Goal: Task Accomplishment & Management: Complete application form

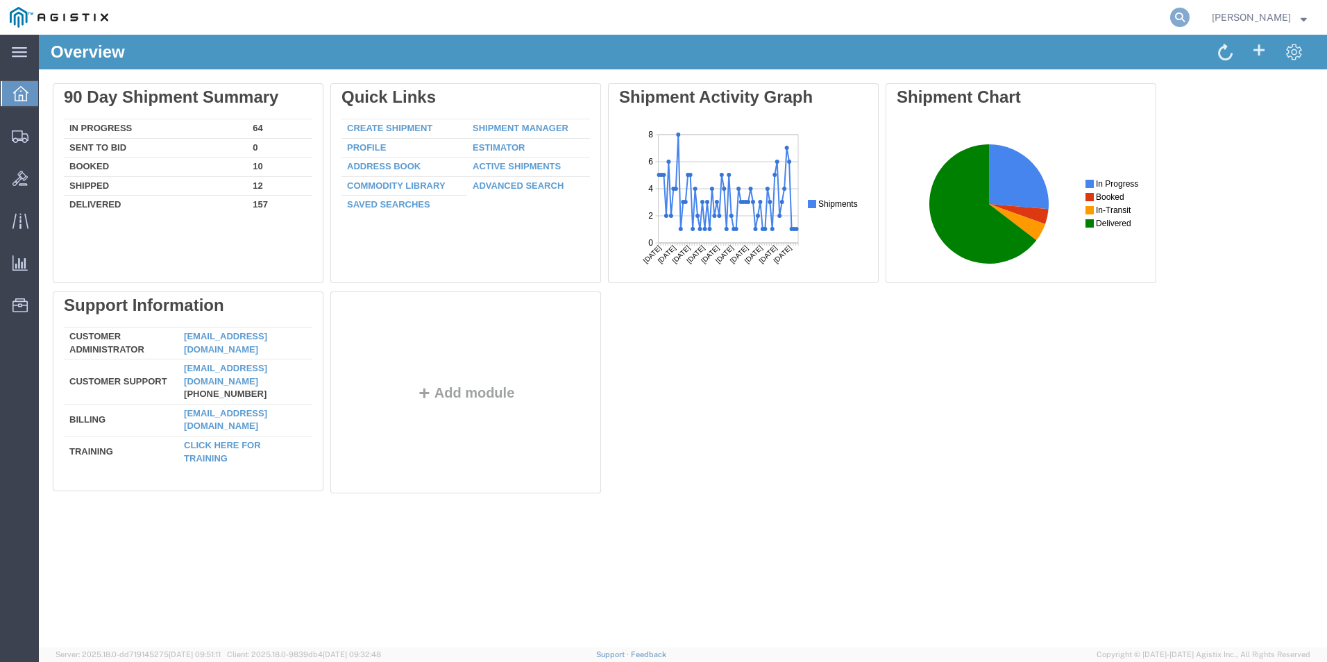
click at [1190, 19] on icon at bounding box center [1180, 17] width 19 height 19
click at [1026, 11] on input "search" at bounding box center [959, 17] width 422 height 33
paste input "GDIT-51273"
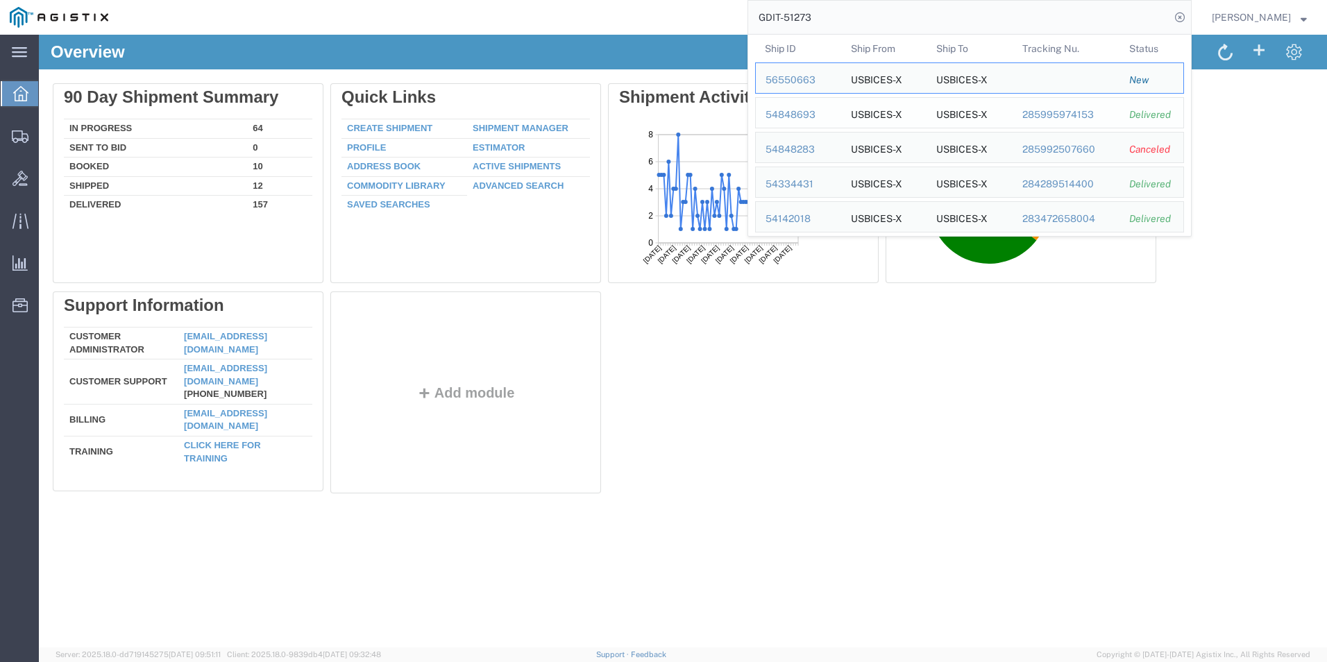
click at [819, 110] on div "54848693" at bounding box center [799, 115] width 66 height 15
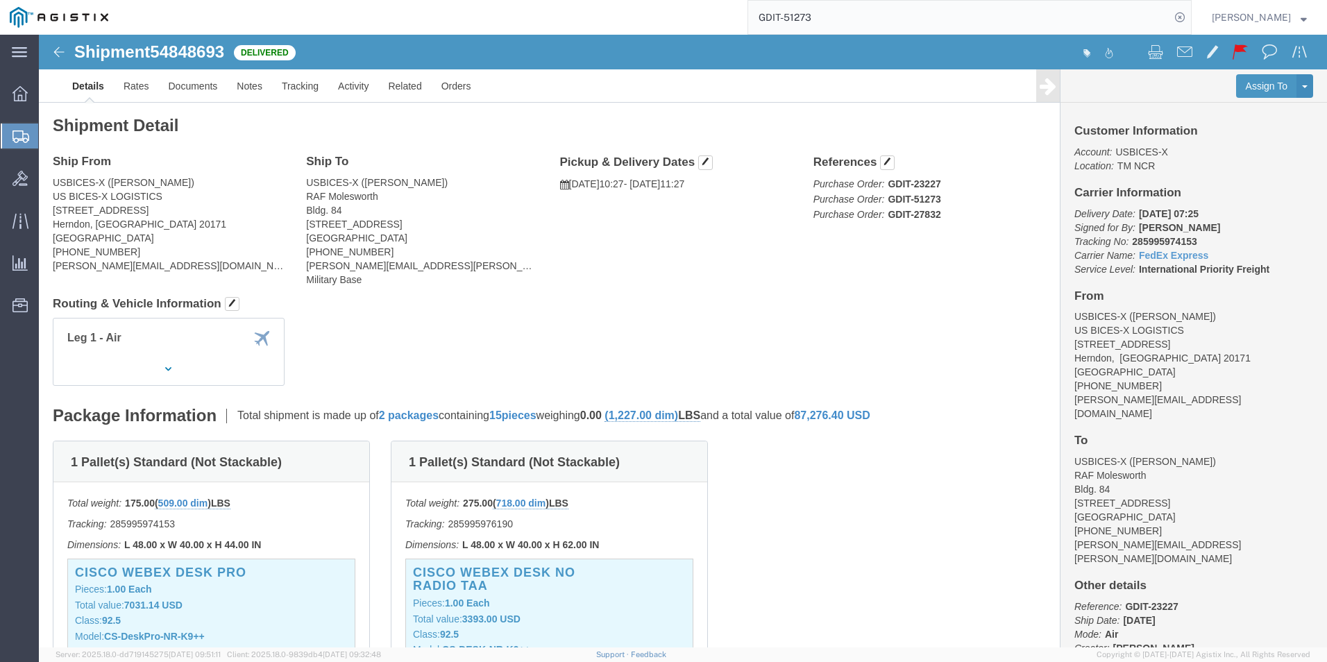
scroll to position [208, 0]
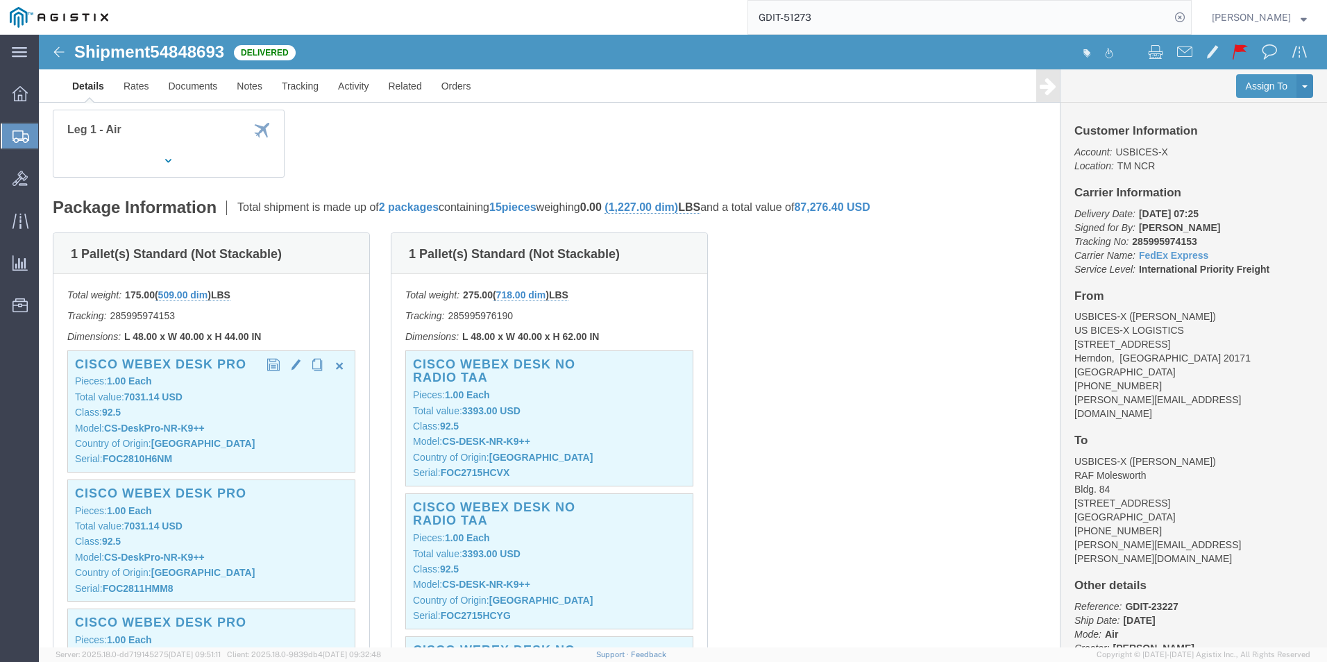
click p "Class: 92.5"
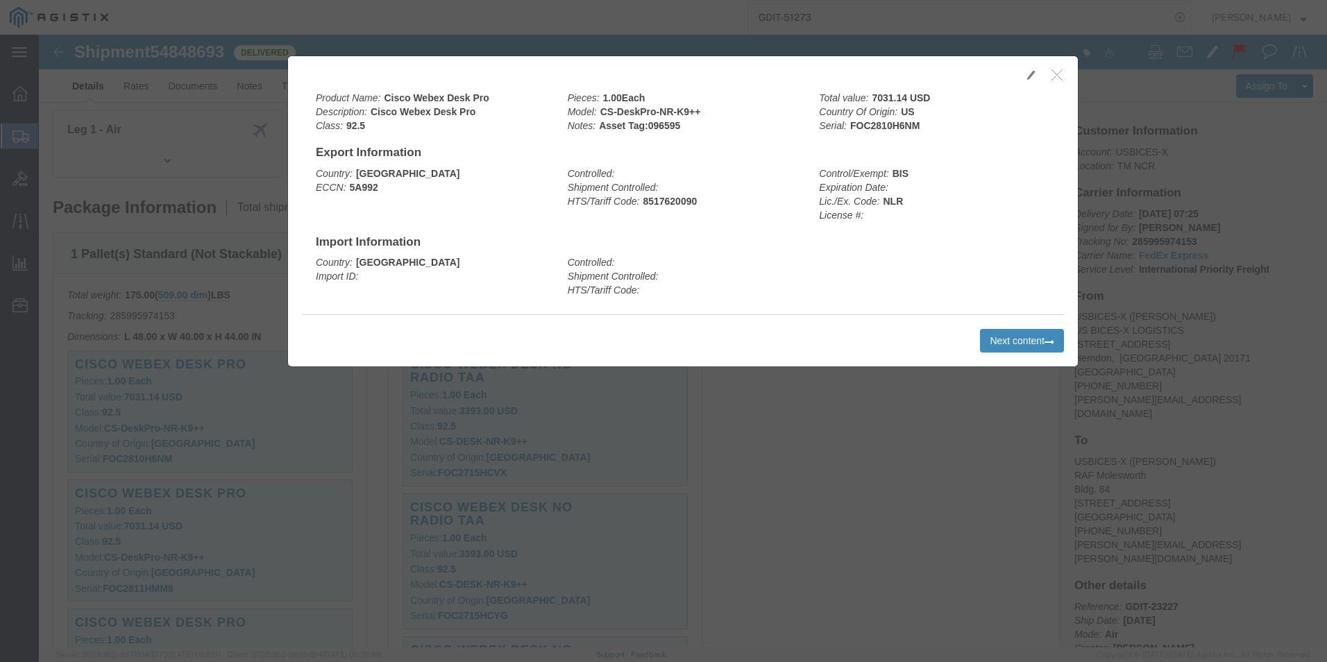
click button "Next content"
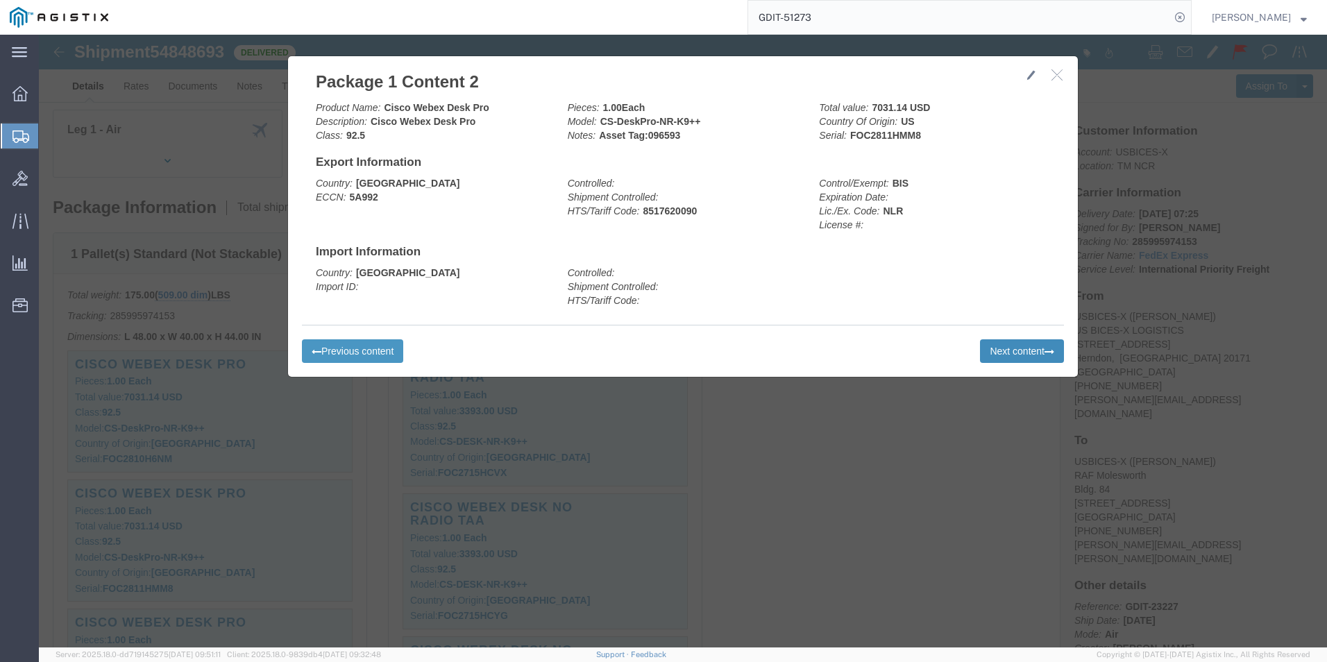
click button "Next content"
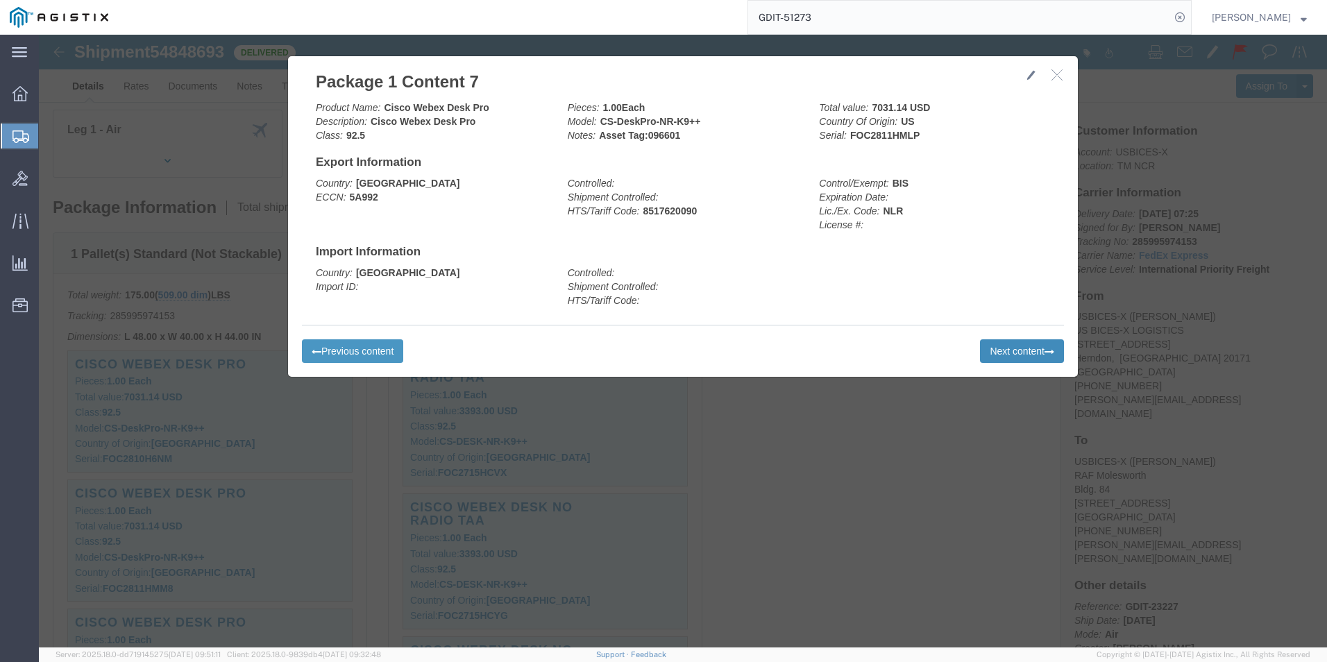
click button "Next content"
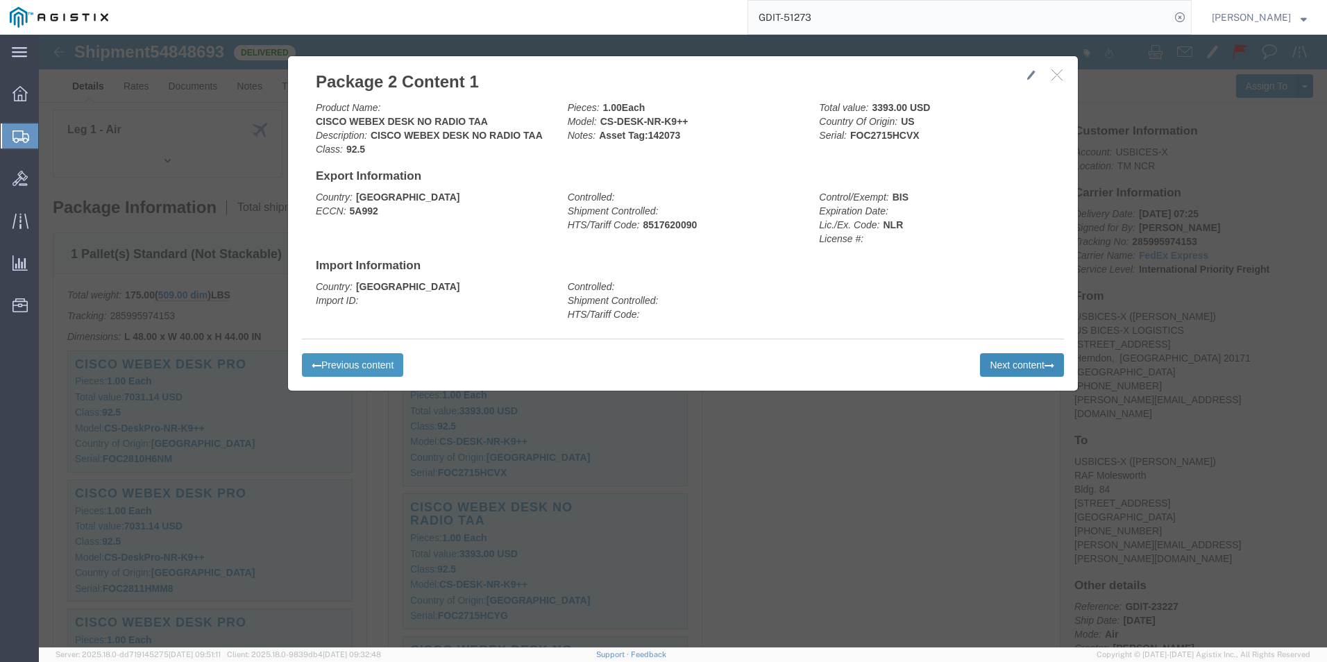
click button "Next content"
click div "Previous content Next content"
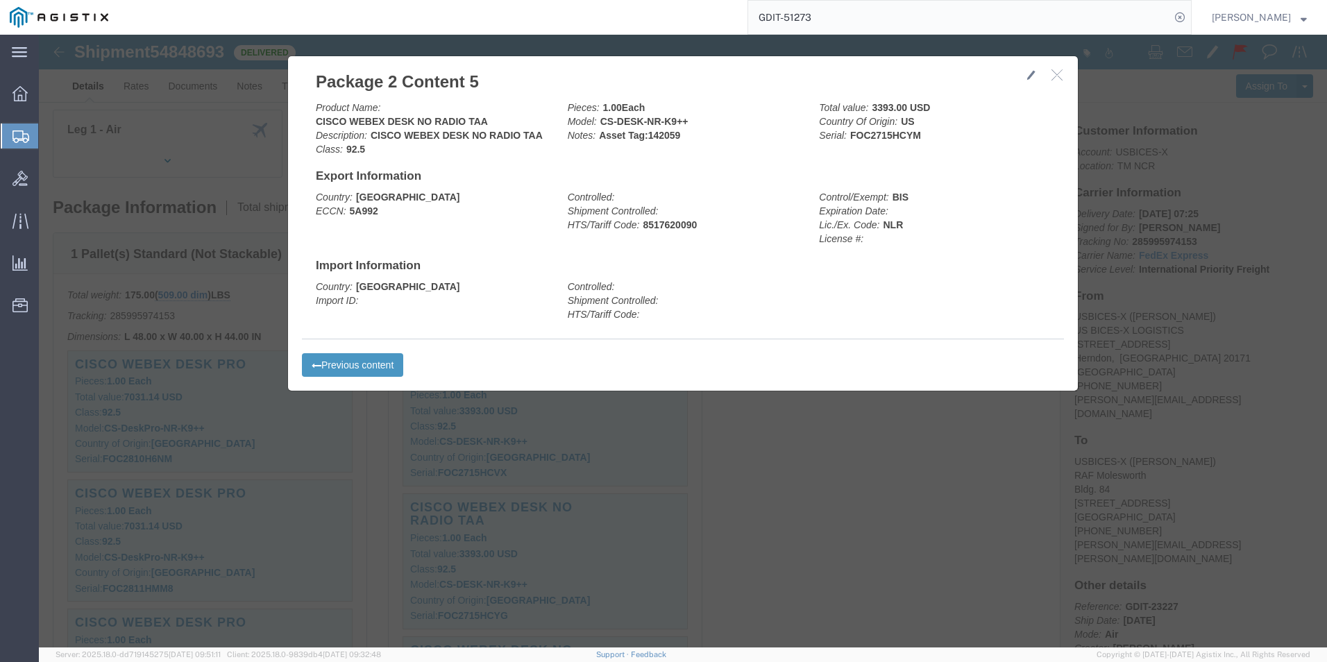
click div "Previous content Next content"
click icon "button"
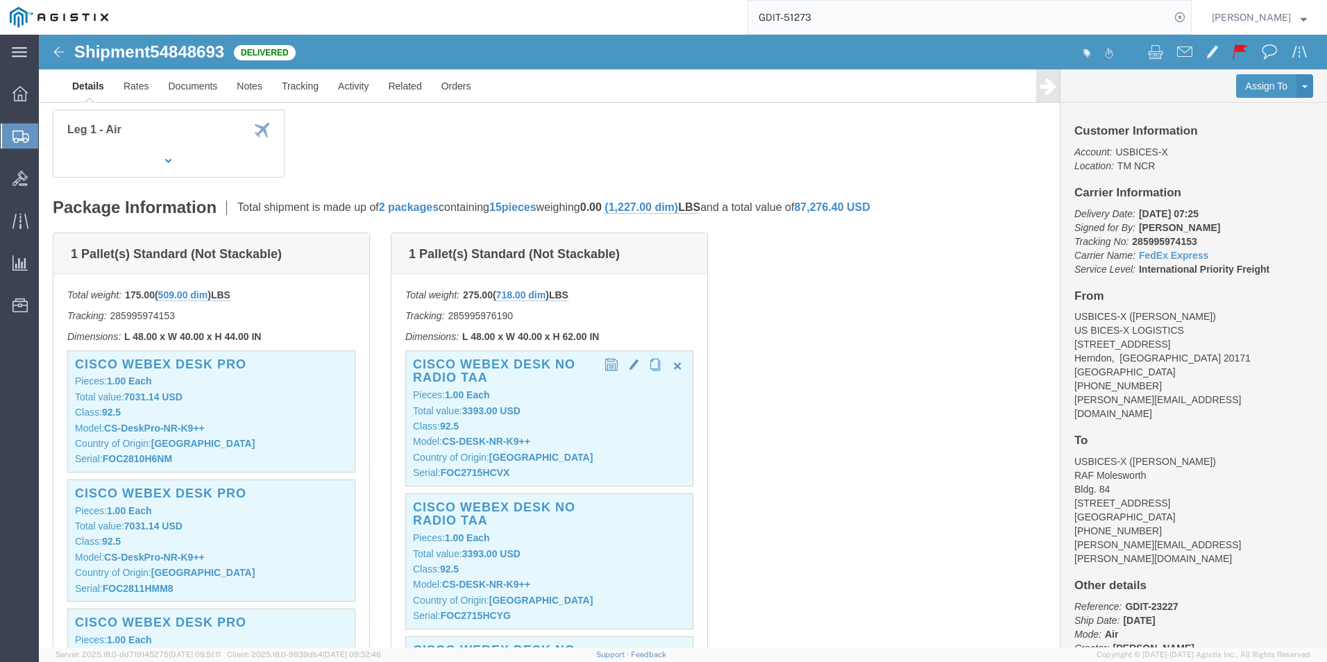
click p "Pieces: 1.00 Each"
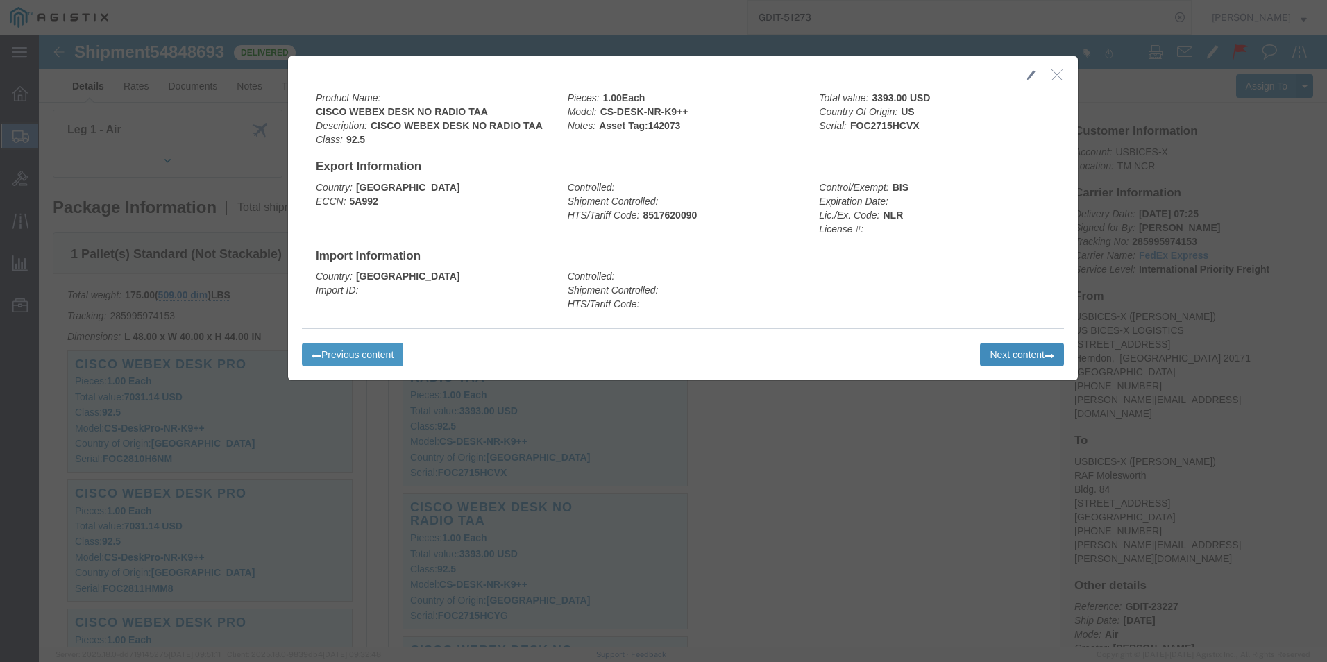
click button "Next content"
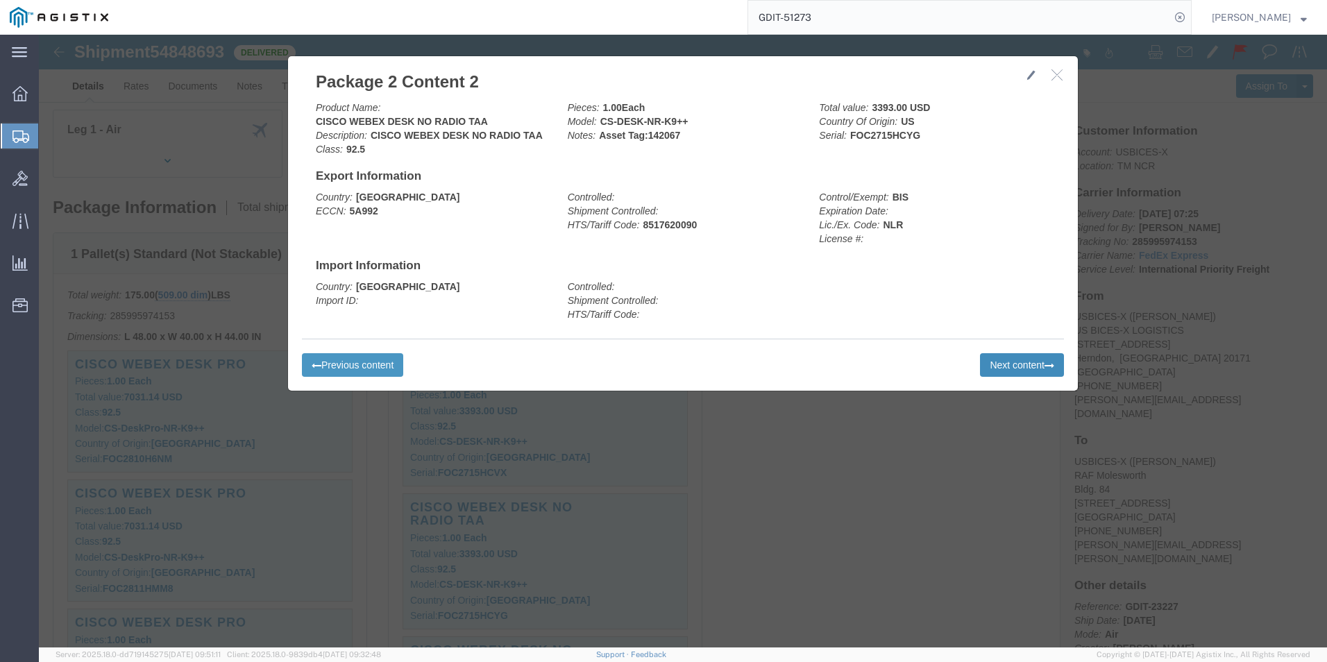
click button "Next content"
click div "Previous content Next content"
click button "button"
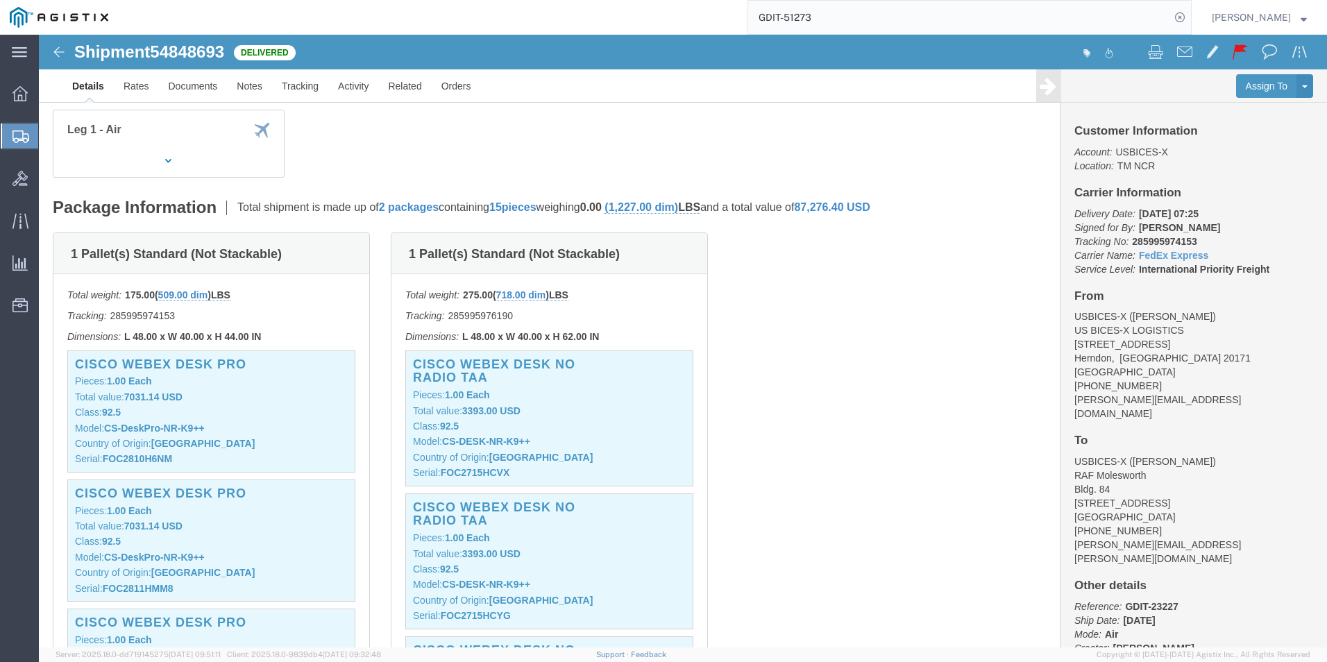
scroll to position [0, 0]
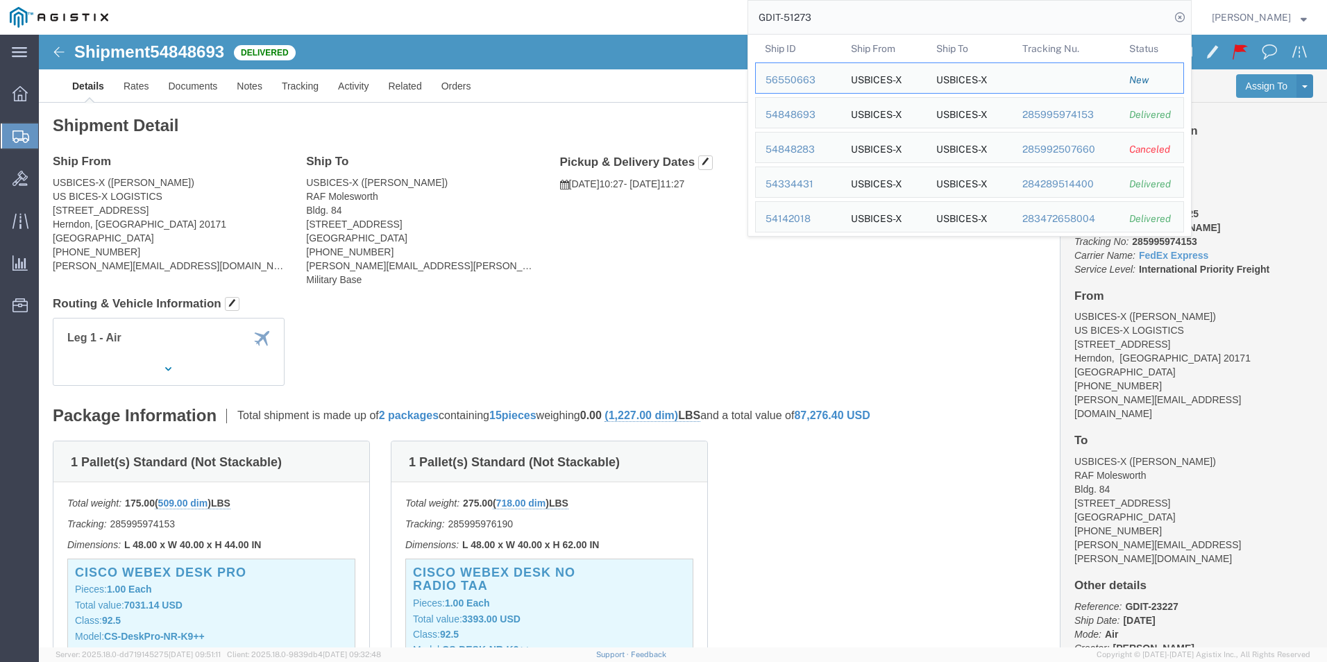
click at [966, 19] on input "GDIT-51273" at bounding box center [959, 17] width 422 height 33
click at [830, 181] on div "54334431" at bounding box center [799, 184] width 66 height 15
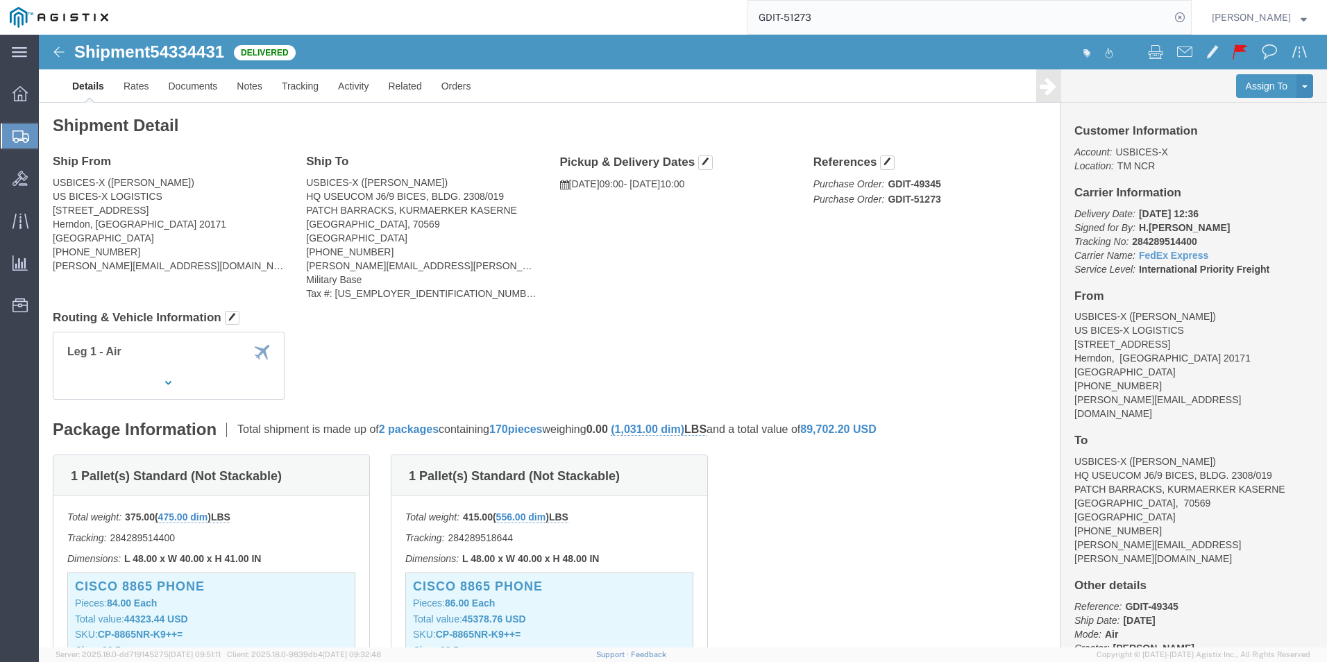
click at [934, 10] on input "GDIT-51273" at bounding box center [959, 17] width 422 height 33
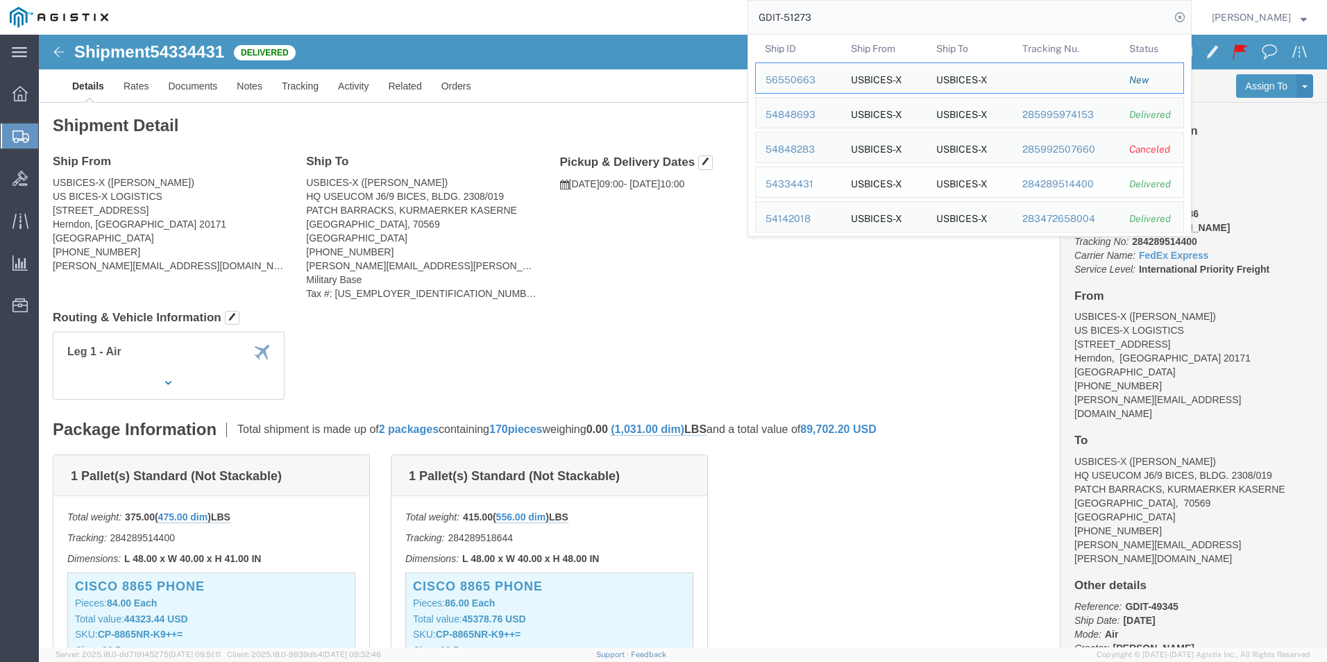
click at [827, 182] on div "54334431" at bounding box center [799, 184] width 66 height 15
click at [854, 18] on input "GDIT-51273" at bounding box center [959, 17] width 422 height 33
click at [832, 215] on div "54142018" at bounding box center [799, 219] width 66 height 15
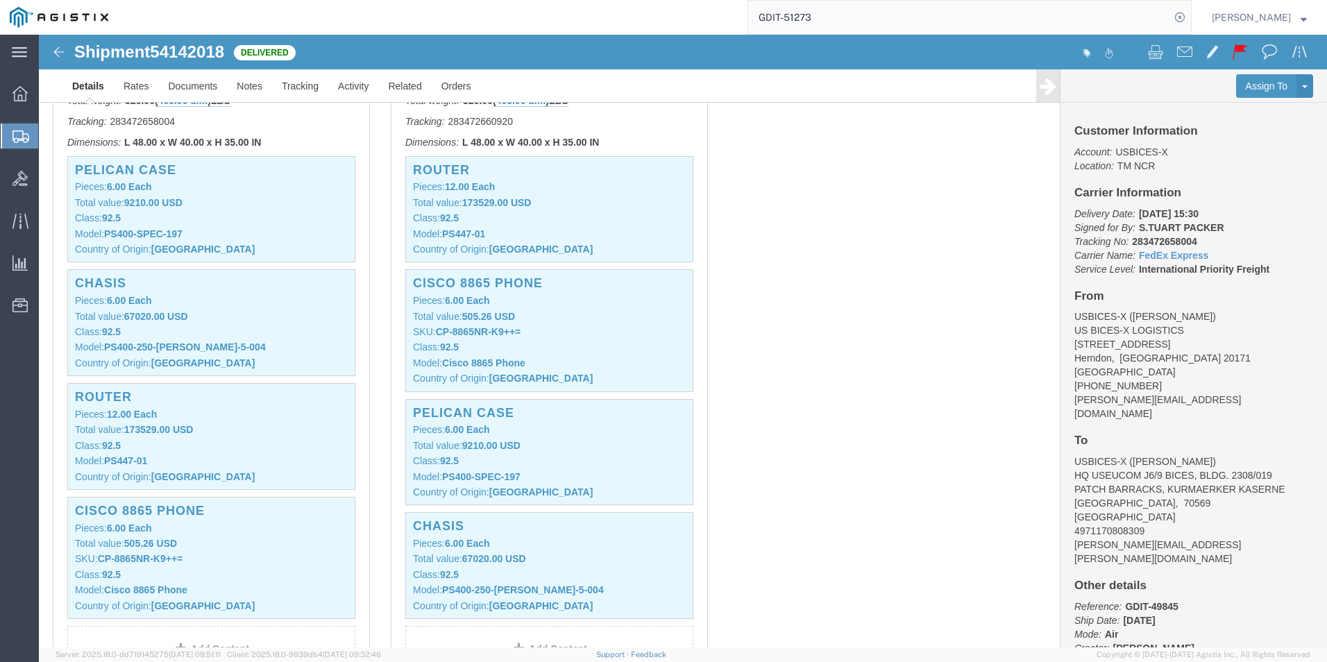
scroll to position [486, 0]
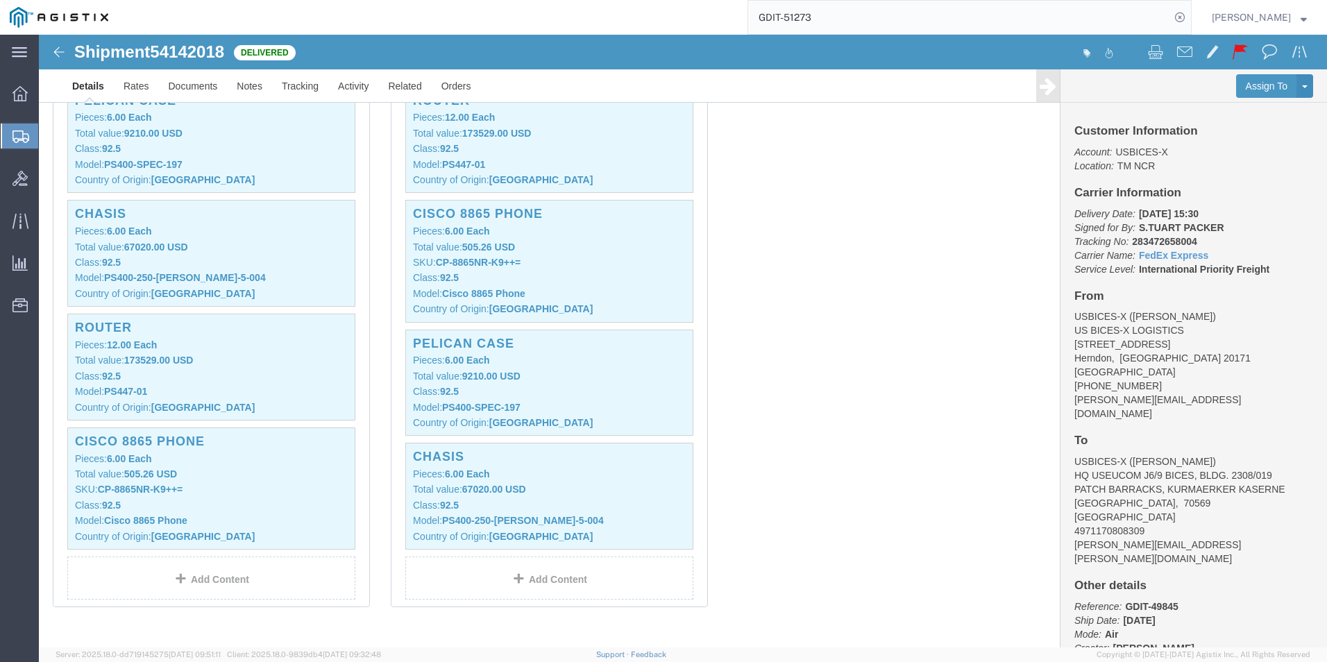
click at [857, 24] on input "GDIT-51273" at bounding box center [959, 17] width 422 height 33
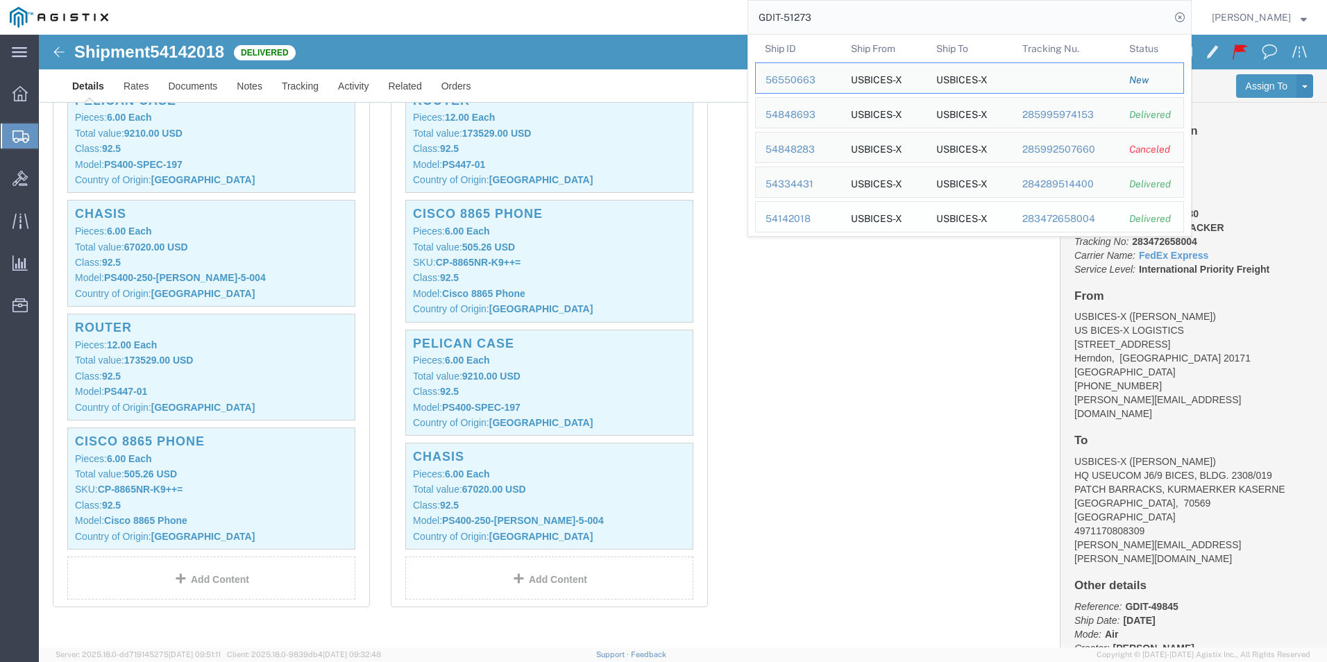
scroll to position [108, 0]
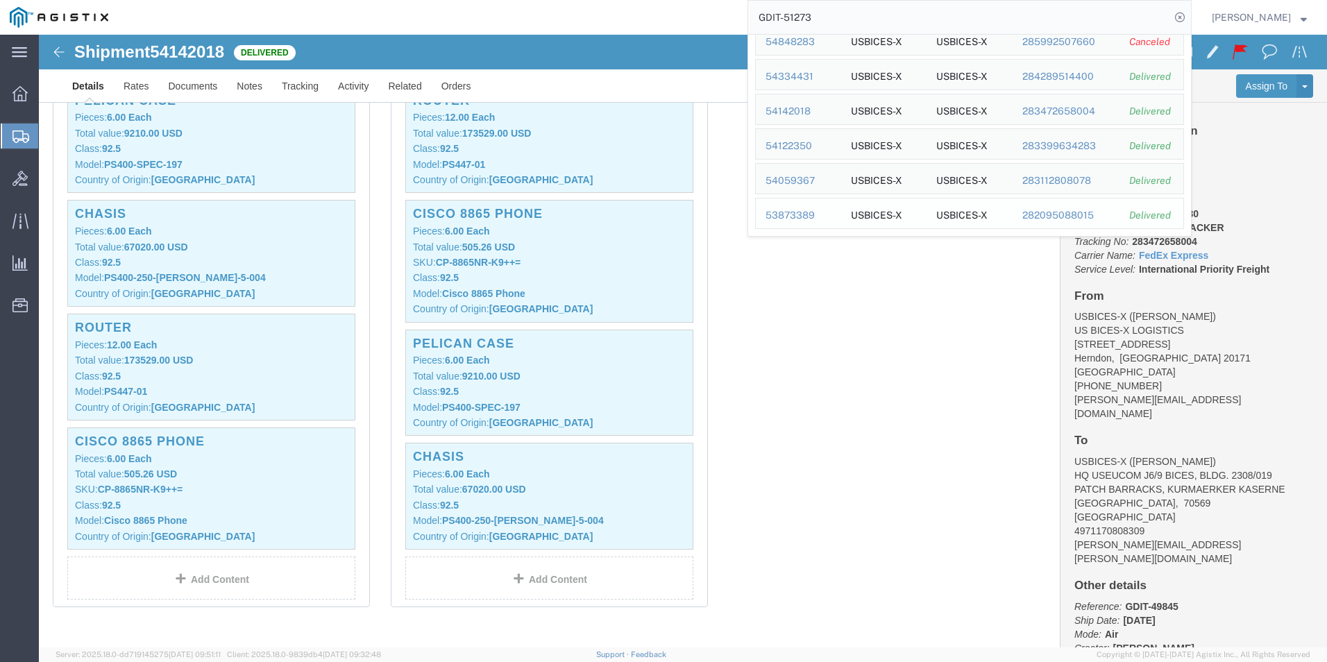
click at [809, 213] on div "53873389" at bounding box center [799, 215] width 66 height 15
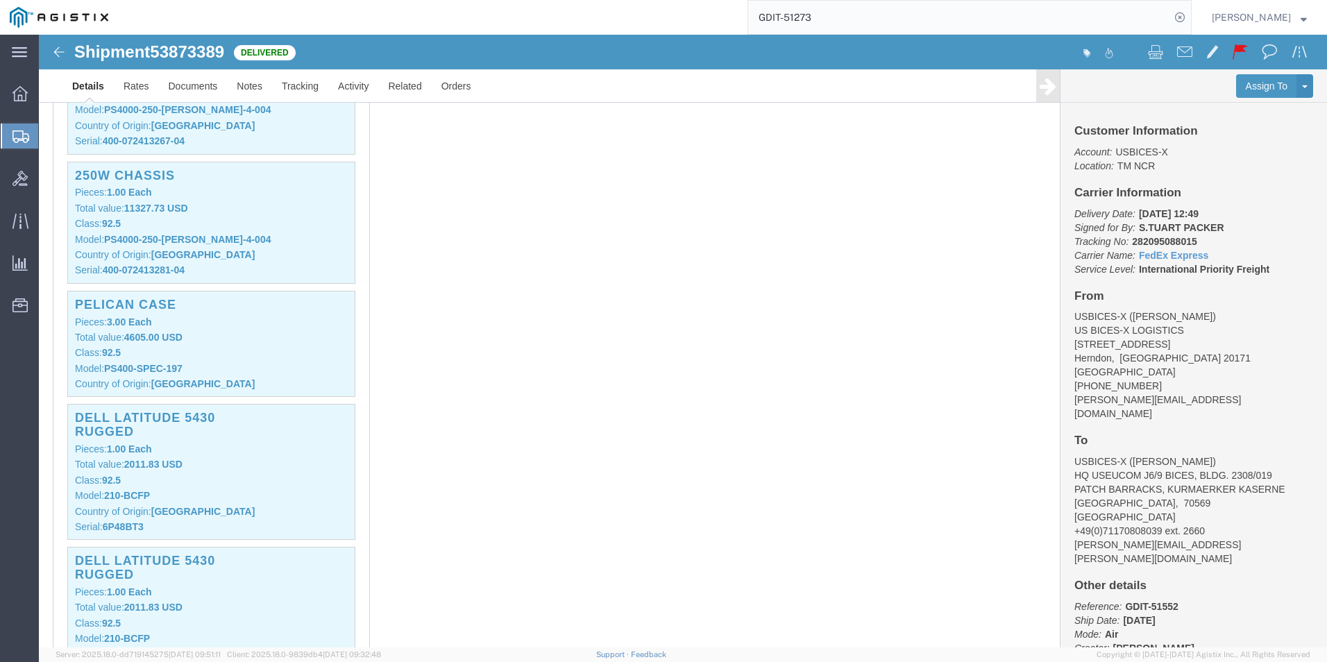
scroll to position [1250, 0]
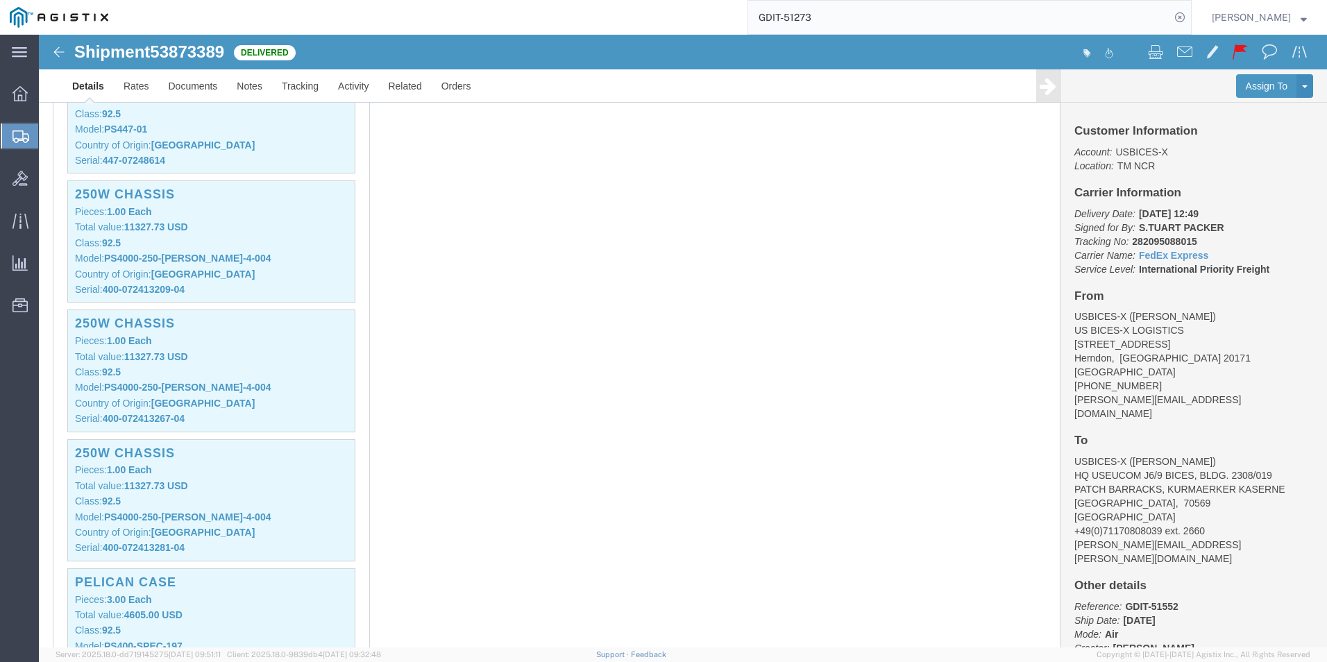
click at [878, 20] on input "GDIT-51273" at bounding box center [959, 17] width 422 height 33
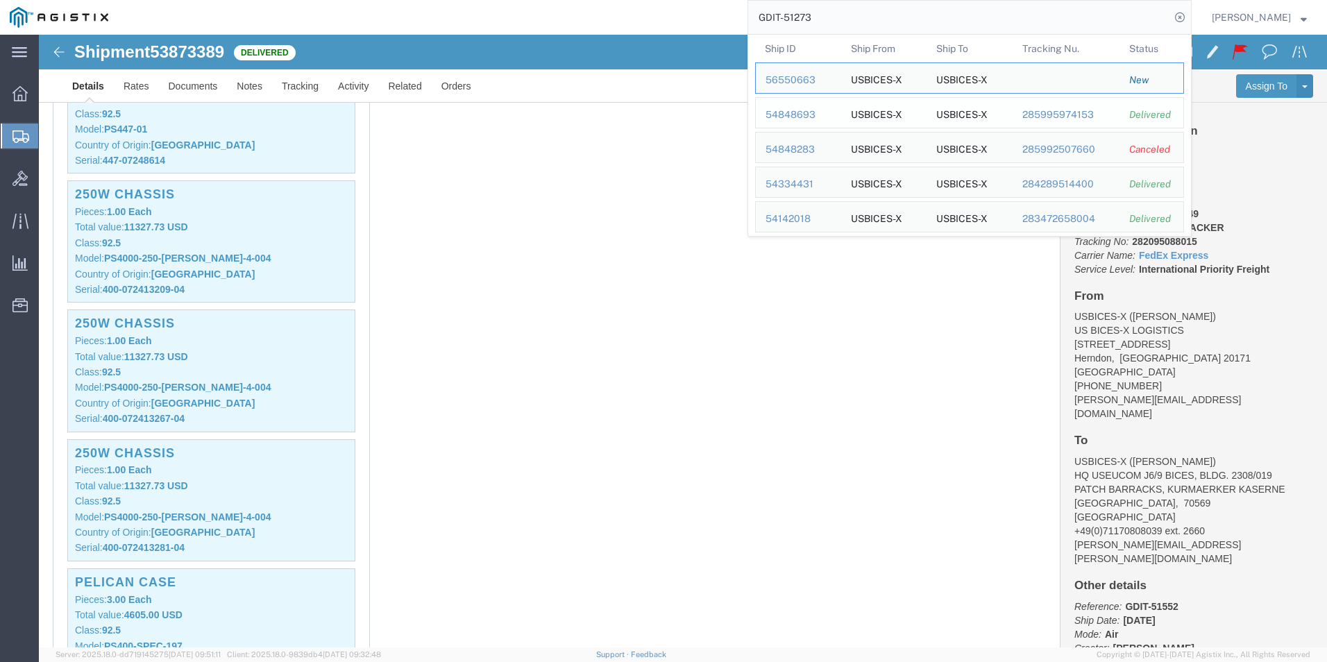
click at [821, 112] on div "54848693" at bounding box center [799, 115] width 66 height 15
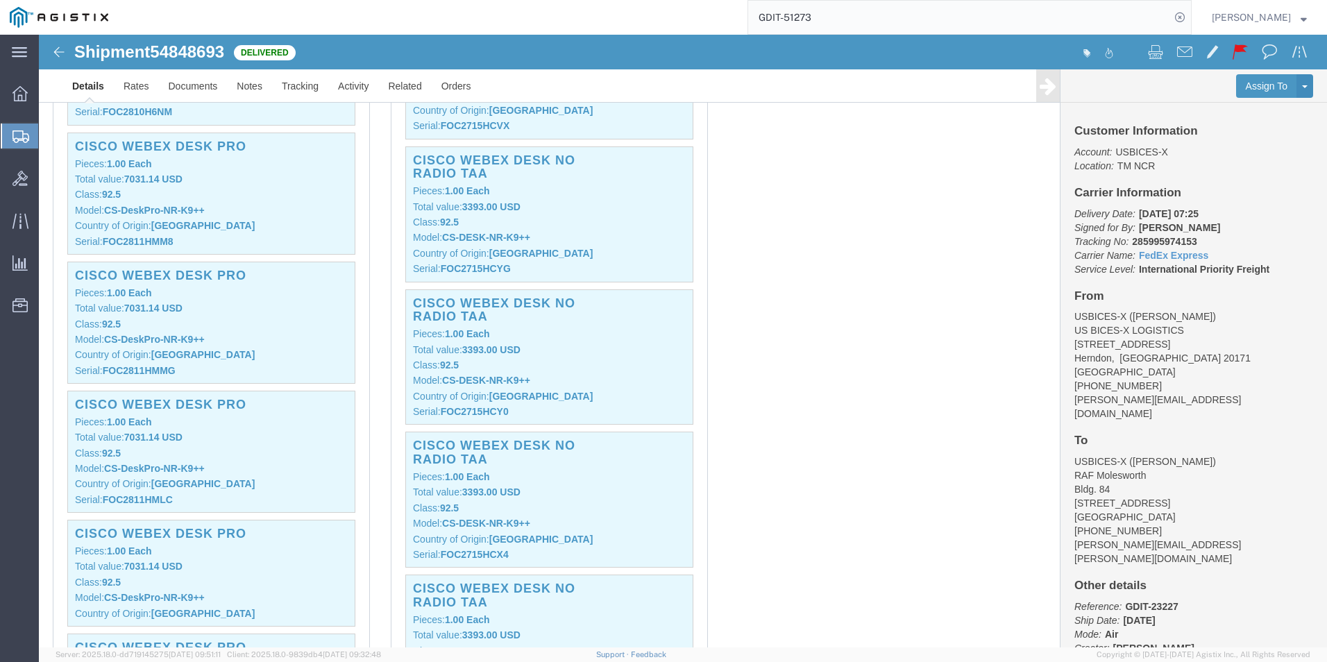
scroll to position [278, 0]
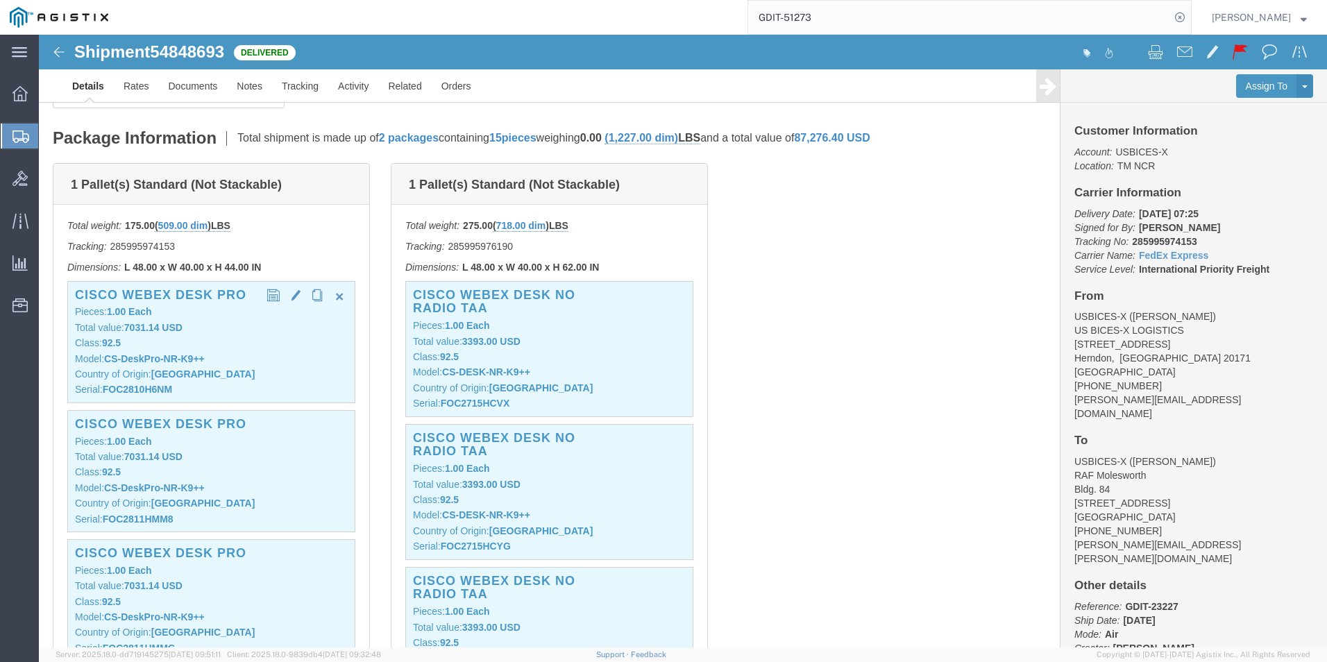
click div "Cisco Webex Desk Pro Pieces: 1.00 Each Total value: 7031.14 USD Class: 92.5 Mod…"
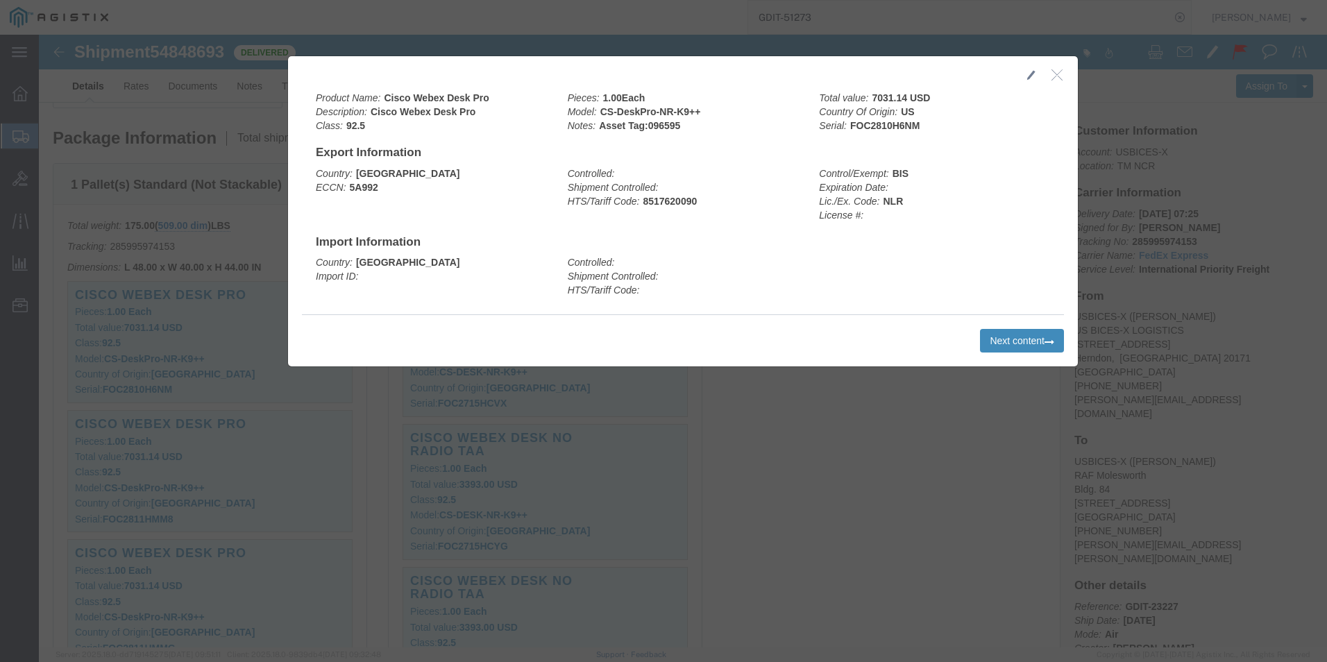
click button "Next content"
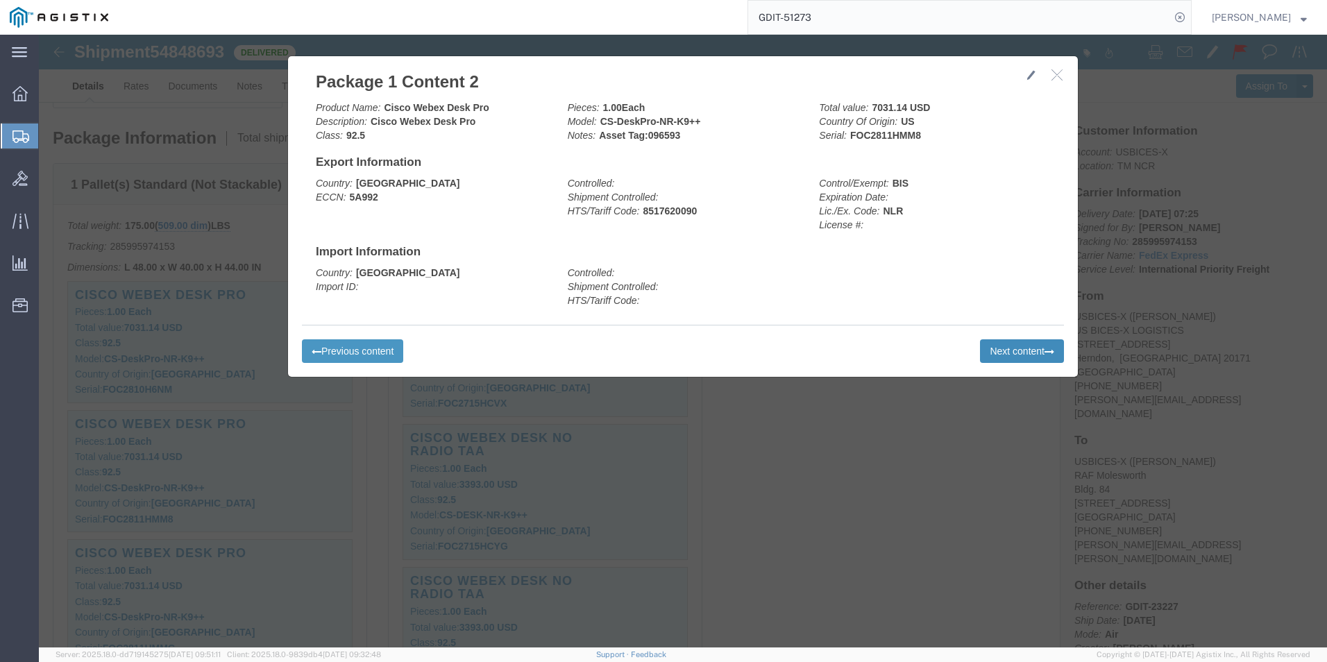
click button "Next content"
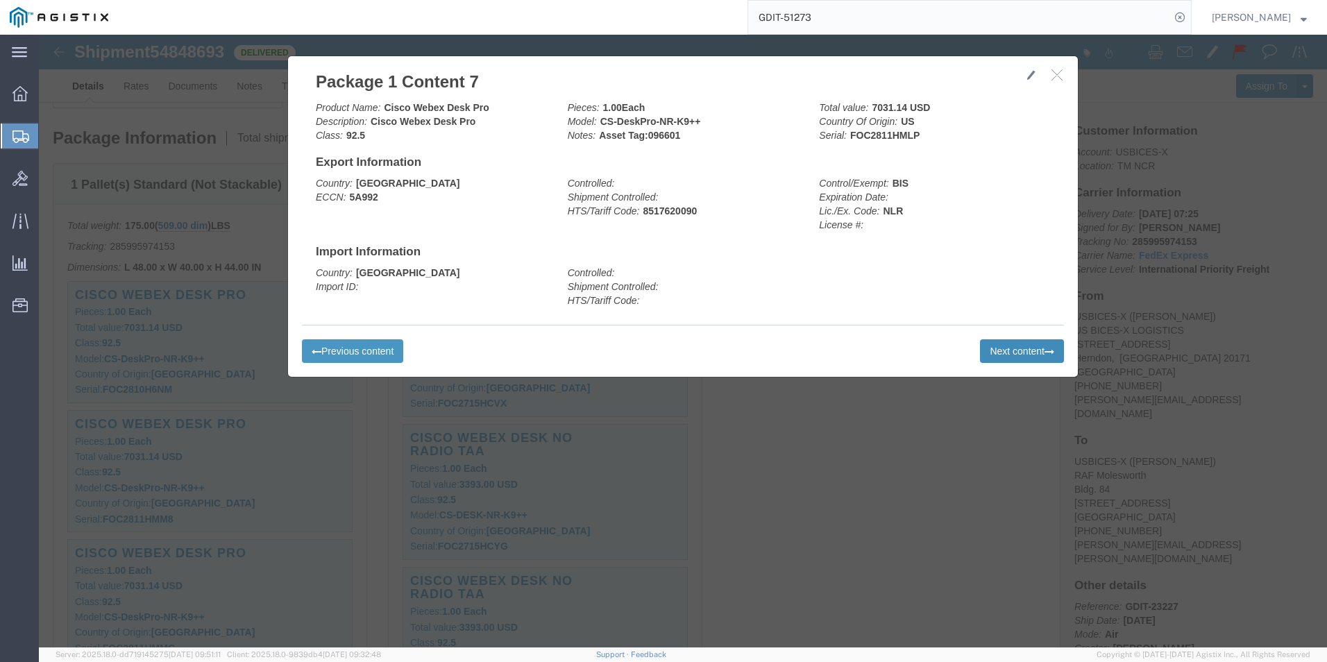
click button "Next content"
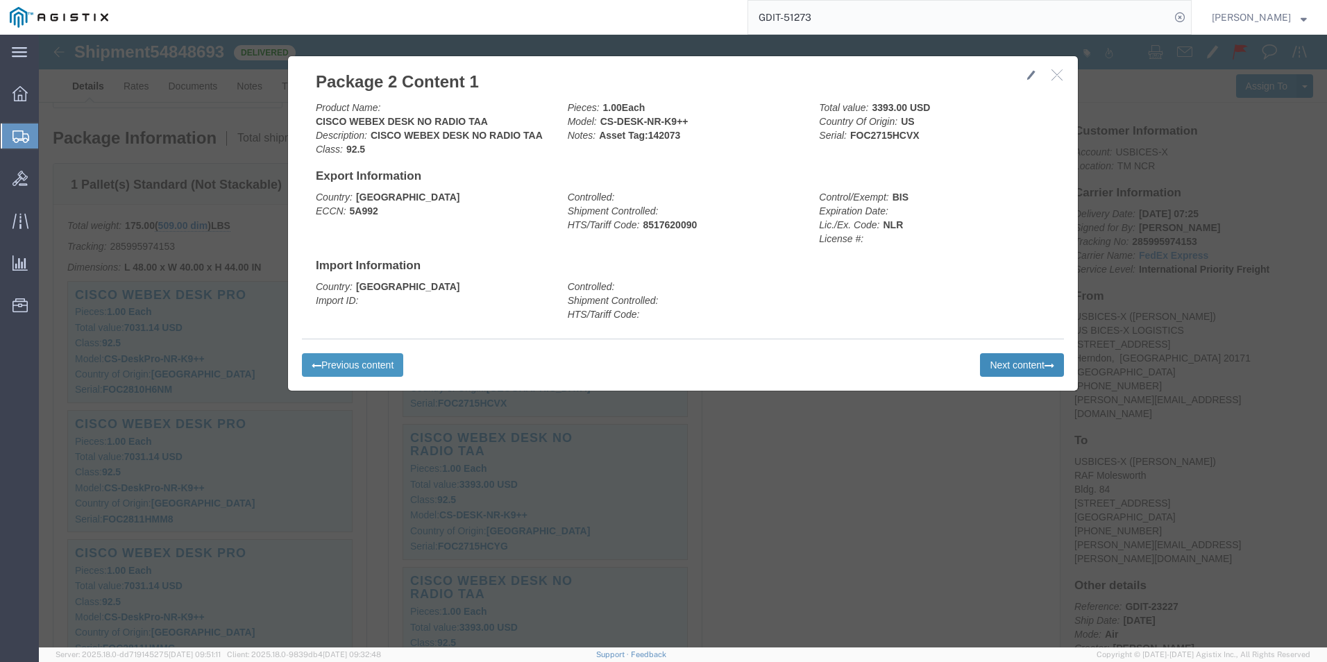
click button "Next content"
click icon "button"
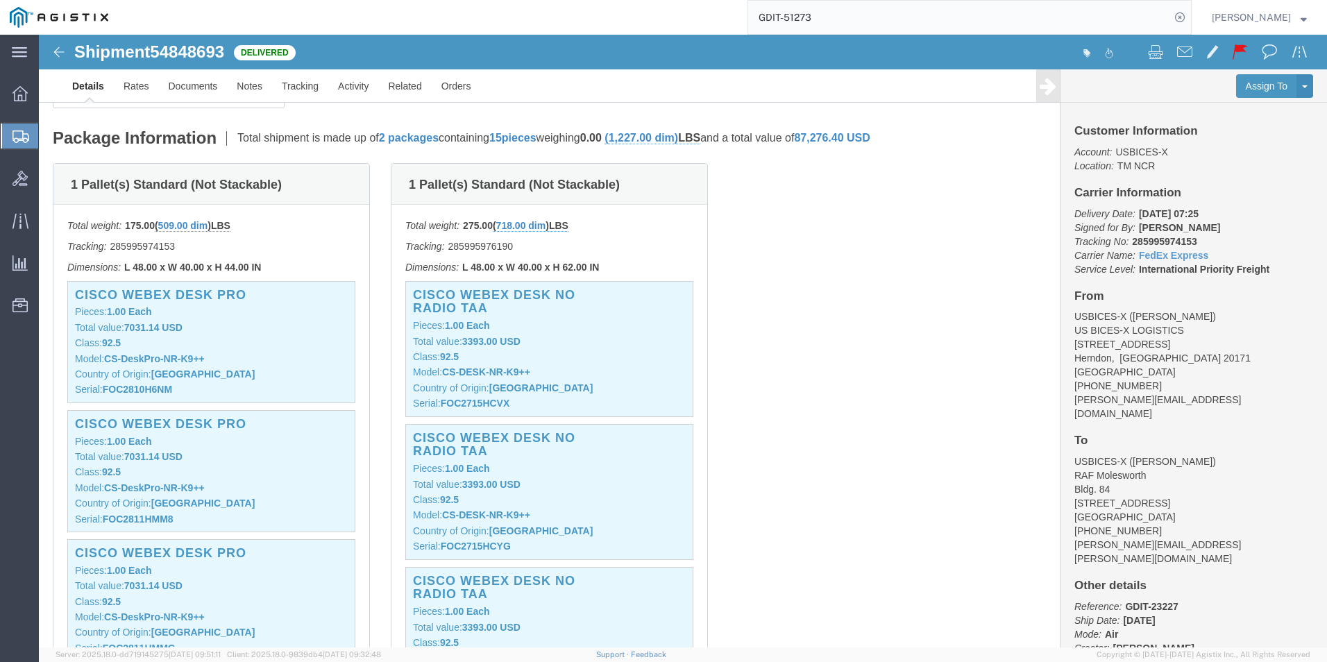
click at [57, 19] on img at bounding box center [59, 17] width 99 height 21
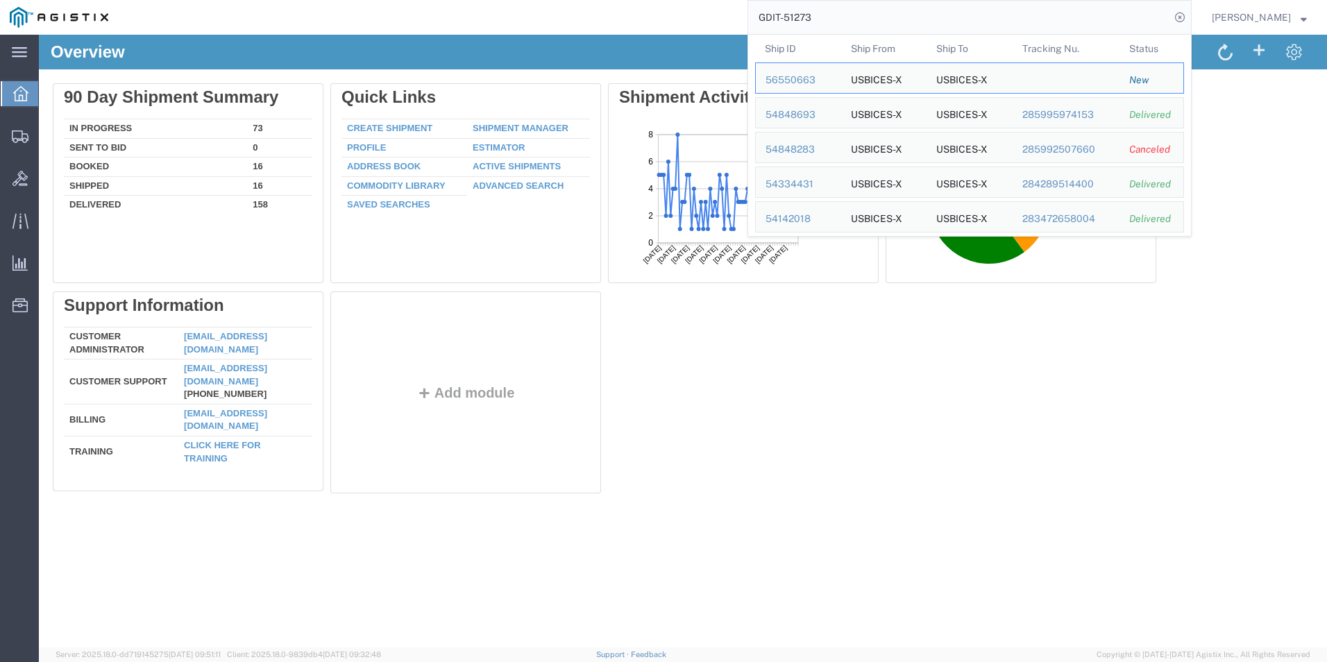
click at [903, 8] on input "GDIT-51273" at bounding box center [959, 17] width 422 height 33
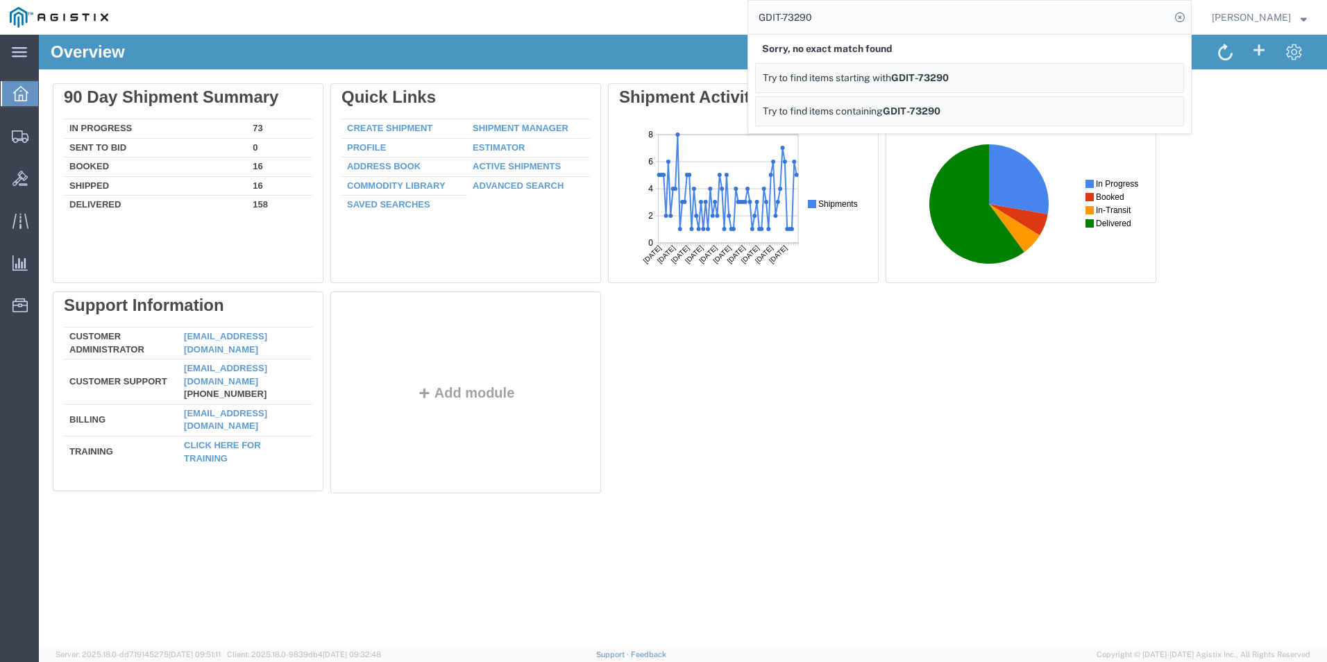
click at [903, 8] on input "GDIT-73290" at bounding box center [959, 17] width 422 height 33
click at [907, 9] on input "GDIT-" at bounding box center [959, 17] width 422 height 33
type input "GDIT-73796"
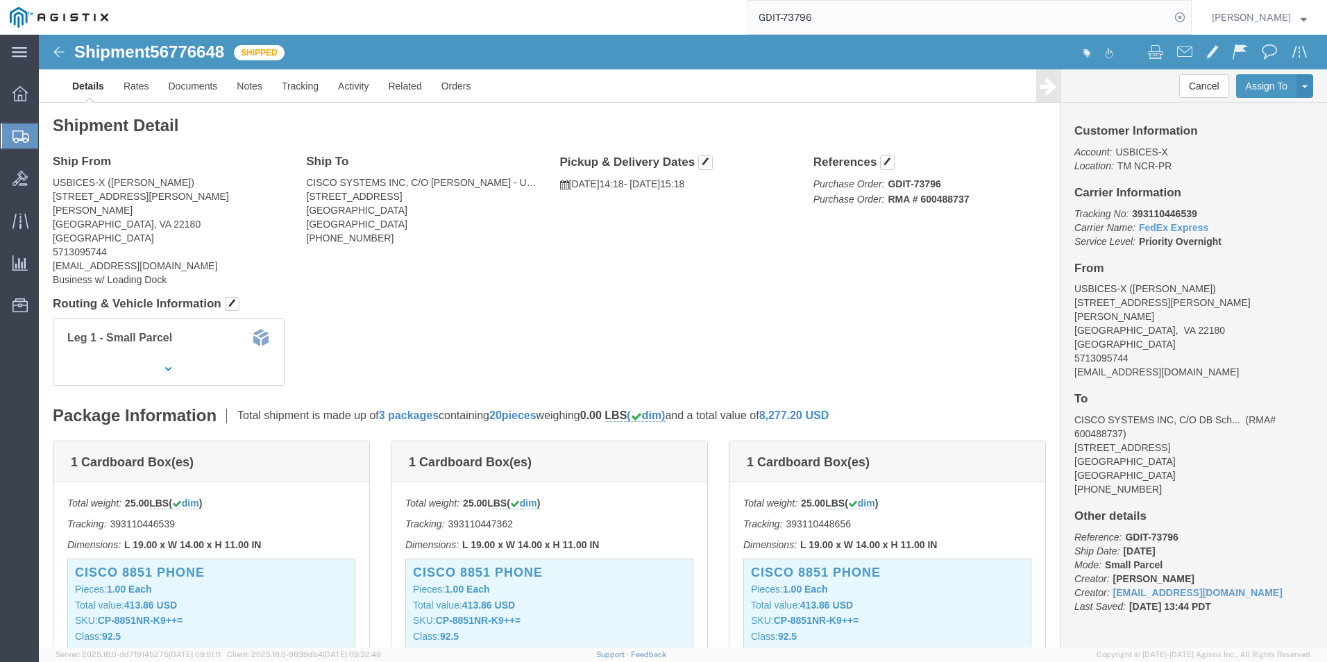
click at [0, 0] on span "Create Shipment" at bounding box center [0, 0] width 0 height 0
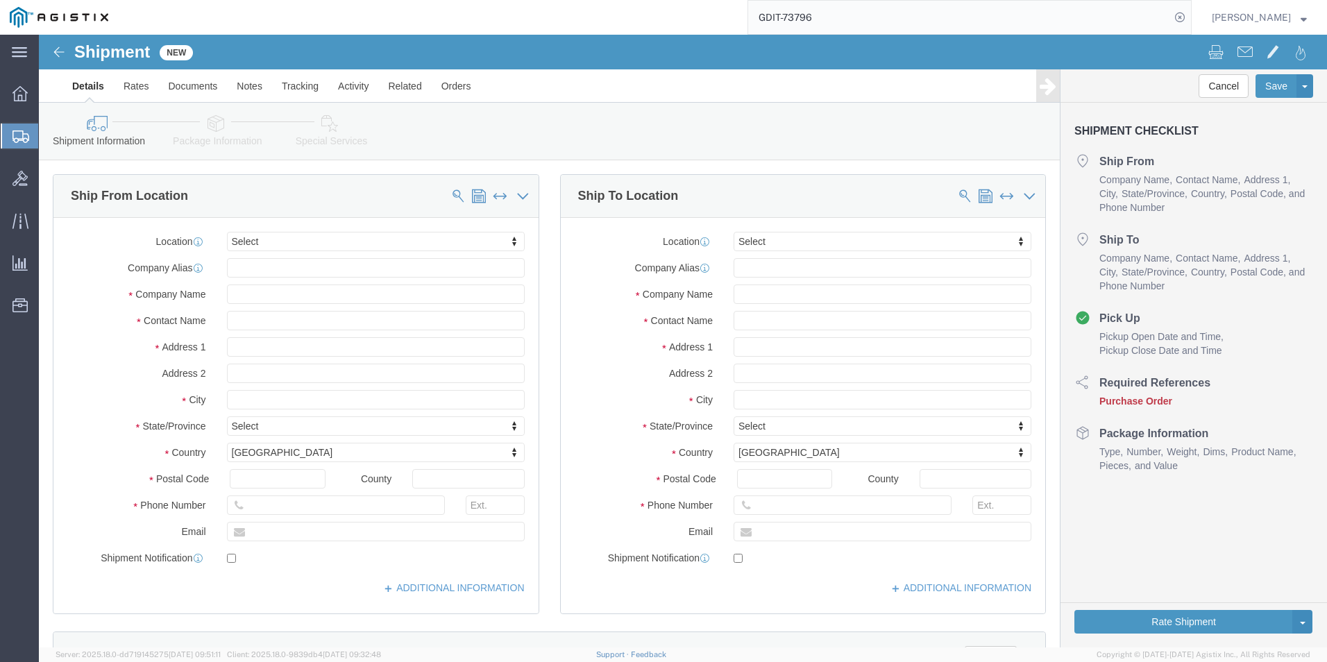
select select
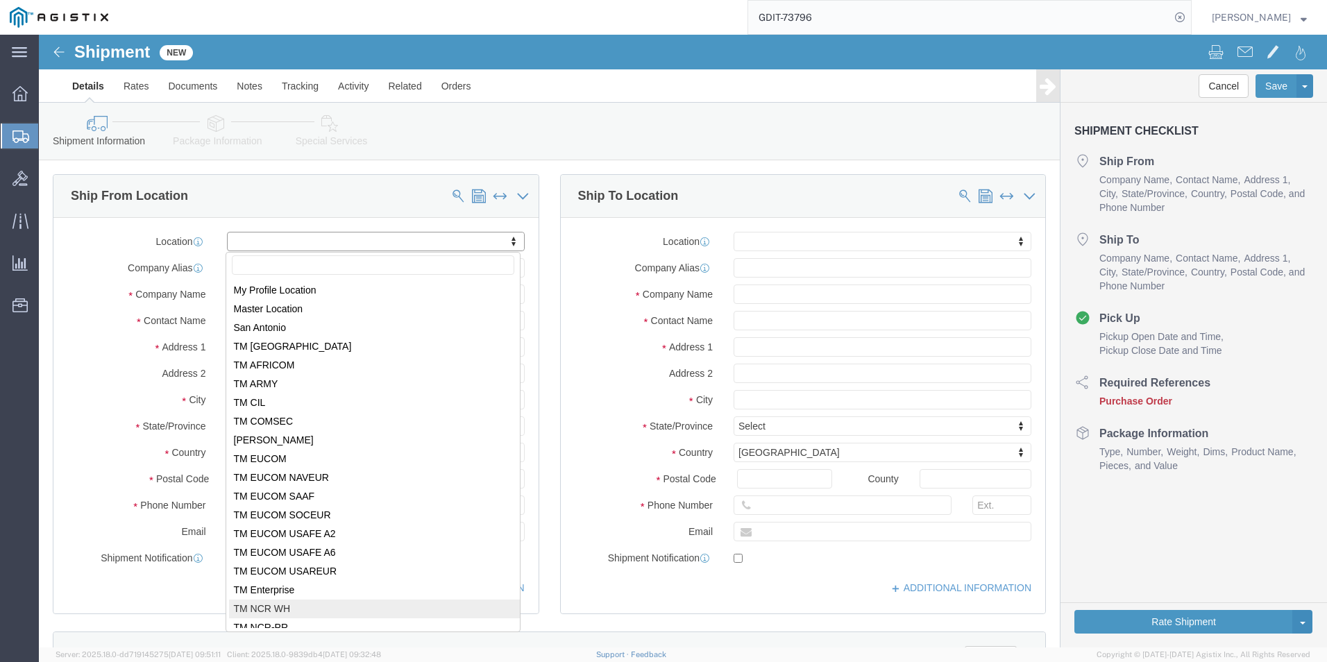
select select "69651"
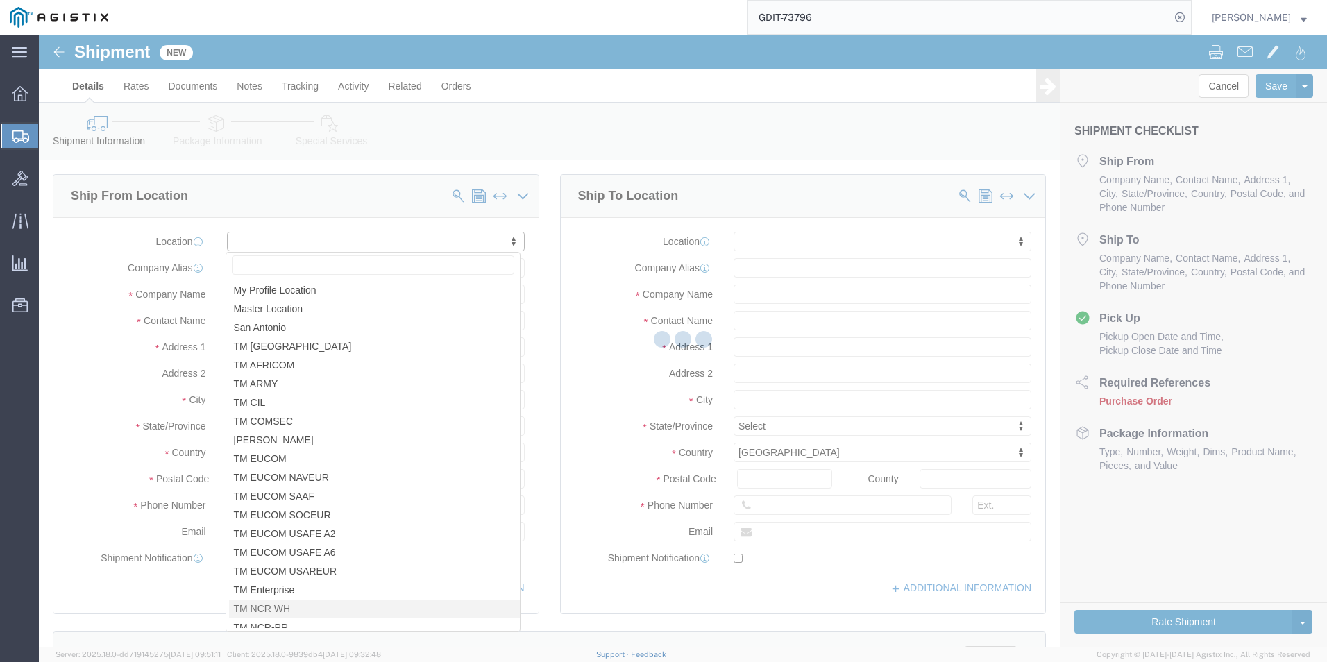
type input "[STREET_ADDRESS][PERSON_NAME]"
type input "22180"
type input "USBICES-X"
type input "[GEOGRAPHIC_DATA]"
select select "VA"
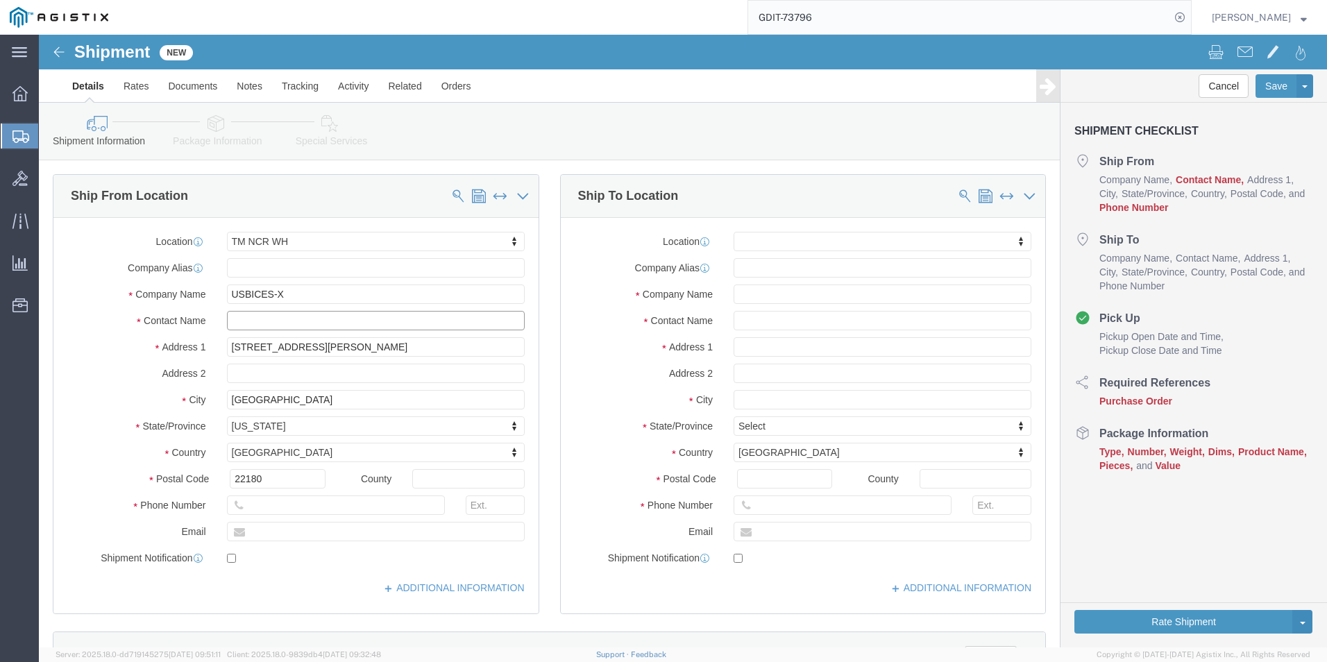
click input "text"
type input "f"
type input "[PERSON_NAME]"
click input "text"
type input "5713095744"
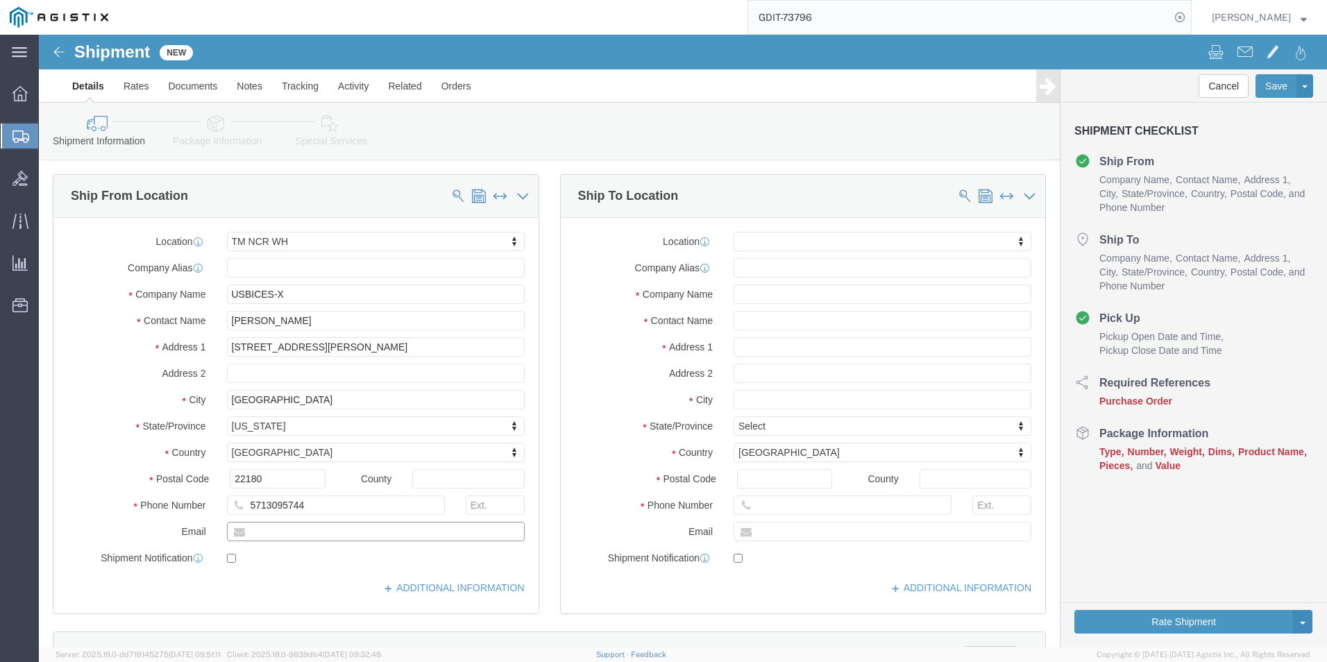
click input "text"
type input "[EMAIL_ADDRESS][DOMAIN_NAME]"
click input "checkbox"
checkbox input "false"
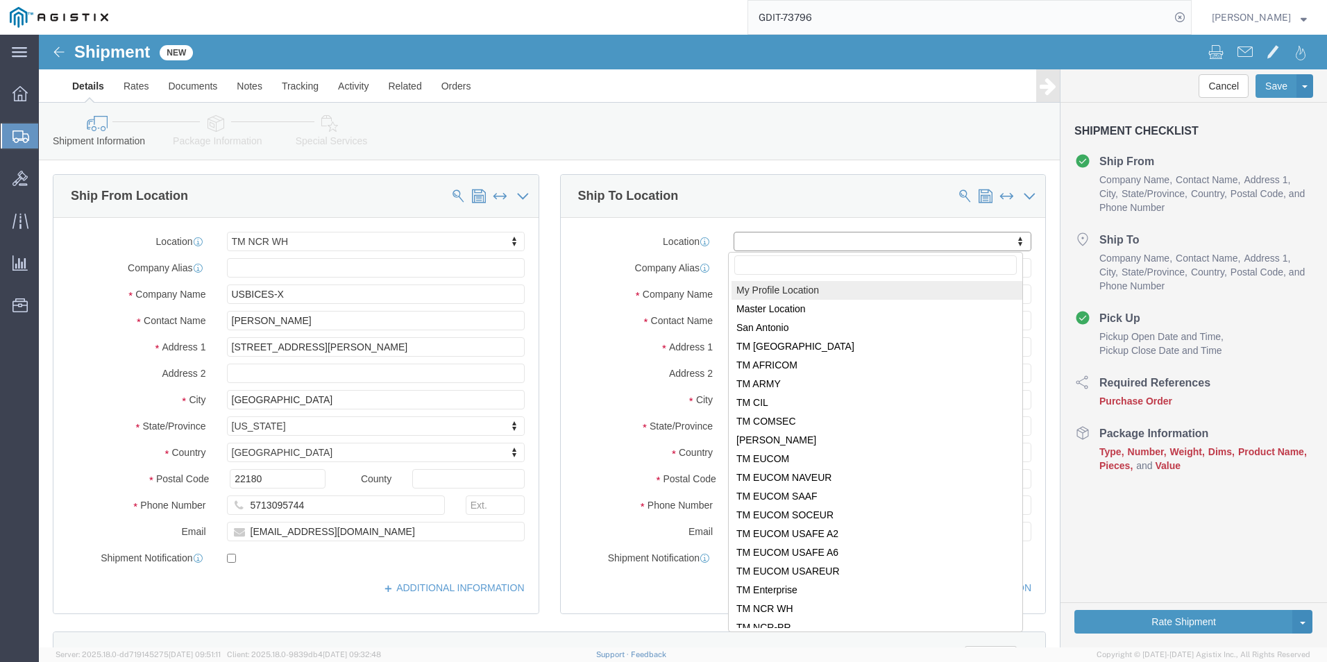
drag, startPoint x: 754, startPoint y: 204, endPoint x: 757, endPoint y: 210, distance: 7.1
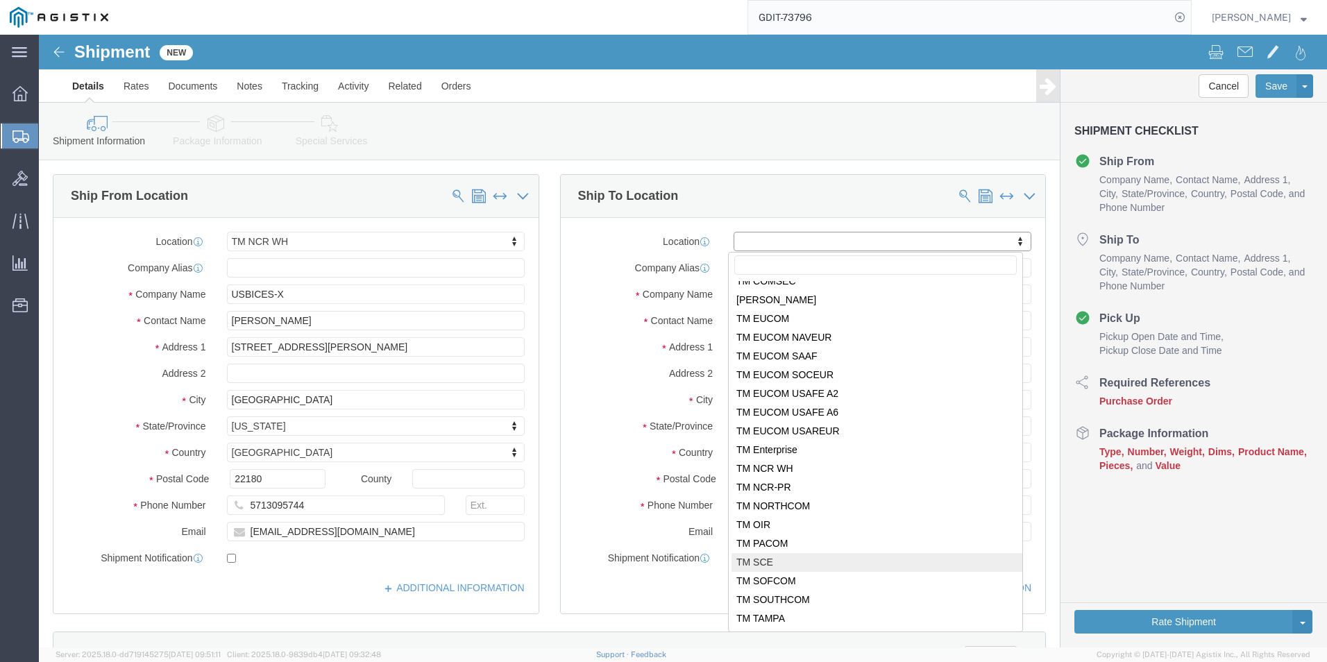
select select "34240"
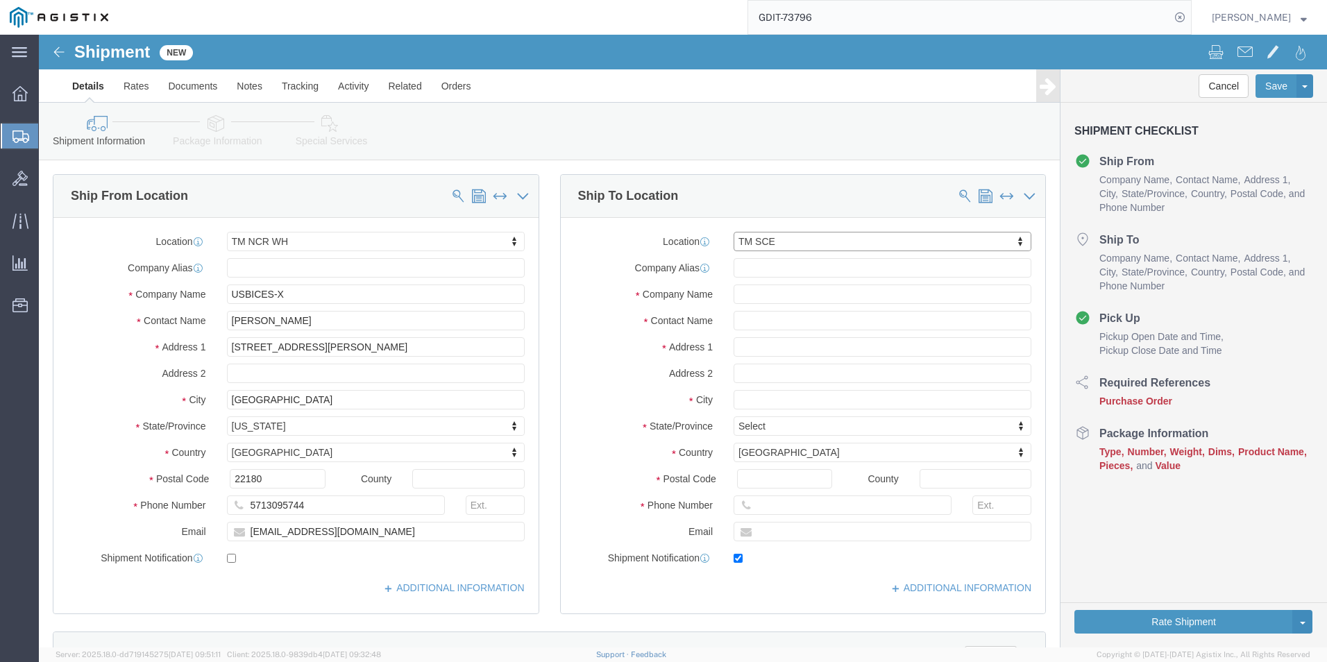
type input "RAF Molesworth"
type input "Bldg. 84"
select select "GB"
type input "PE28 5AG"
type input "[PHONE_NUMBER]"
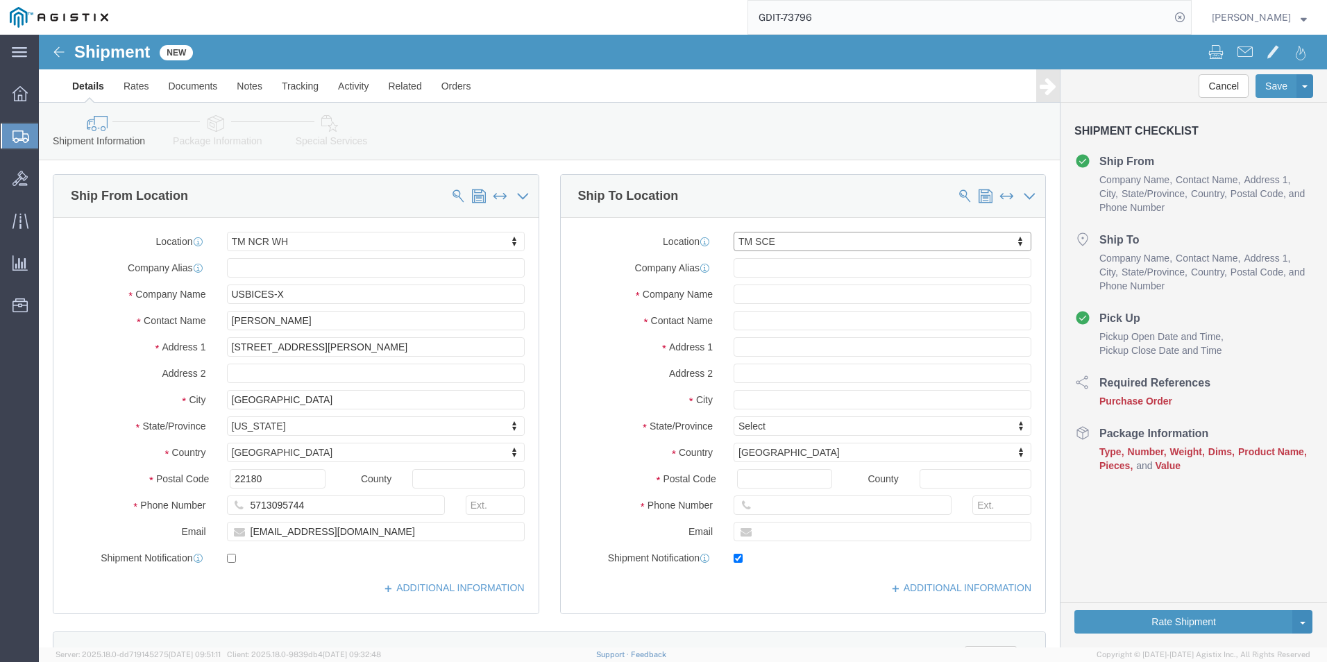
type input "[PERSON_NAME][EMAIL_ADDRESS][PERSON_NAME][DOMAIN_NAME]"
checkbox input "true"
type input "USBICES-X"
type input "[PERSON_NAME]"
type input "Huntingdon"
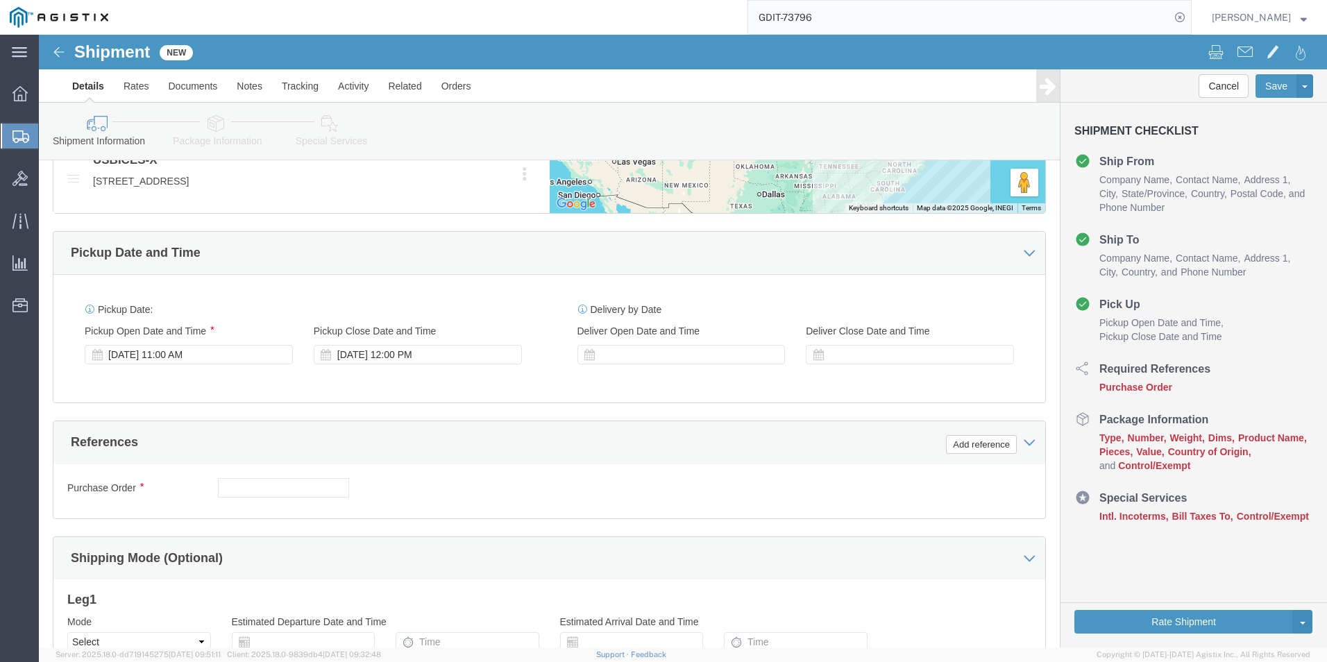
scroll to position [764, 0]
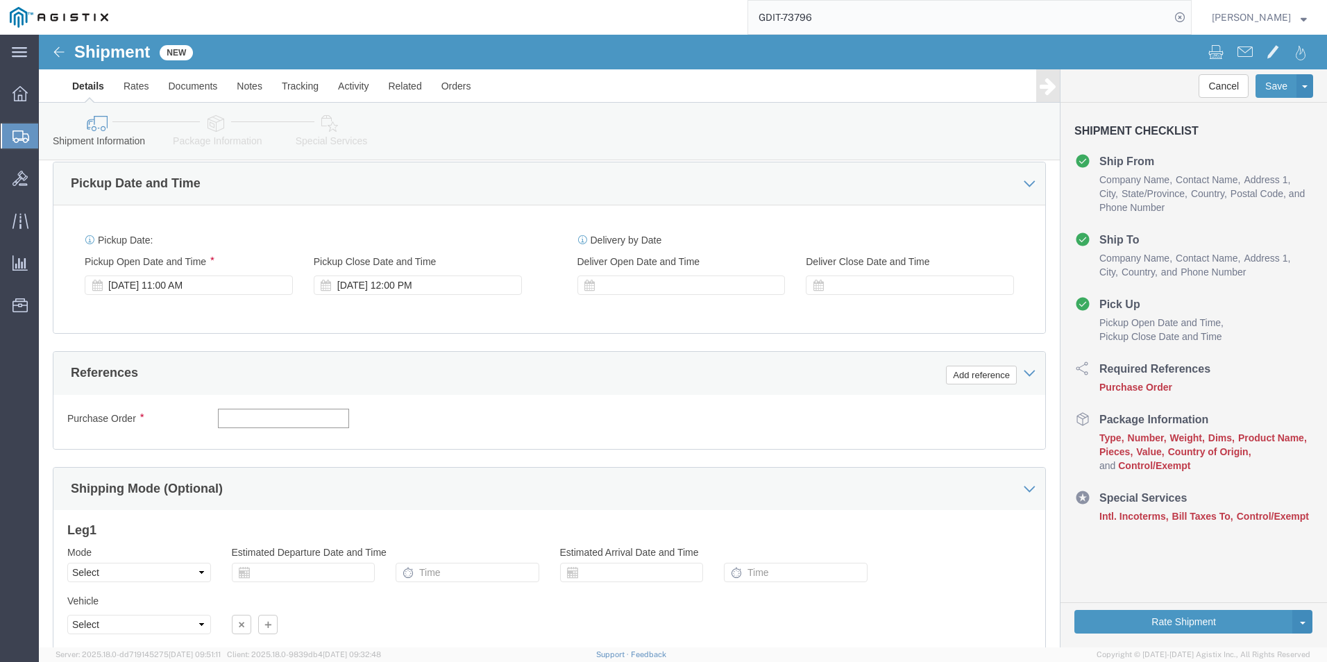
click input "text"
type input "GDIT-73796"
click button "Add reference"
click select "Select Account Type Activity ID Airline Appointment Number ASN Batch Request # …"
select select "PURCHORD"
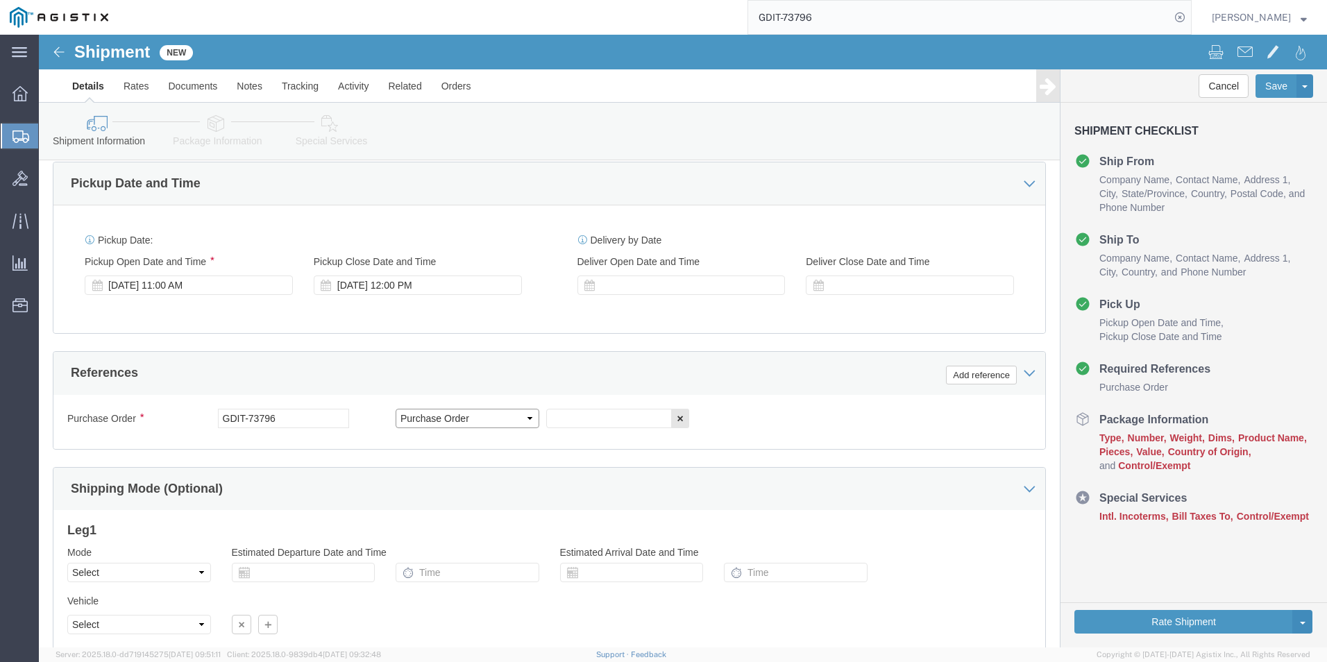
click select "Select Account Type Activity ID Airline Appointment Number ASN Batch Request # …"
click input "text"
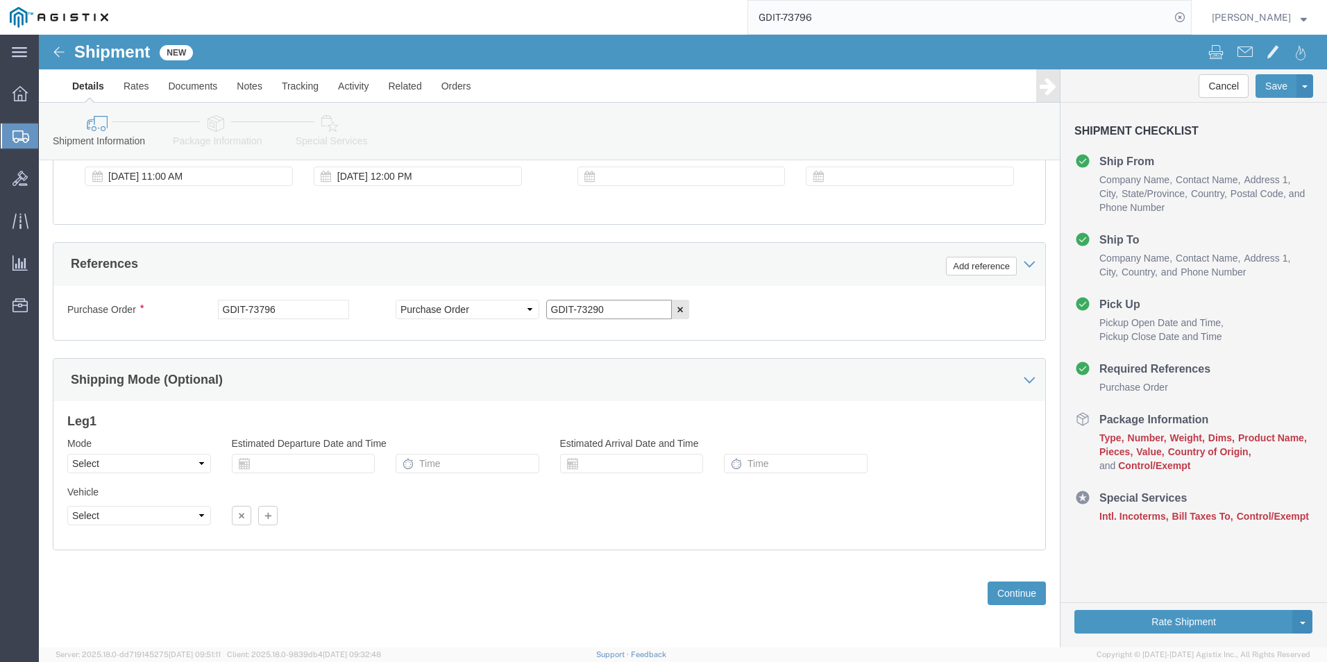
scroll to position [526, 0]
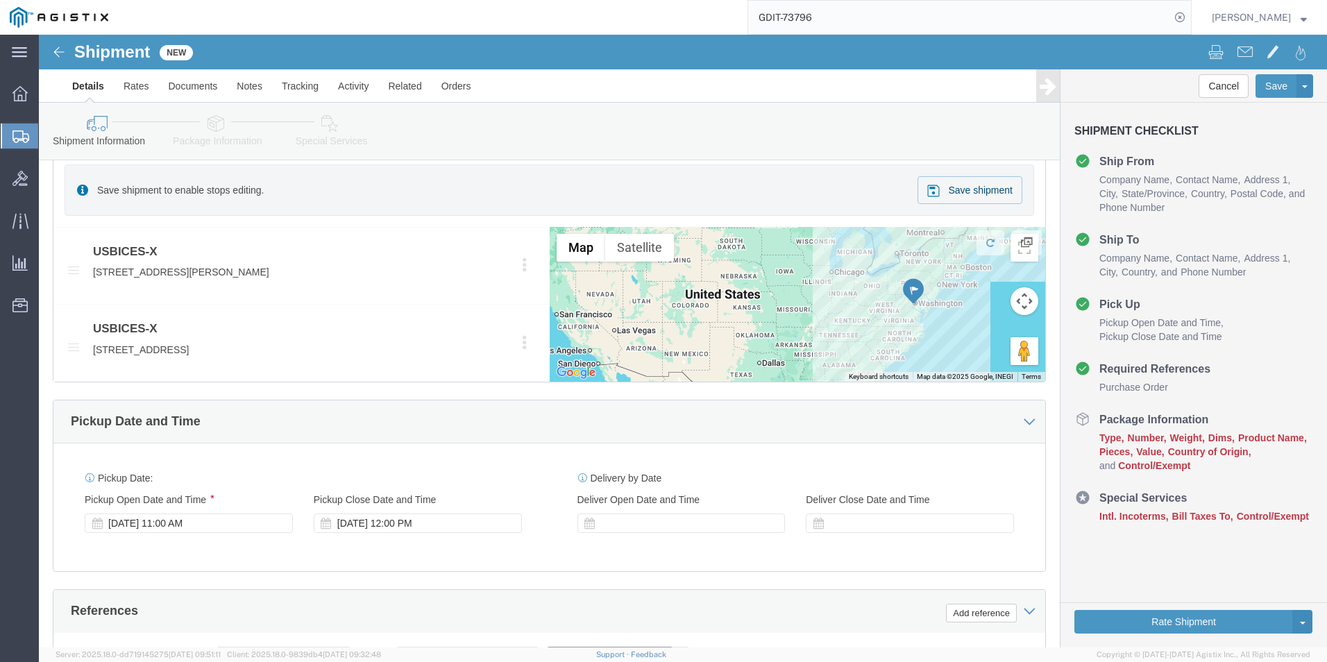
type input "GDIT-73290"
click link "Package Information"
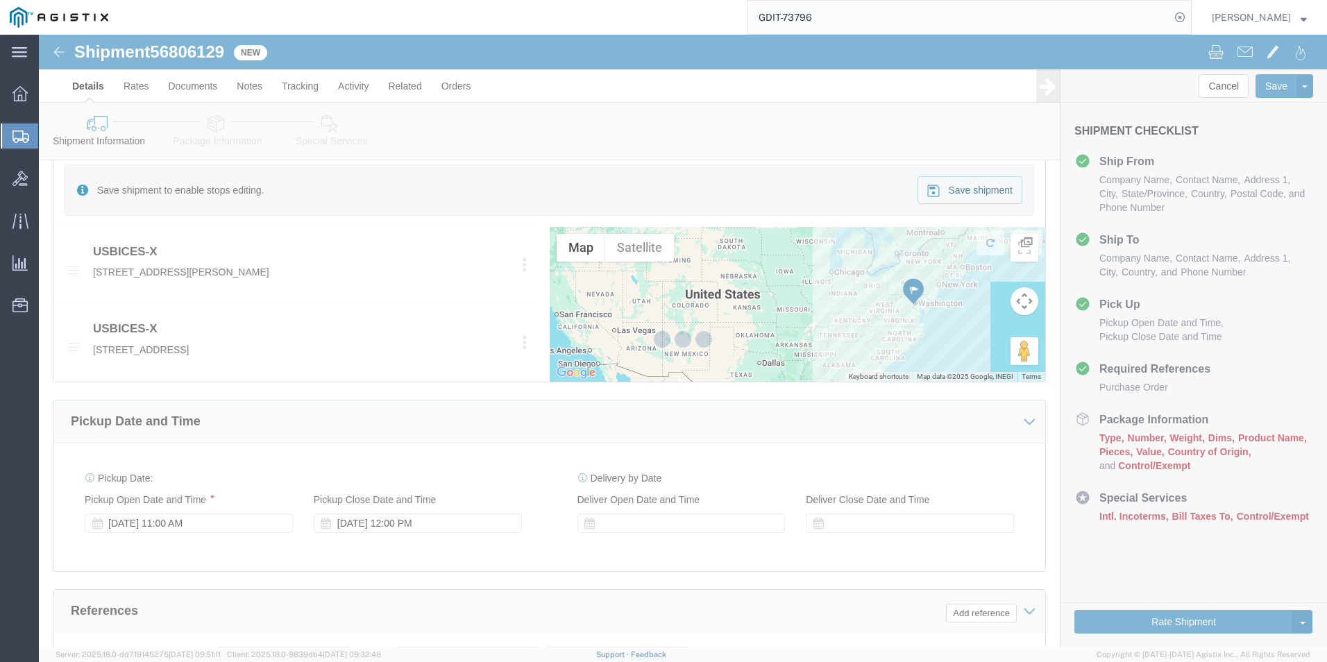
select select "69651"
select select "34240"
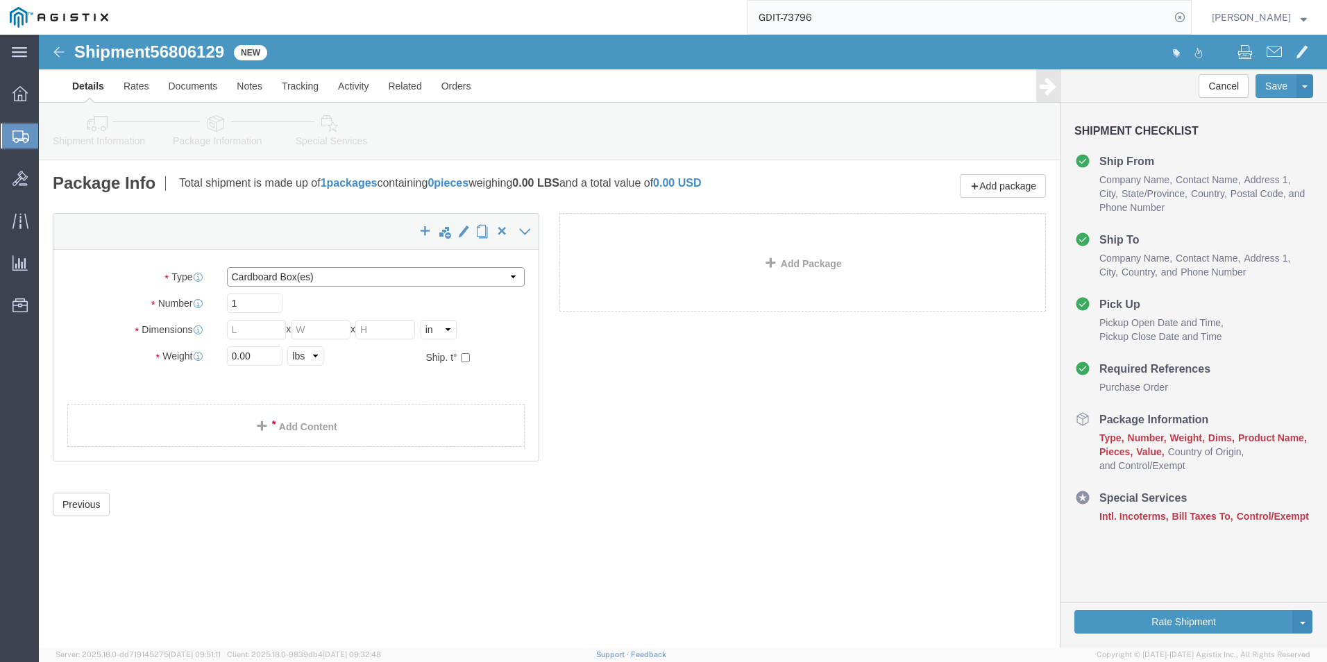
click select "Select Bale(s) Basket(s) Bolt(s) Bottle(s) Buckets Bulk Bundle(s) Can(s) Cardbo…"
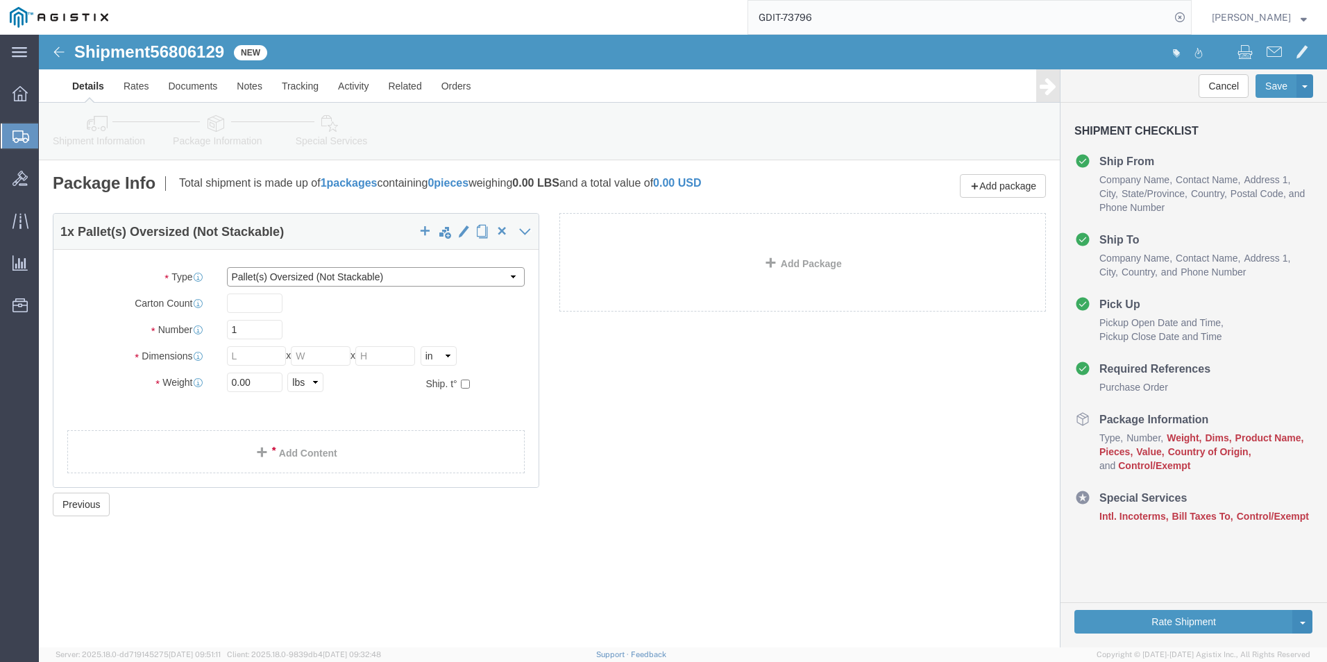
click select "Select Bale(s) Basket(s) Bolt(s) Bottle(s) Buckets Bulk Bundle(s) Can(s) Cardbo…"
select select "PSST"
click select "Select Bale(s) Basket(s) Bolt(s) Bottle(s) Buckets Bulk Bundle(s) Can(s) Cardbo…"
click input "text"
type input "48"
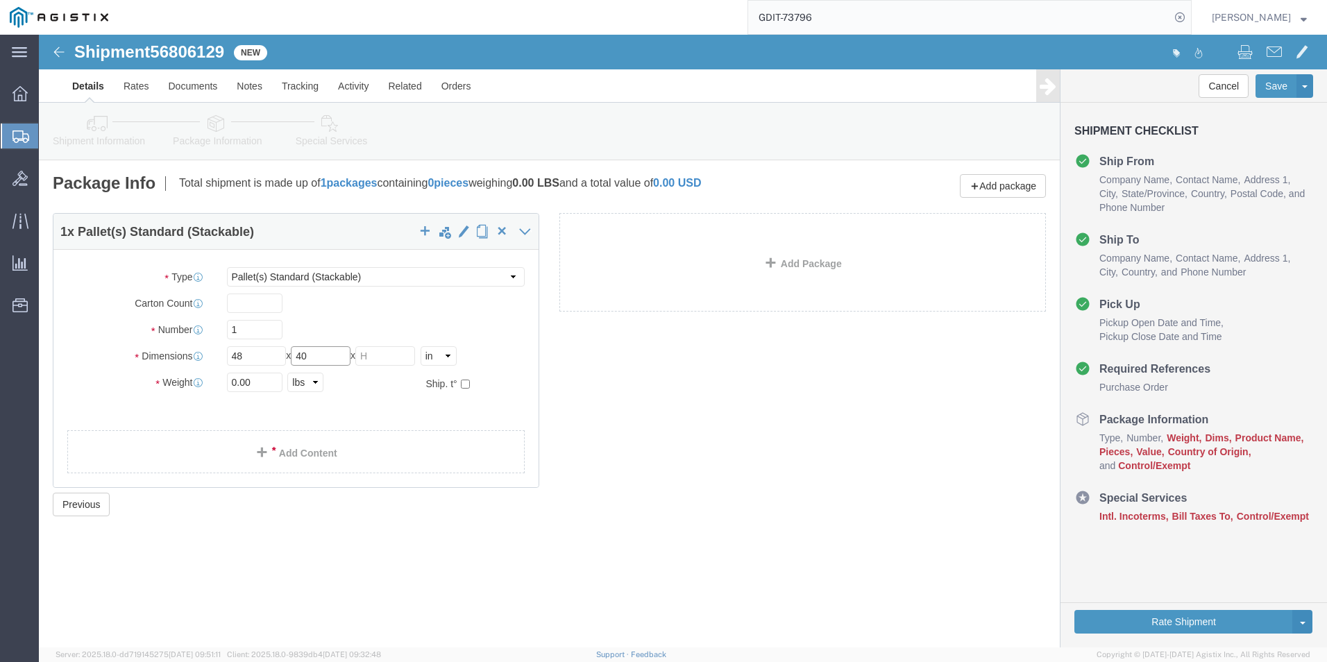
type input "40"
type input "60"
drag, startPoint x: 359, startPoint y: 323, endPoint x: 322, endPoint y: 321, distance: 36.8
click div "Length 48 x Width 40 x Height 60 Select cm ft in"
click input "40"
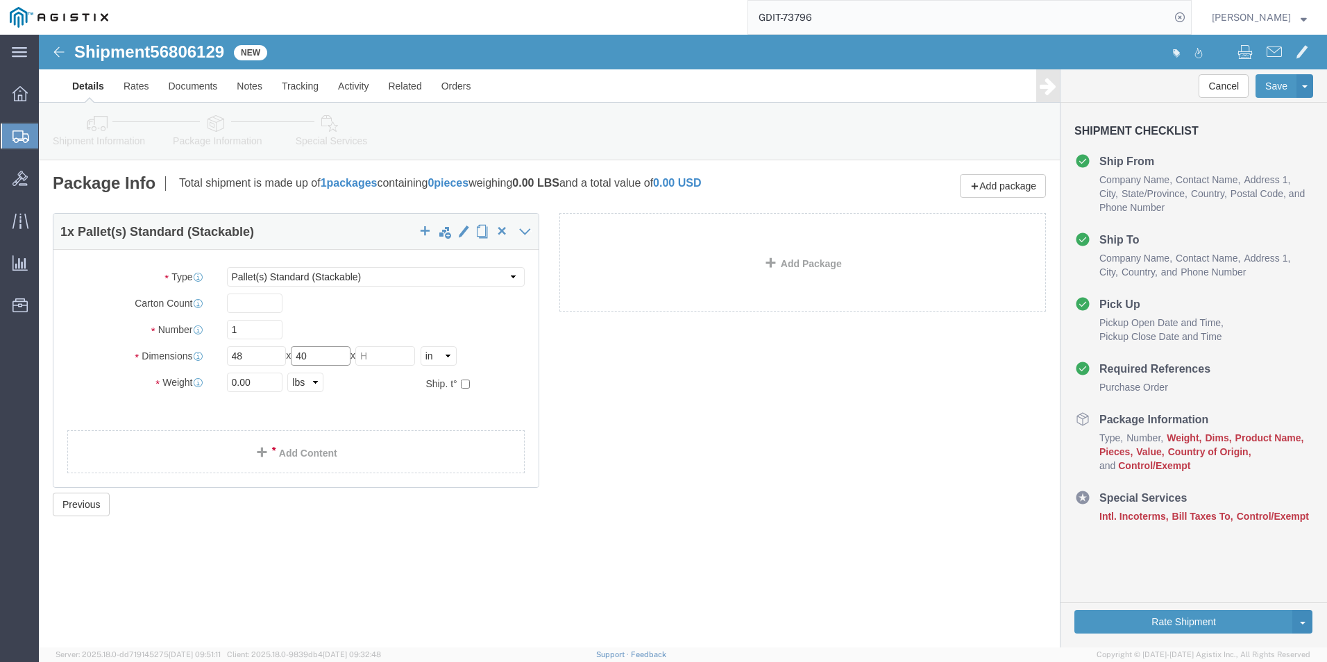
click input "40"
click input "48"
click span
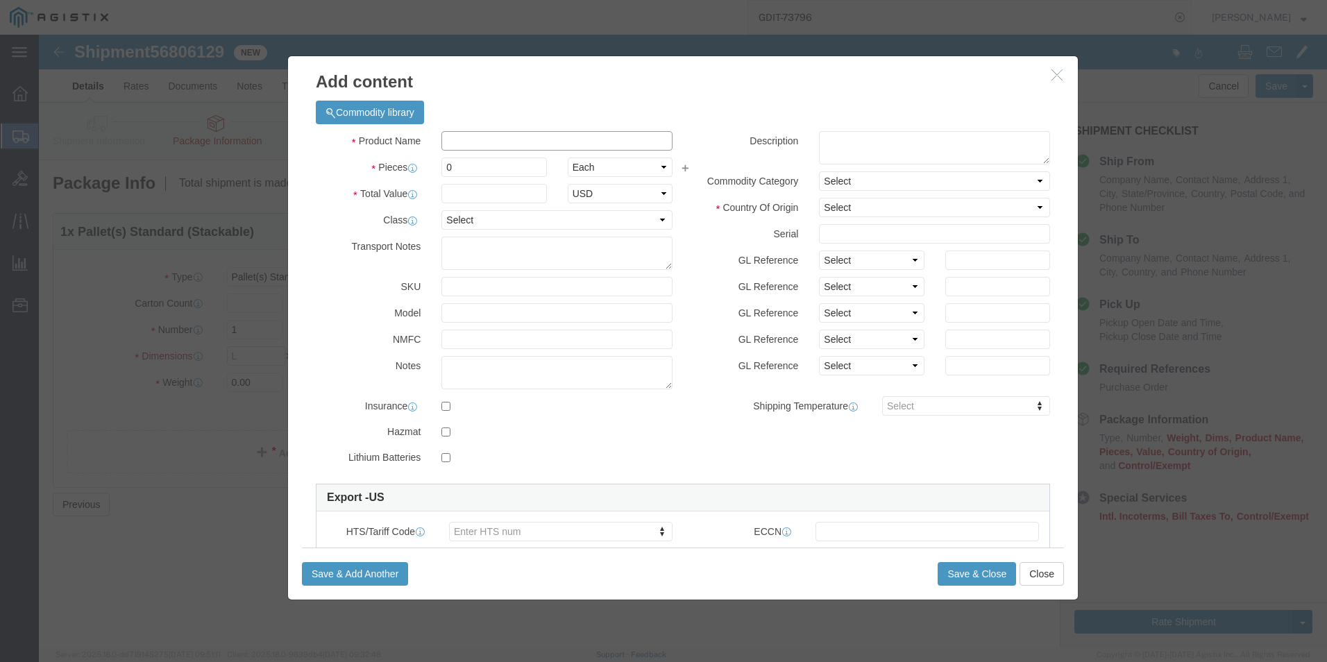
click input "text"
paste input "GLC-TE++="
type input "GLC-TE++="
click td "Name: 1000Base-T SFP"
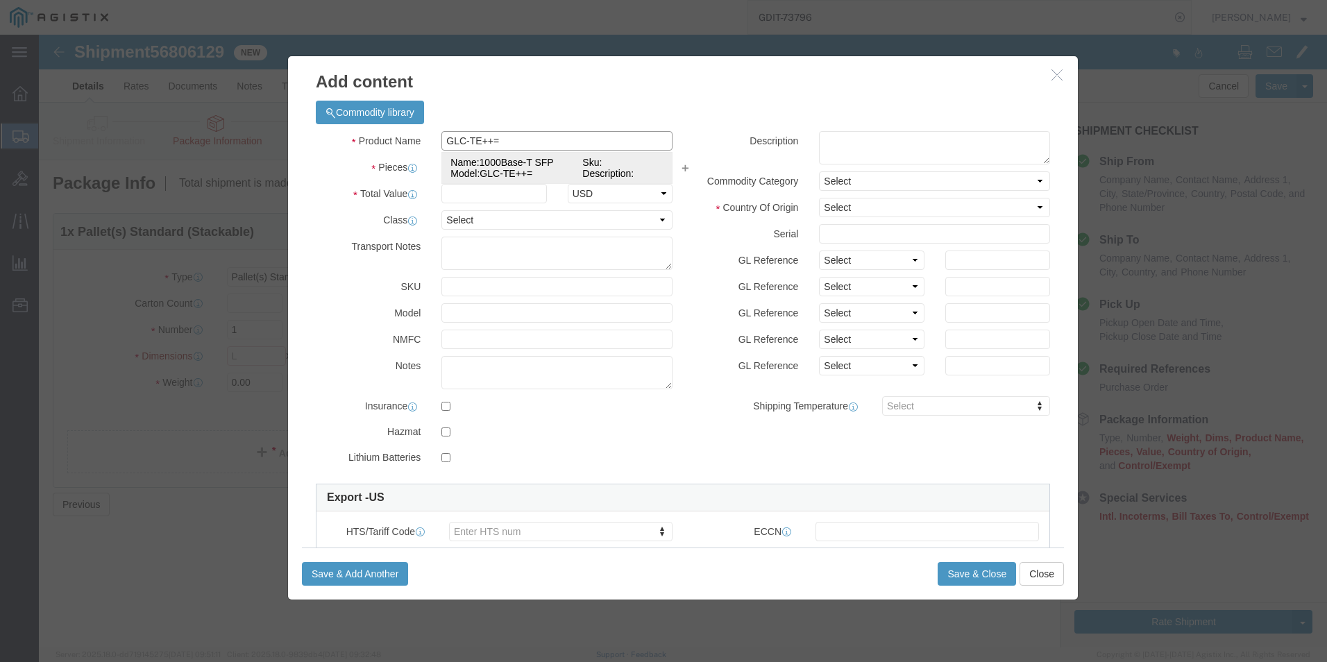
select select "USD"
select select "92.5"
select select "US"
type input "8517620090"
type input "5A991"
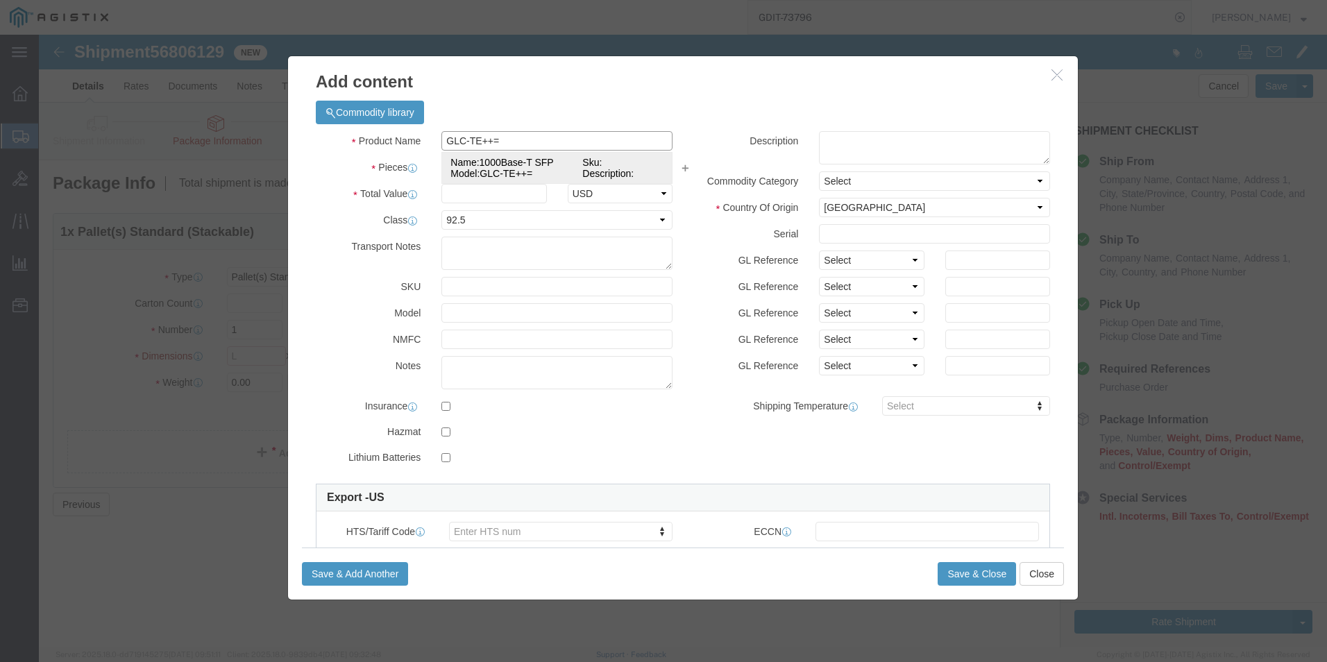
select select "FTR"
checkbox input "true"
type input "1000Base-T SFP"
type input "GLC-TE++="
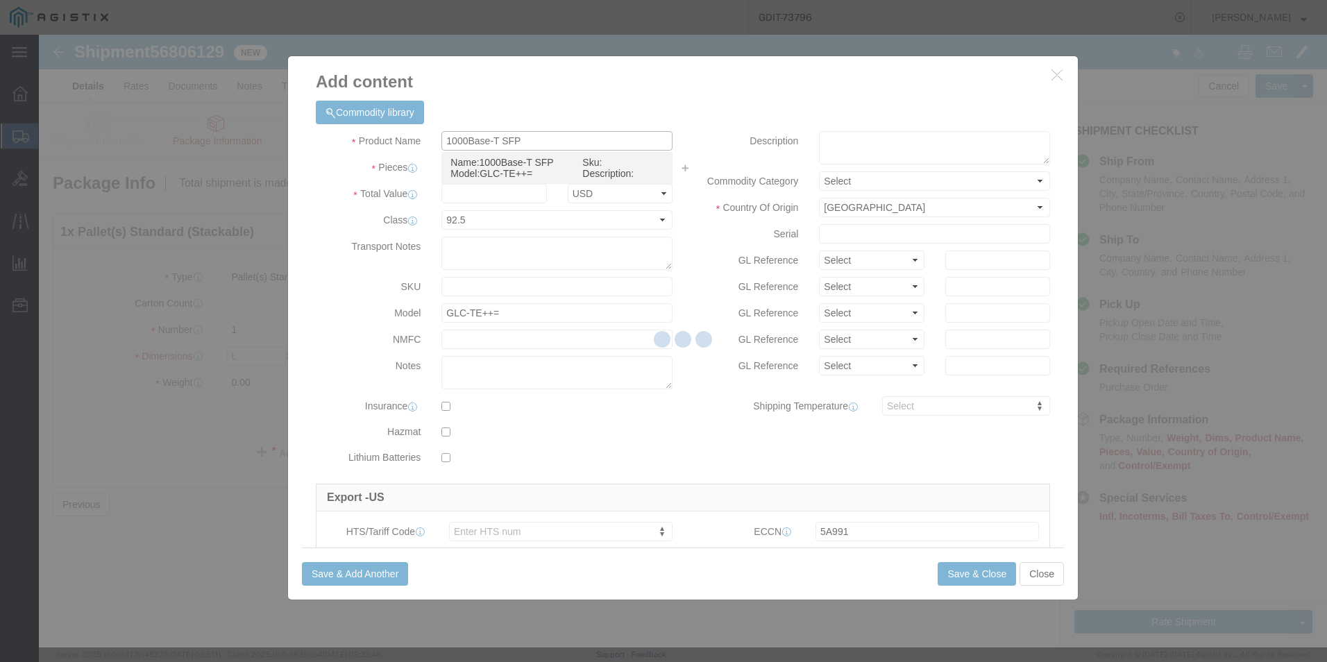
select select
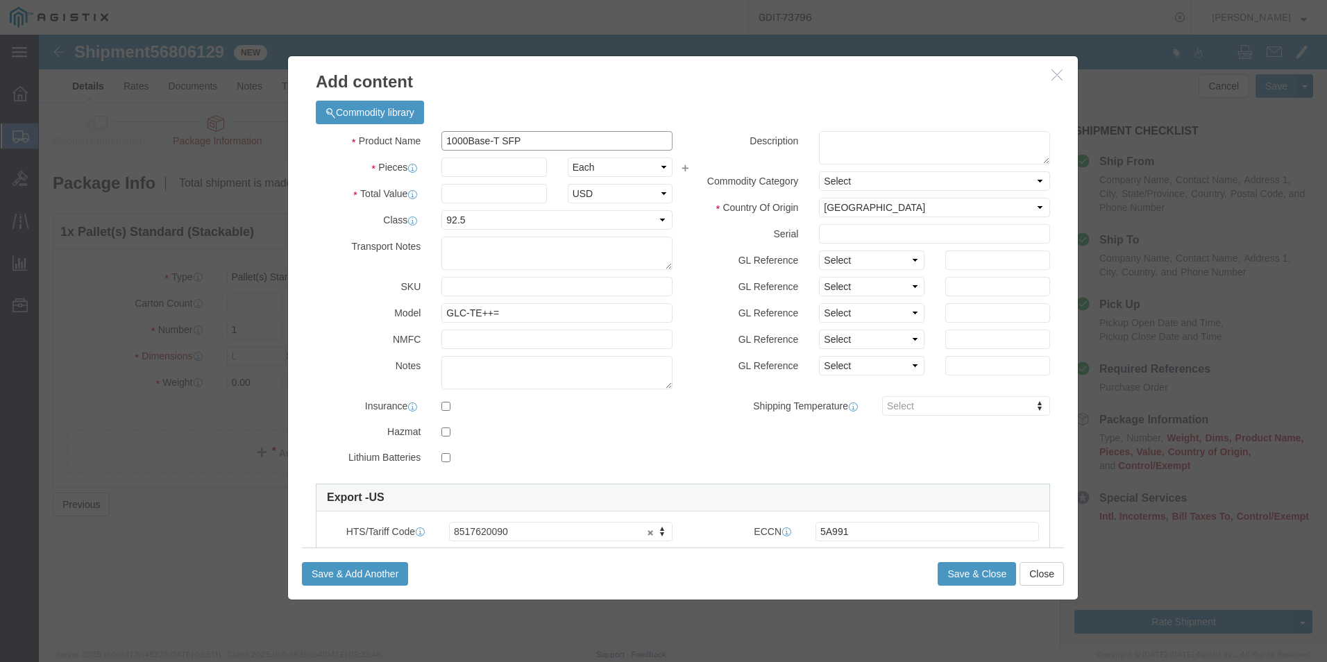
type input "1000Base-T SFP"
click input "text"
type input "308.73"
click input "text"
type input "50"
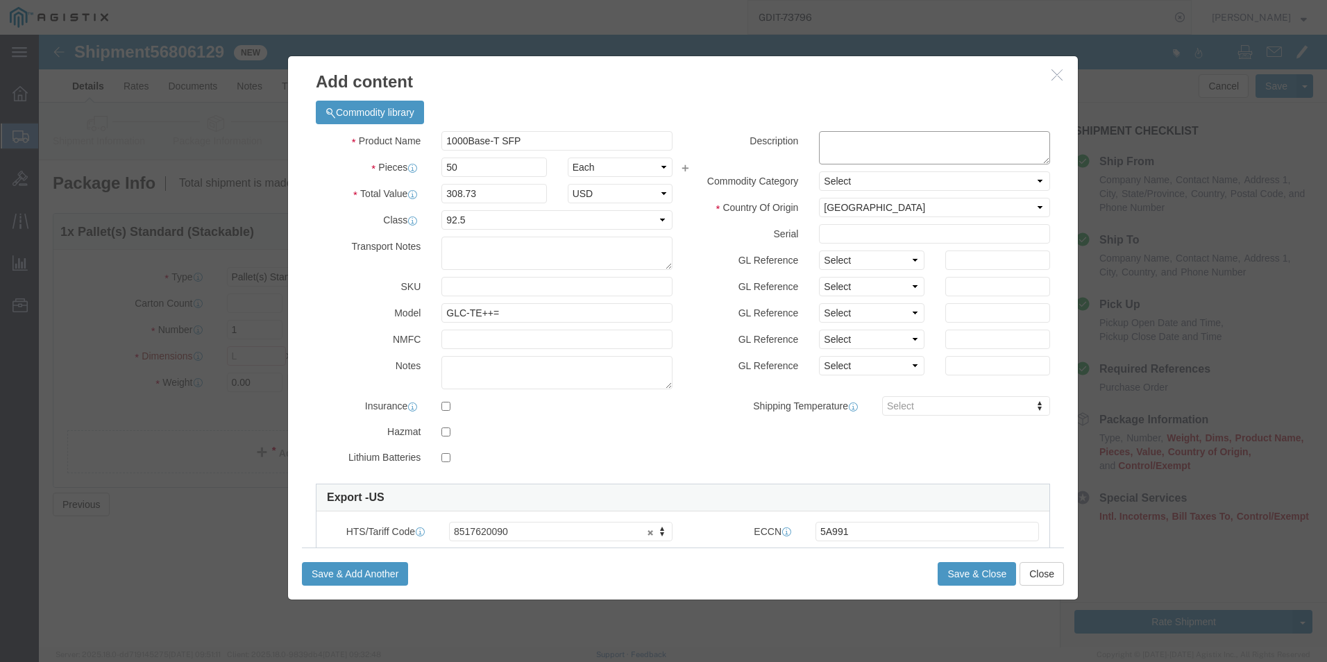
type input "15436.5"
click textarea
paste textarea "1000BASET SFP TAA Compliant"
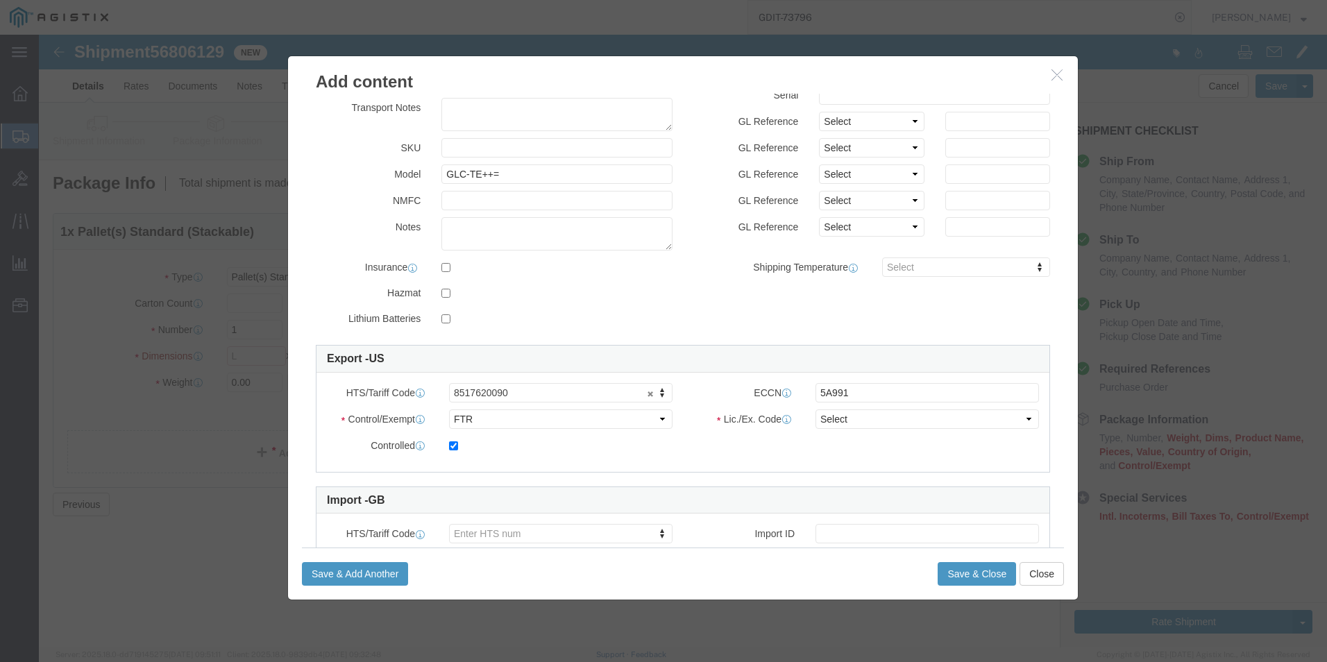
type textarea "1000BASET SFP TAA Compliant"
click select "Select 30.2(d)(2) 30.36 30.37(a) 30.37(f) 30.37(g) 30.37(h) 30.37(i) 30.37(j) 3…"
click select "Select ATF BIS DEA EPA FDA FTR ITAR OFAC Other (OPA)"
select select "BIS"
click select "Select ATF BIS DEA EPA FDA FTR ITAR OFAC Other (OPA)"
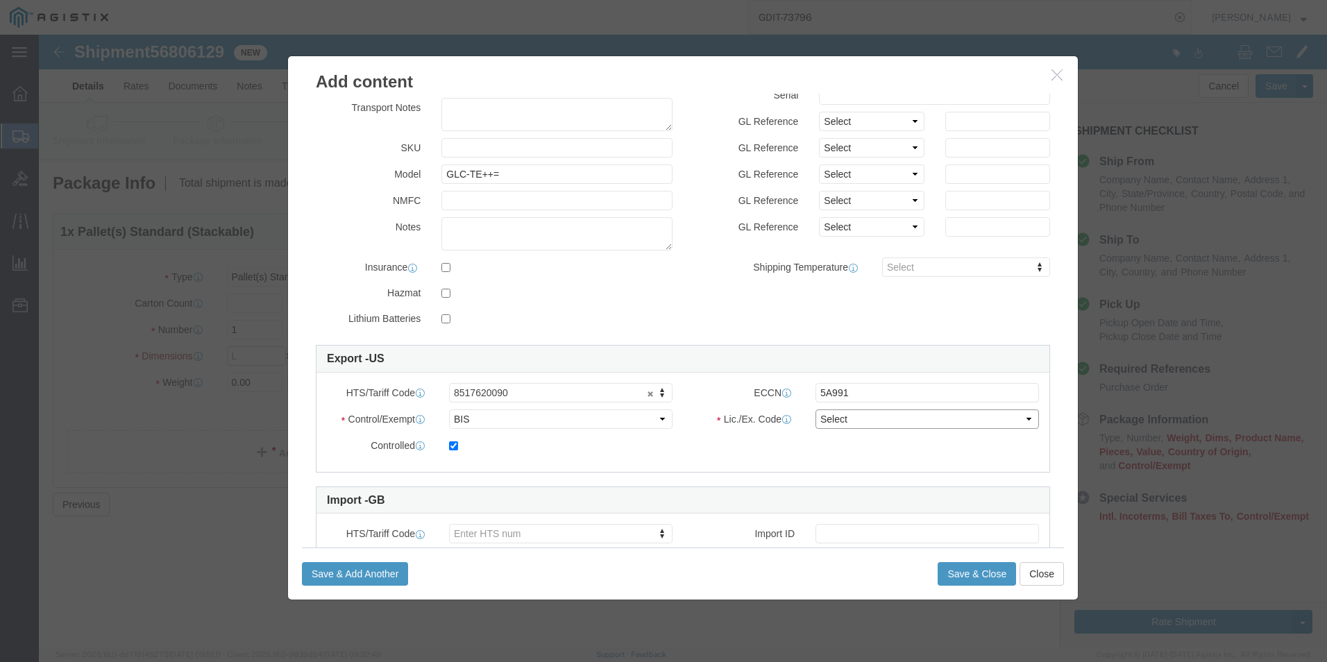
click select "Select AGR-Agricultural APP-Computers APR-Additional Permissive Exports AVS-Air…"
select select "NLR"
click select "Select AGR-Agricultural APP-Computers APR-Additional Permissive Exports AVS-Air…"
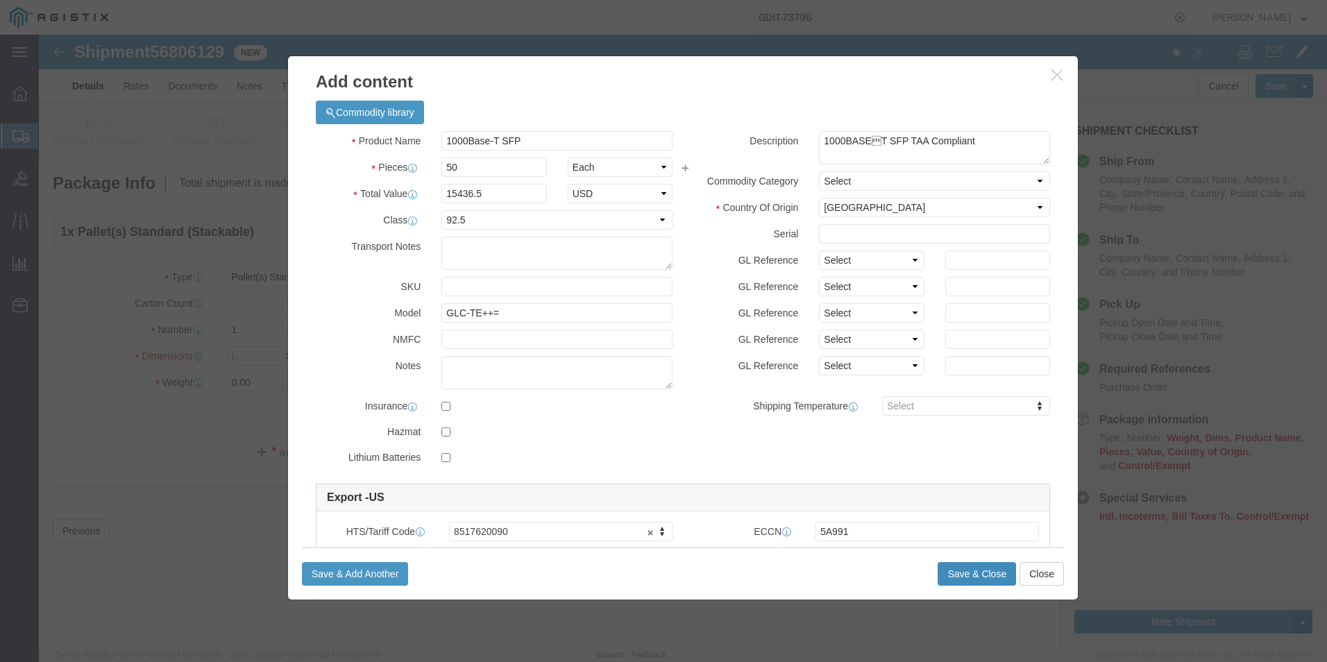
click button "Save & Close"
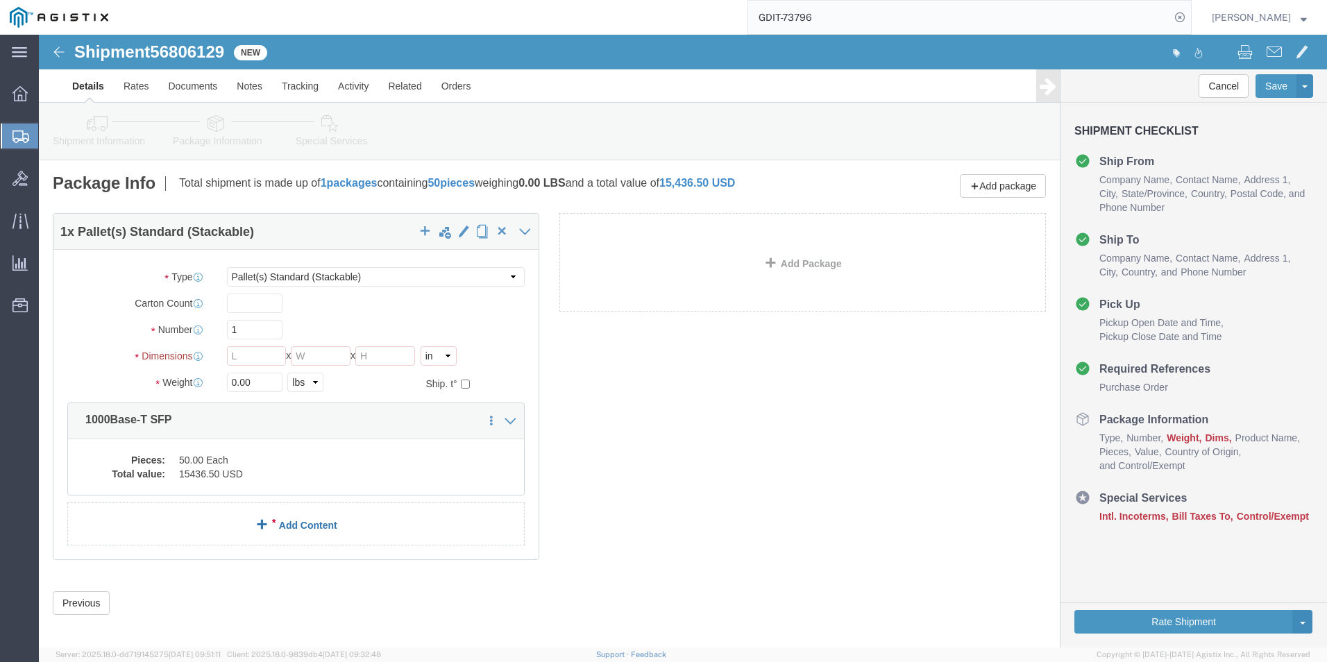
click link "Add Content"
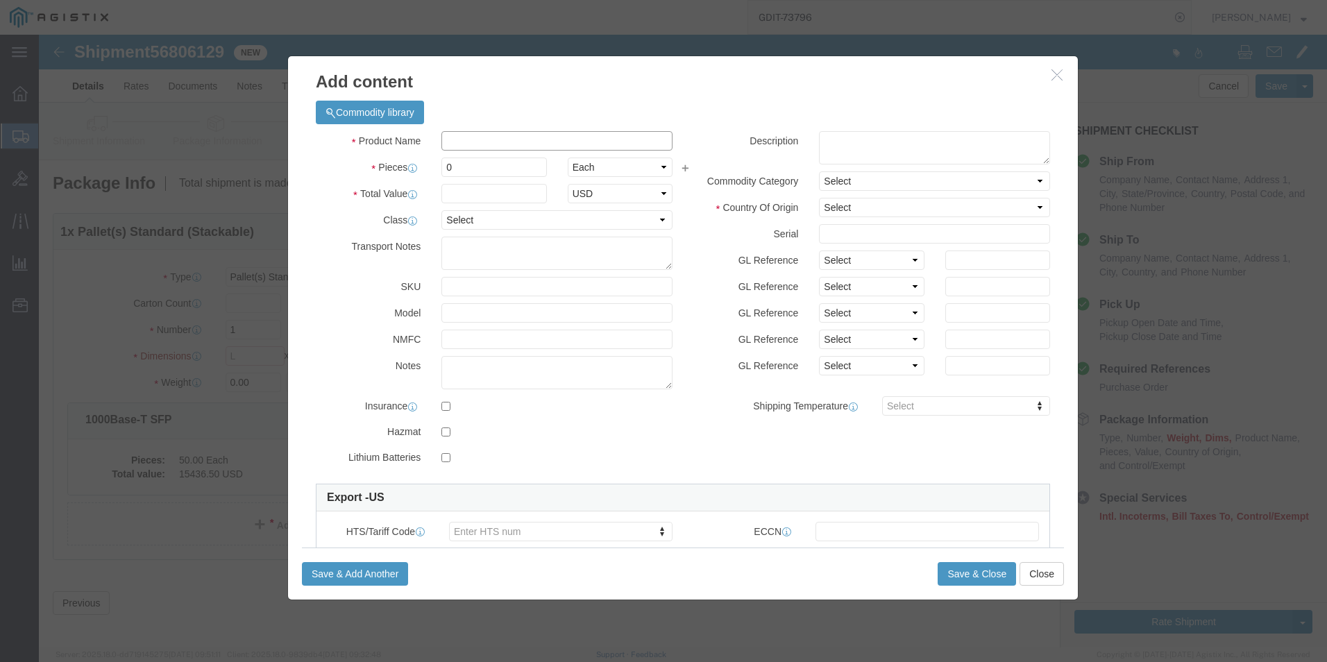
click input "text"
paste input "CP-8875NR-K9++="
type input "CP-8875NR-K9++="
click textarea
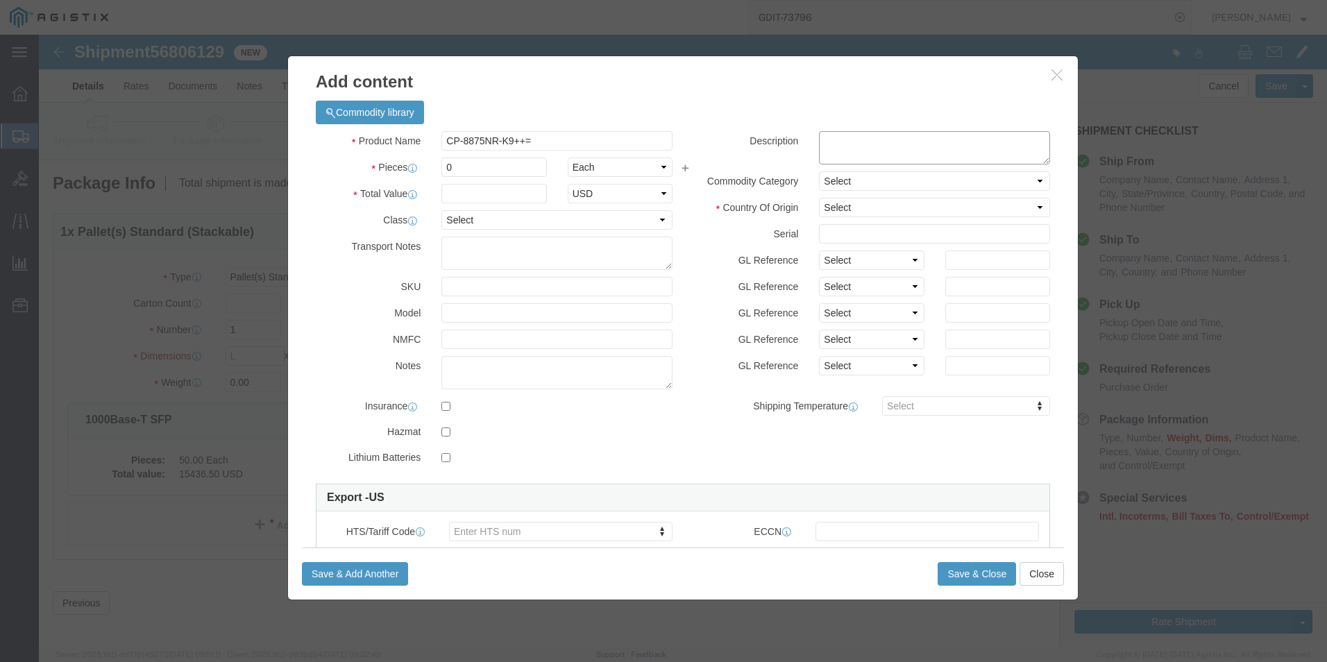
click textarea
paste textarea "Cisco Video Phone 8875 No Radio variant,"
type textarea "Cisco Video Phone 8875 No Radio variant,"
click input "0"
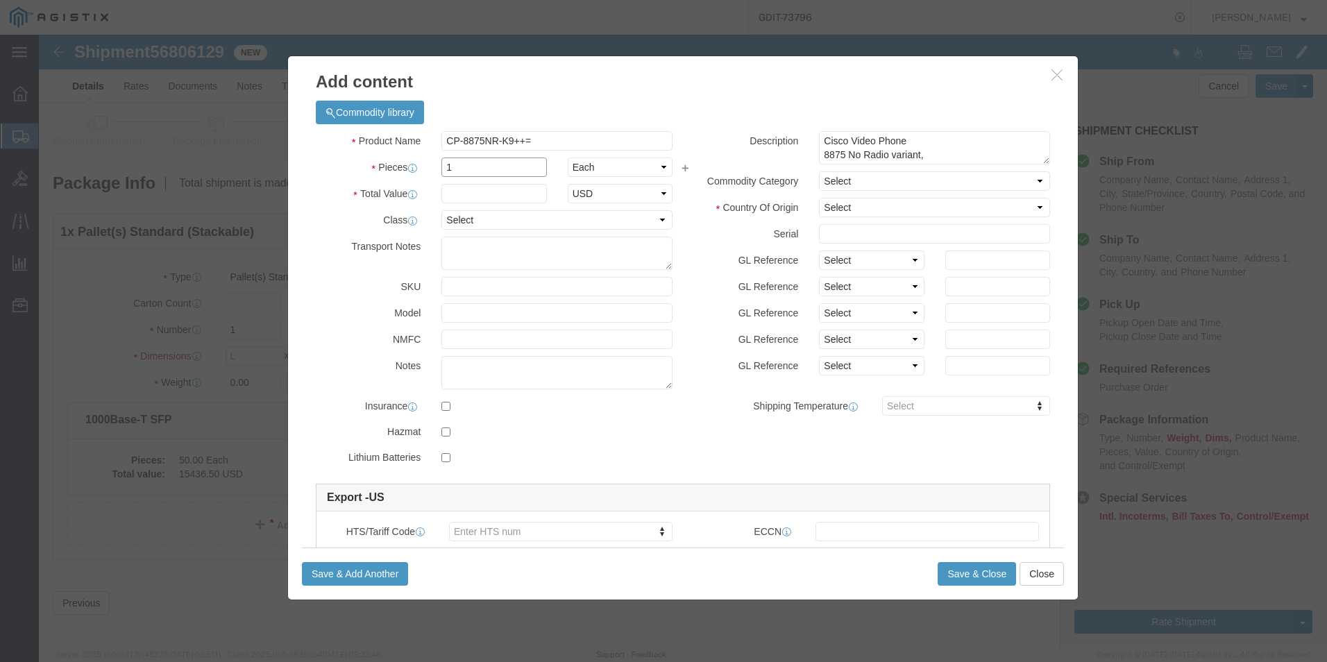
type input "1"
click input "text"
type input "743.20"
click select "Select 50 55 60 65 70 85 92.5 100 125 175 250 300 400"
select select "92.5"
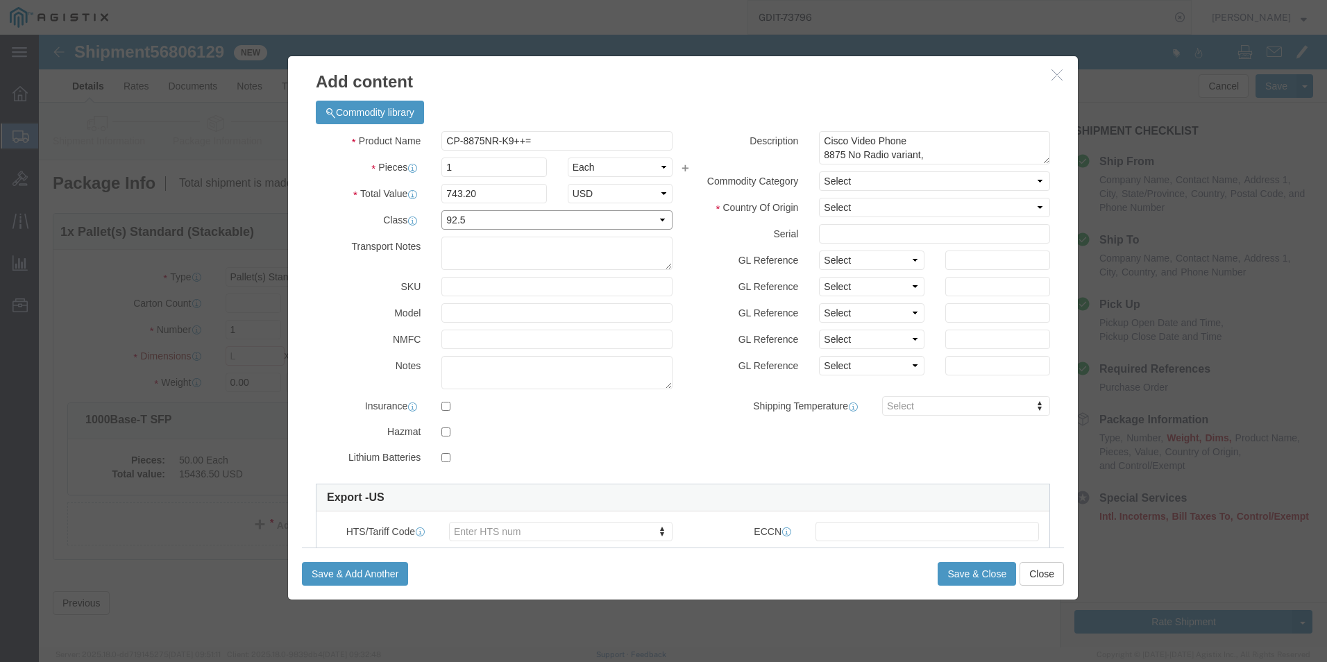
click select "Select 50 55 60 65 70 85 92.5 100 125 175 250 300 400"
click textarea
type textarea "ASSET TAG:"
click select "Select [GEOGRAPHIC_DATA] [GEOGRAPHIC_DATA] [GEOGRAPHIC_DATA] [GEOGRAPHIC_DATA] …"
select select "US"
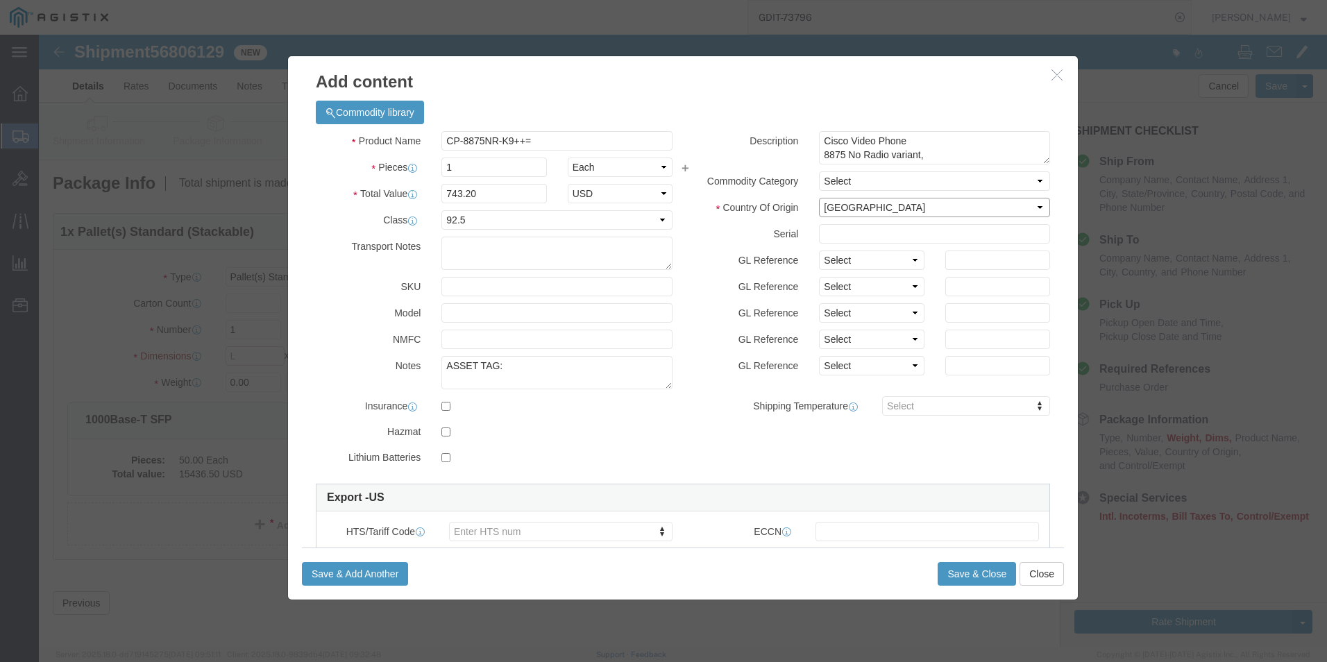
click select "Select [GEOGRAPHIC_DATA] [GEOGRAPHIC_DATA] [GEOGRAPHIC_DATA] [GEOGRAPHIC_DATA] …"
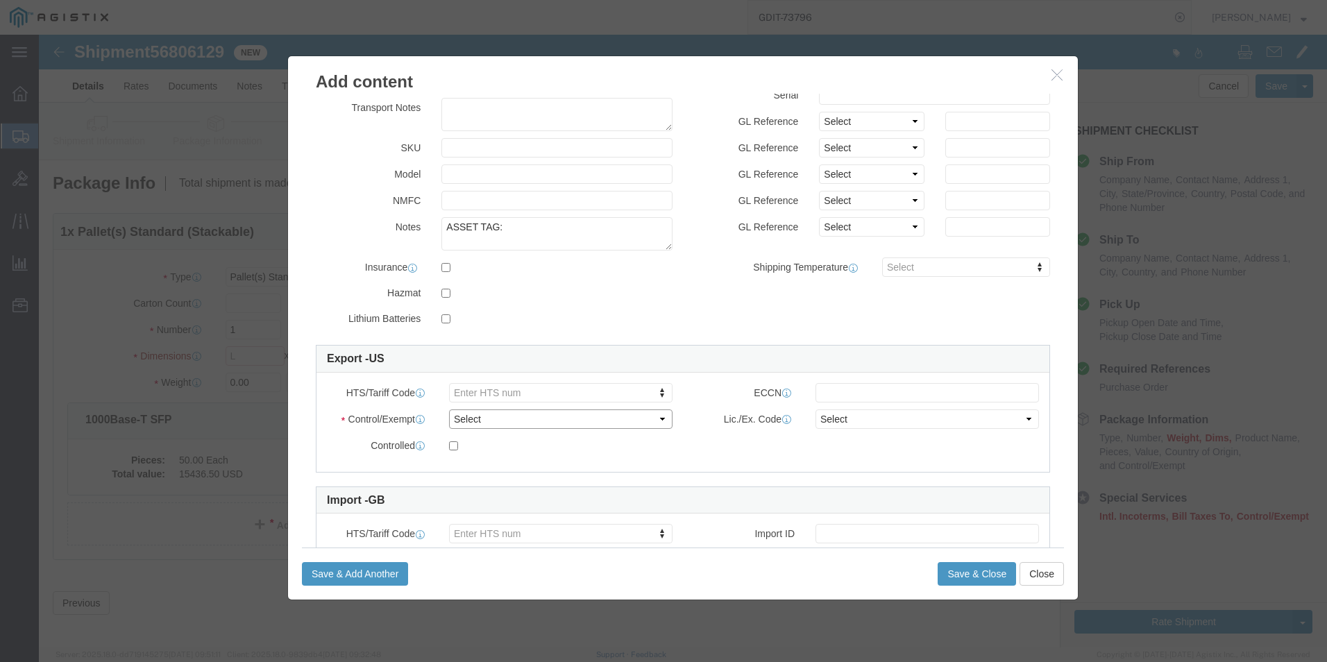
click select "Select ATF BIS DEA EPA FDA FTR ITAR OFAC Other (OPA)"
select select "BIS"
click select "Select ATF BIS DEA EPA FDA FTR ITAR OFAC Other (OPA)"
click select "Select AGR-Agricultural APP-Computers APR-Additional Permissive Exports AVS-Air…"
select select "NLR"
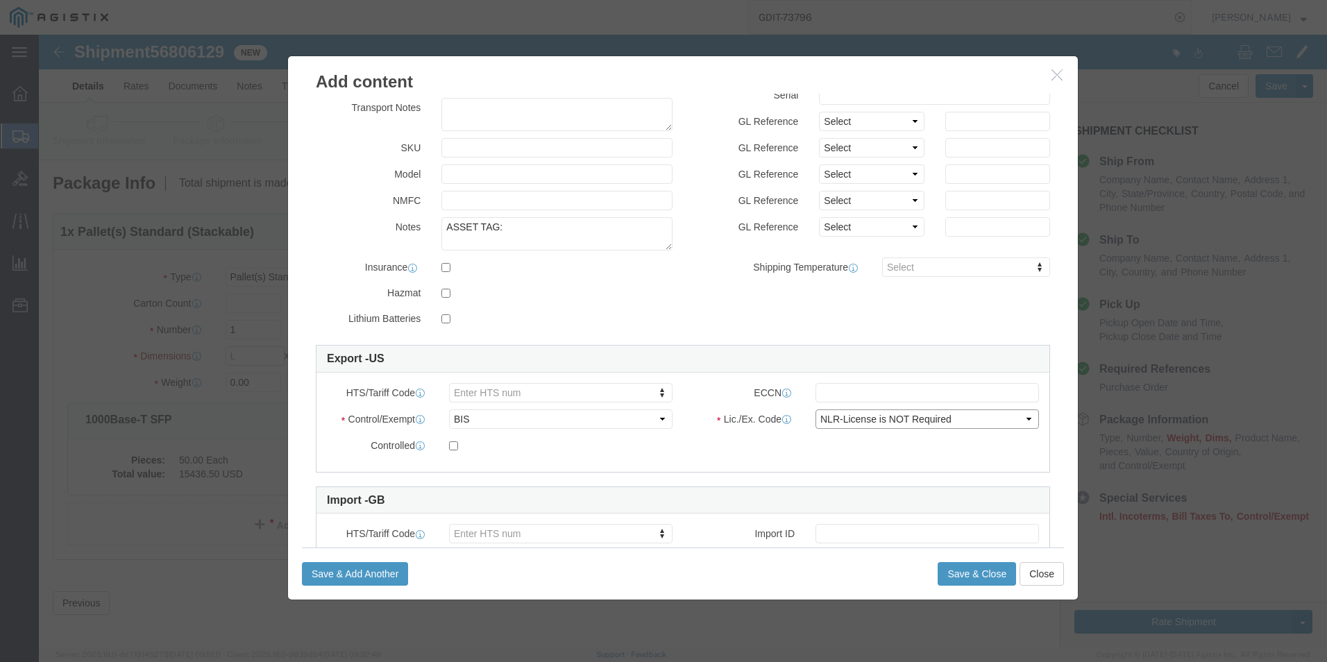
click select "Select AGR-Agricultural APP-Computers APR-Additional Permissive Exports AVS-Air…"
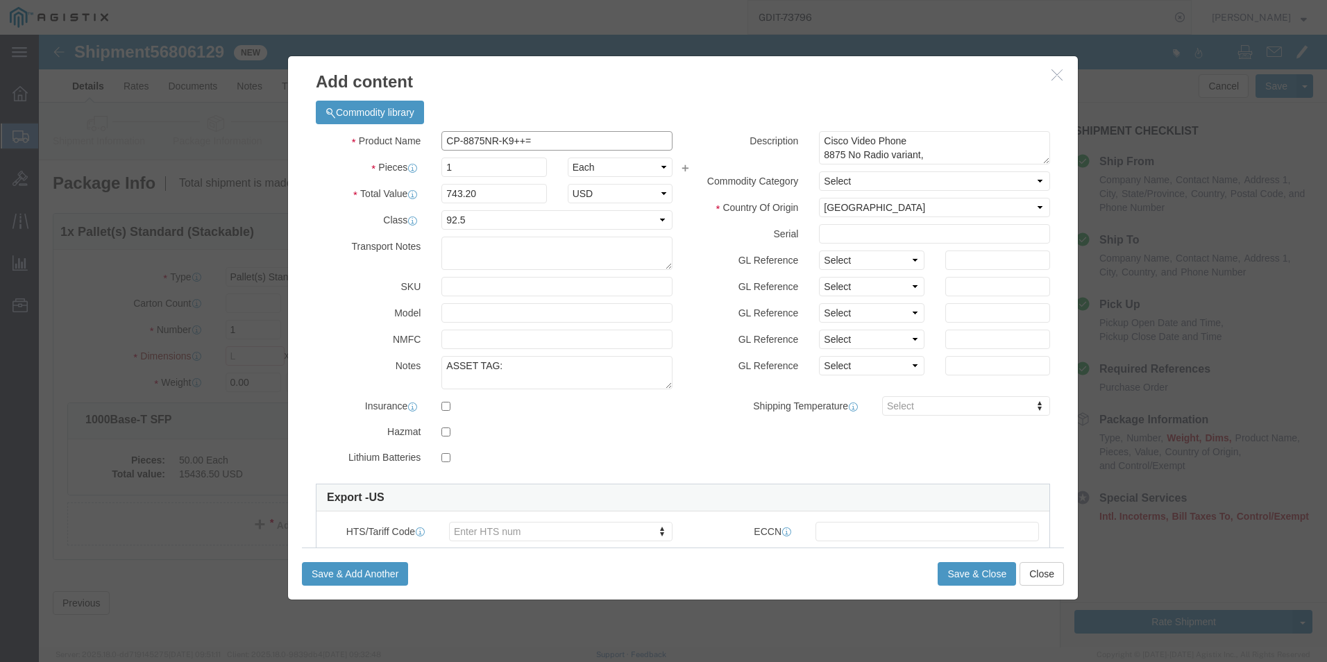
click input "CP-8875NR-K9++="
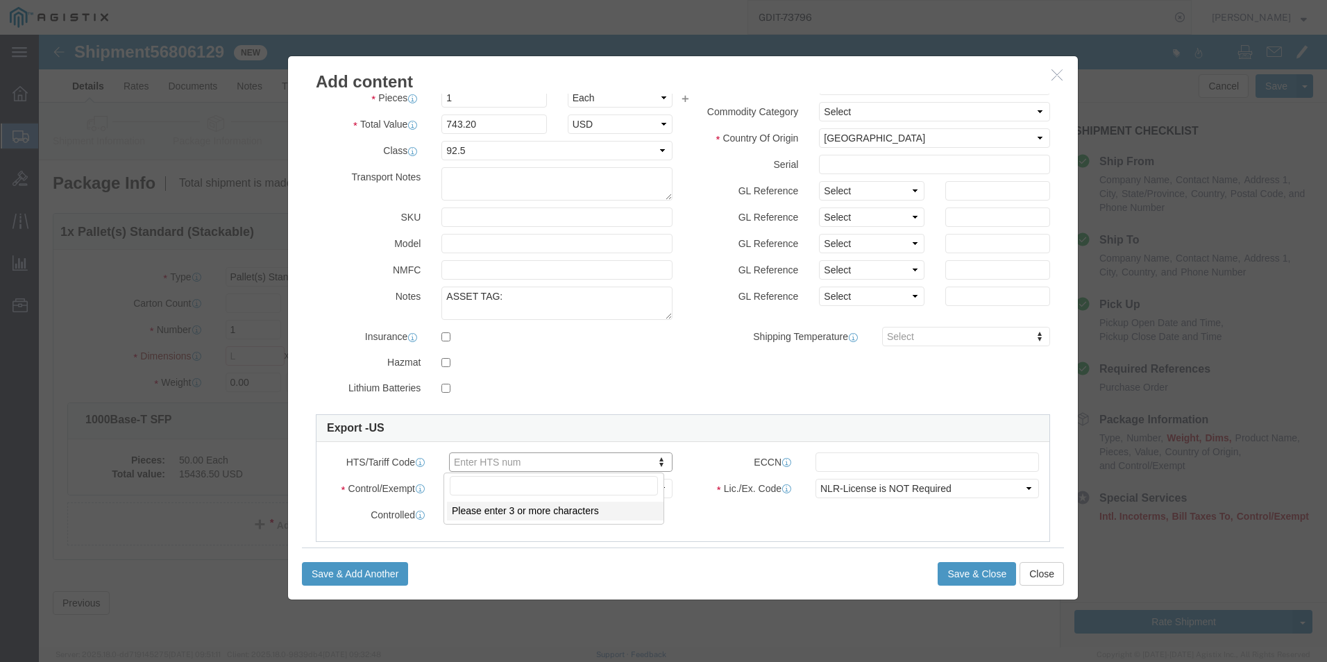
click input "text"
paste input "8517180010"
type input "8517180010"
click input "text"
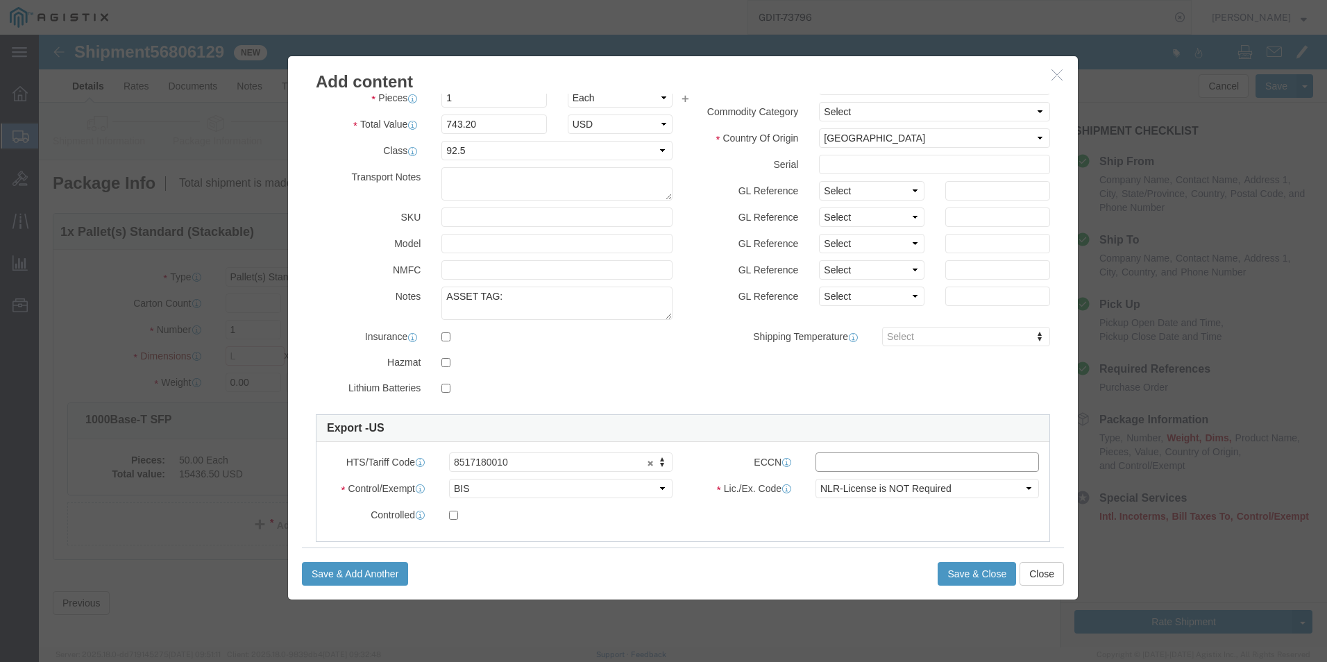
paste input "5A992"
type input "5A992"
click button "Save & Close"
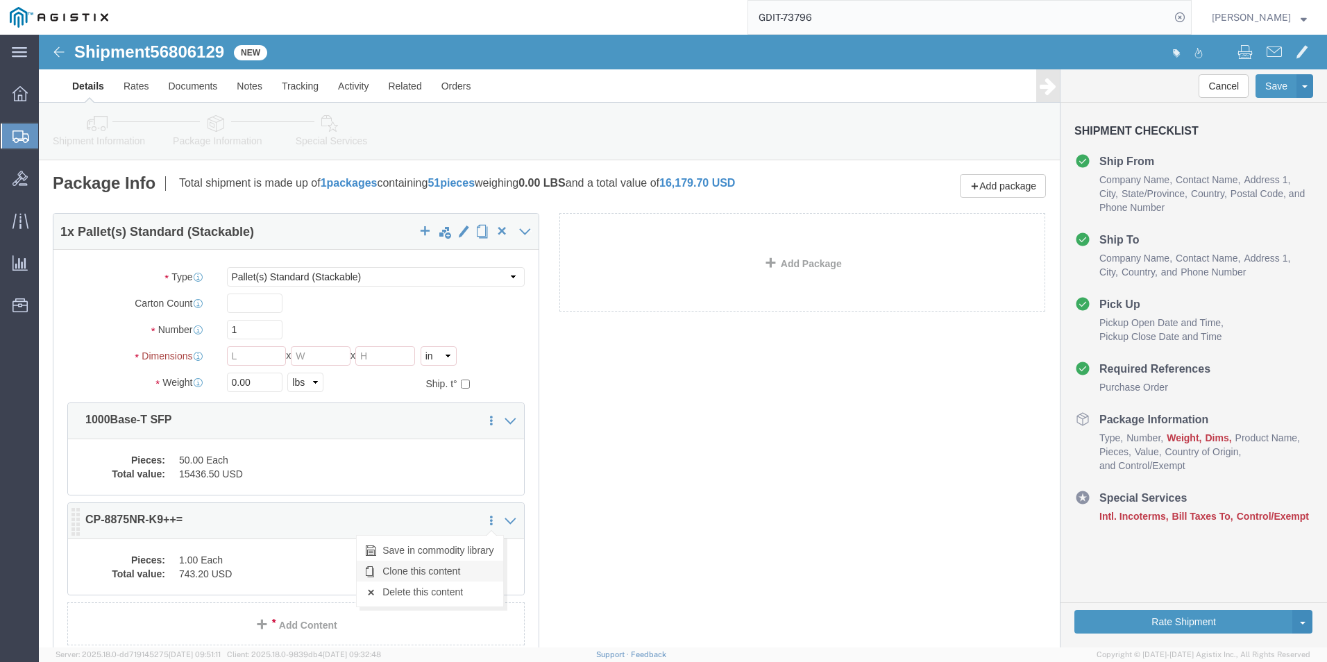
click link "Clone this content"
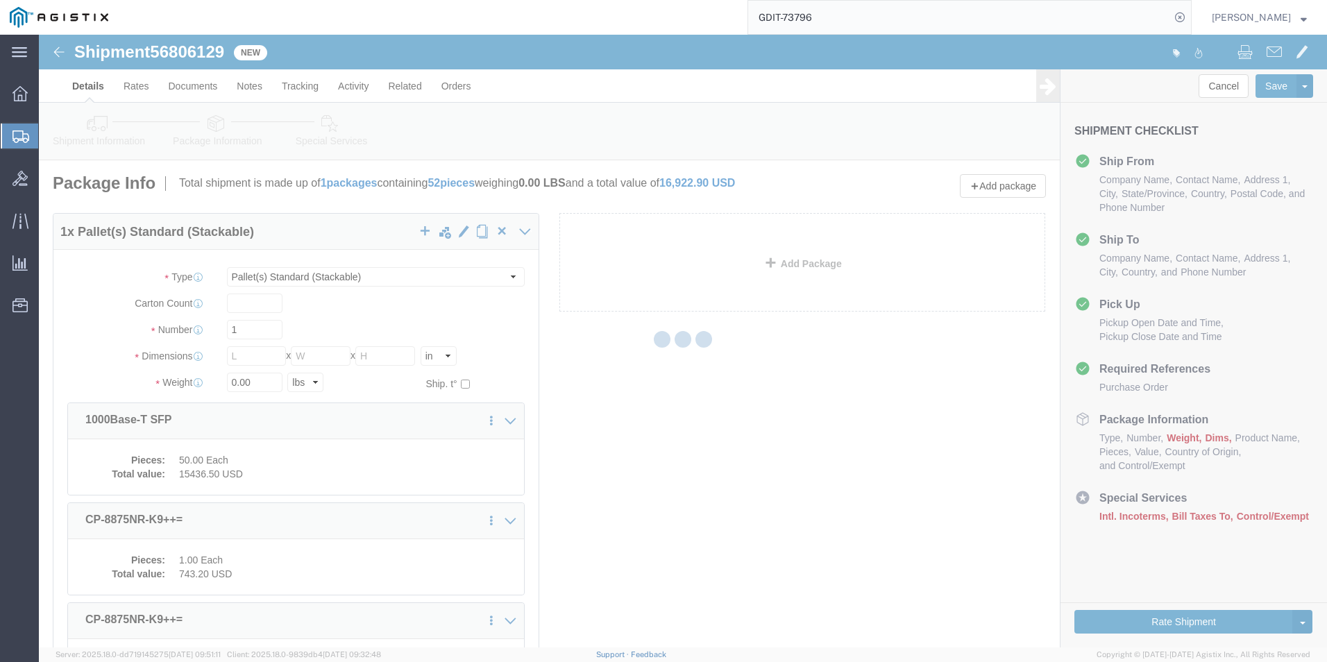
select select "PSST"
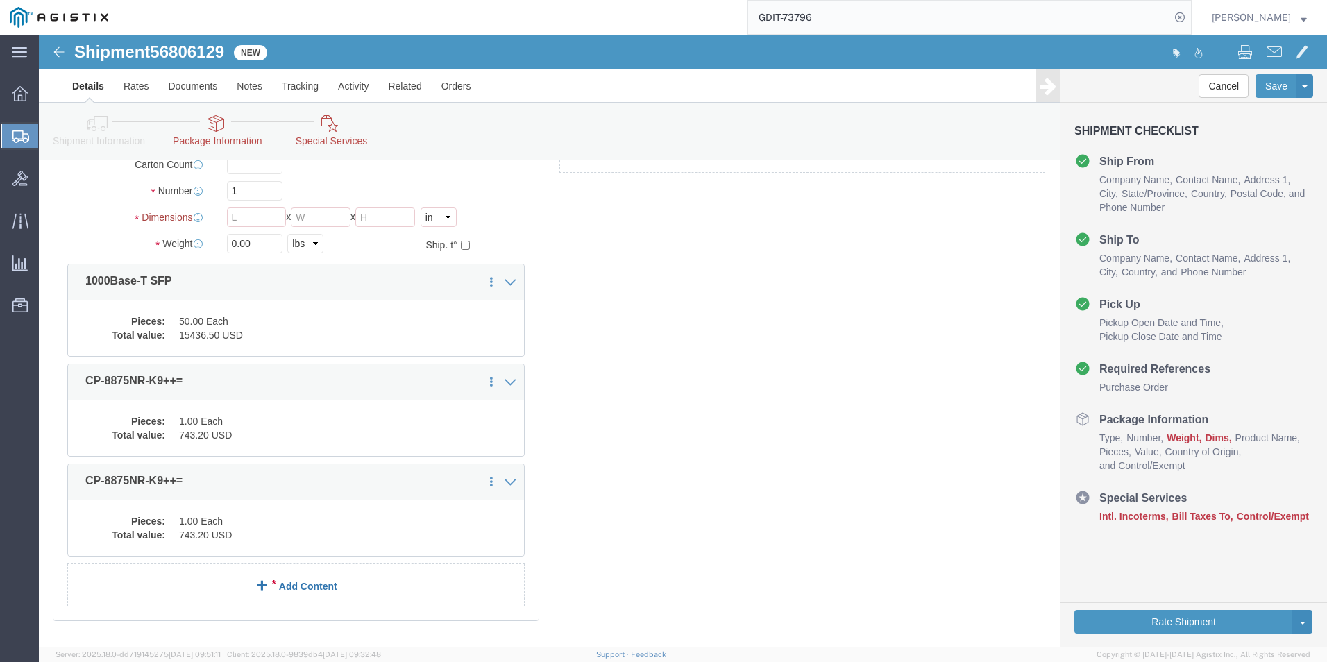
scroll to position [208, 0]
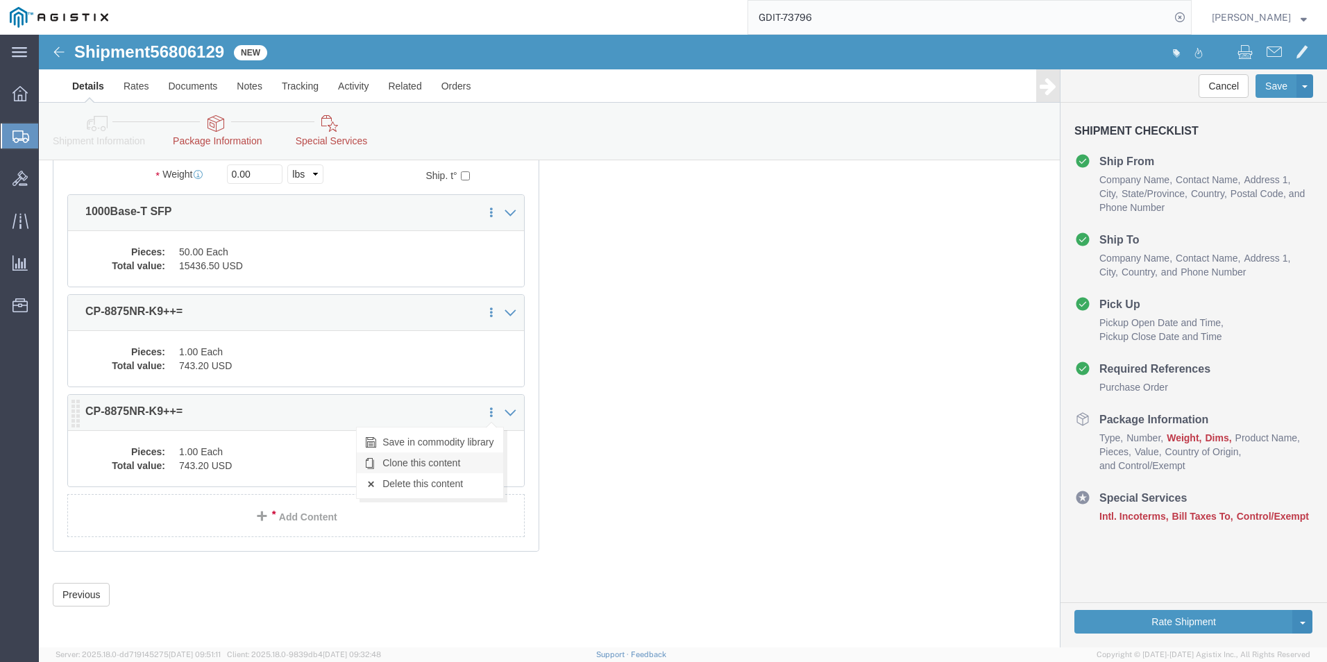
click link "Clone this content"
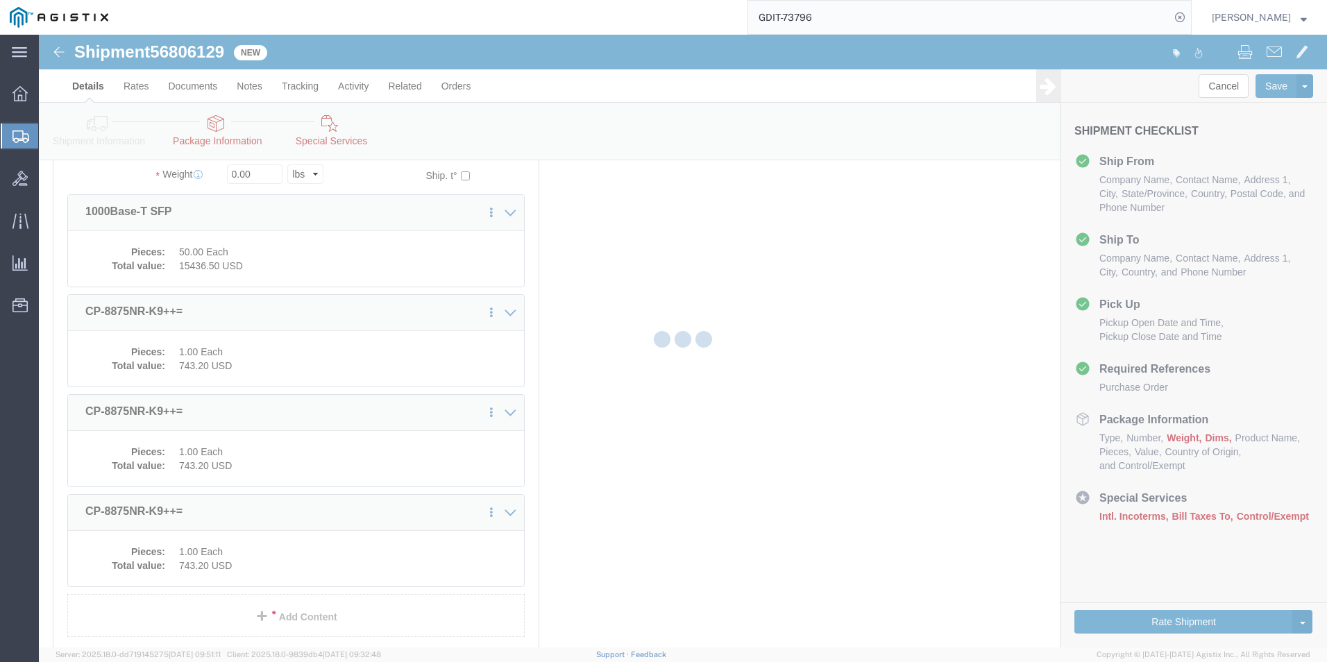
select select "PSST"
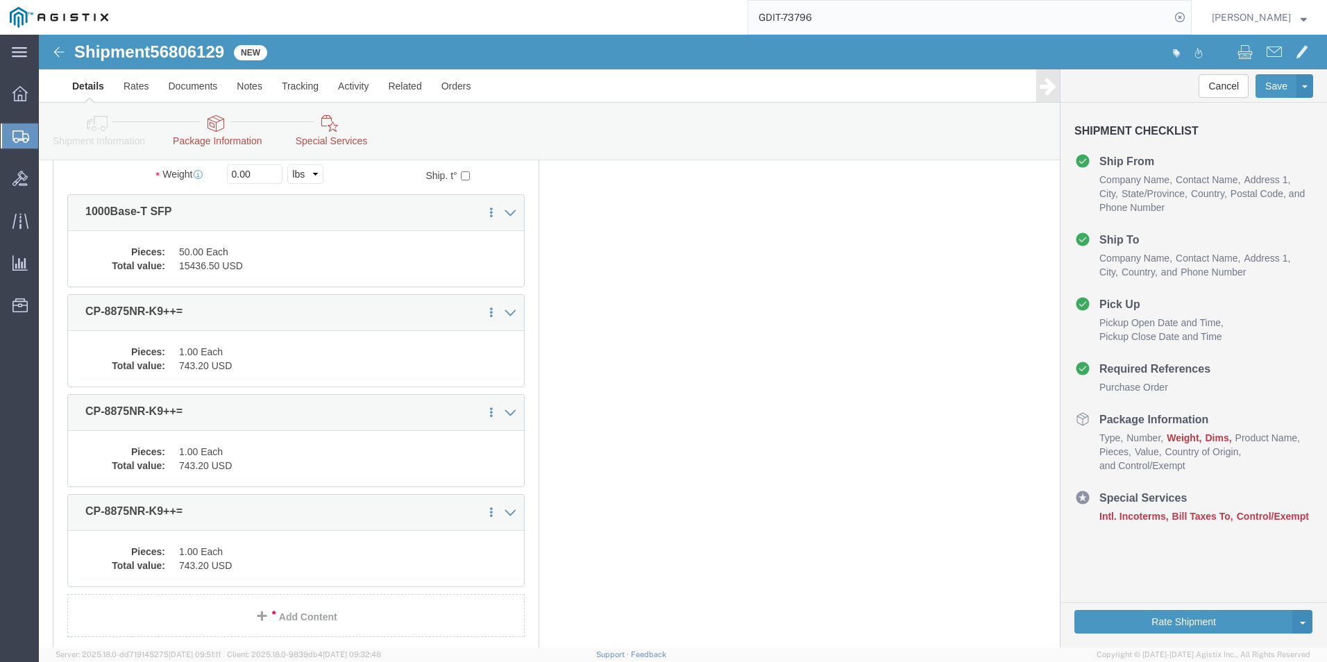
scroll to position [0, 0]
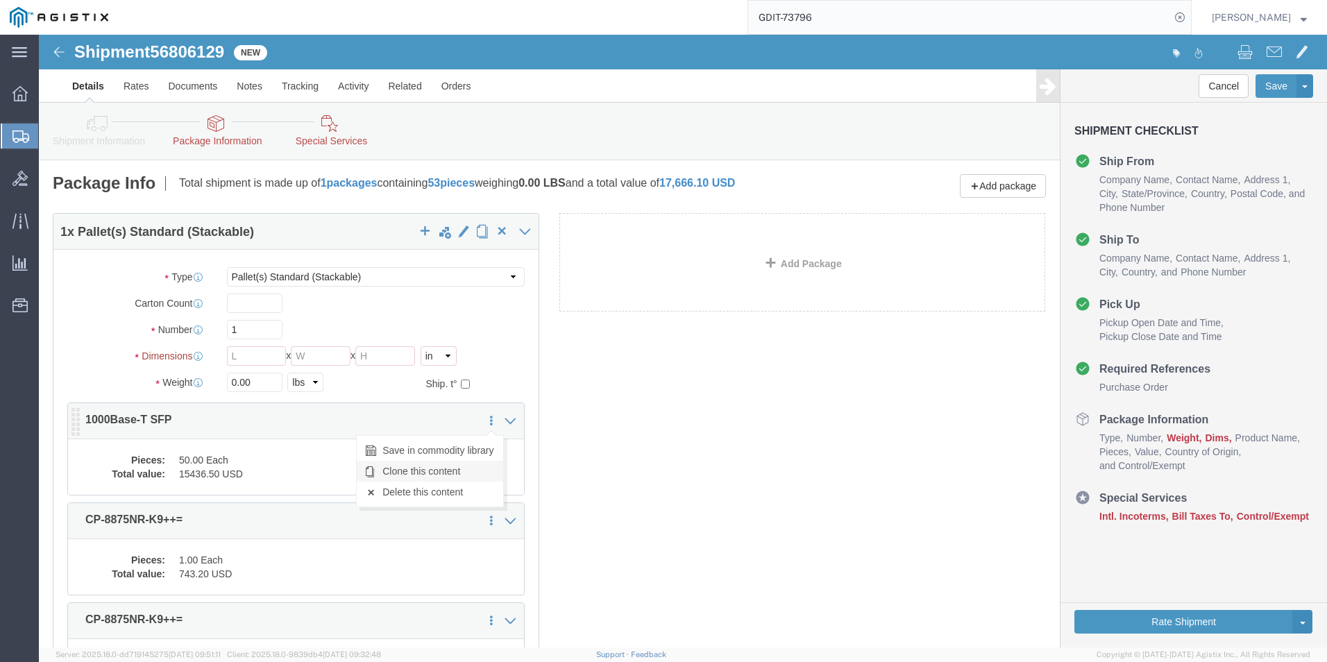
click link "Clone this content"
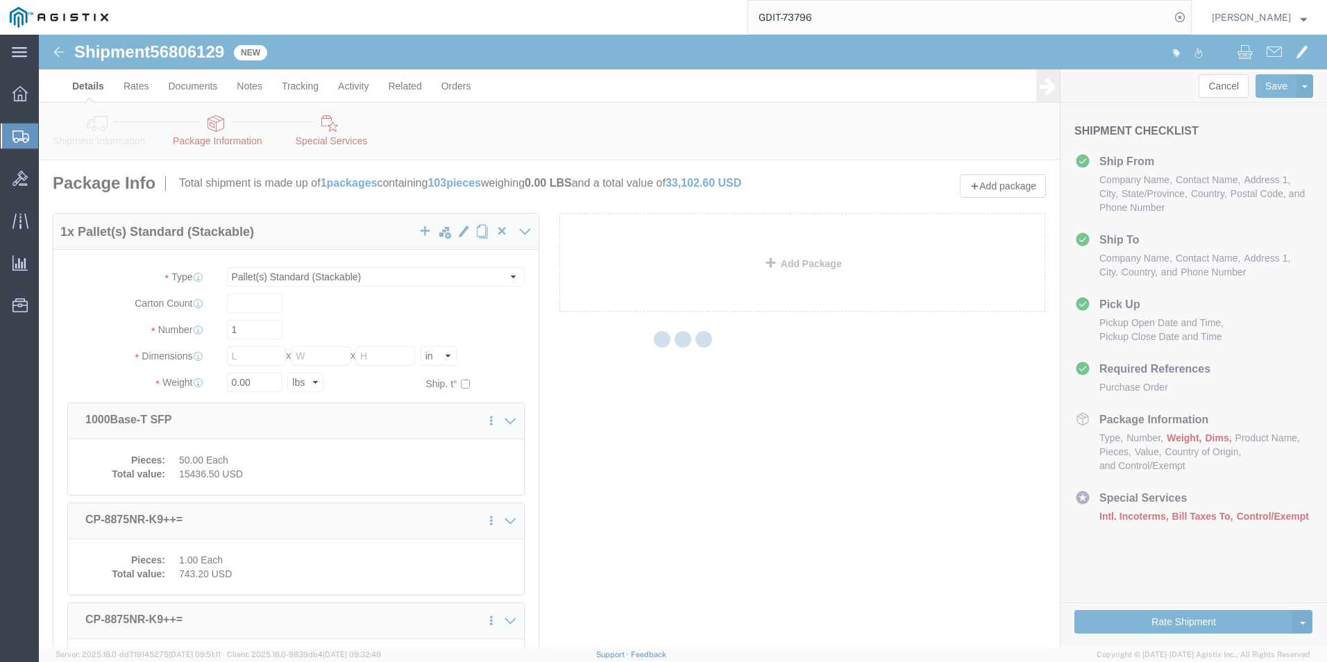
select select "PSST"
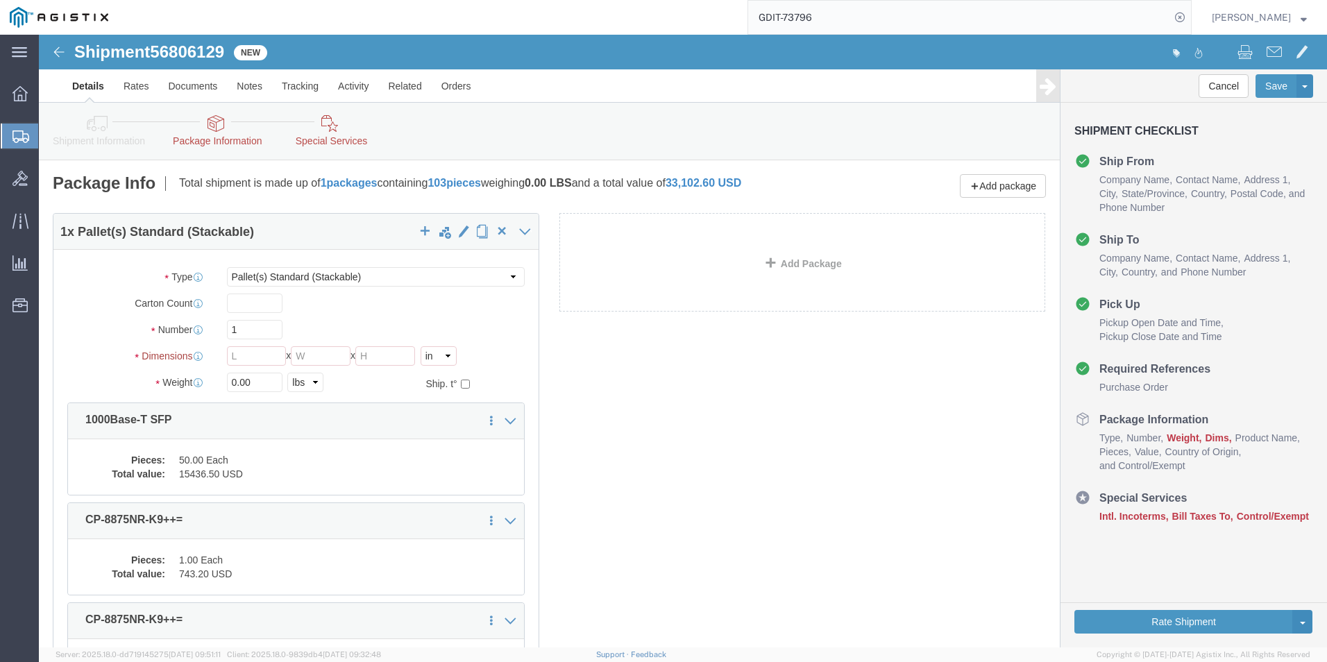
scroll to position [278, 0]
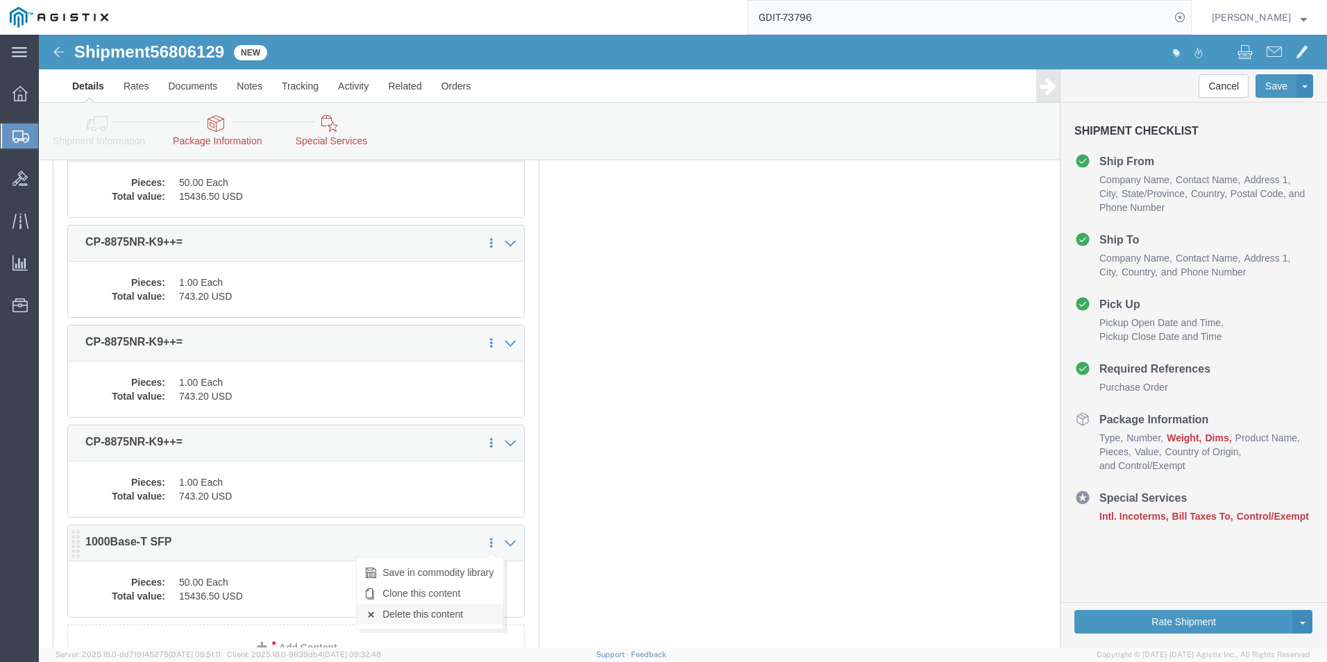
click link "Delete this content"
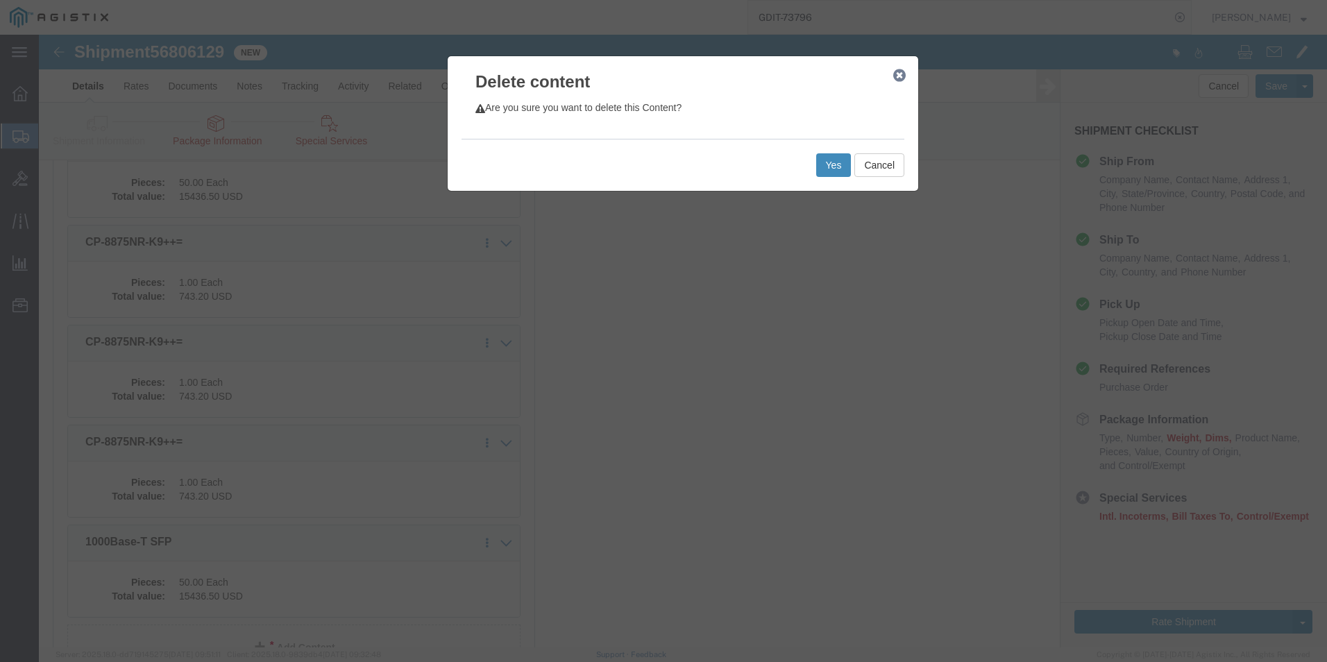
click button "Yes"
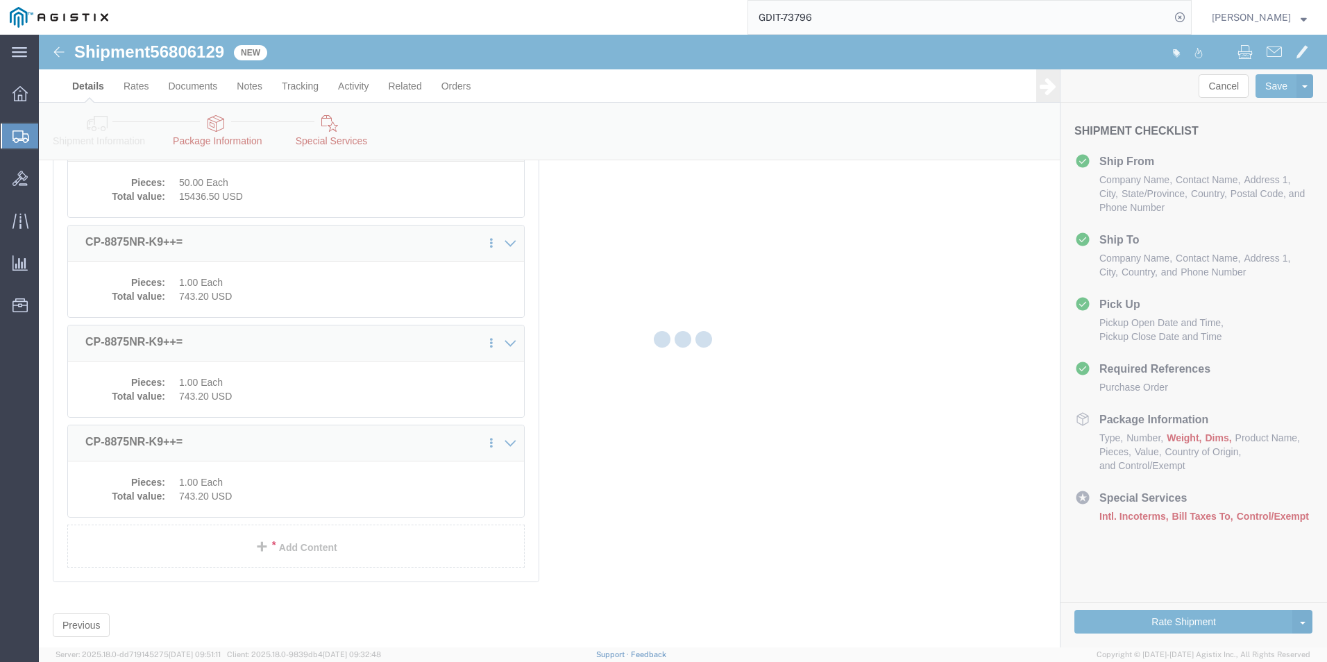
scroll to position [230, 0]
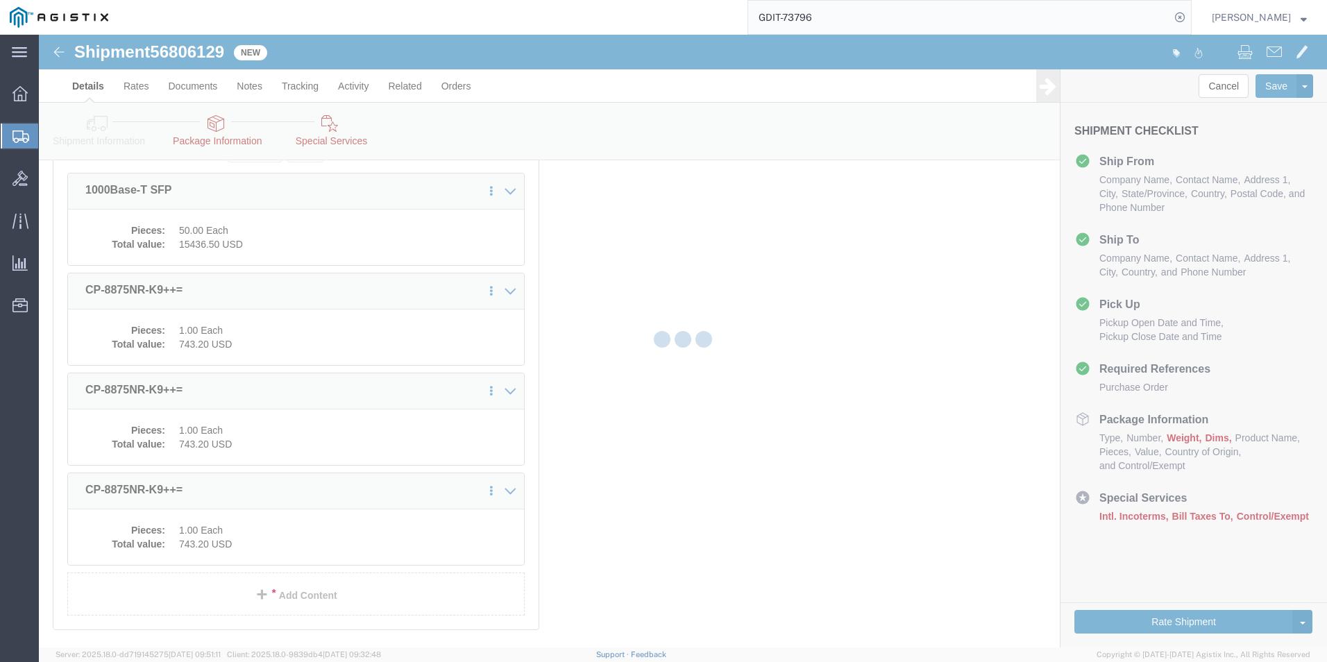
select select "PSST"
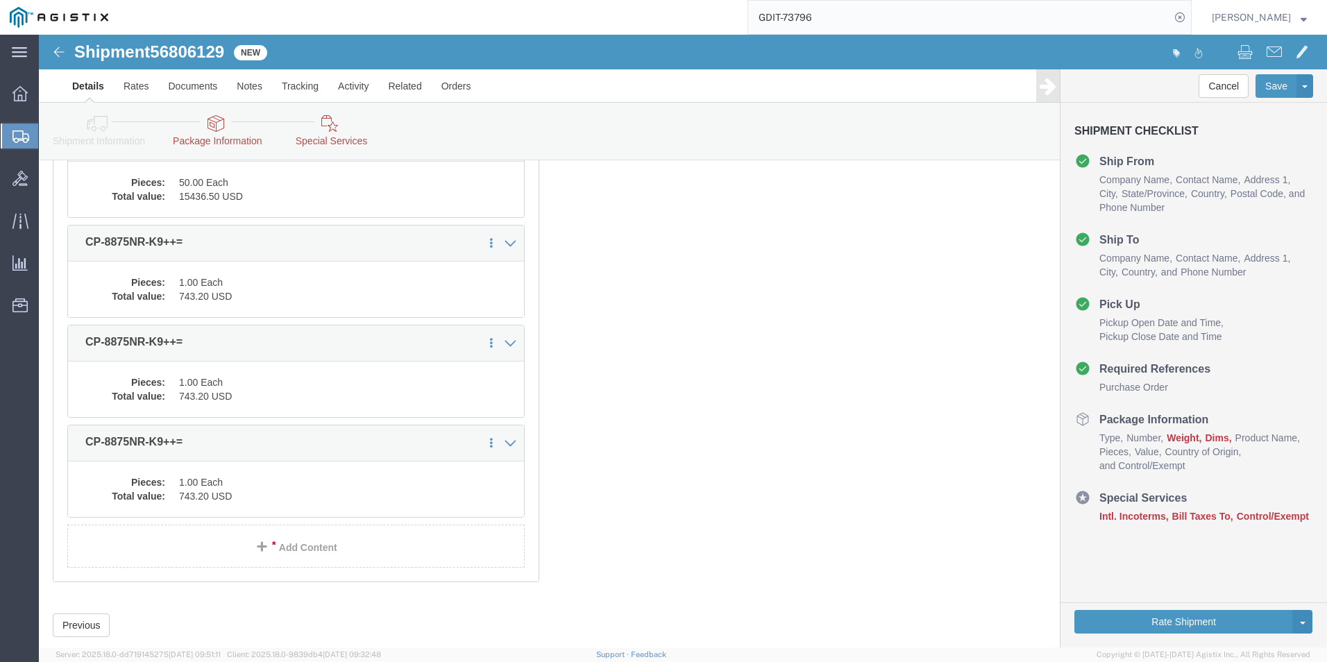
scroll to position [310, 0]
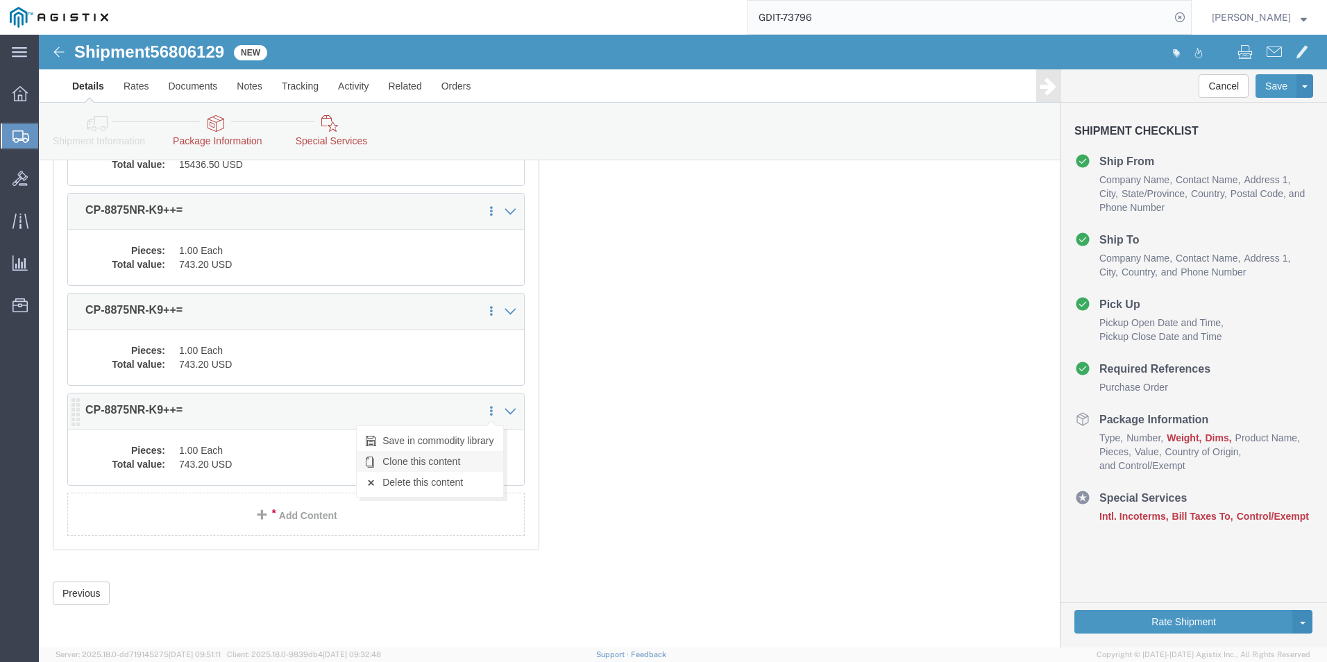
click link "Clone this content"
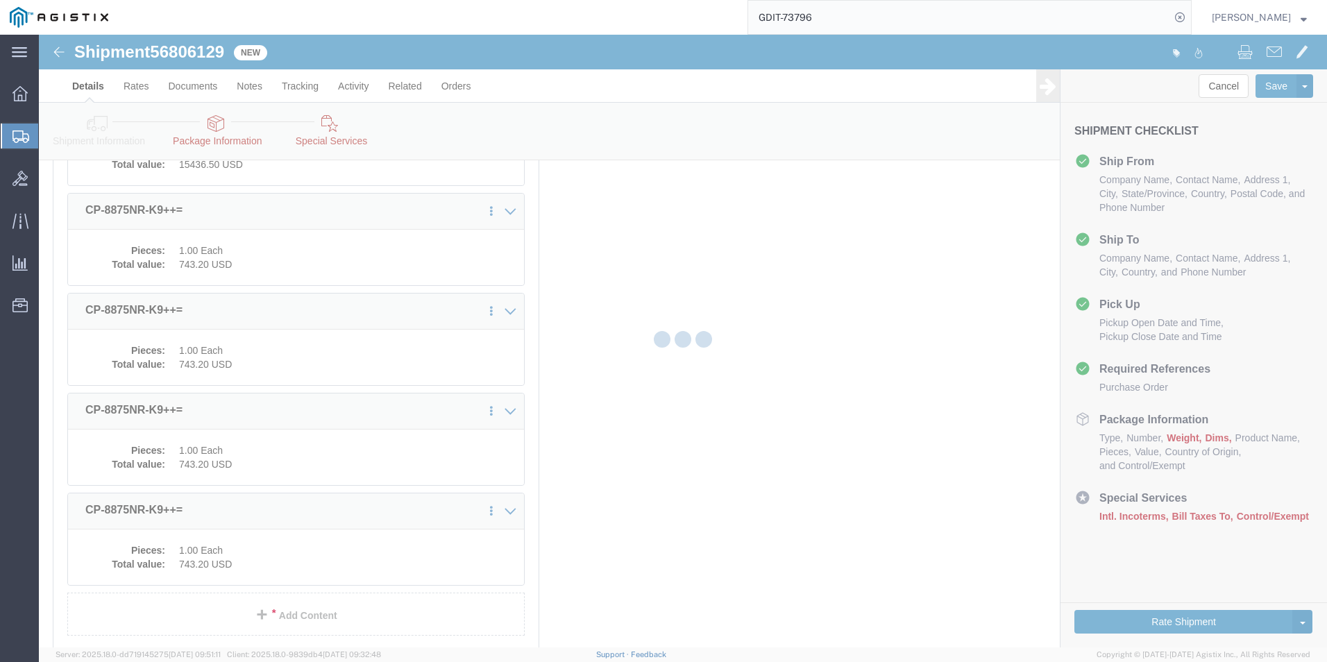
select select "PSST"
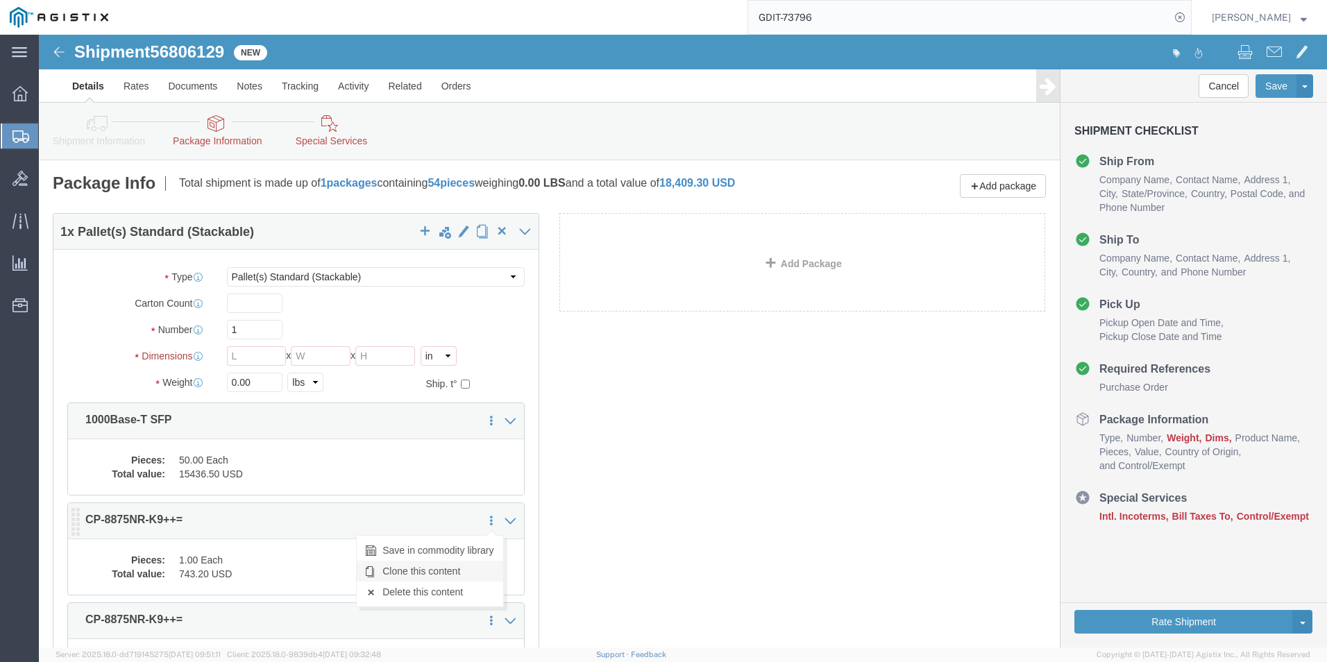
click link "Clone this content"
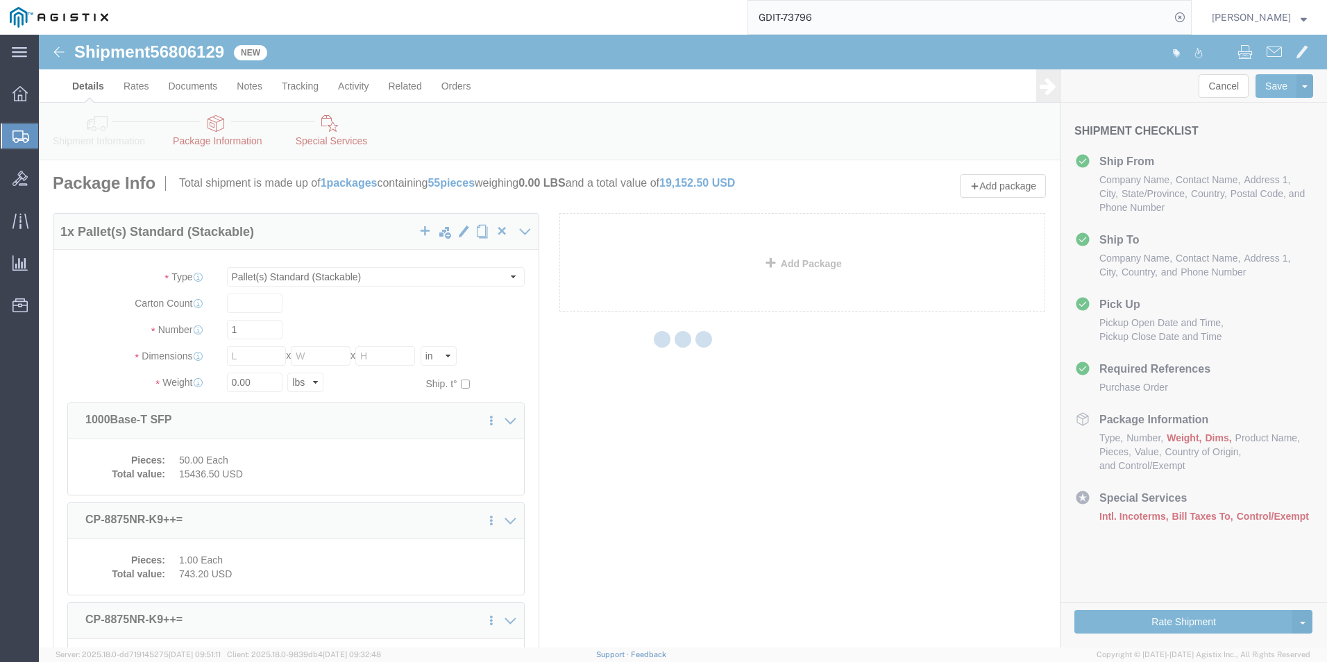
select select "PSST"
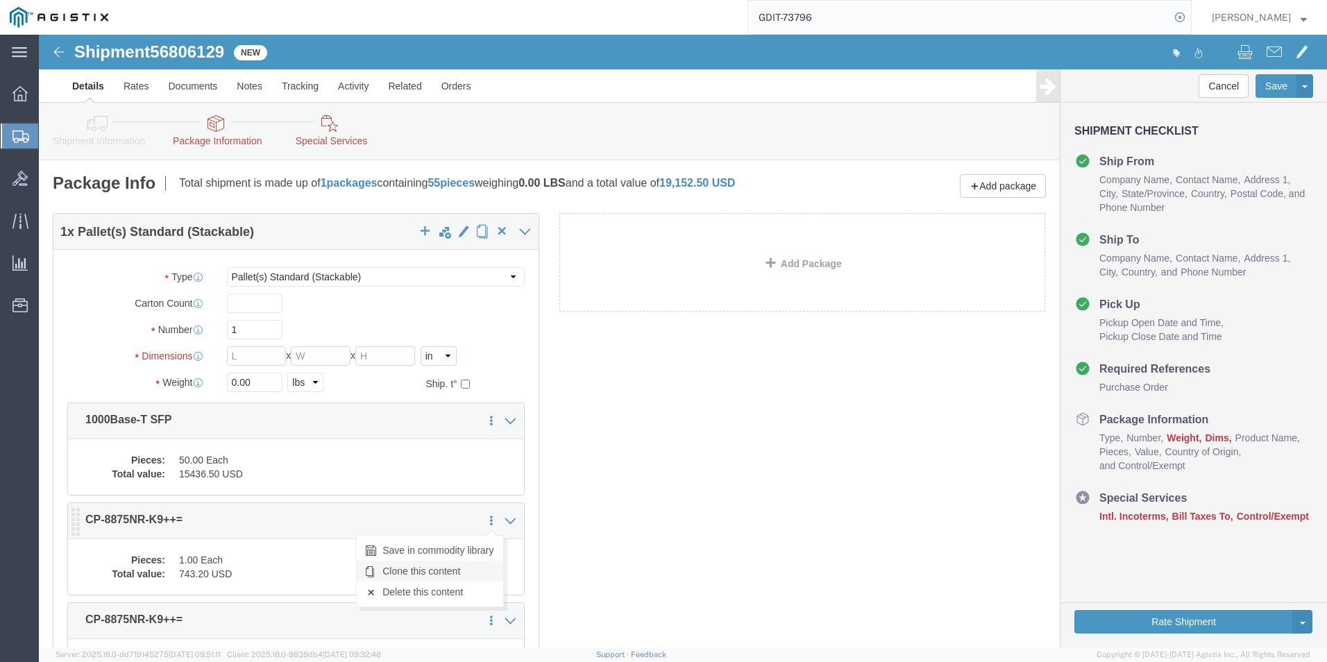
click link "Clone this content"
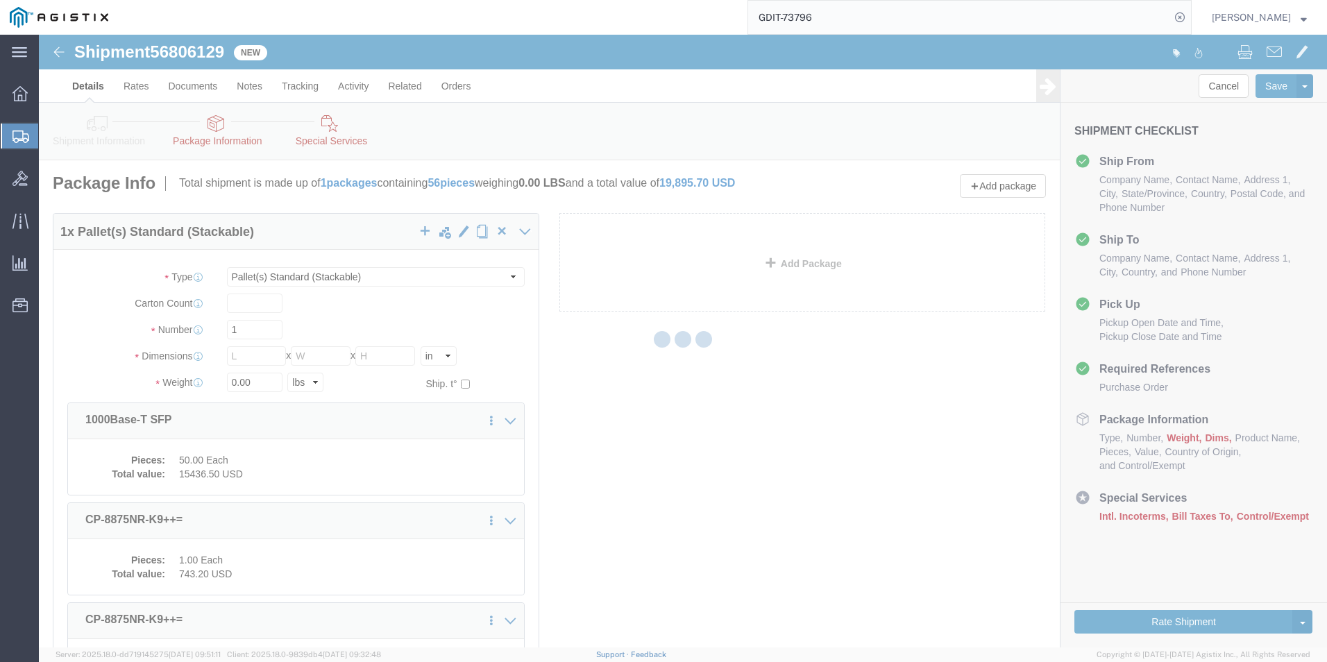
select select "PSST"
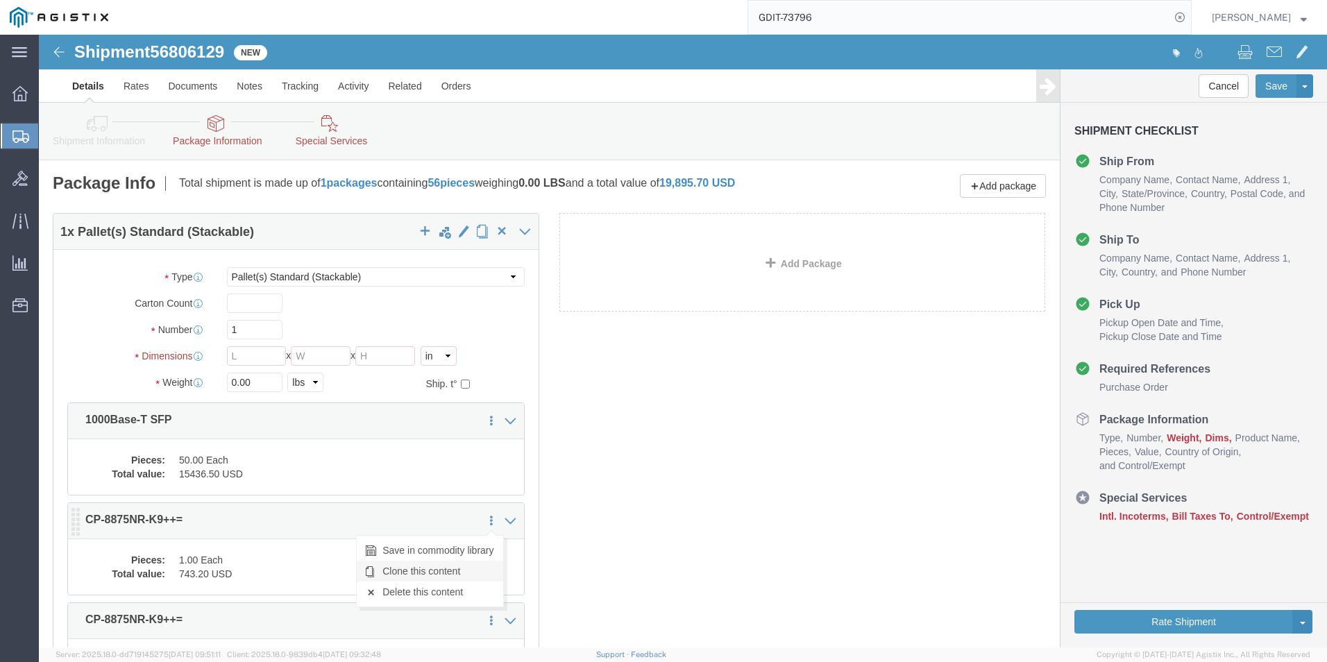
click link "Clone this content"
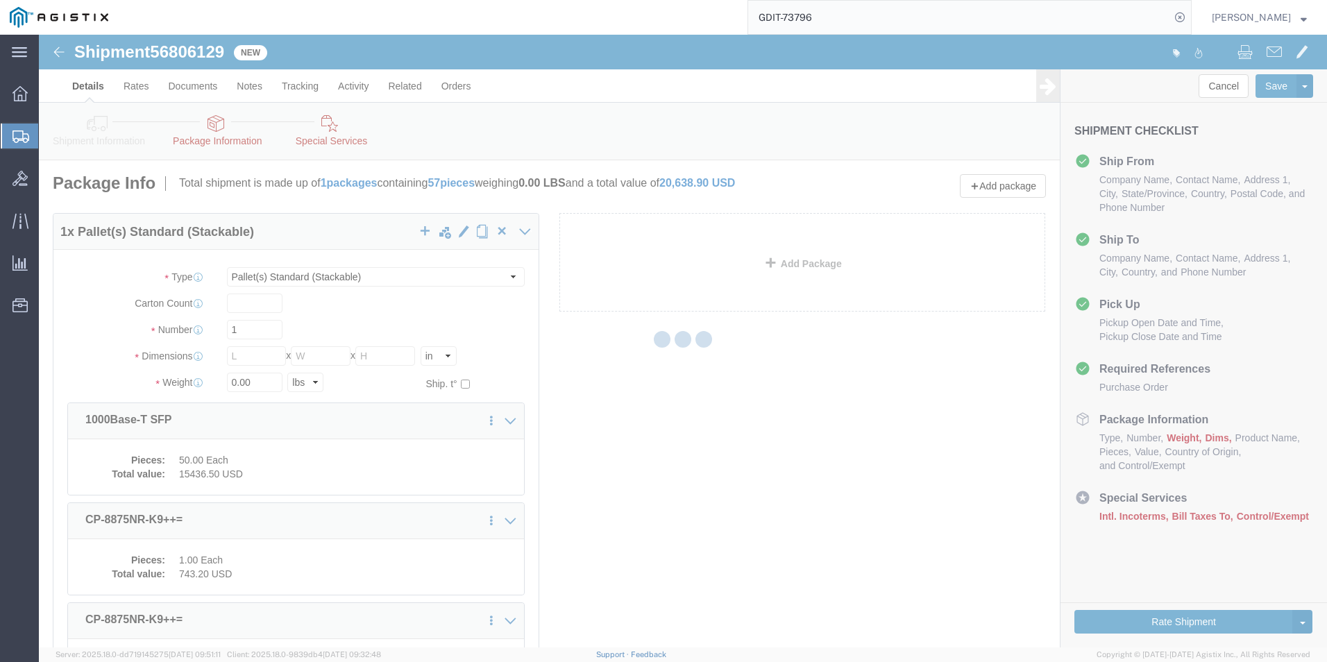
select select "PSST"
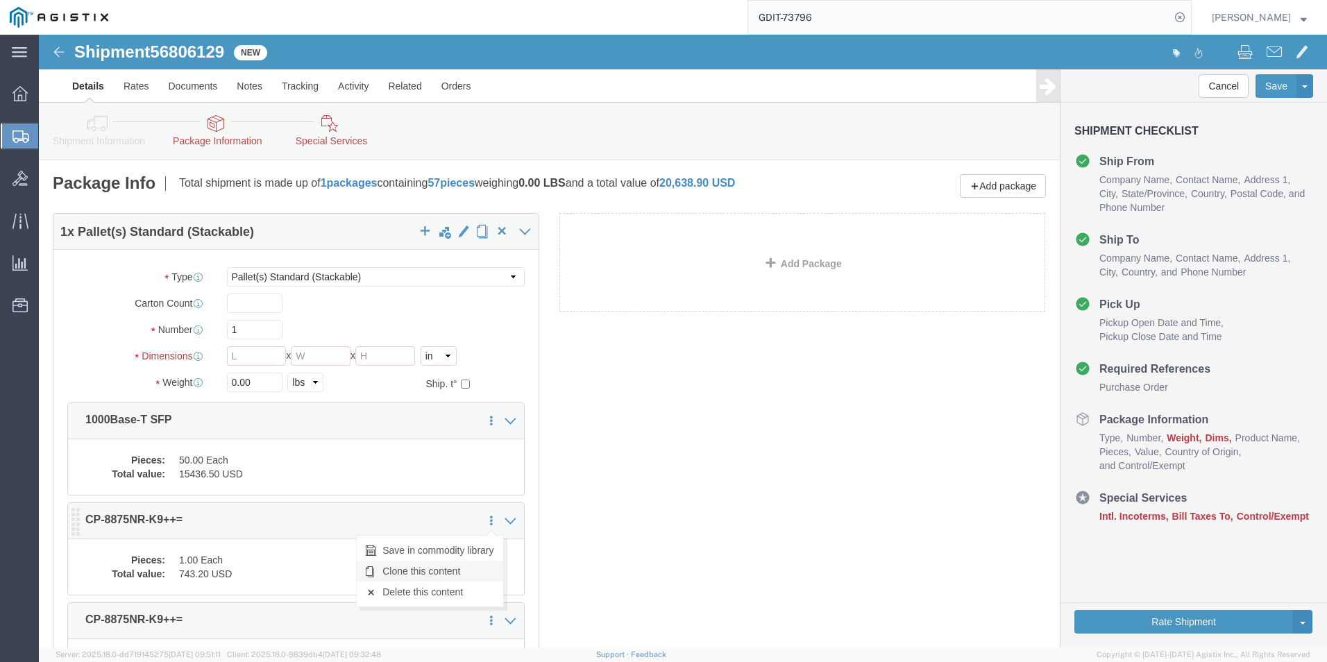
click link "Clone this content"
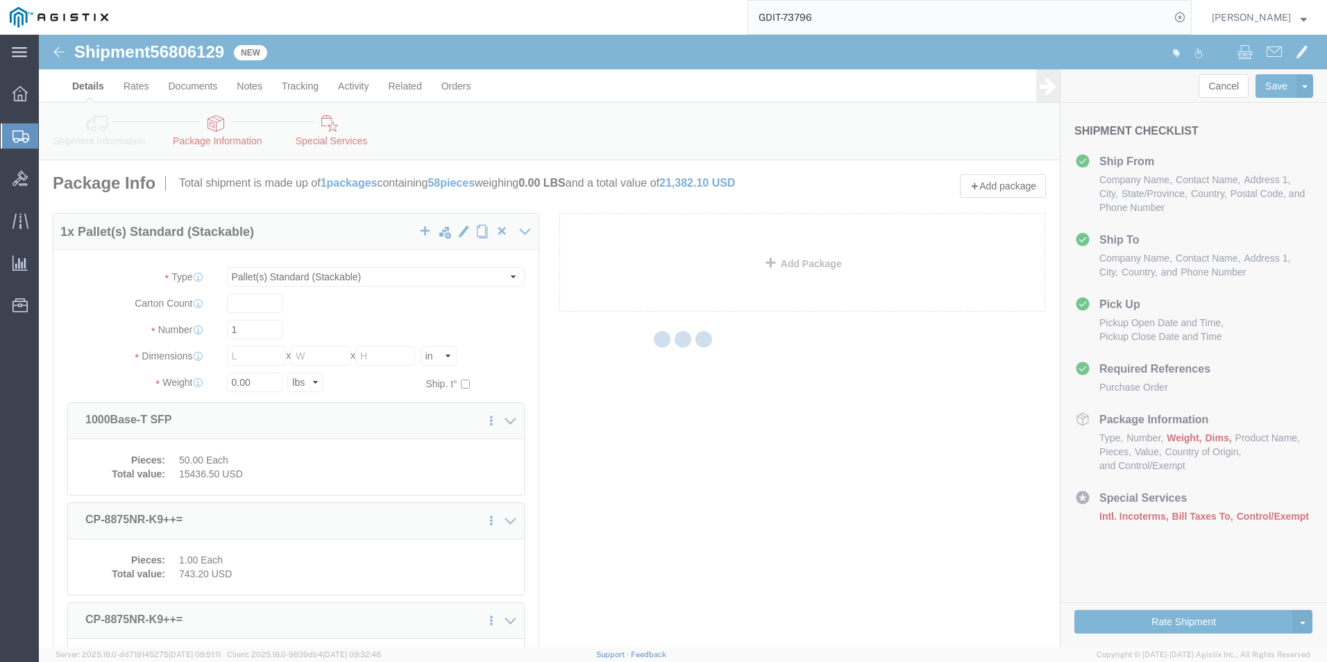
select select "PSST"
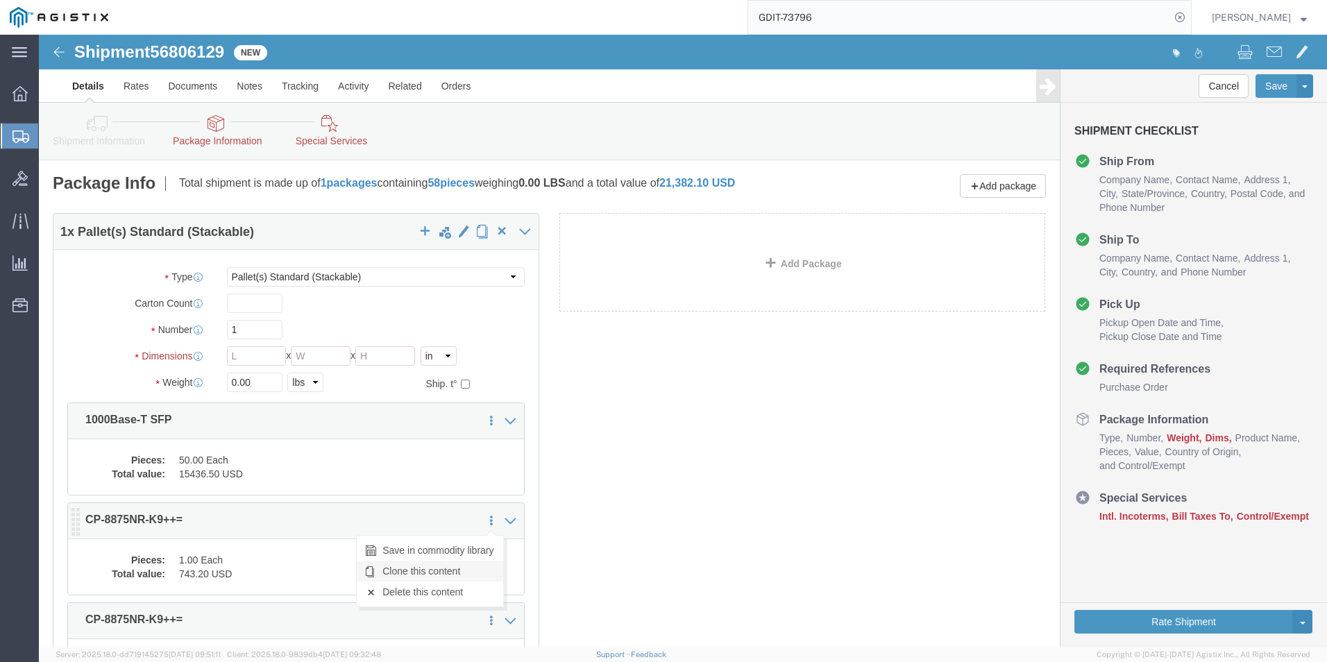
click link "Clone this content"
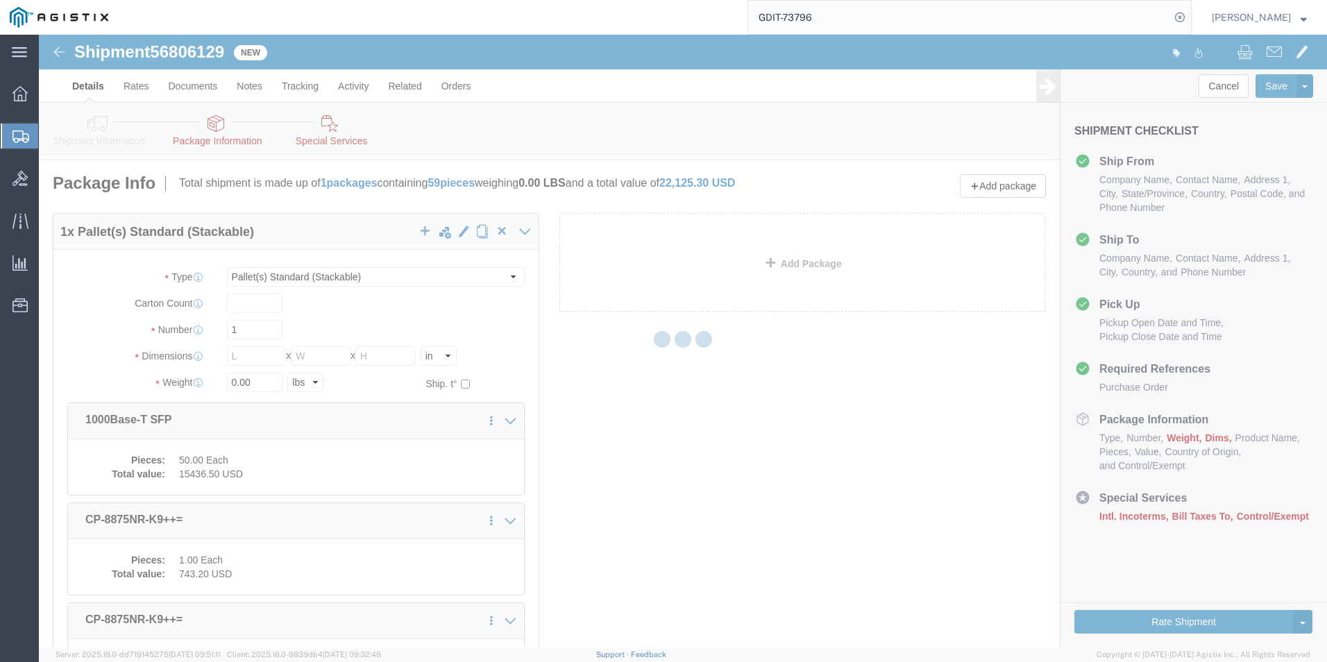
select select "PSST"
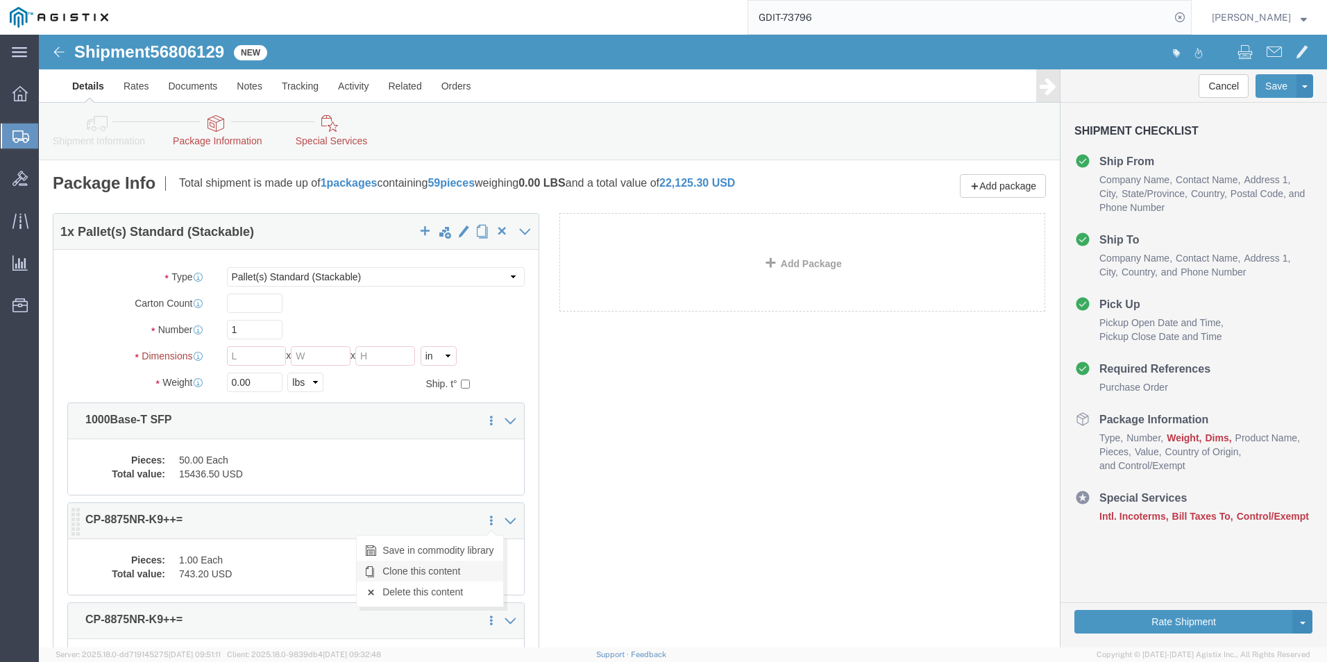
click link "Clone this content"
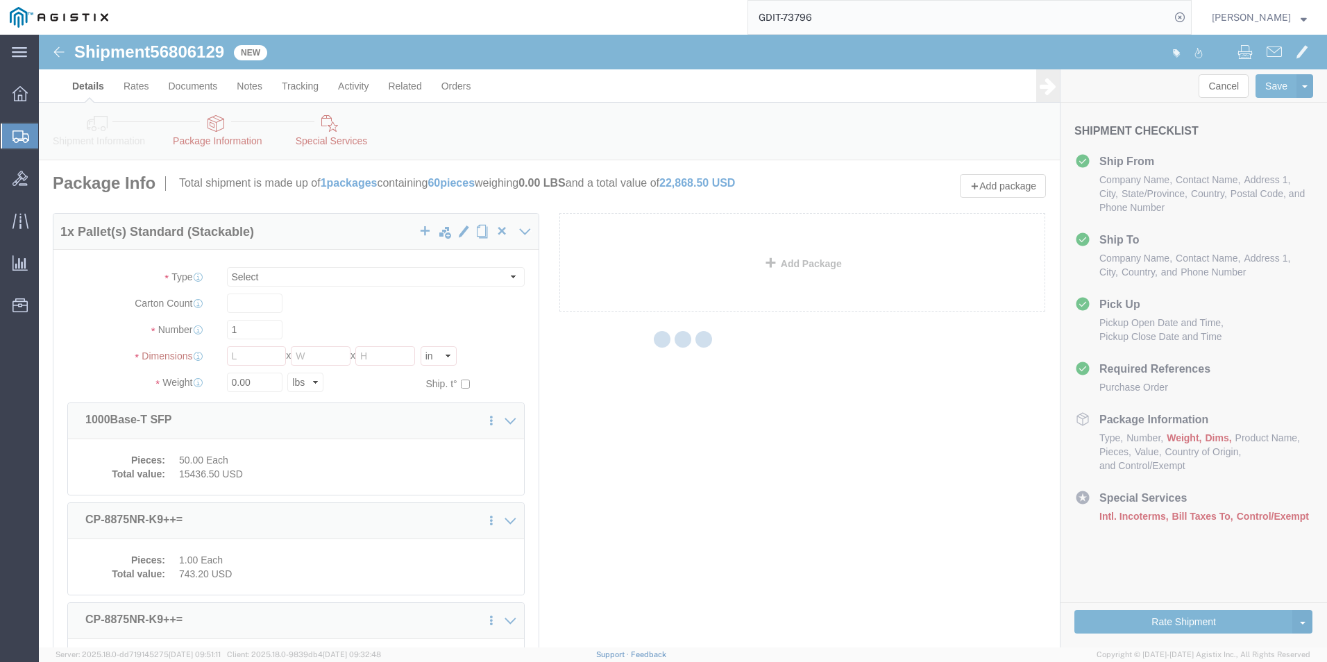
select select "PSST"
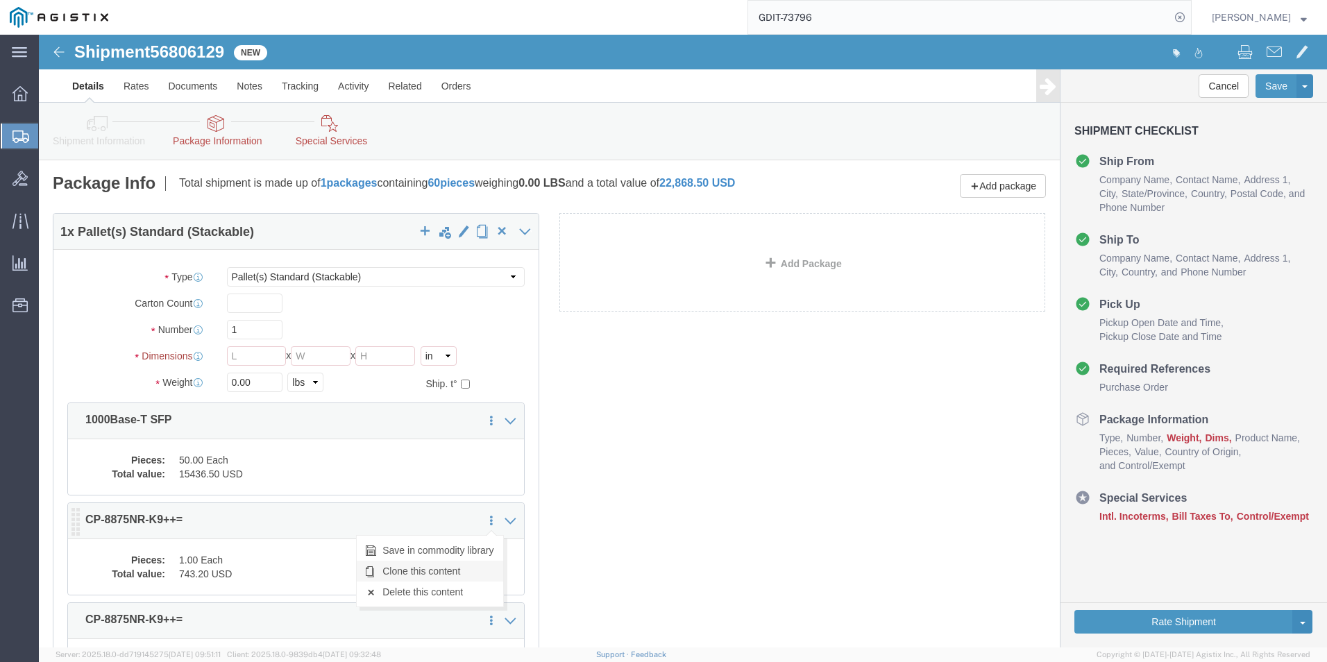
click link "Clone this content"
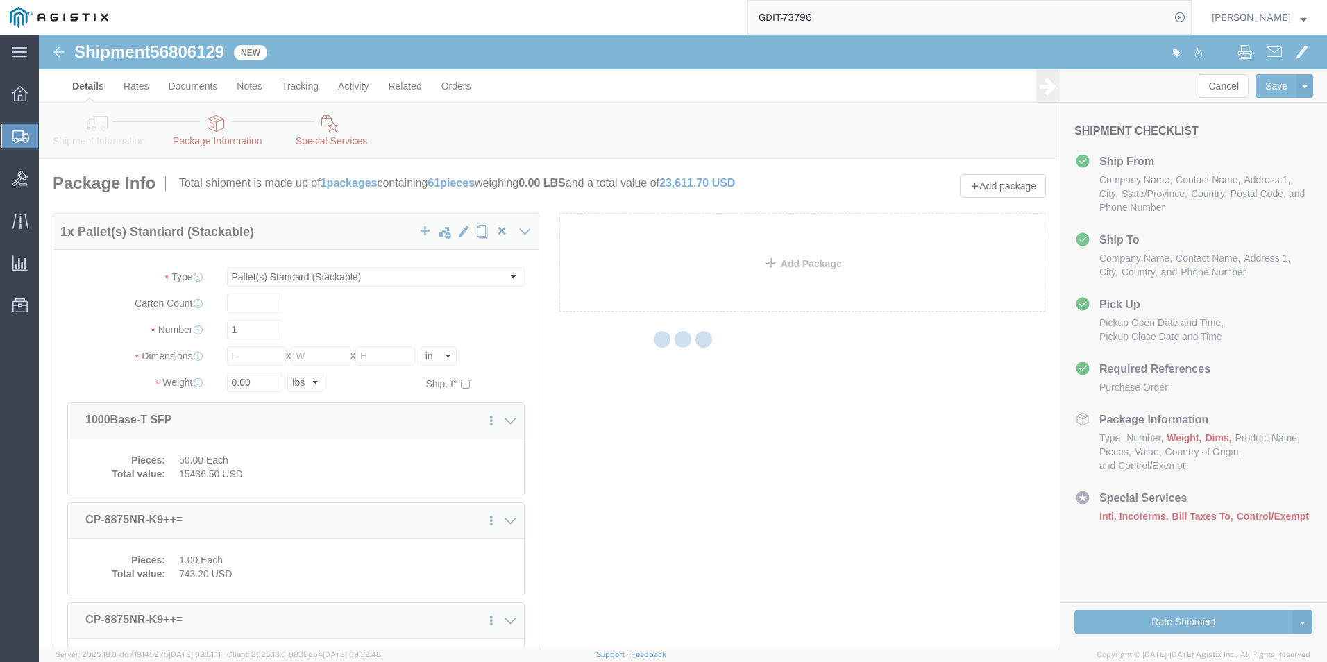
select select "PSST"
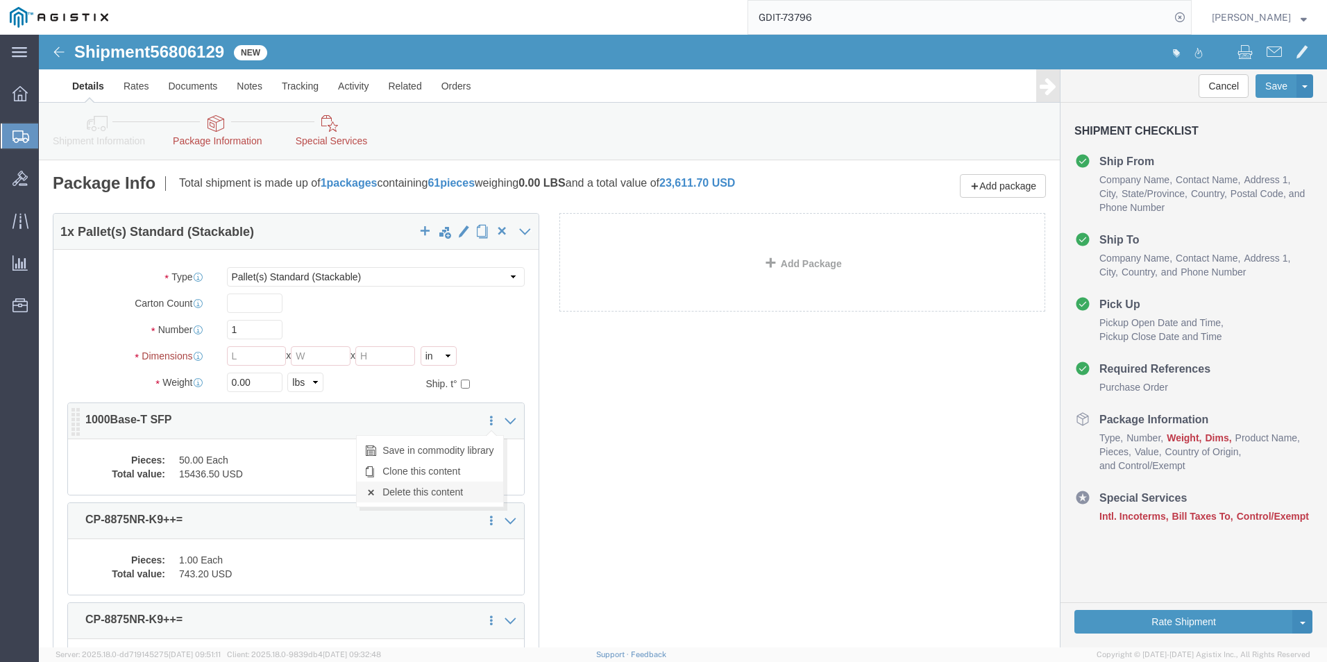
click link "Delete this content"
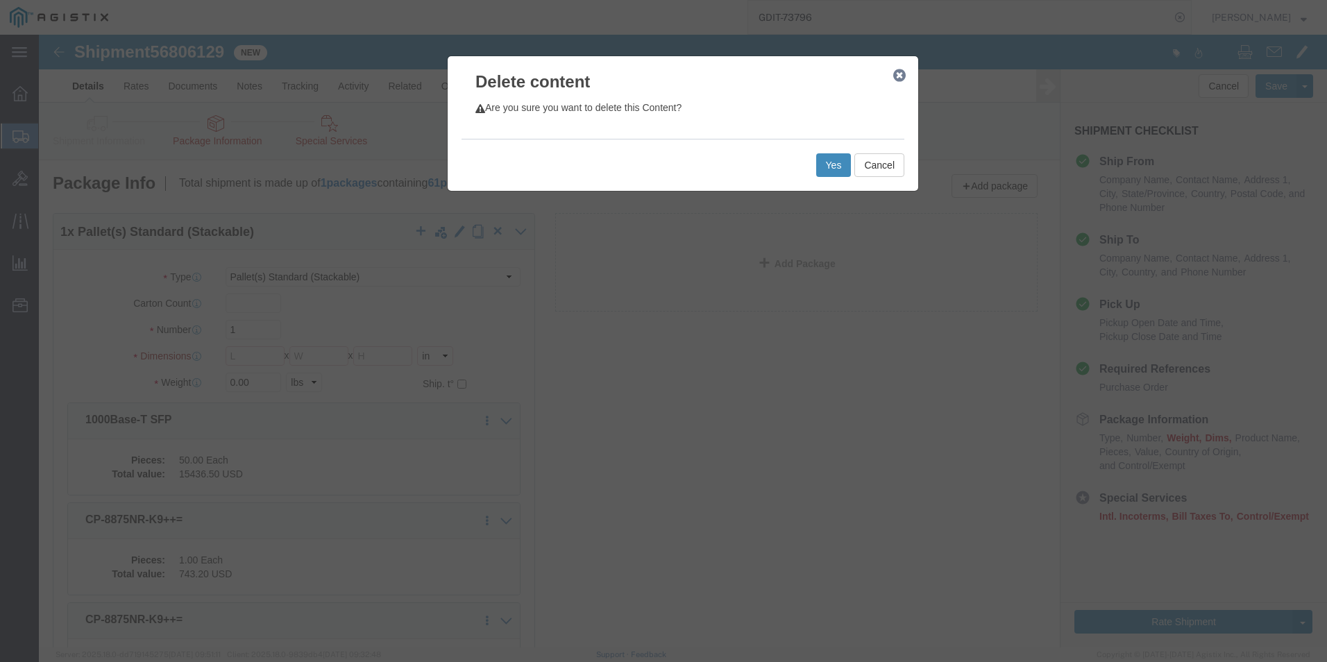
click button "Yes"
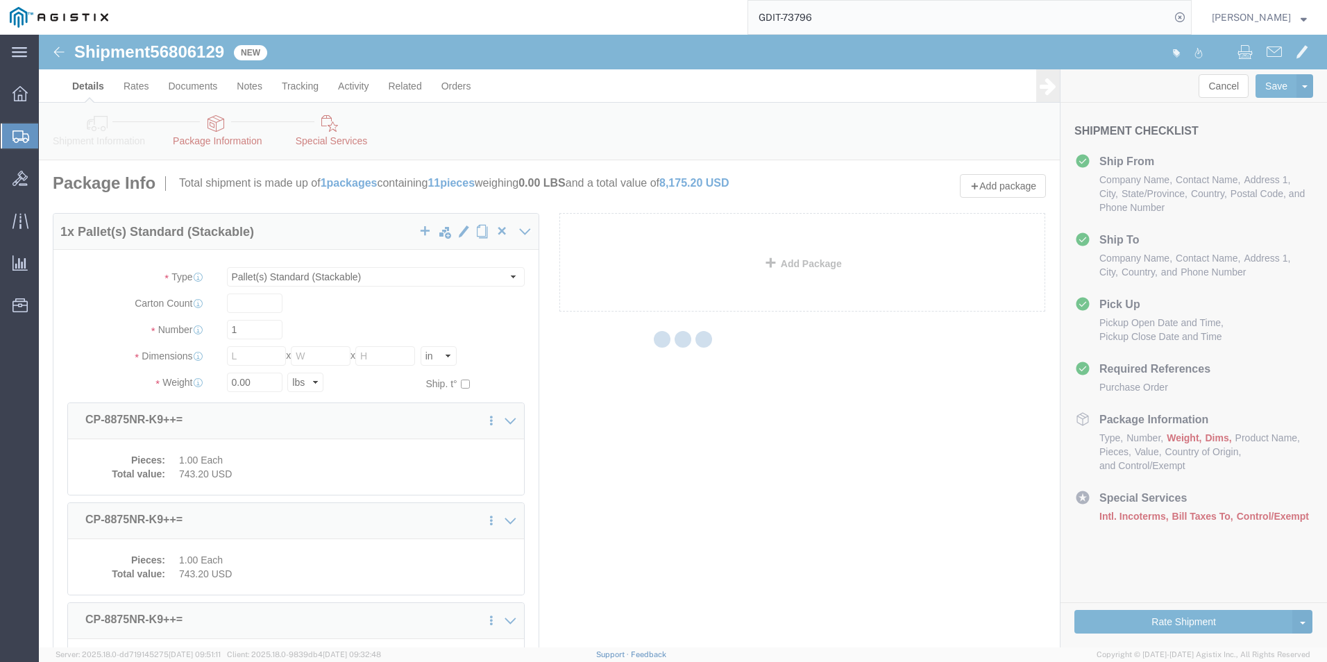
select select "PSST"
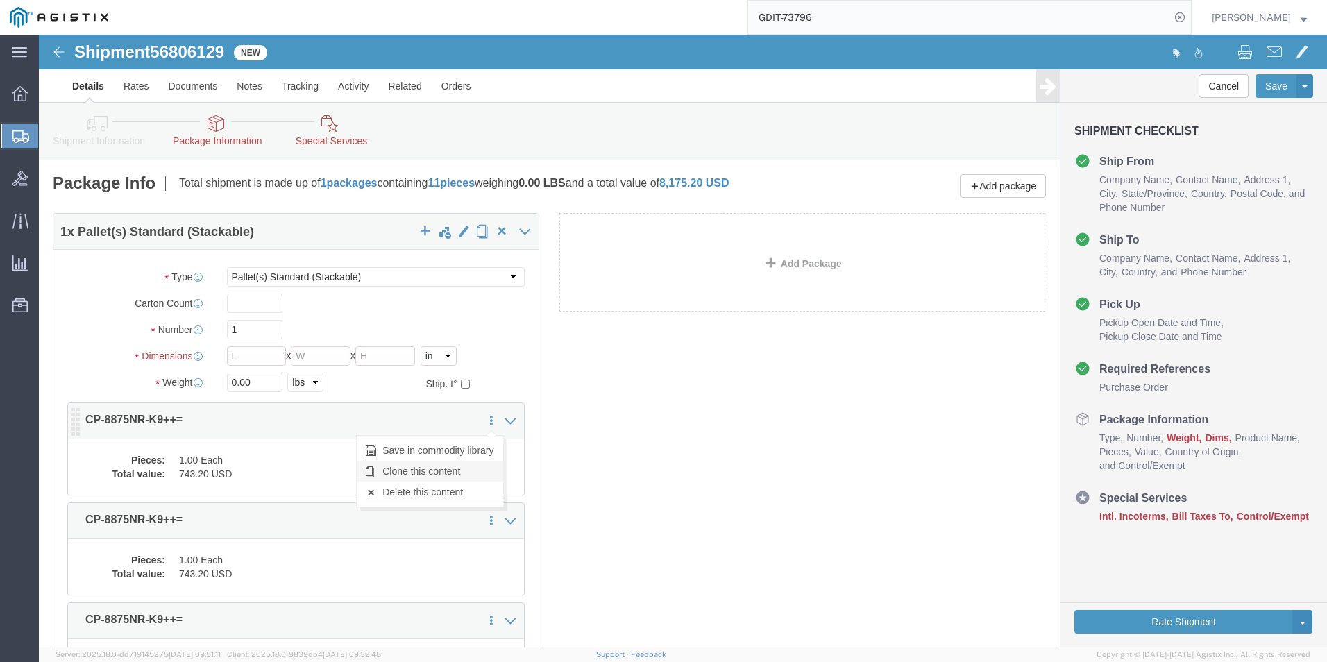
click link "Clone this content"
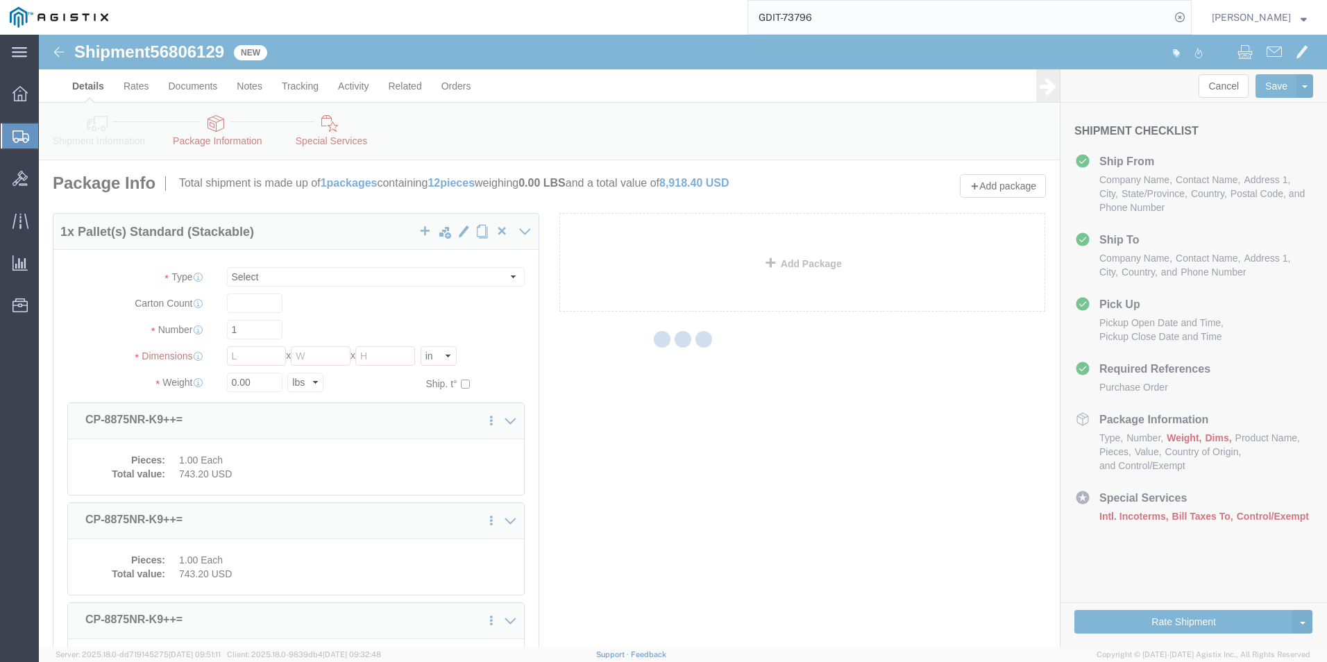
select select "PSST"
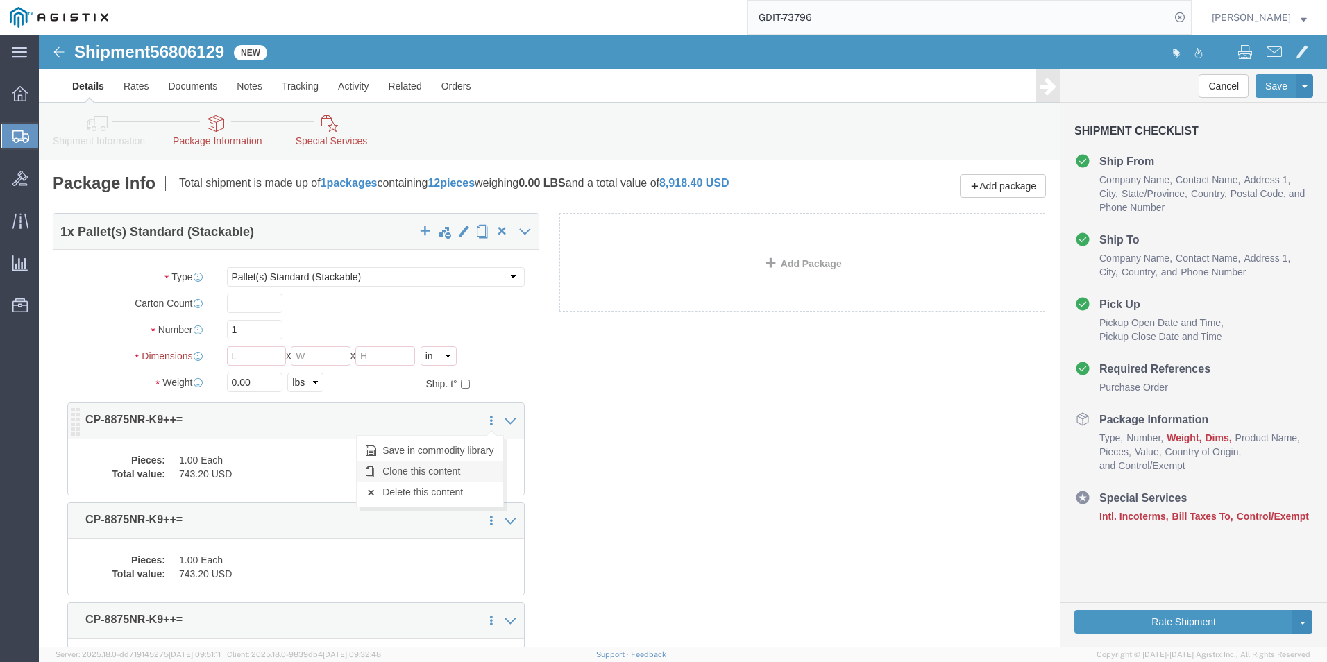
click link "Clone this content"
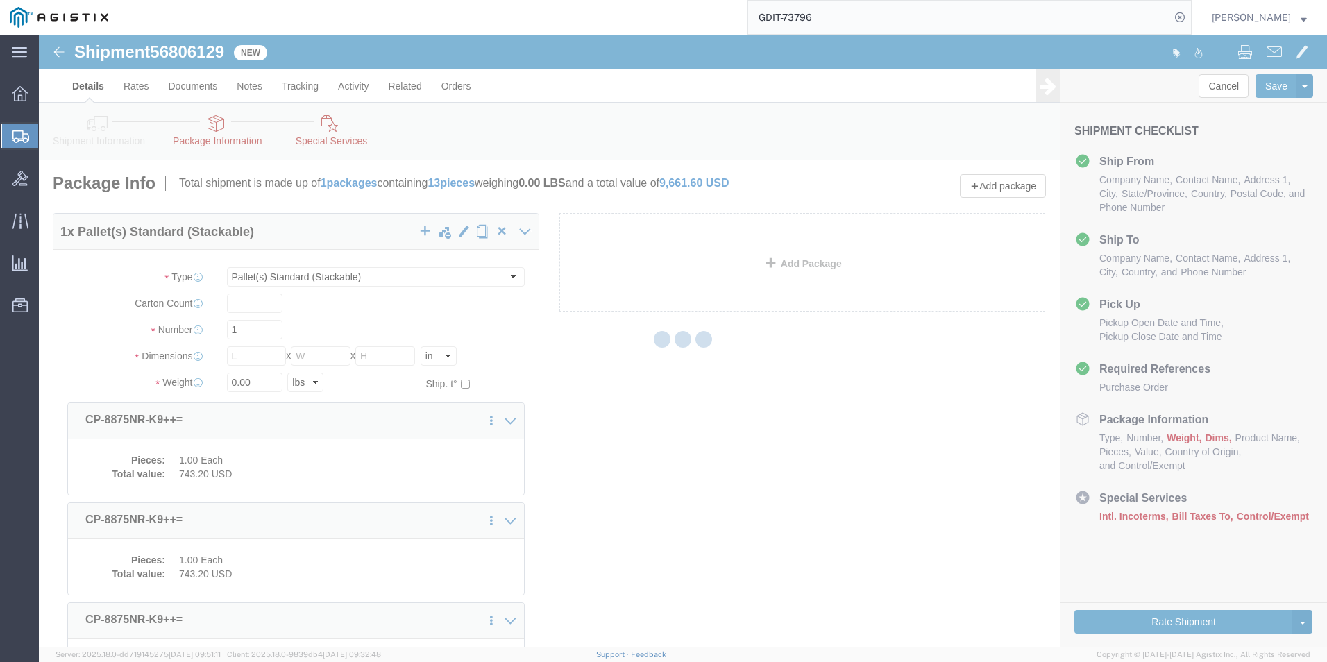
select select "PSST"
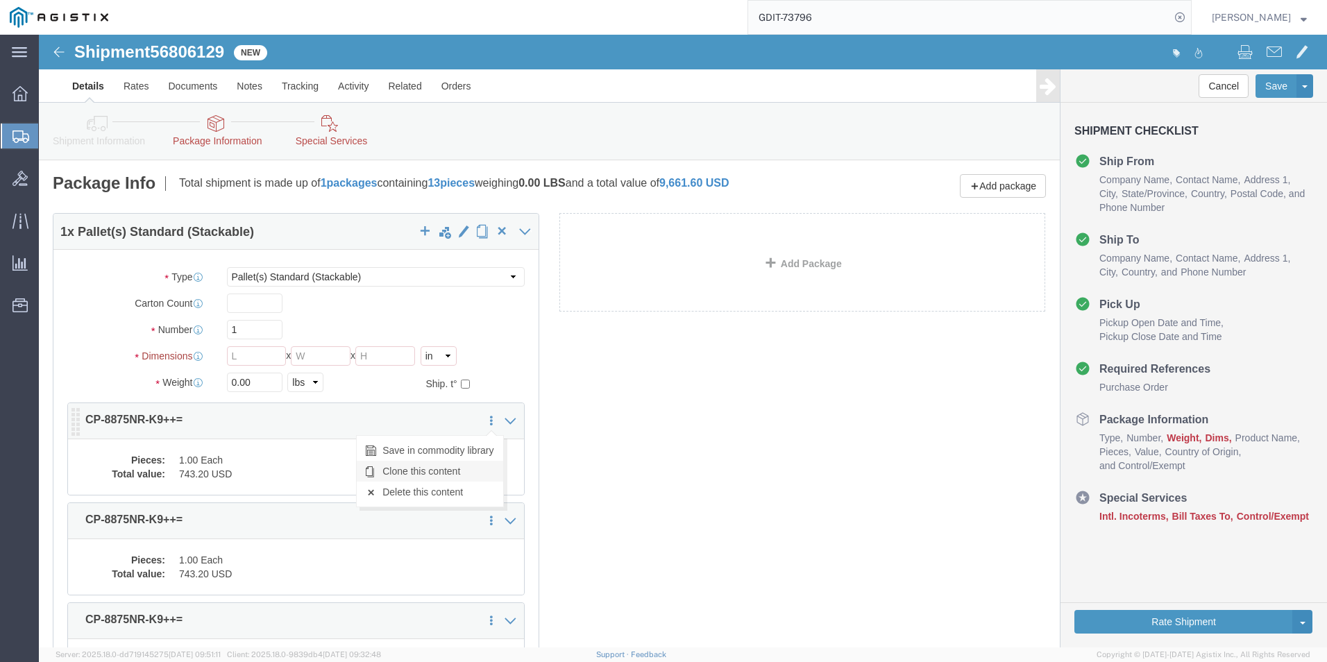
click link "Clone this content"
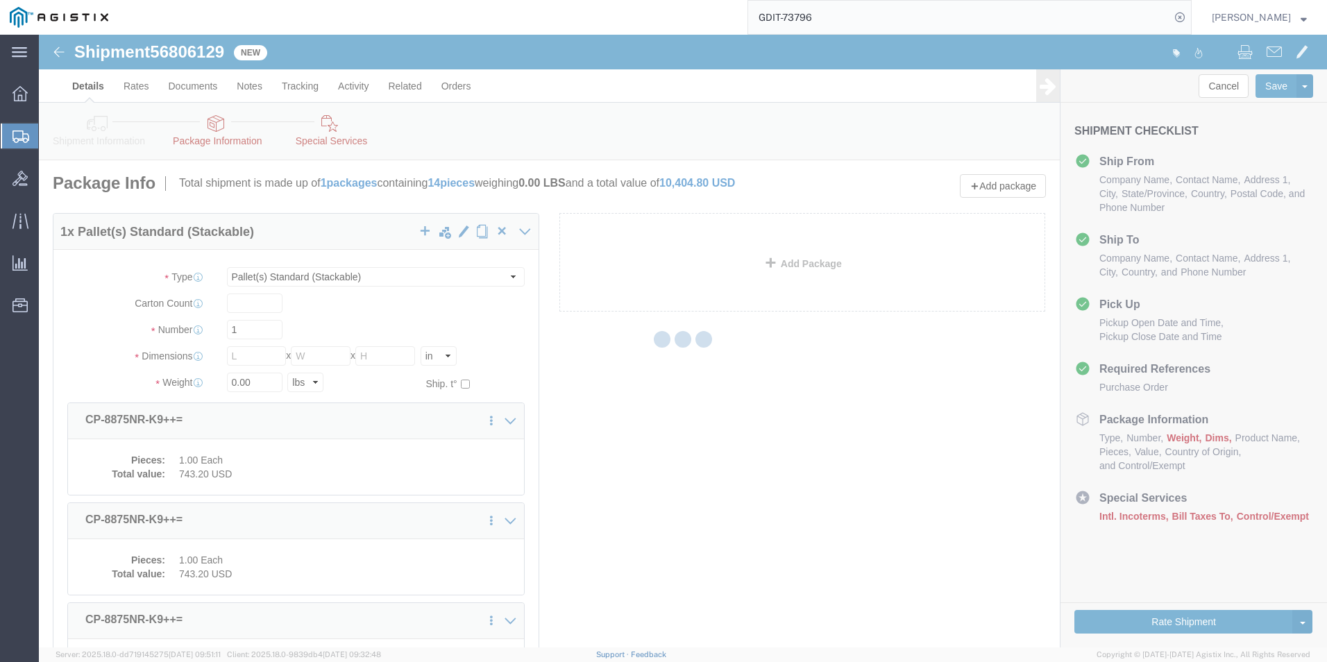
select select "PSST"
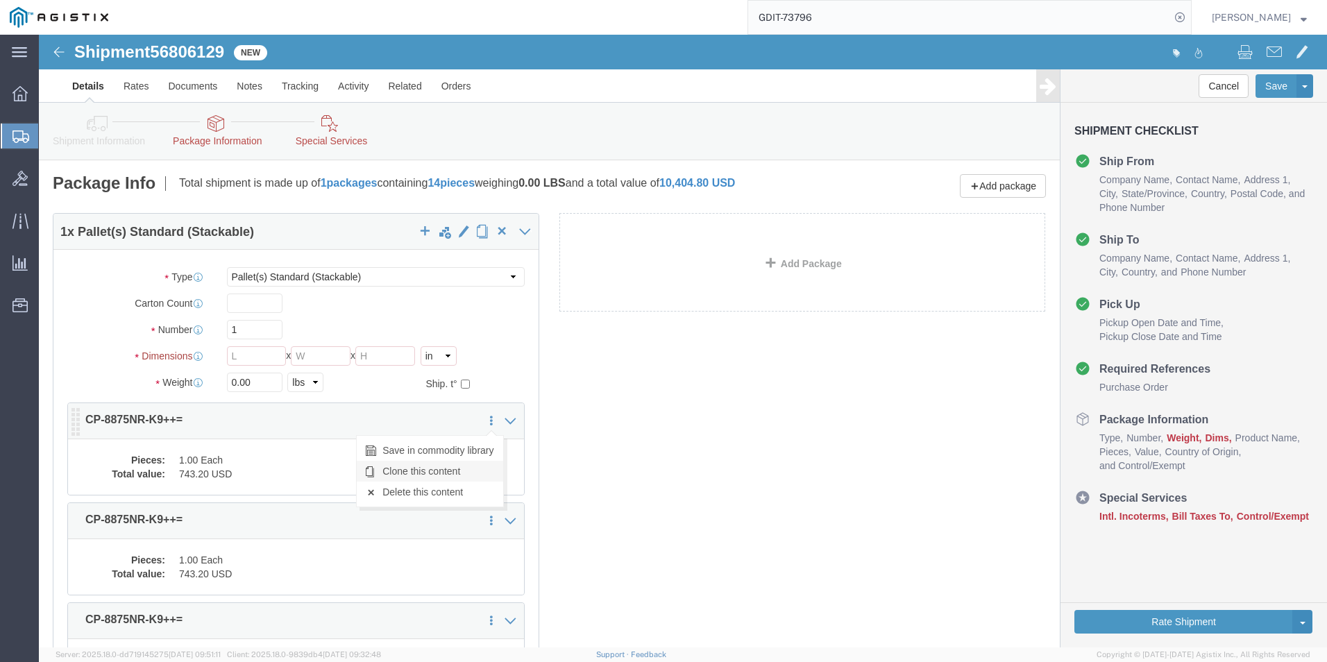
click link "Clone this content"
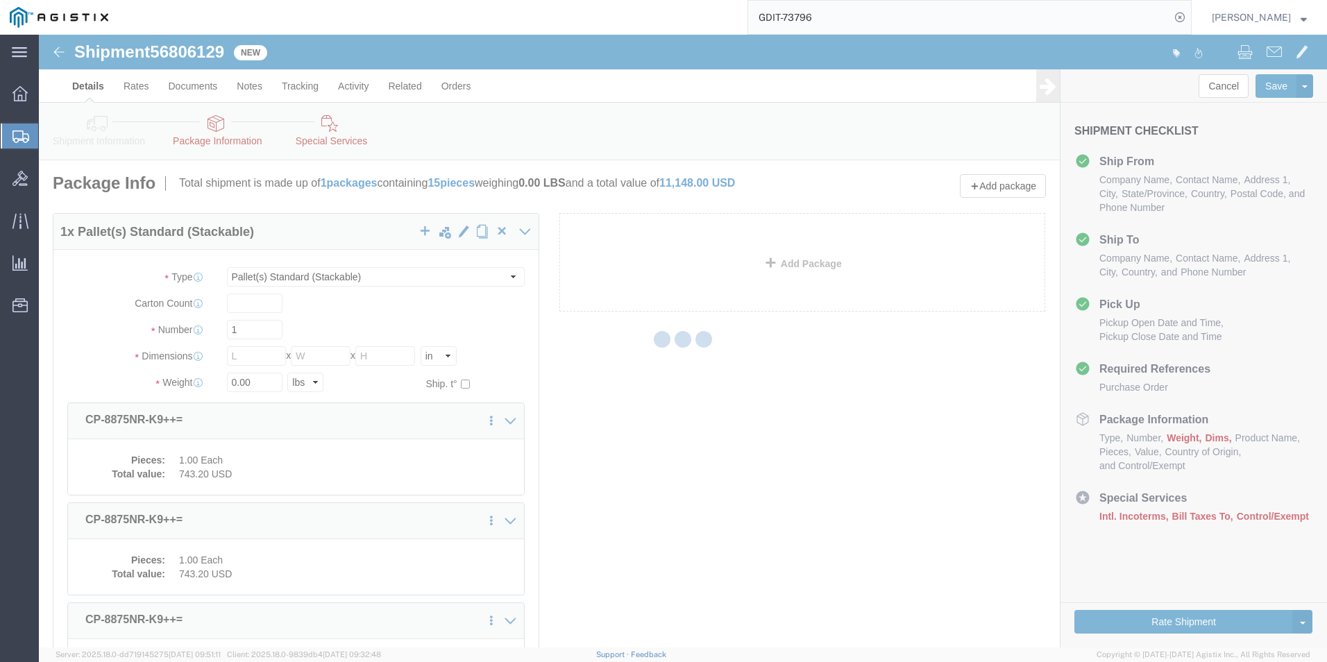
select select "PSST"
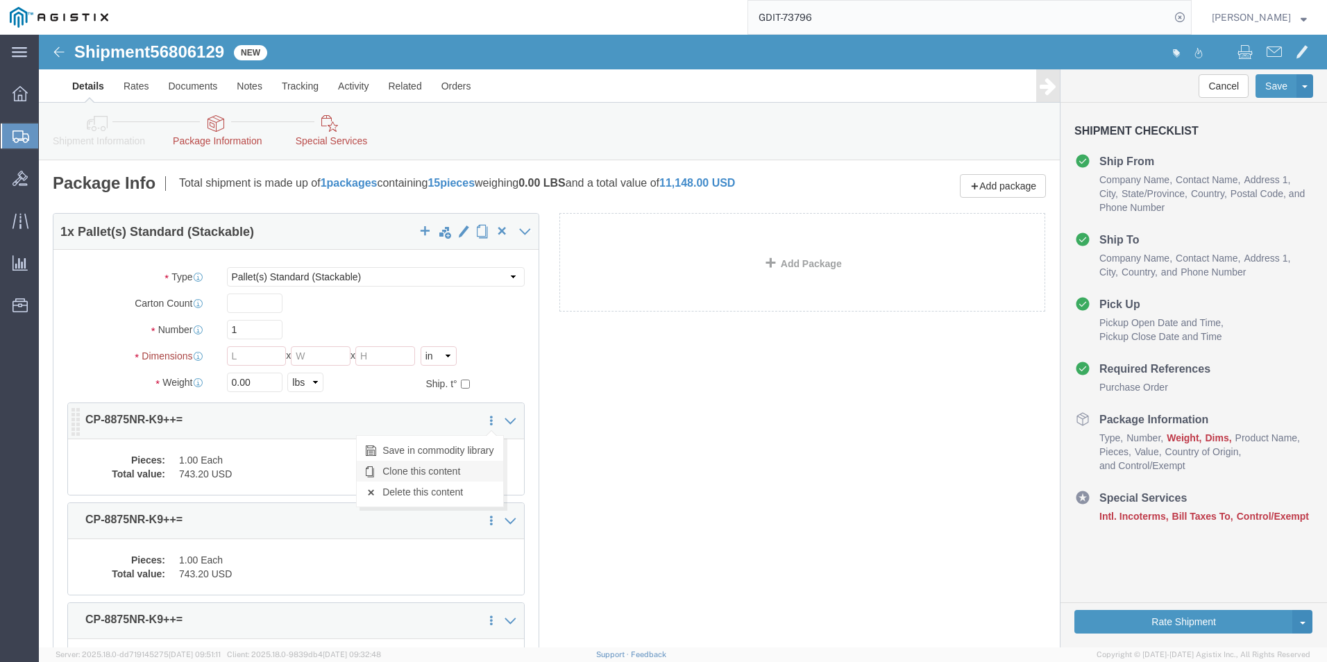
click link "Clone this content"
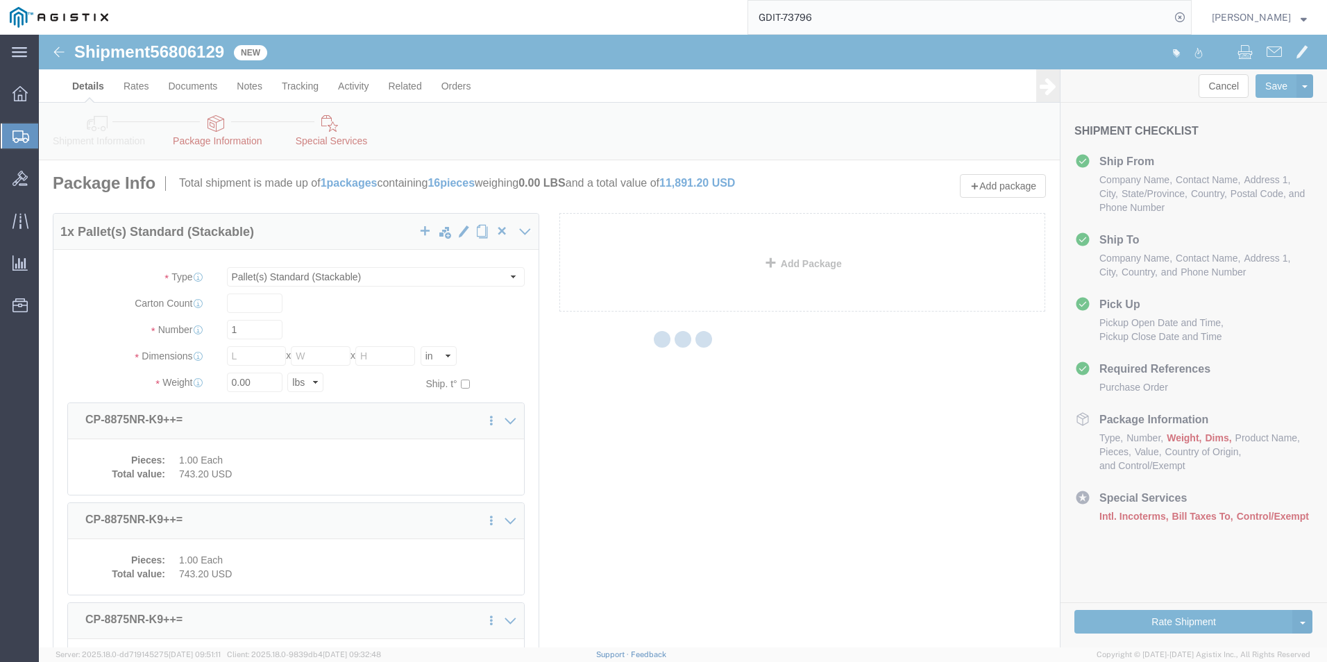
select select "PSST"
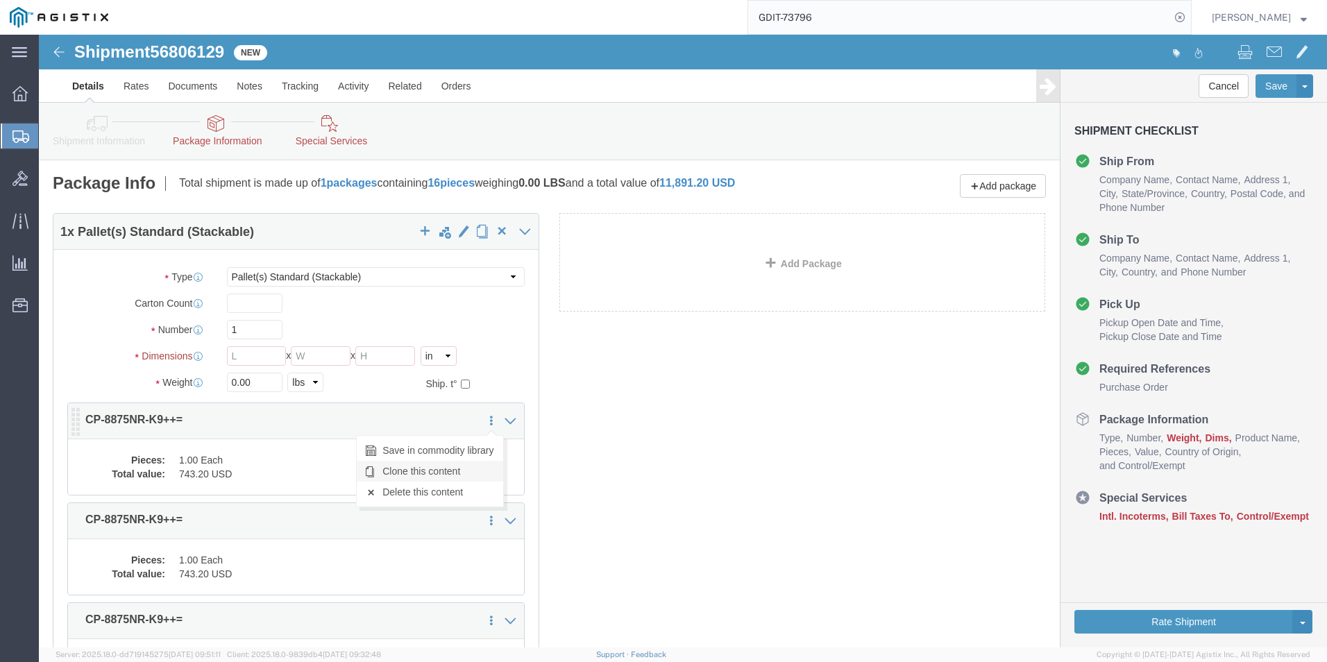
click link "Clone this content"
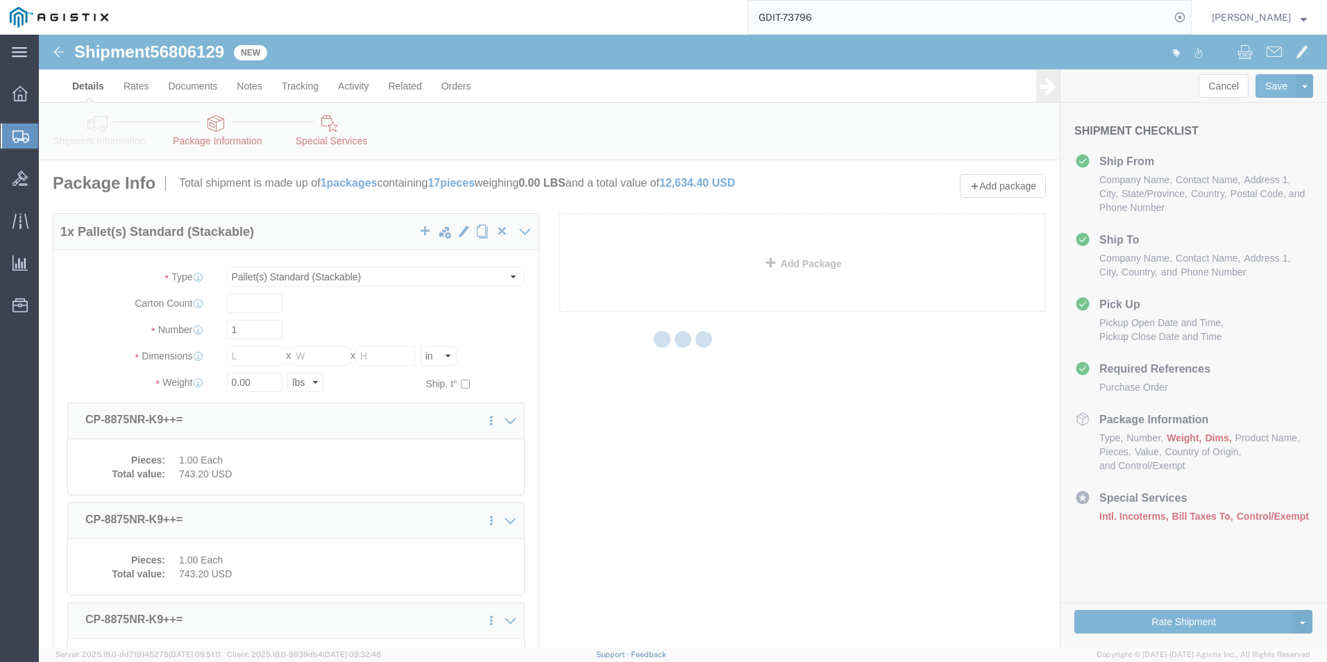
select select "PSST"
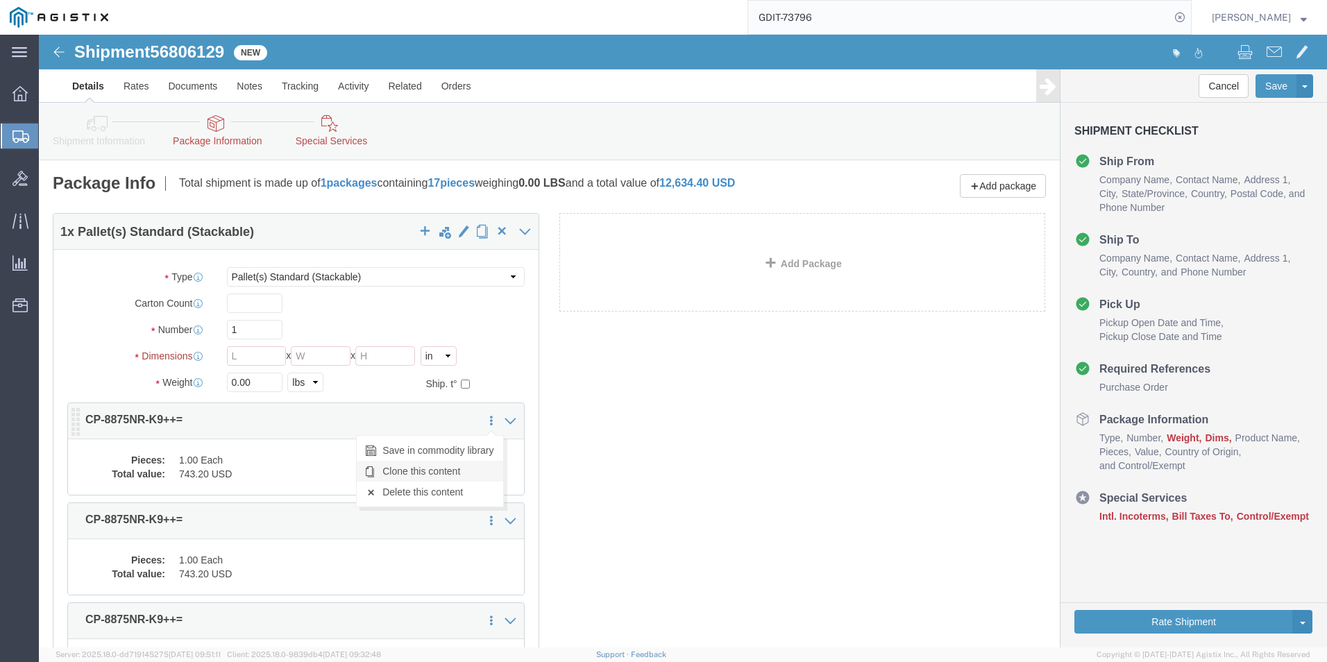
click link "Clone this content"
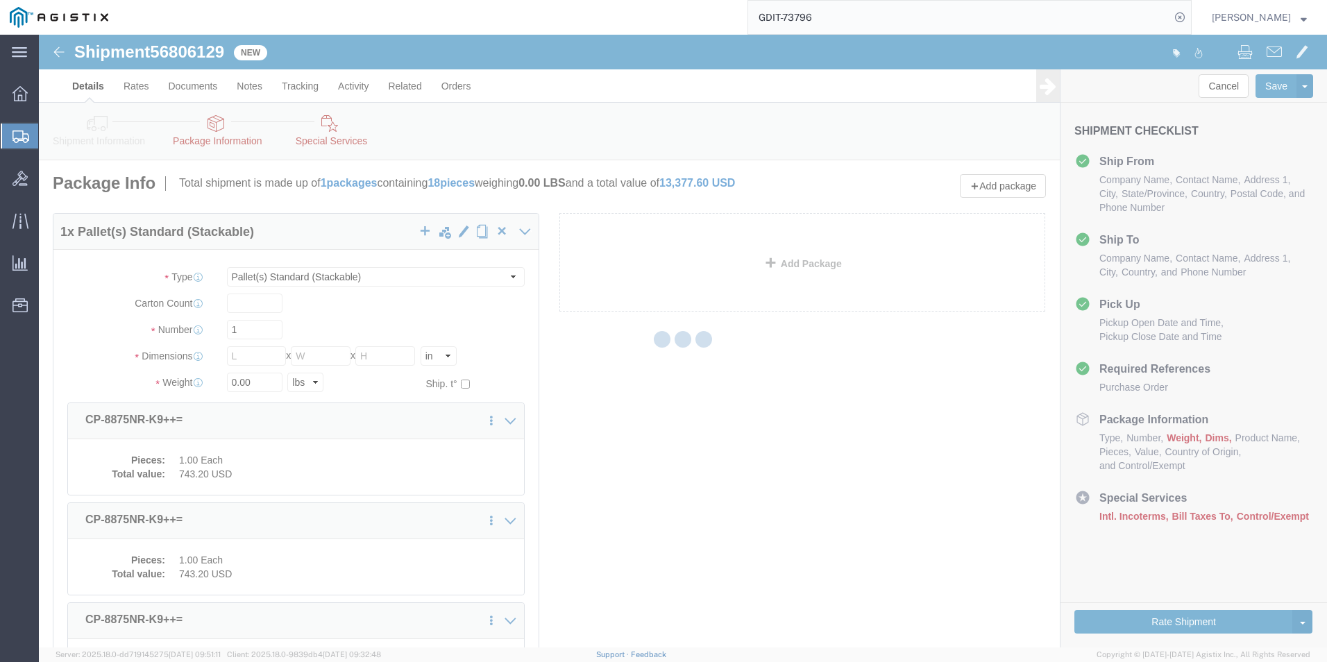
select select "PSST"
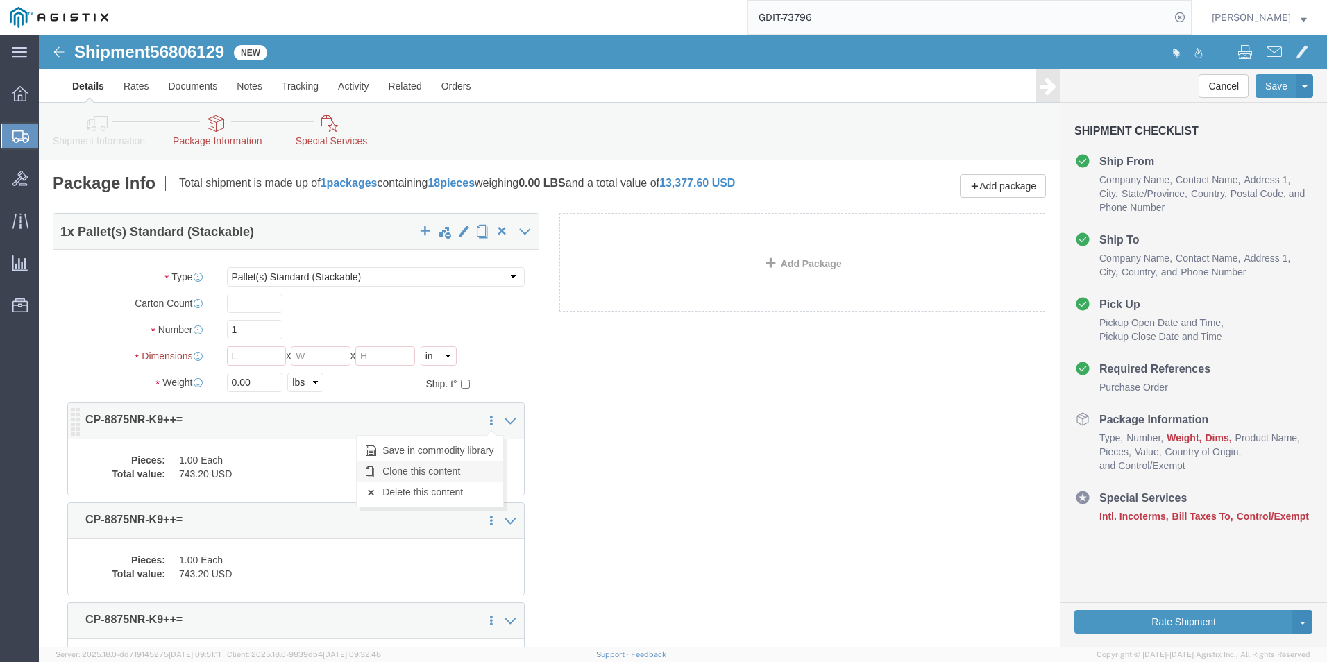
click link "Clone this content"
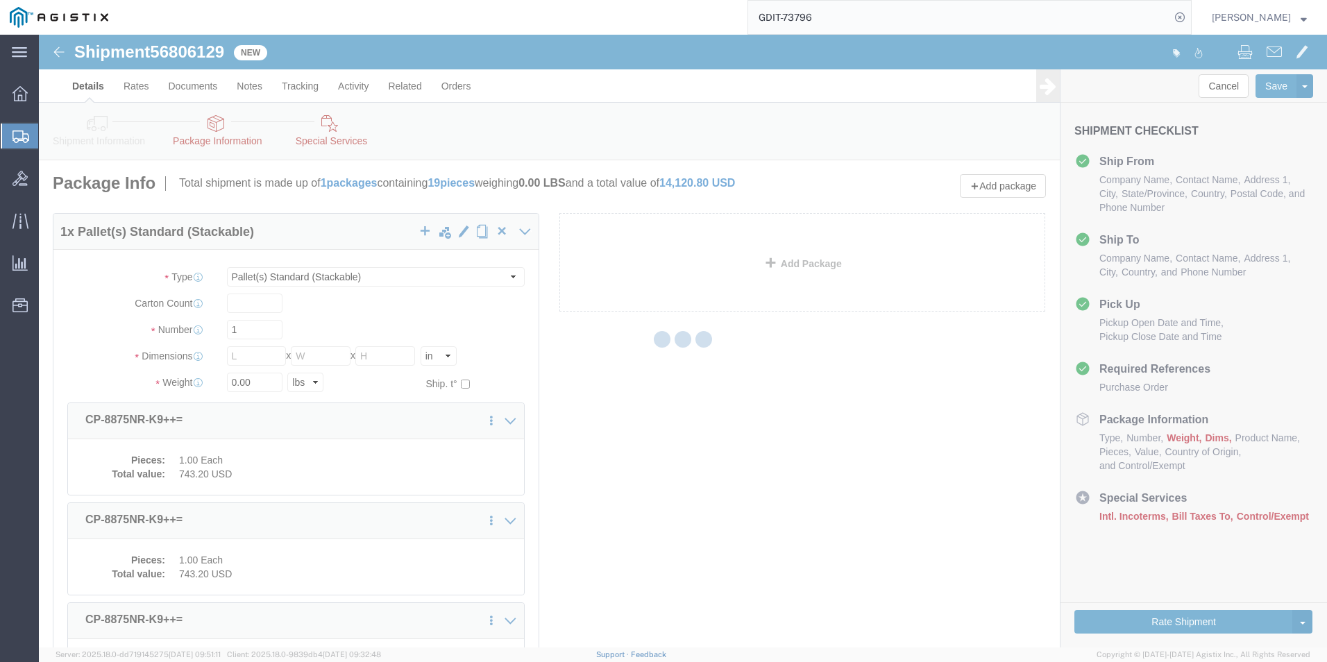
select select "PSST"
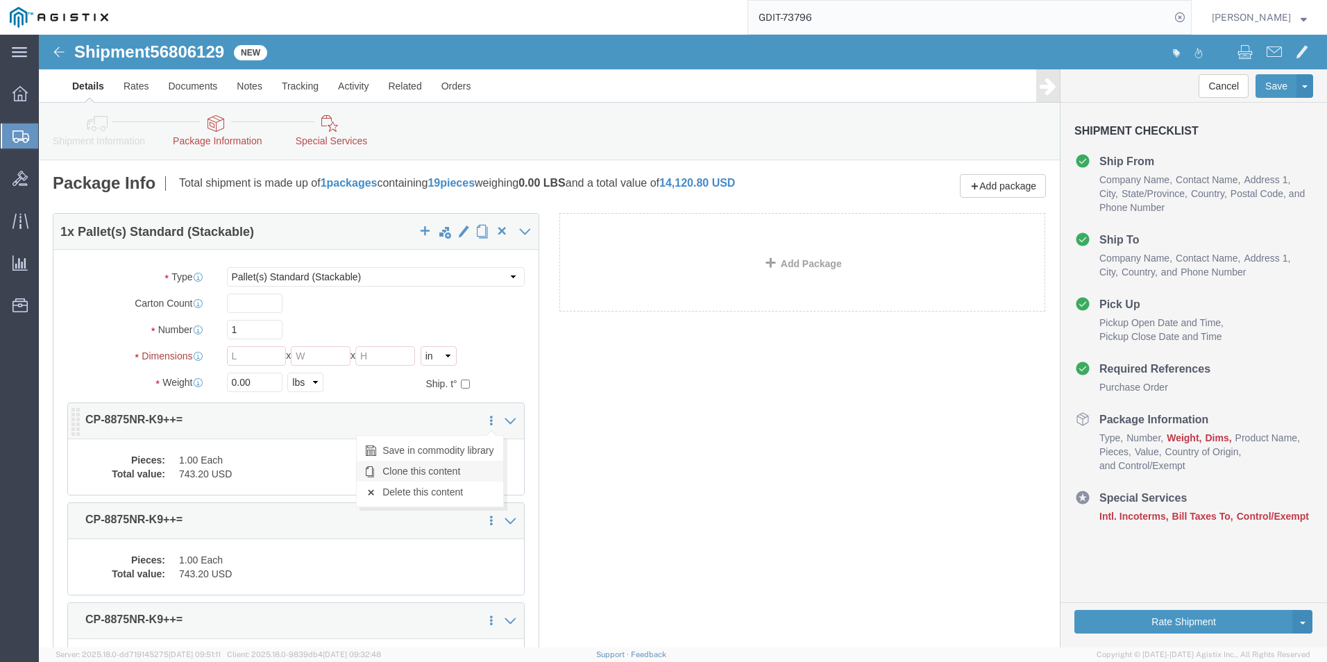
click link "Clone this content"
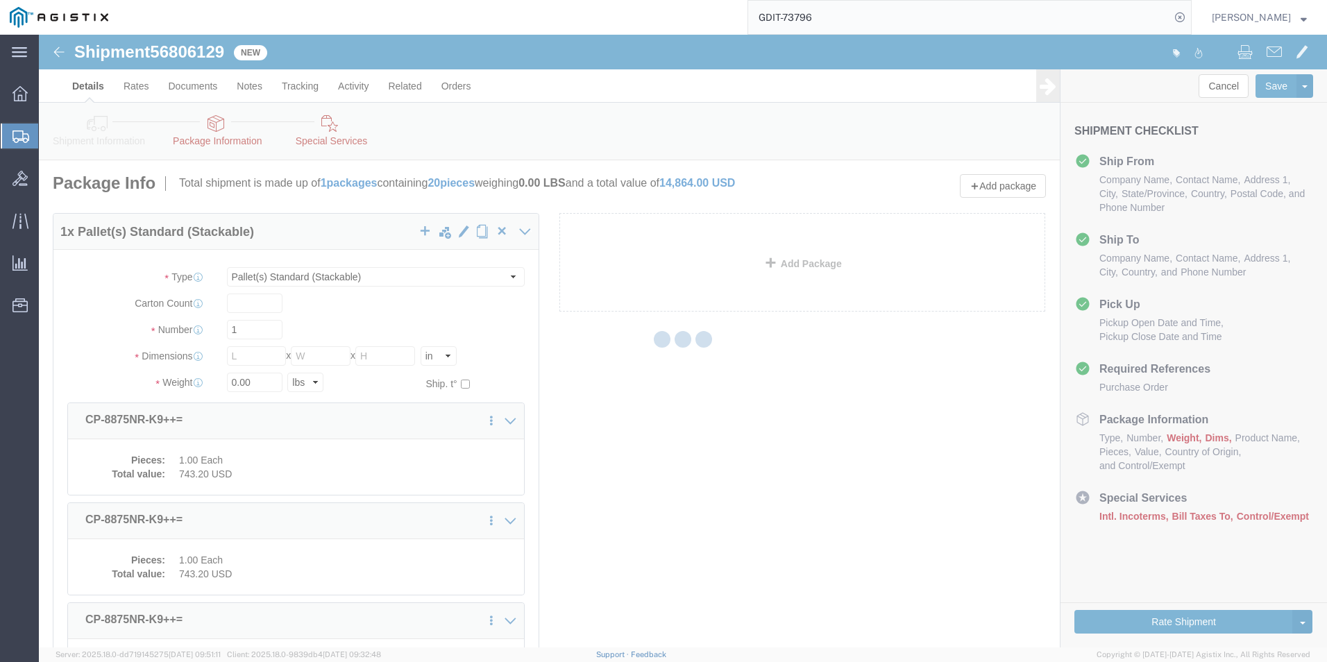
select select "PSST"
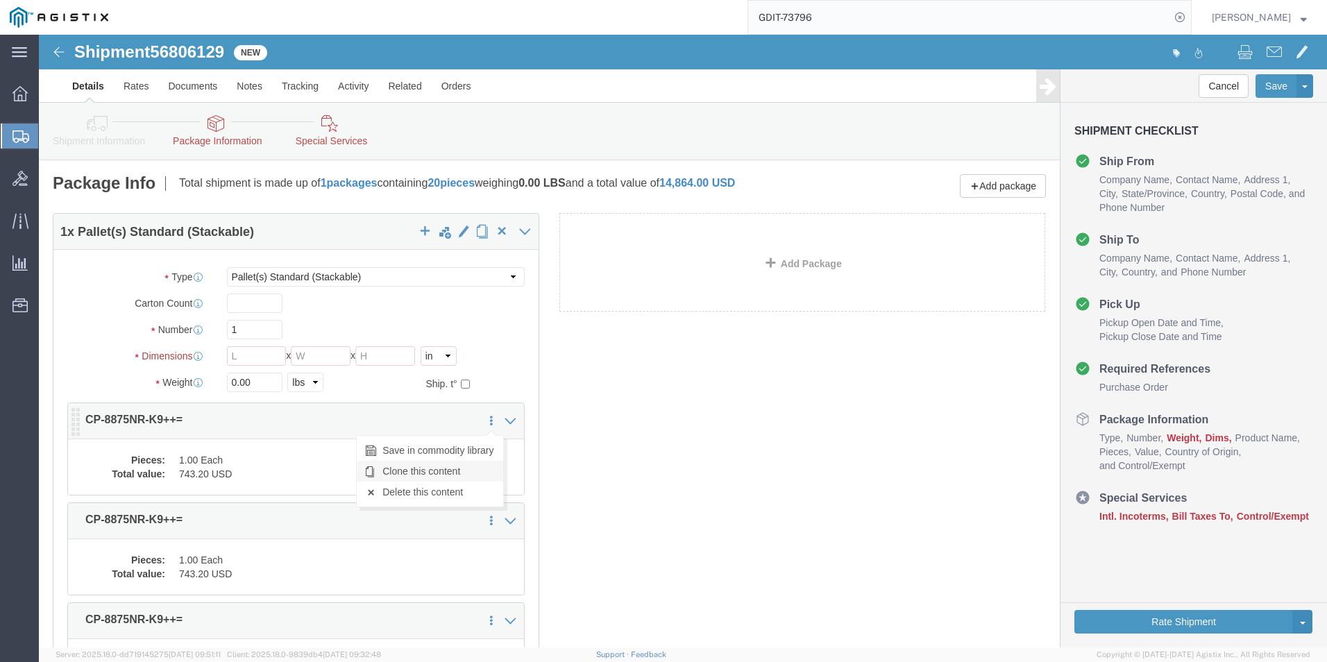
click link "Clone this content"
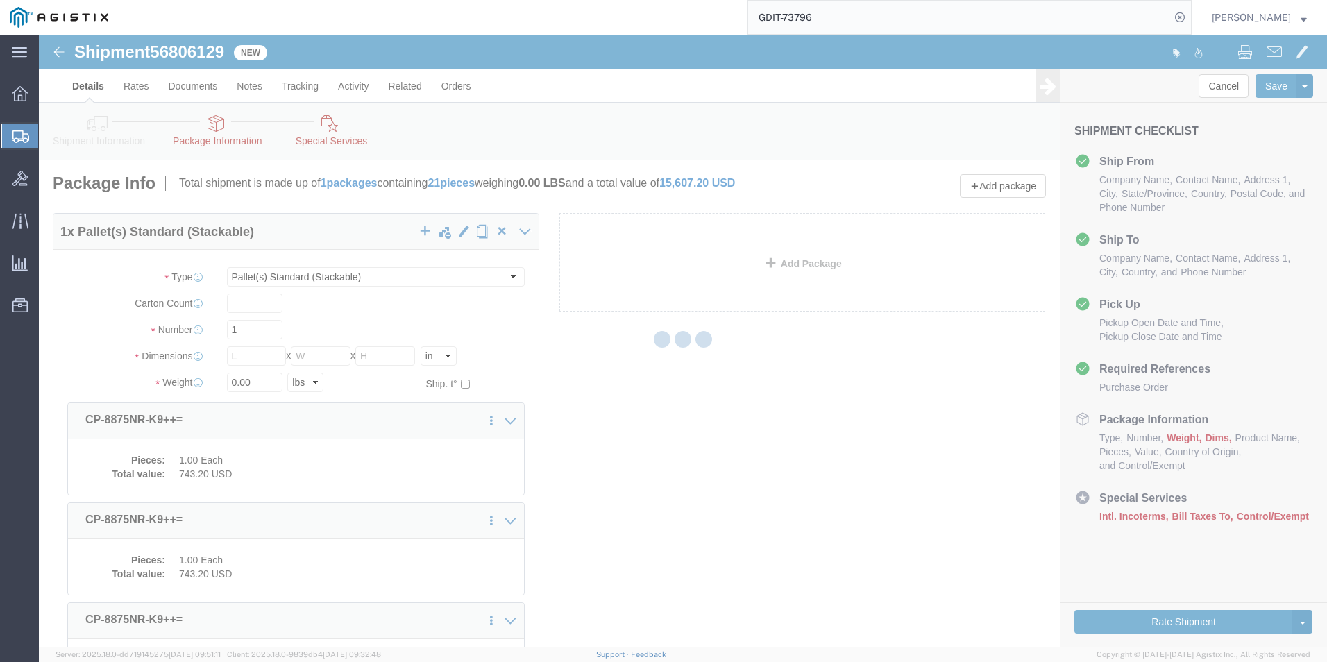
select select "PSST"
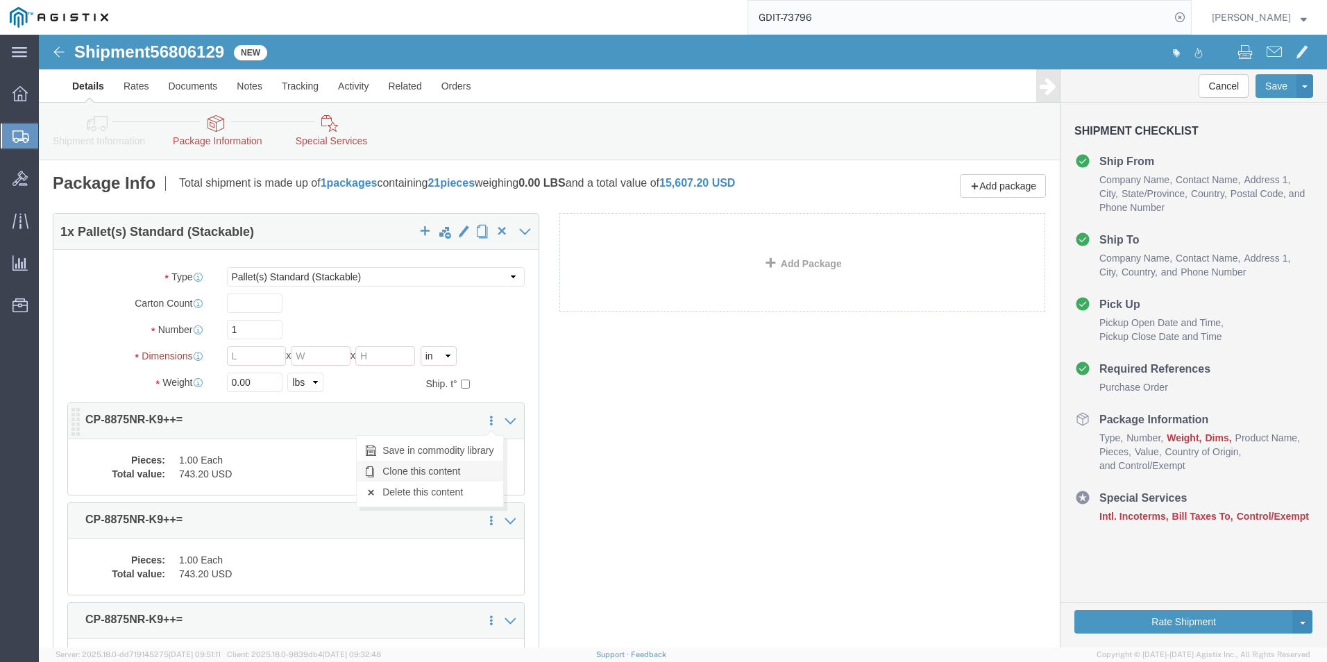
click link "Clone this content"
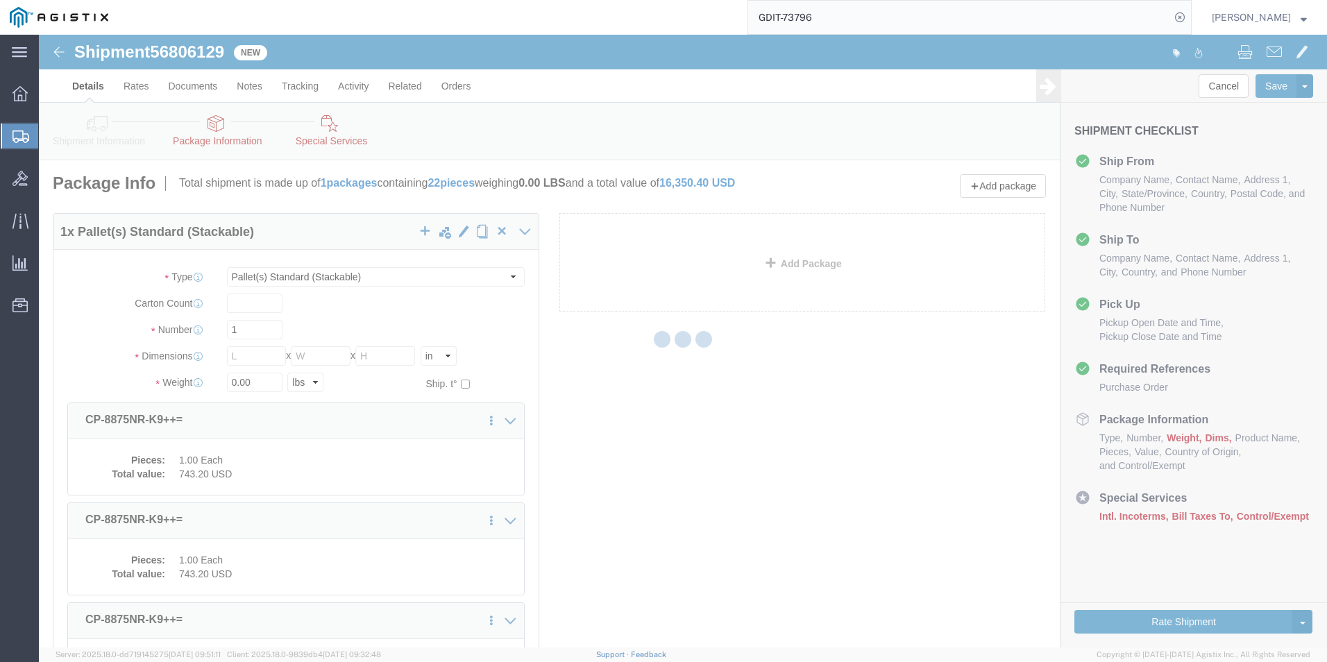
select select "PSST"
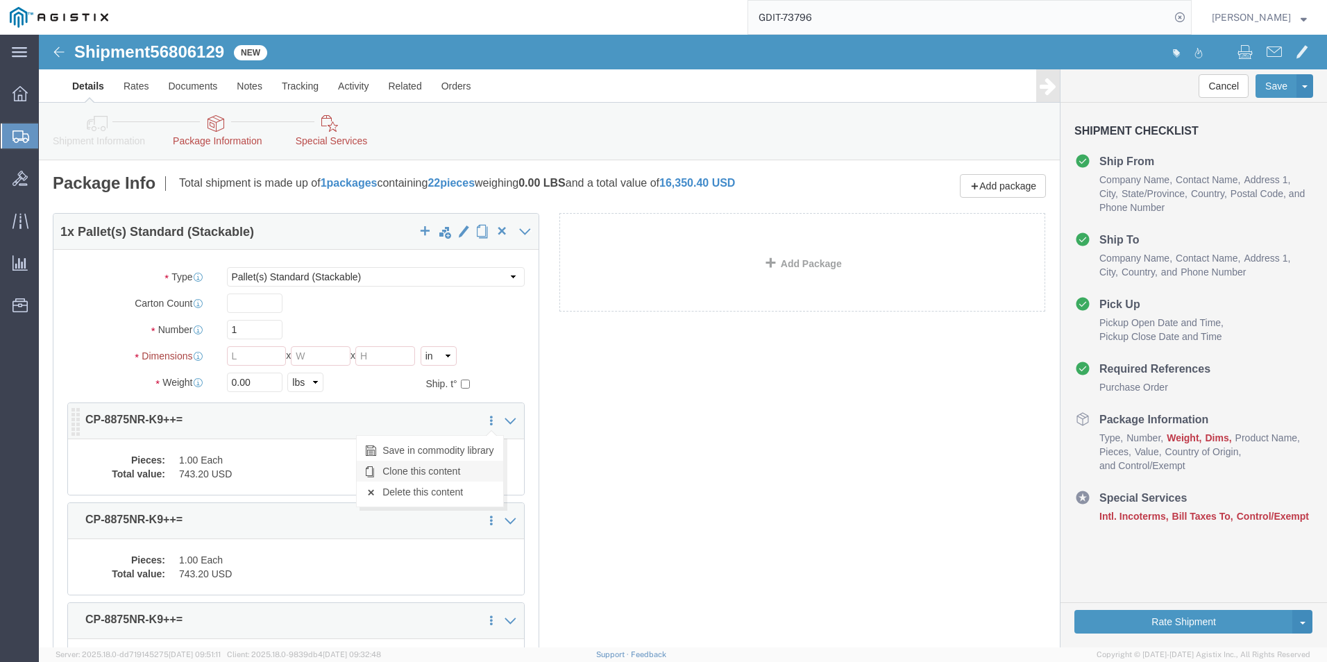
click link "Clone this content"
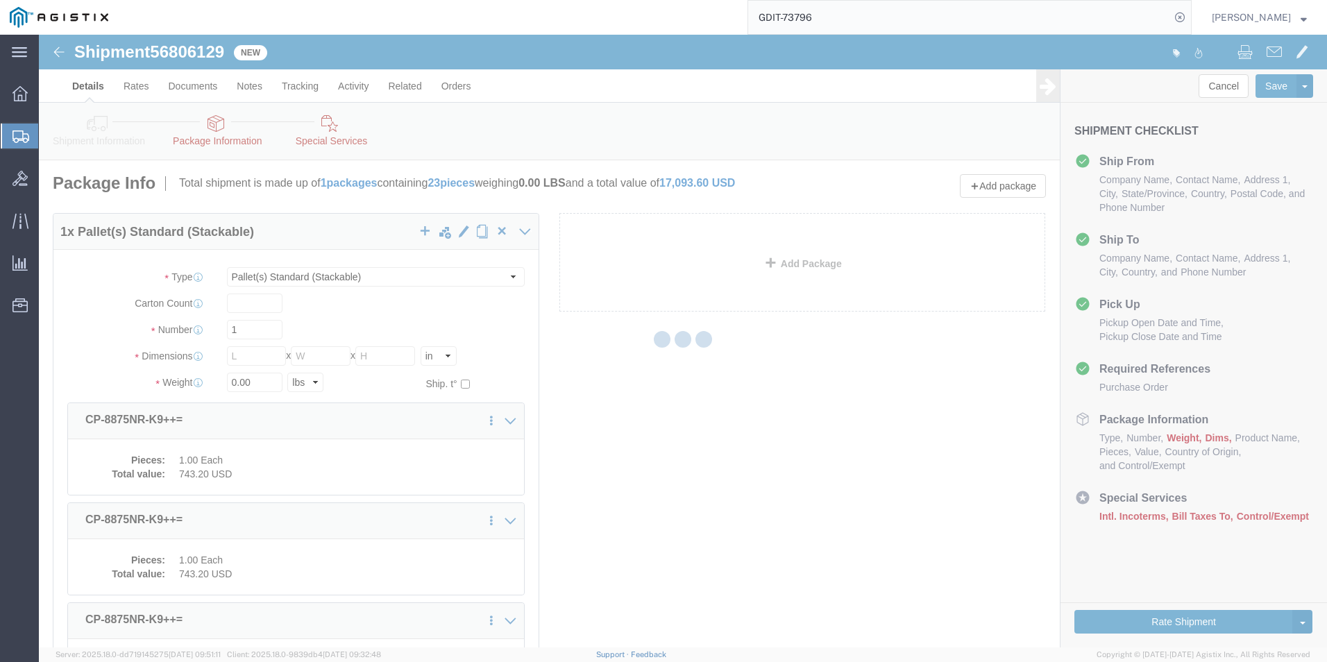
select select "PSST"
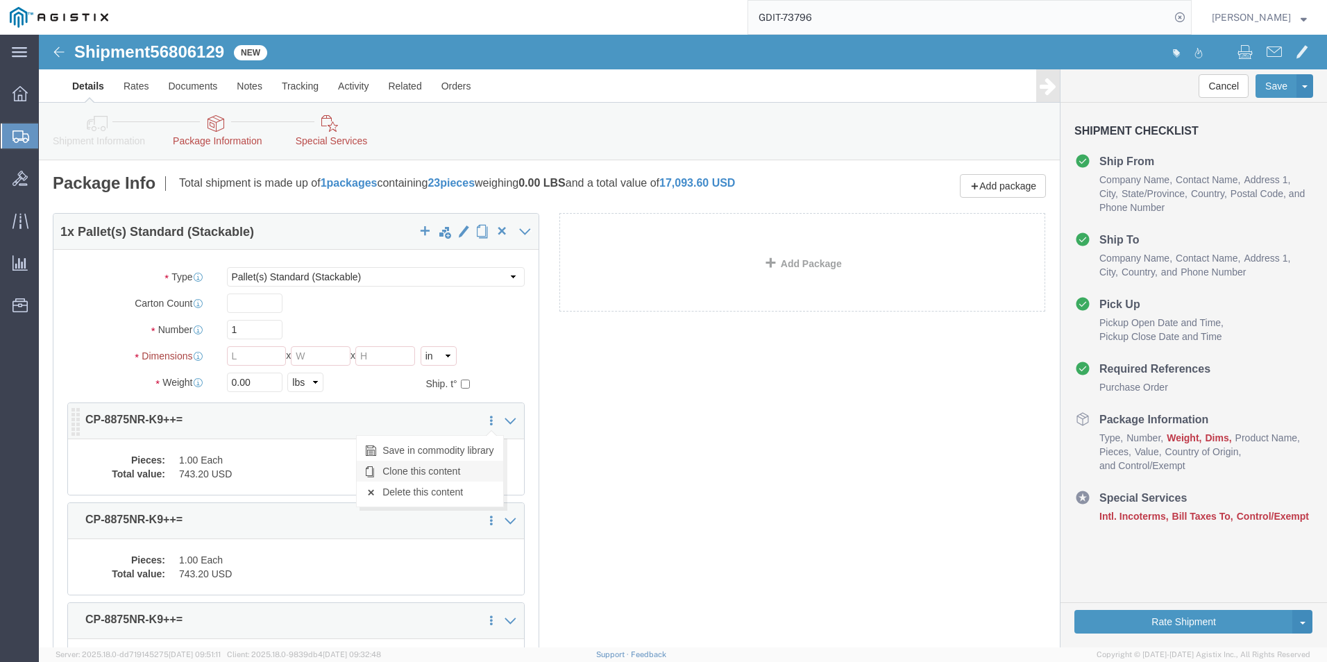
click link "Clone this content"
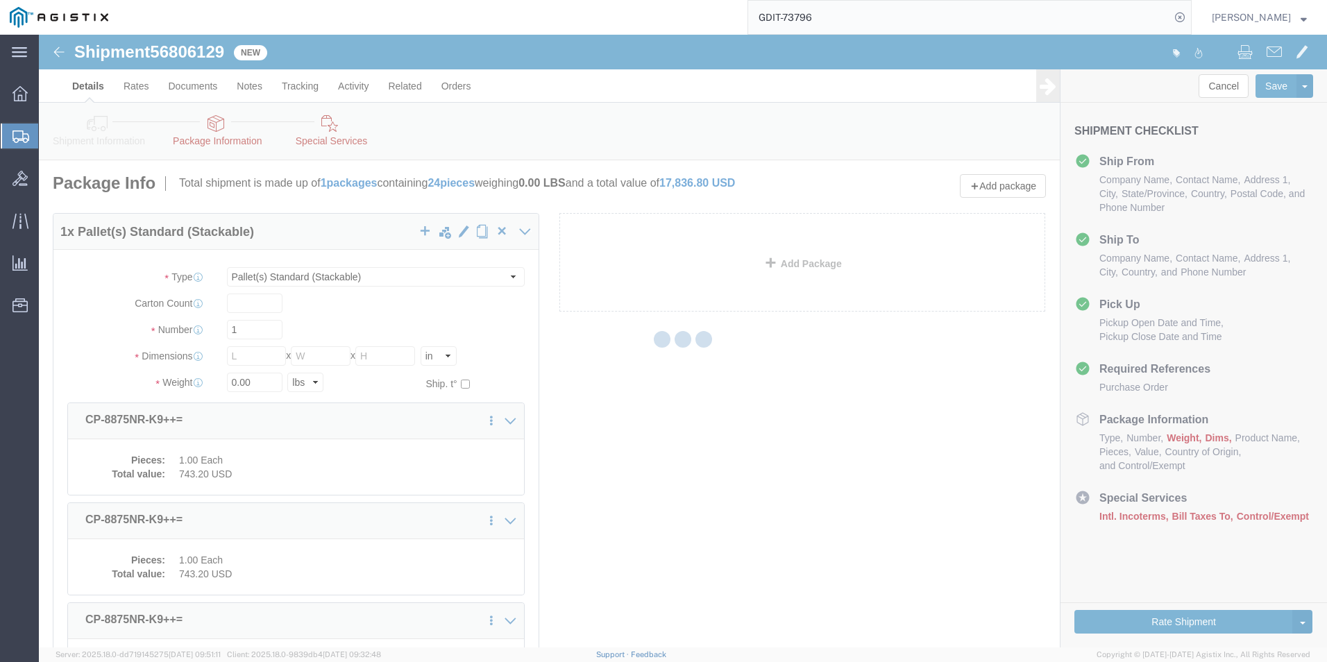
select select "PSST"
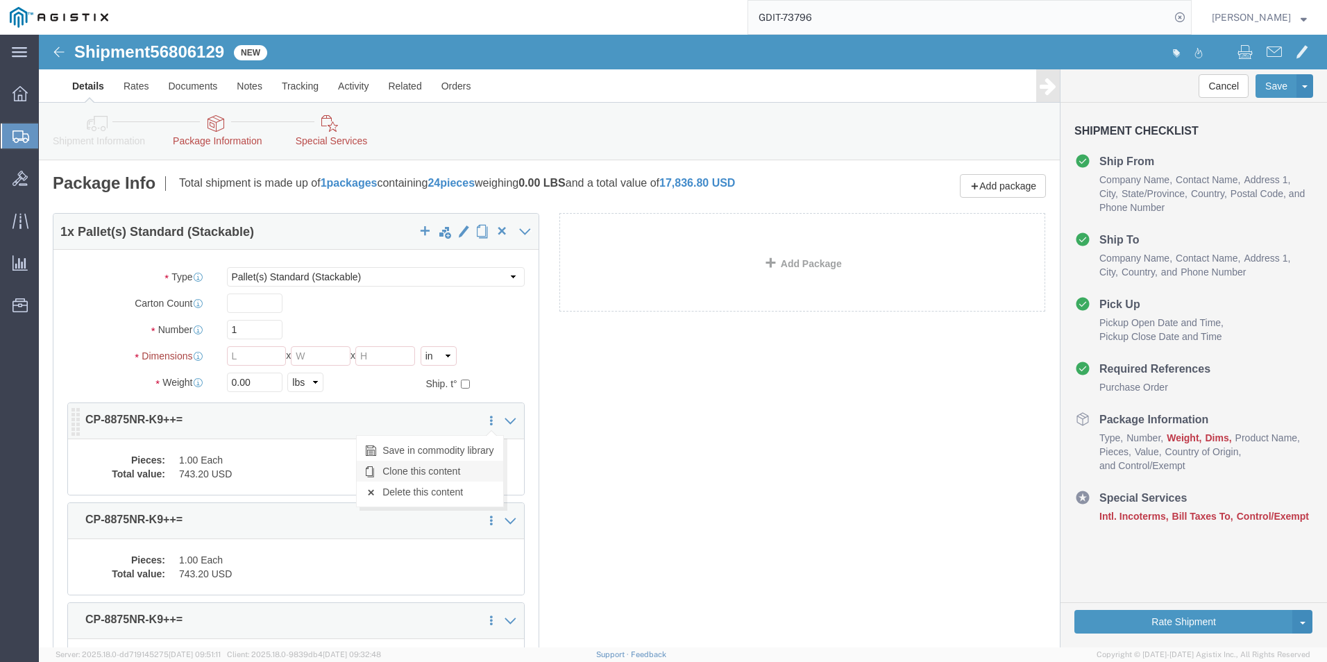
click link "Clone this content"
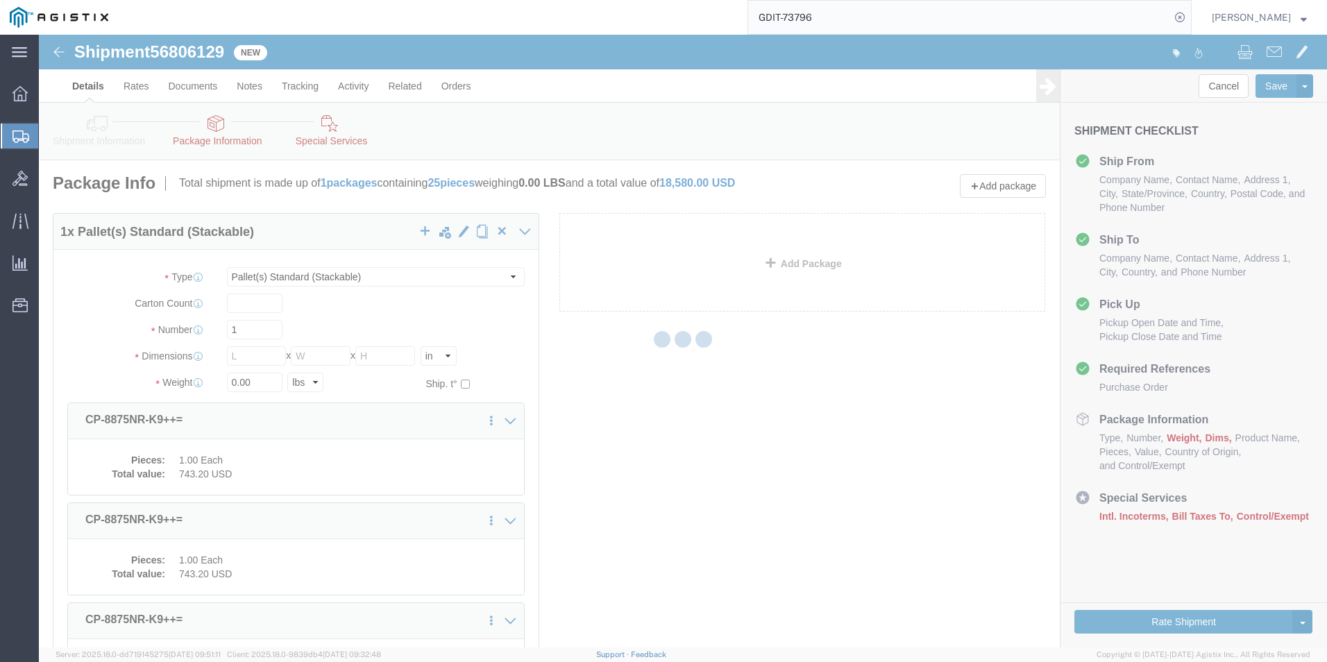
select select "PSST"
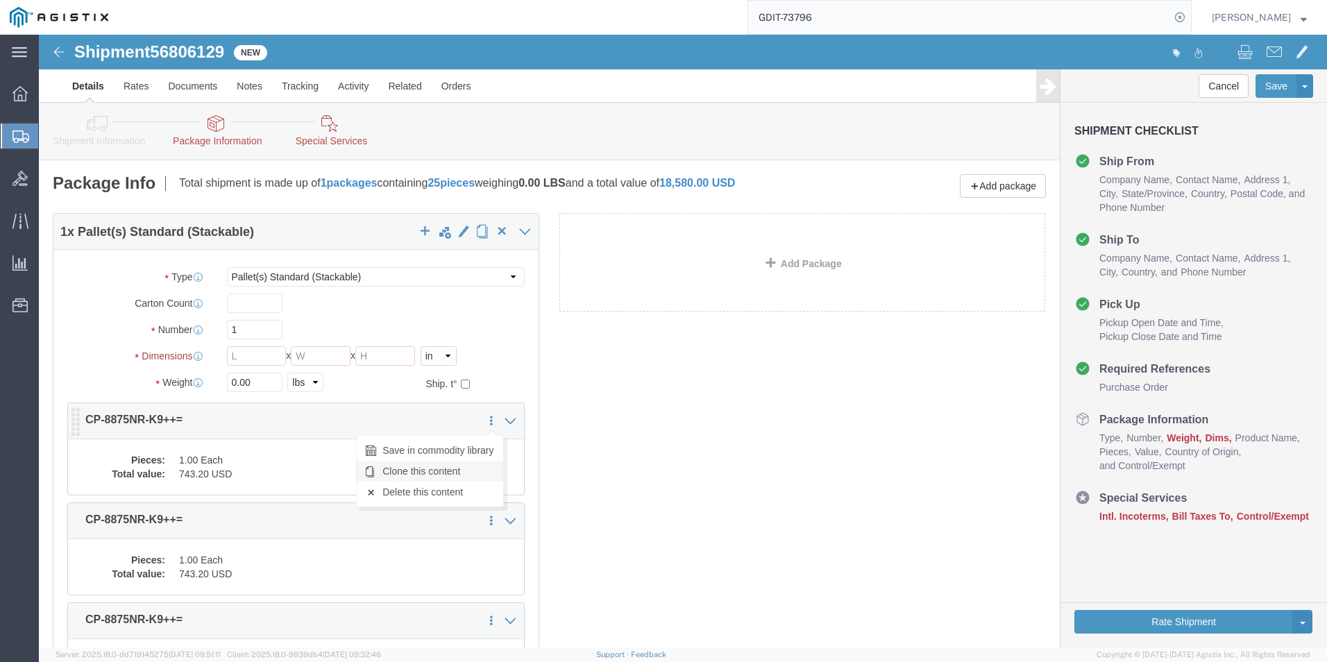
click link "Clone this content"
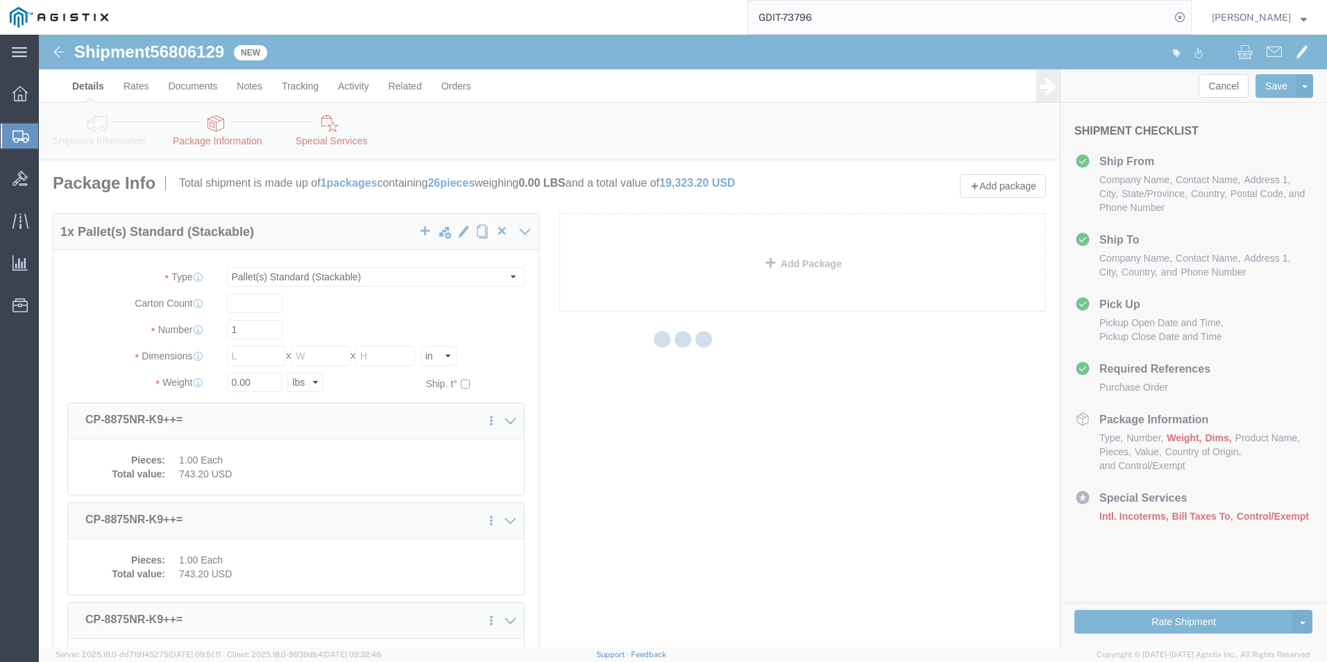
select select "PSST"
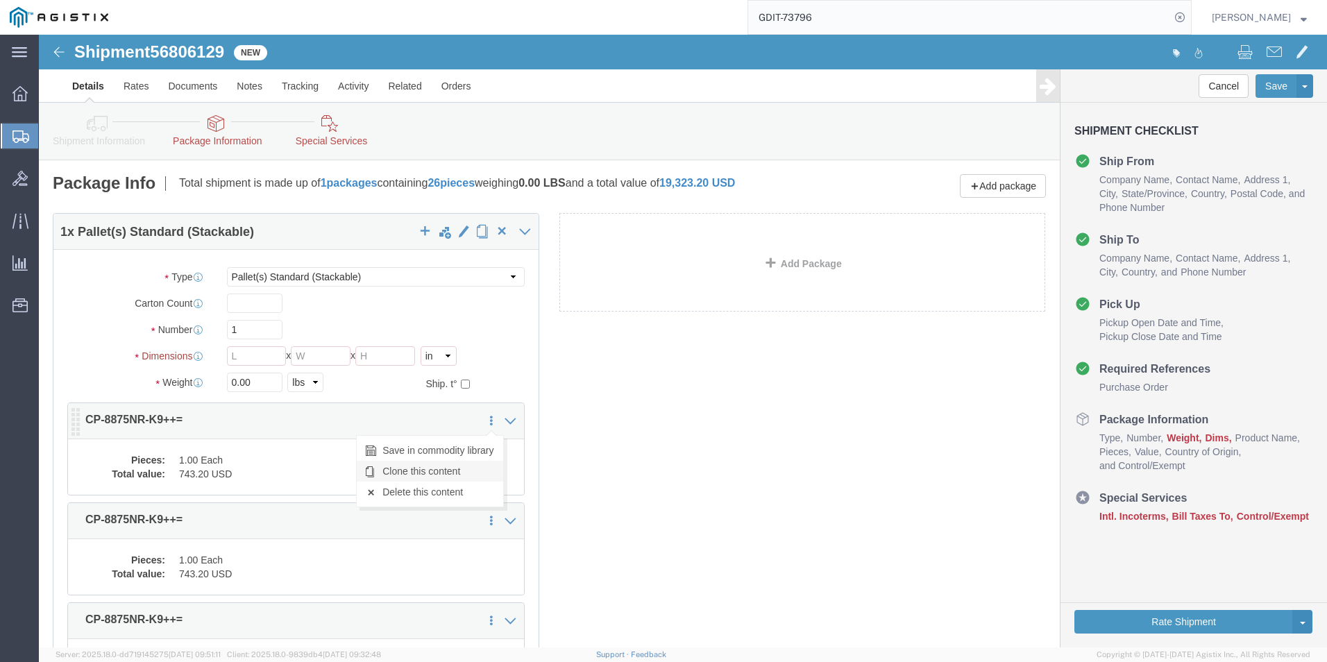
click link "Clone this content"
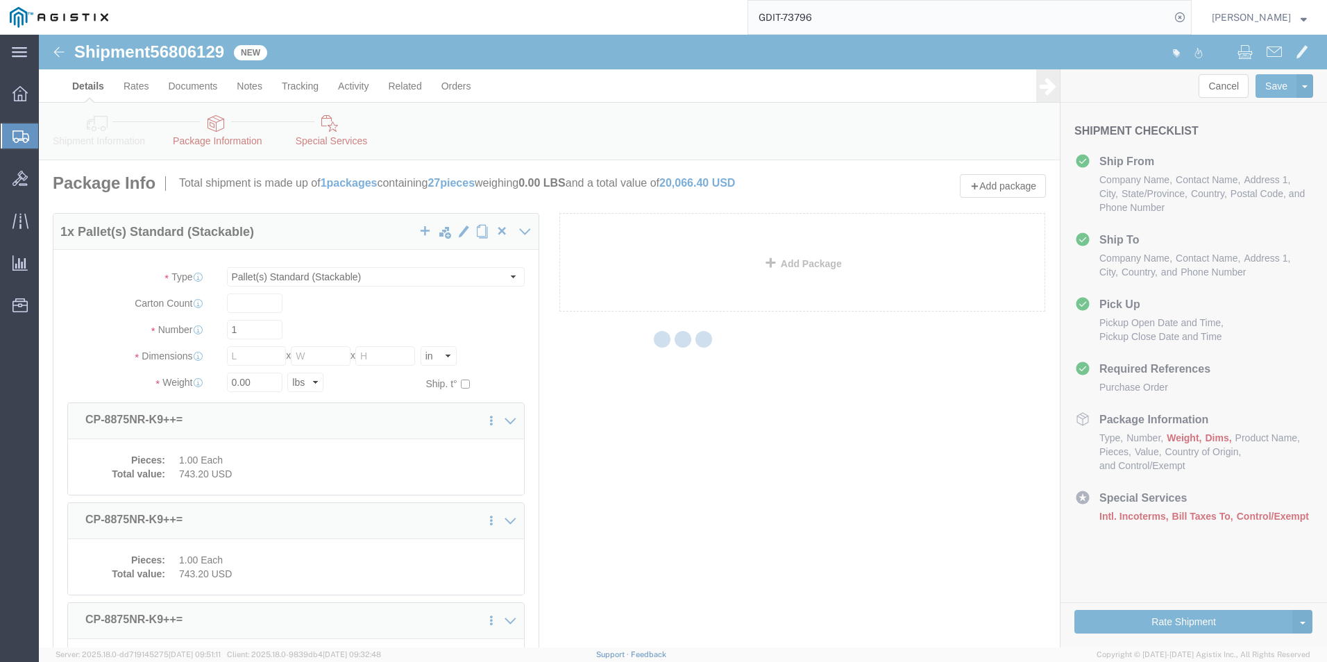
select select "PSST"
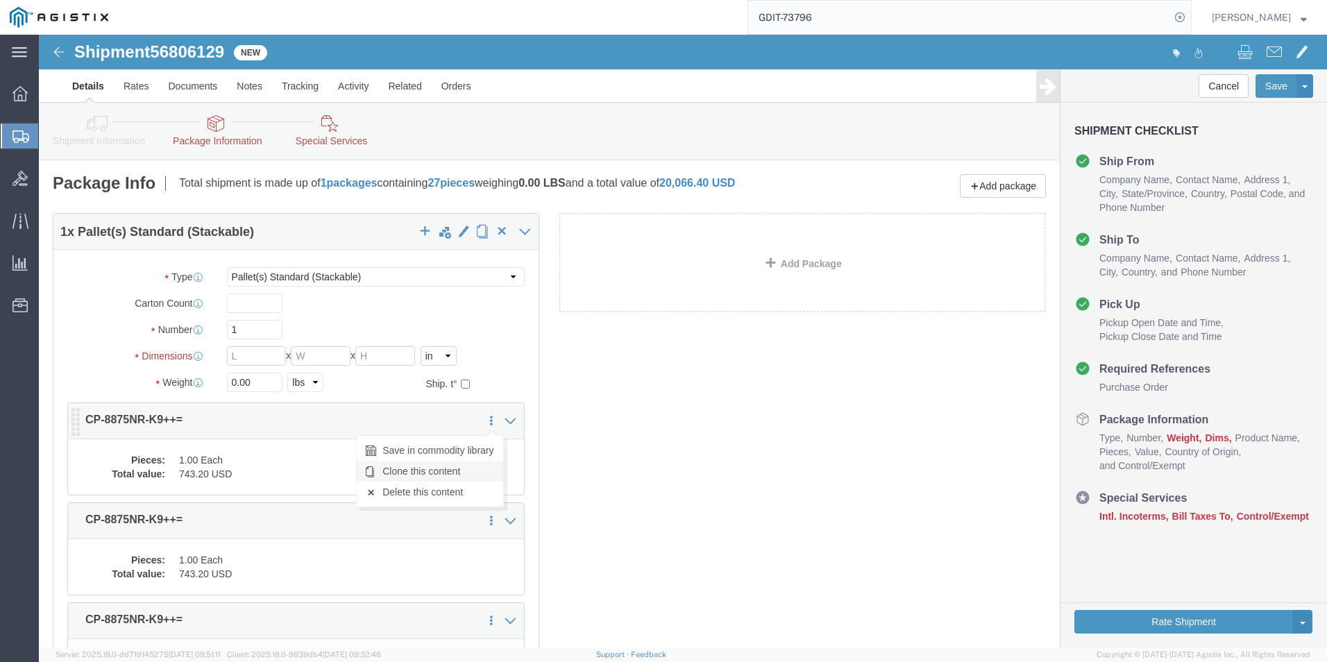
click link "Clone this content"
select select "PSST"
drag, startPoint x: 613, startPoint y: 366, endPoint x: 606, endPoint y: 373, distance: 9.8
click div "1 x Pallet(s) Standard (Stackable) Package Type Select Bale(s) Basket(s) Bolt(s…"
click dd "1.00 Each"
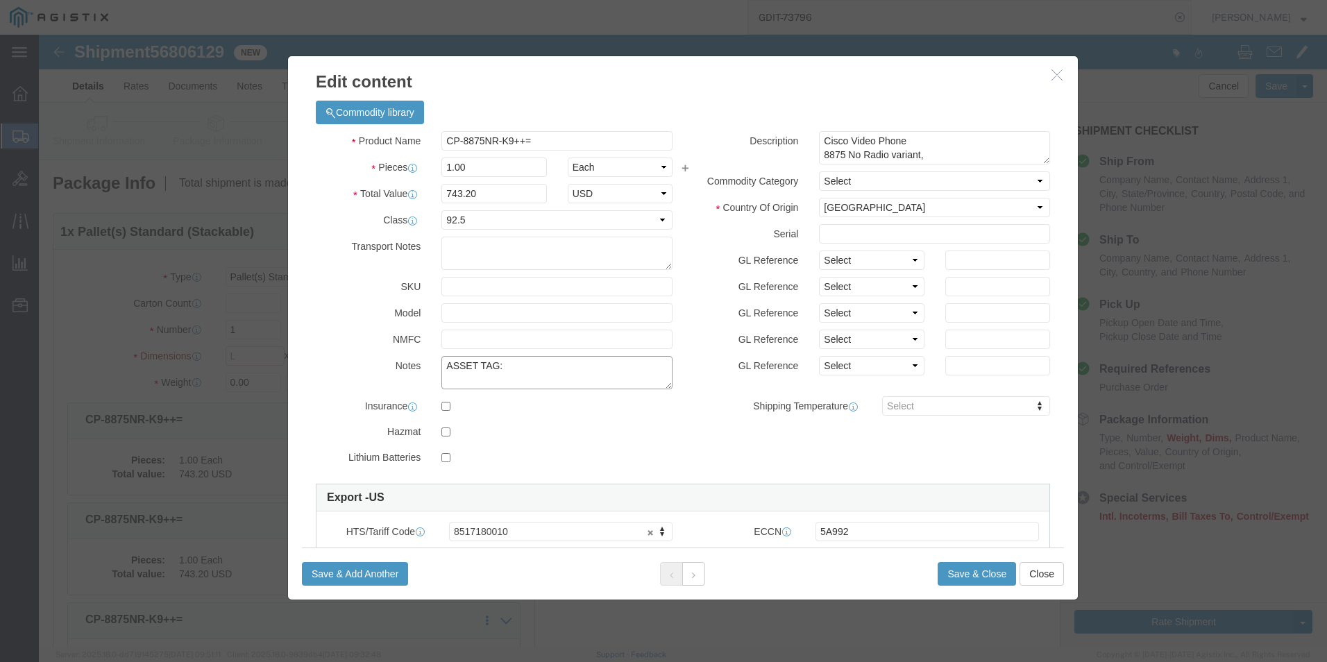
click textarea "ASSET TAG:"
paste textarea "146450"
type textarea "ASSET TAG:146450"
click input "text"
paste input "FJZ29255KZK"
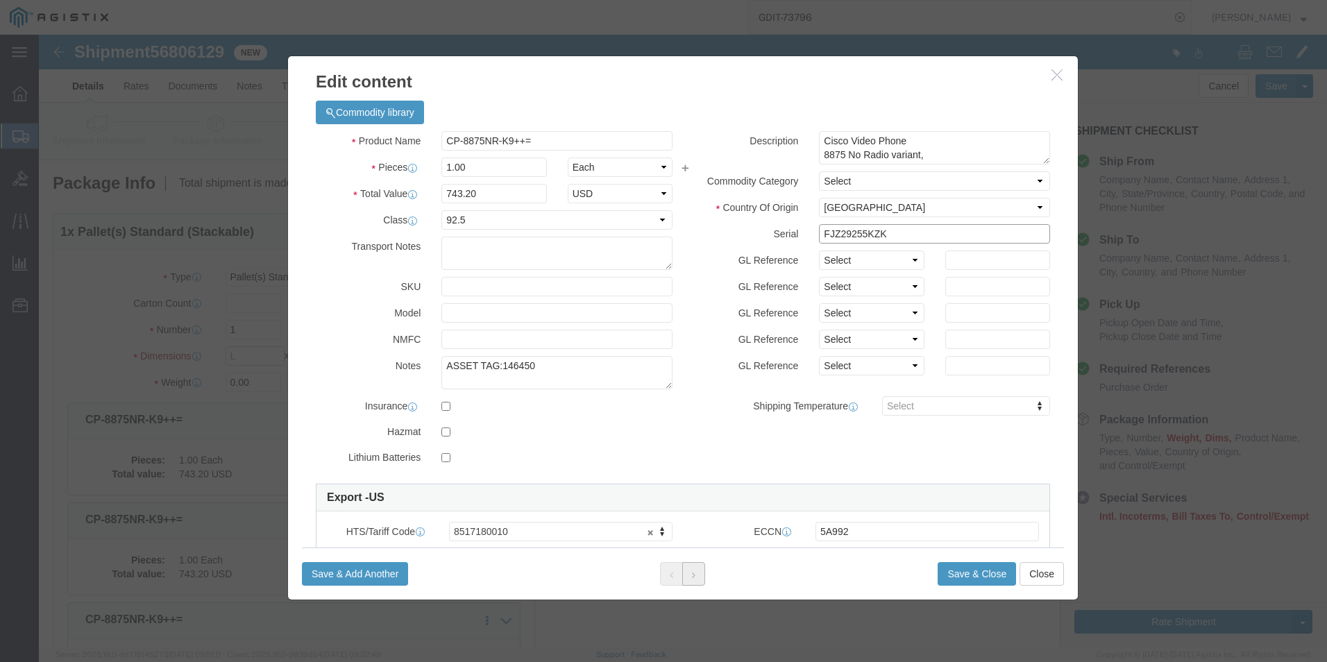
type input "FJZ29255KZK"
click icon
click input "text"
paste input "FJZ29241S5K"
type input "FJZ29241S5K"
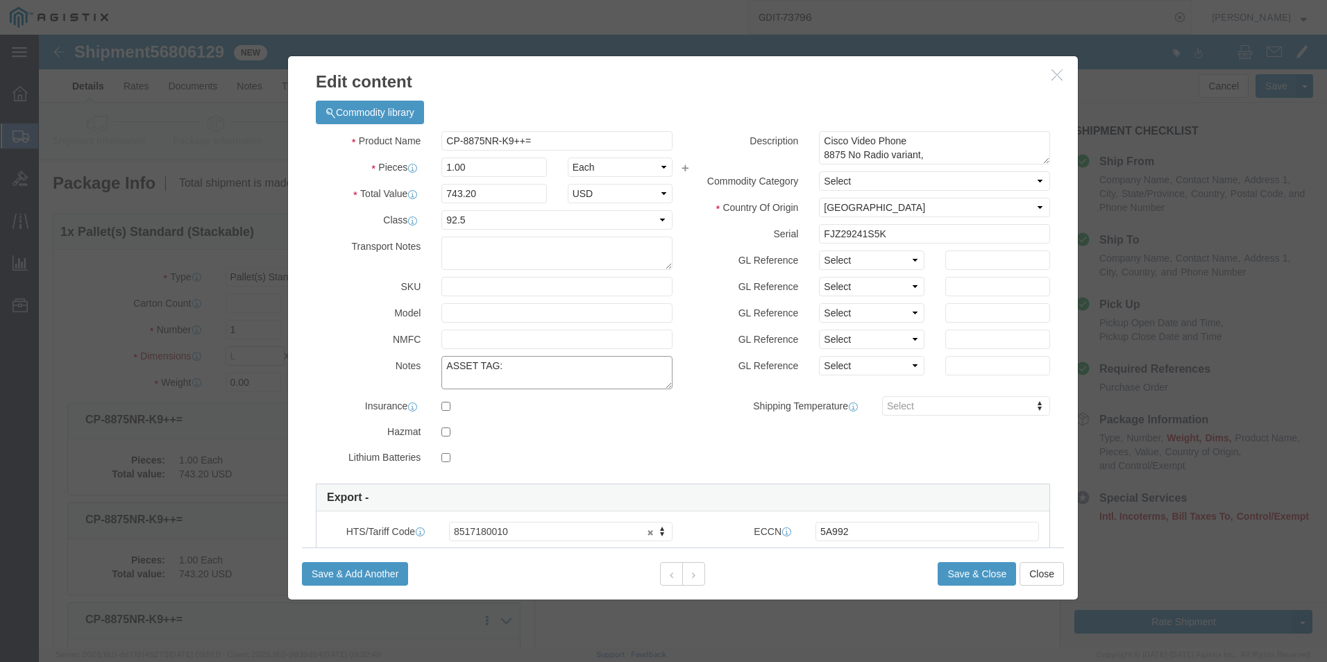
click textarea "ASSET TAG:"
paste textarea "146451"
type textarea "ASSET TAG:146451"
click icon
click textarea "ASSET TAG:"
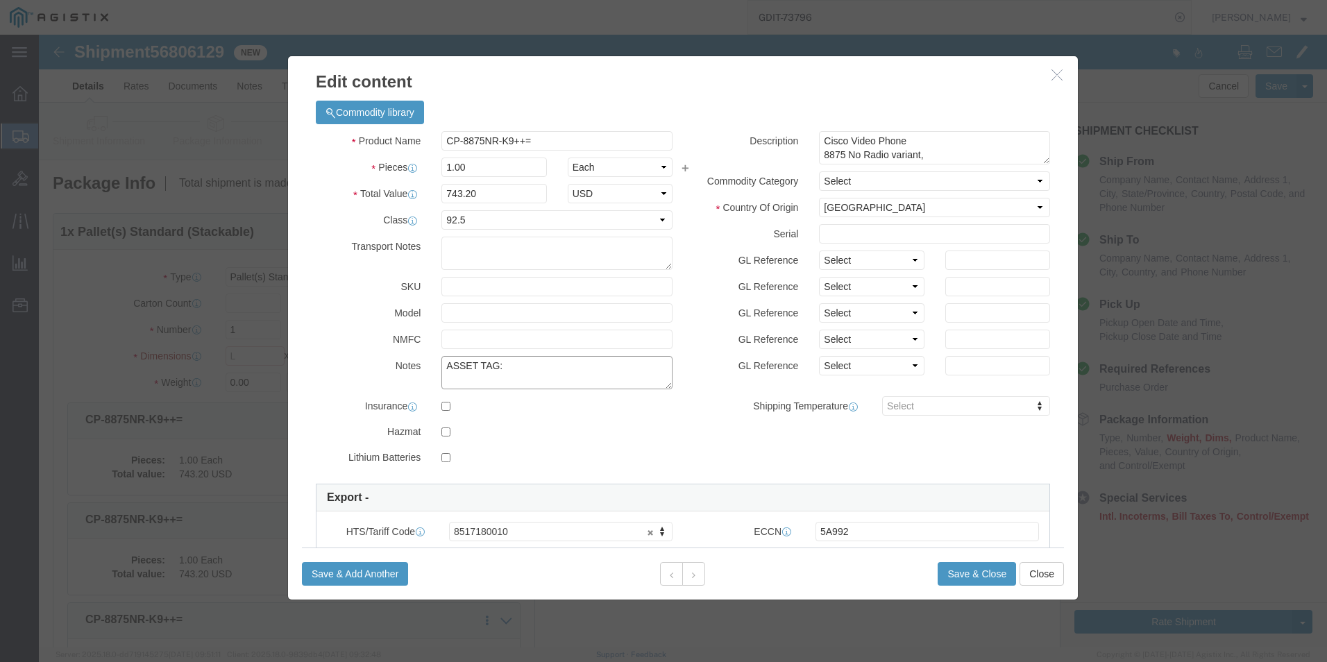
paste textarea "146452"
type textarea "ASSET TAG:146452"
click input "text"
paste input "FJZ29241S40"
type input "FJZ29241S40"
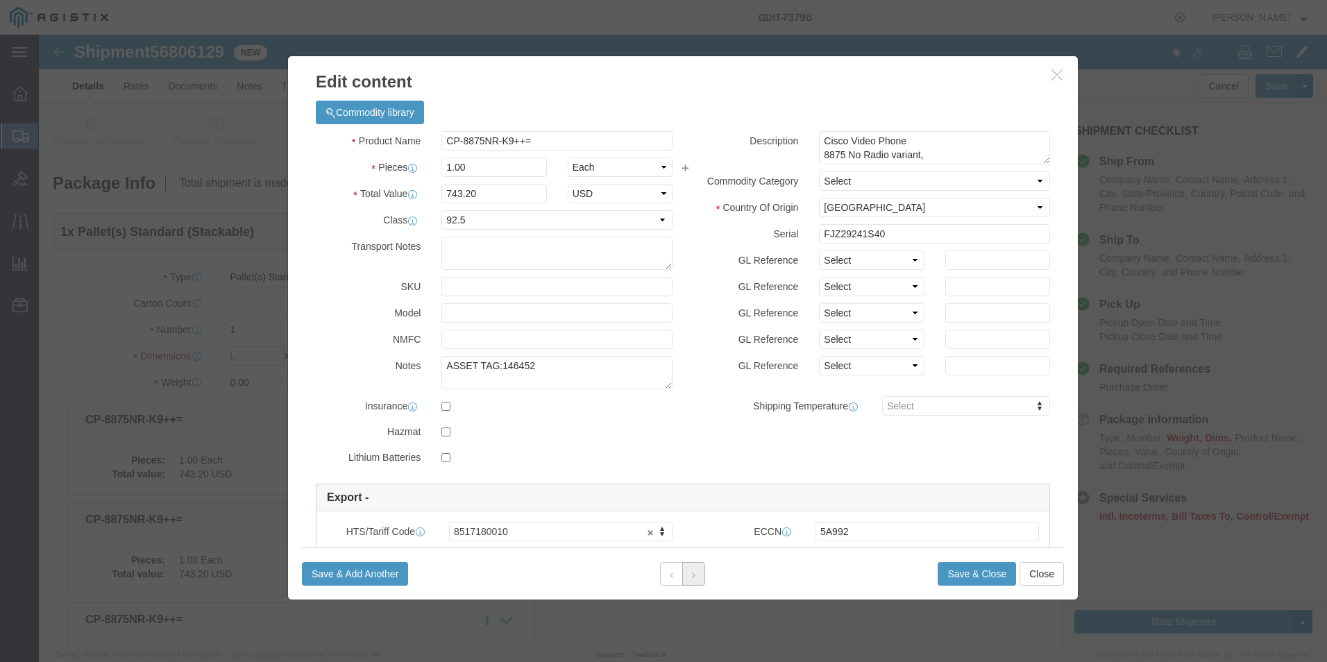
click button
click input "text"
paste input "FJZ29241S4G"
type input "FJZ29241S4G"
click textarea "ASSET TAG:"
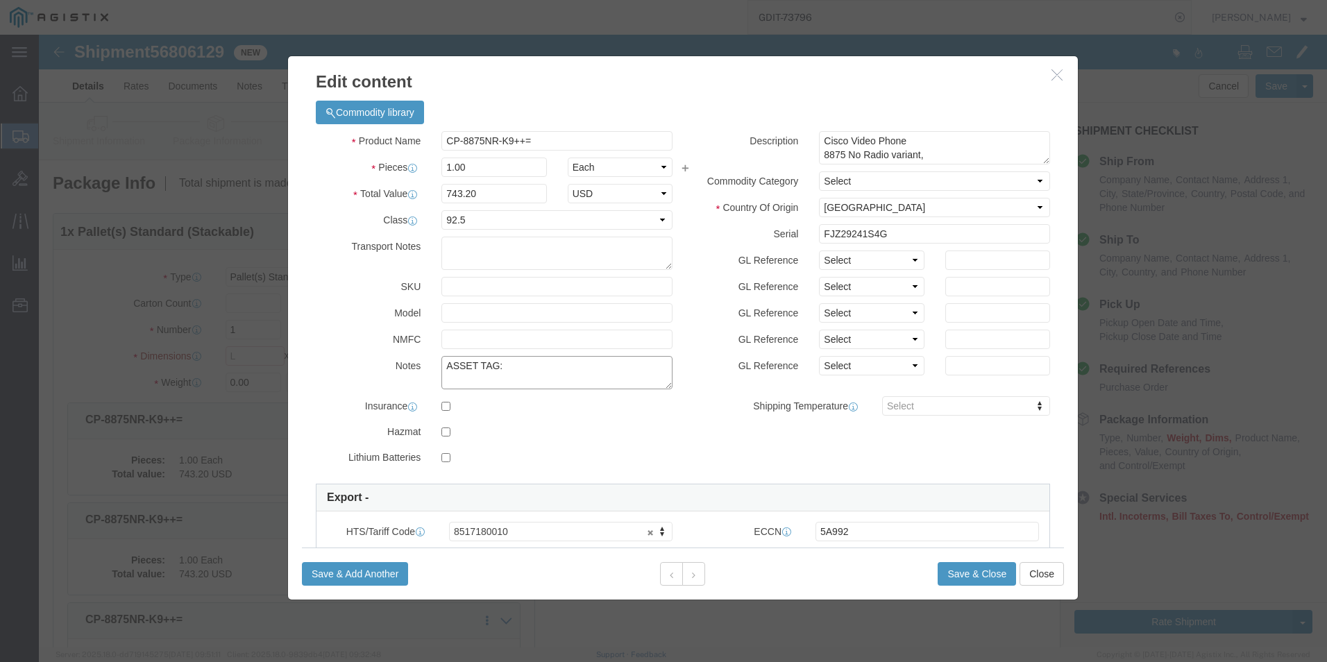
paste textarea "146453"
type textarea "ASSET TAG:146453"
click icon
click textarea "ASSET TAG:"
paste textarea "146454"
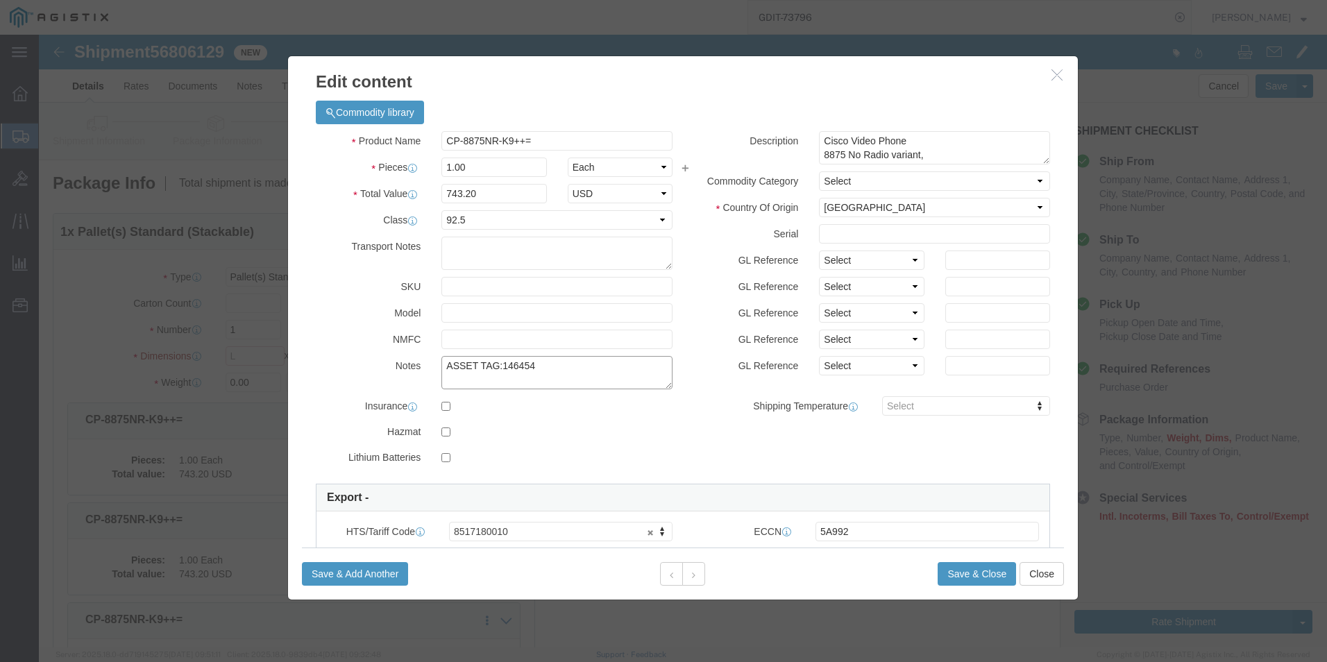
type textarea "ASSET TAG:146454"
click input "text"
paste input "FJZ29255PKP"
type input "FJZ29255PKP"
click icon
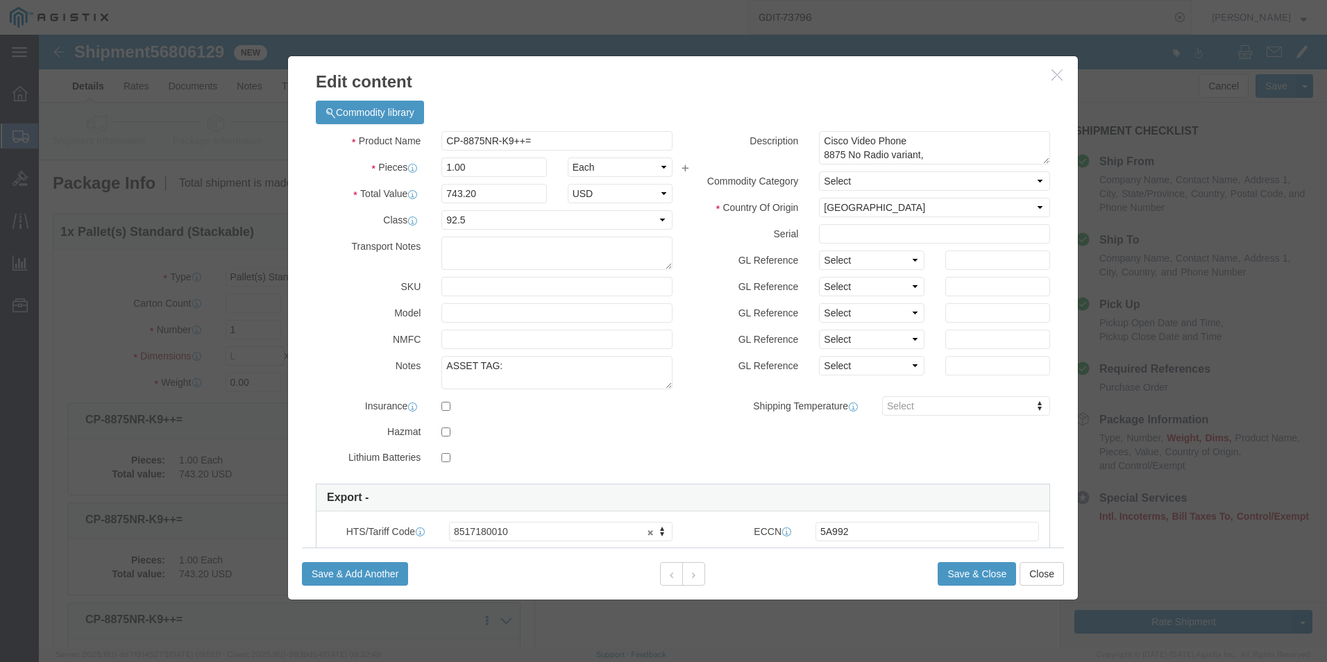
click div "Description Cisco Video Phone 8875 No Radio variant, Commodity Category Select …"
click input "text"
paste input "FJZ29255LML"
type input "FJZ29255LML"
click textarea "ASSET TAG:"
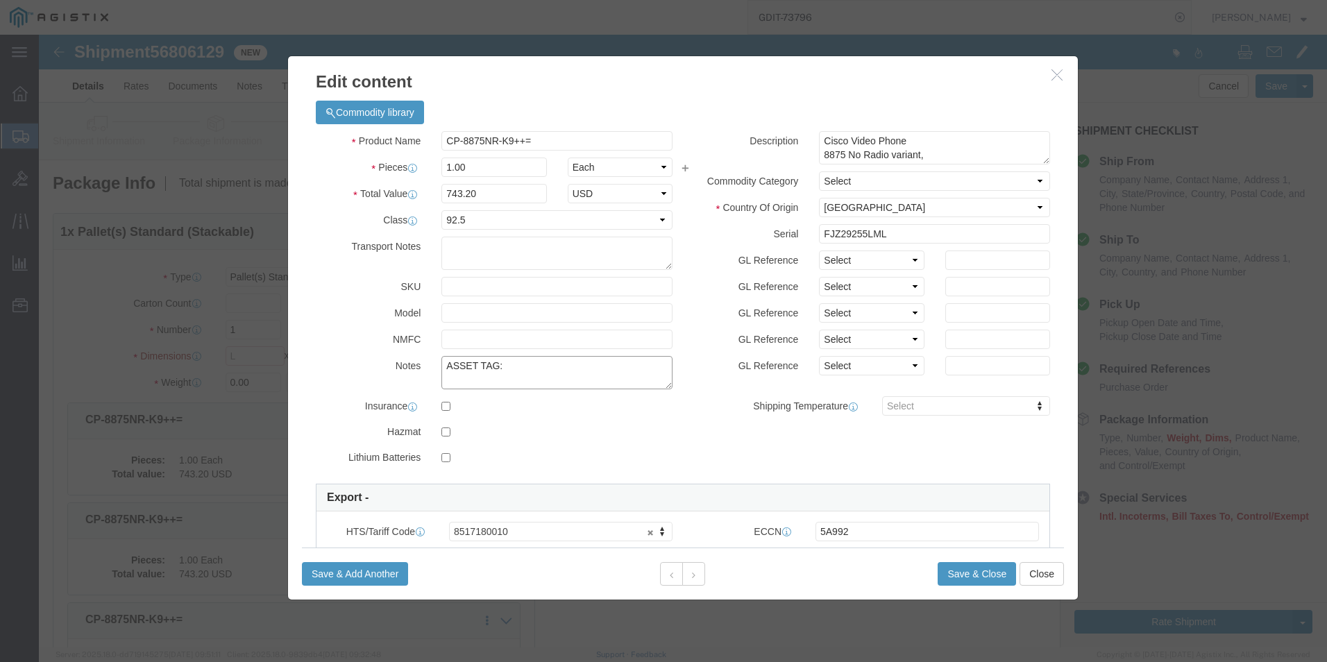
paste textarea "146455"
type textarea "ASSET TAG:146455"
click icon
click textarea "ASSET TAG:"
paste textarea "146456"
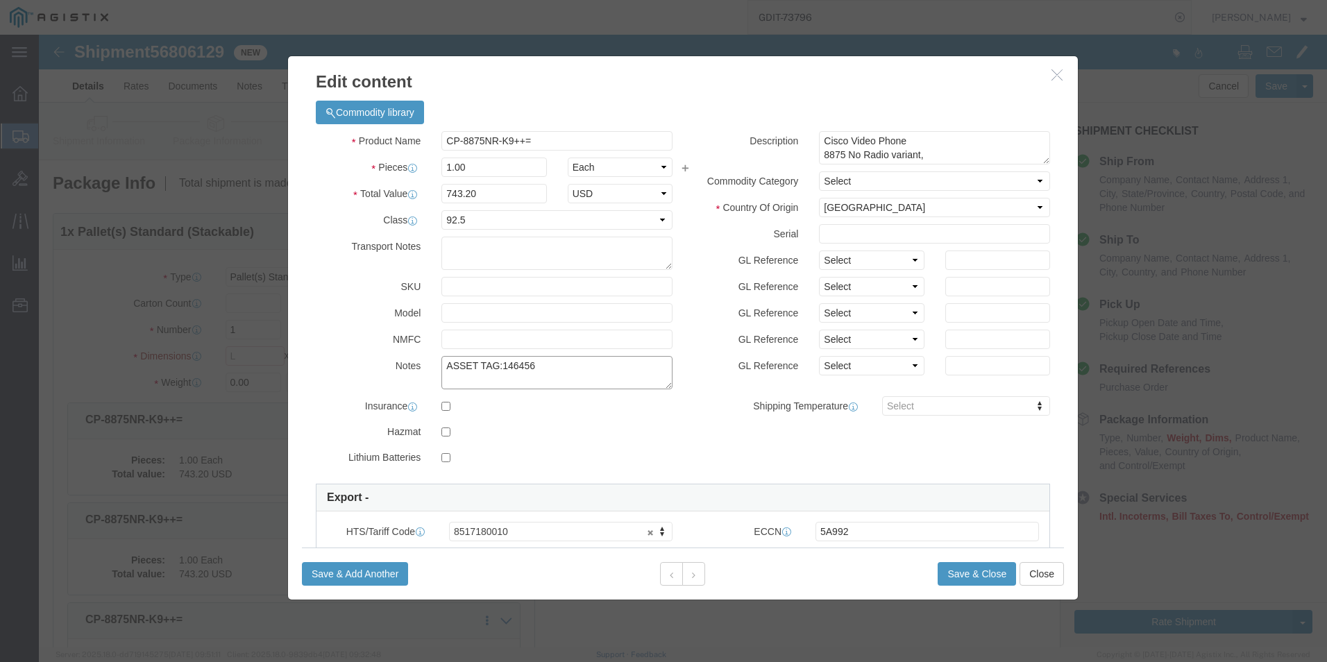
type textarea "ASSET TAG:146456"
click input "text"
paste input "FJZ29255NQN"
type input "FJZ29255NQN"
click button
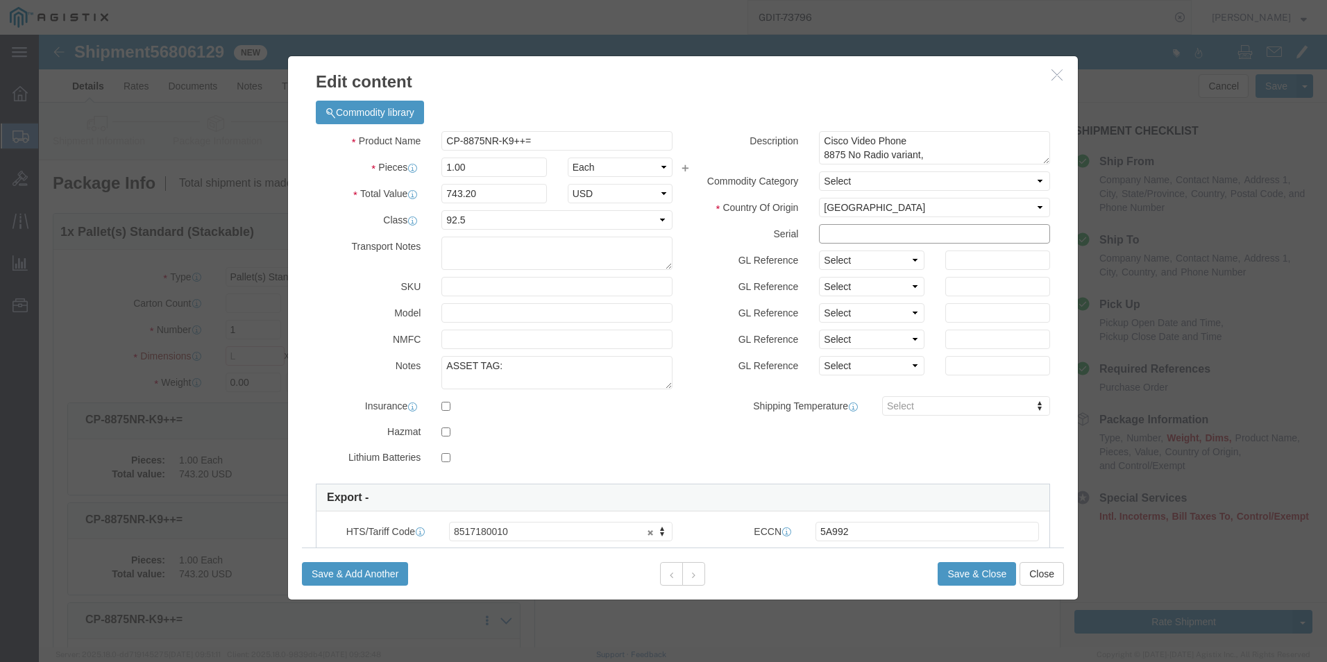
click input "text"
paste input "FJZ29241S27"
type input "FJZ29241S27"
click textarea "ASSET TAG:"
paste textarea "146457"
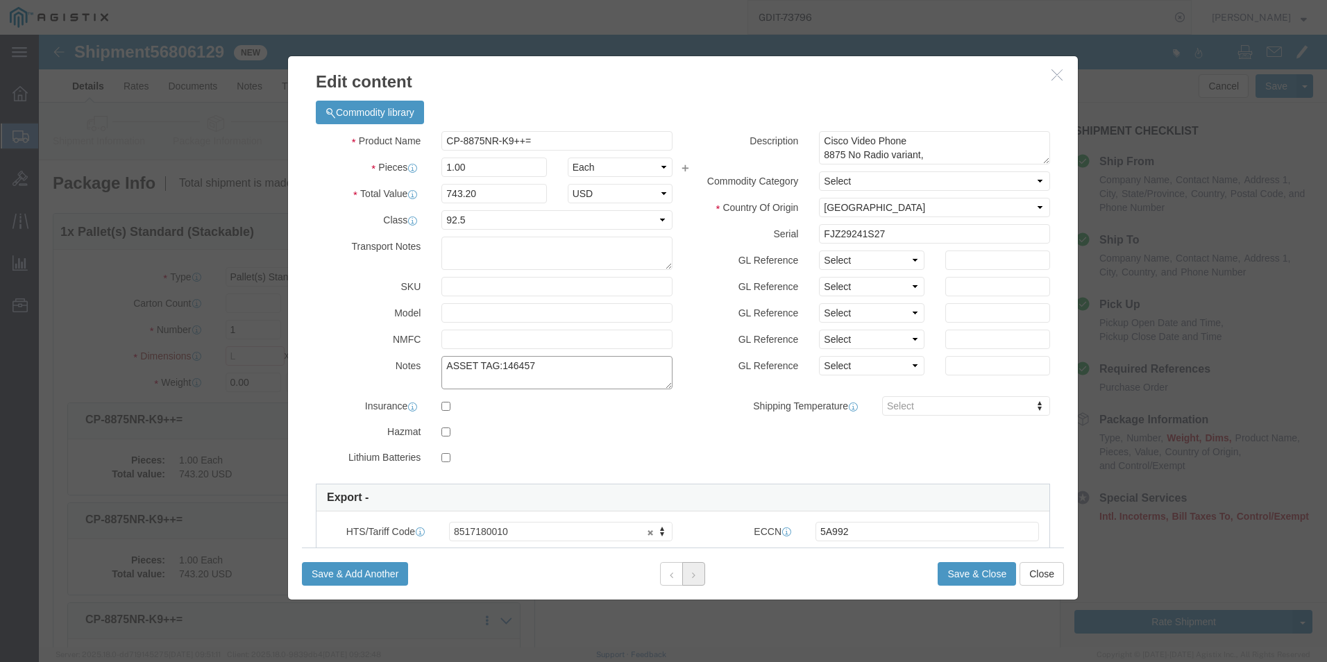
type textarea "ASSET TAG:146457"
click button
click textarea "ASSET TAG:"
paste textarea "146458"
type textarea "ASSET TAG:146458"
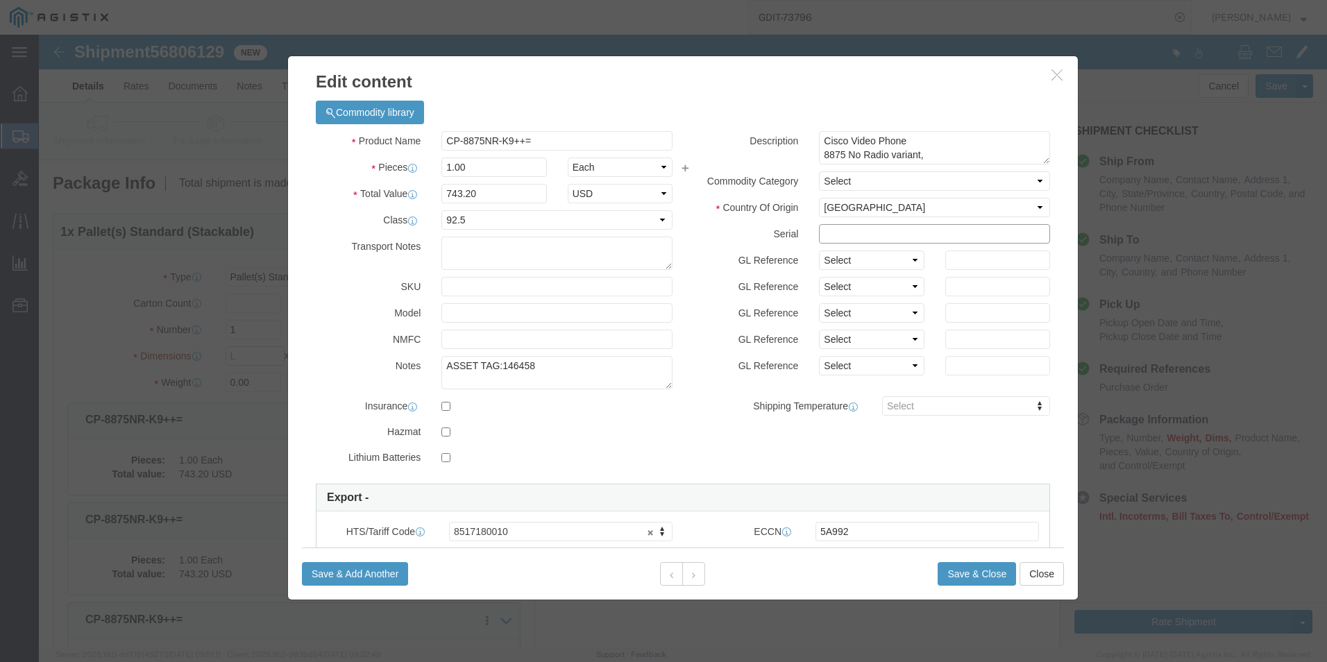
click input "text"
paste input "FJZ29255PSP"
type input "FJZ29255PSP"
click icon
click input "text"
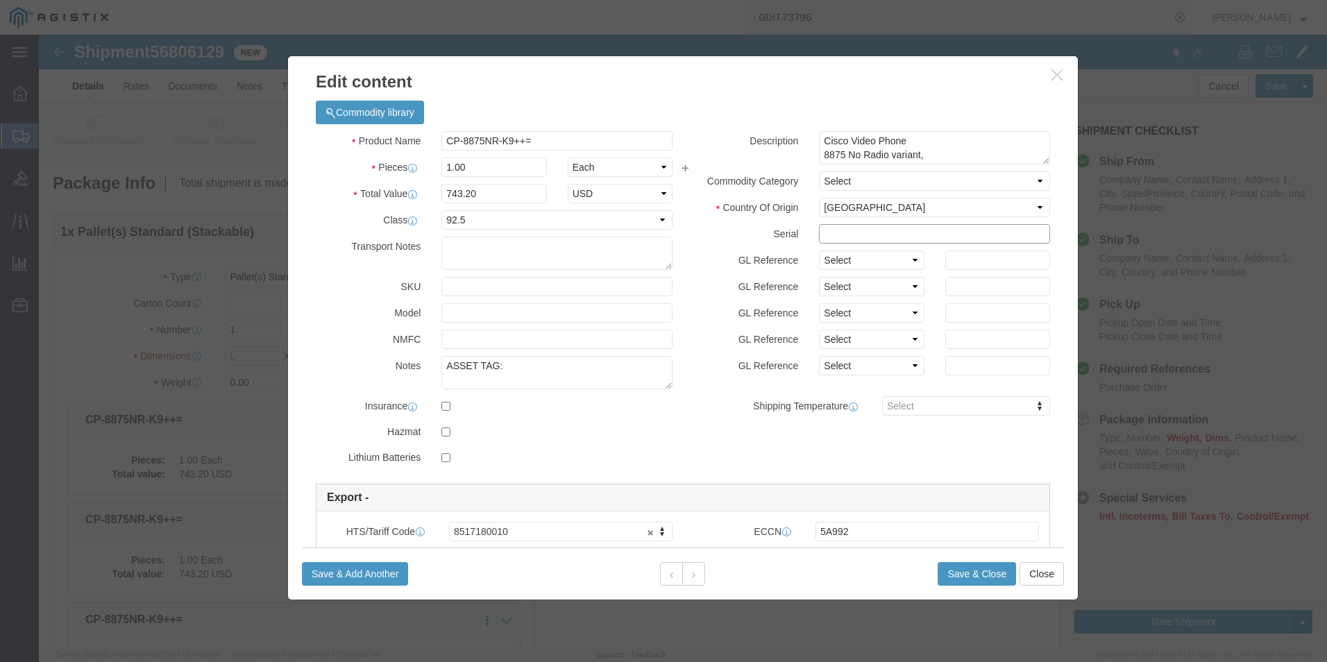
paste input "FJZ29241B3C"
type input "FJZ29241B3C"
click textarea "ASSET TAG:"
paste textarea "146459"
type textarea "ASSET TAG:146459"
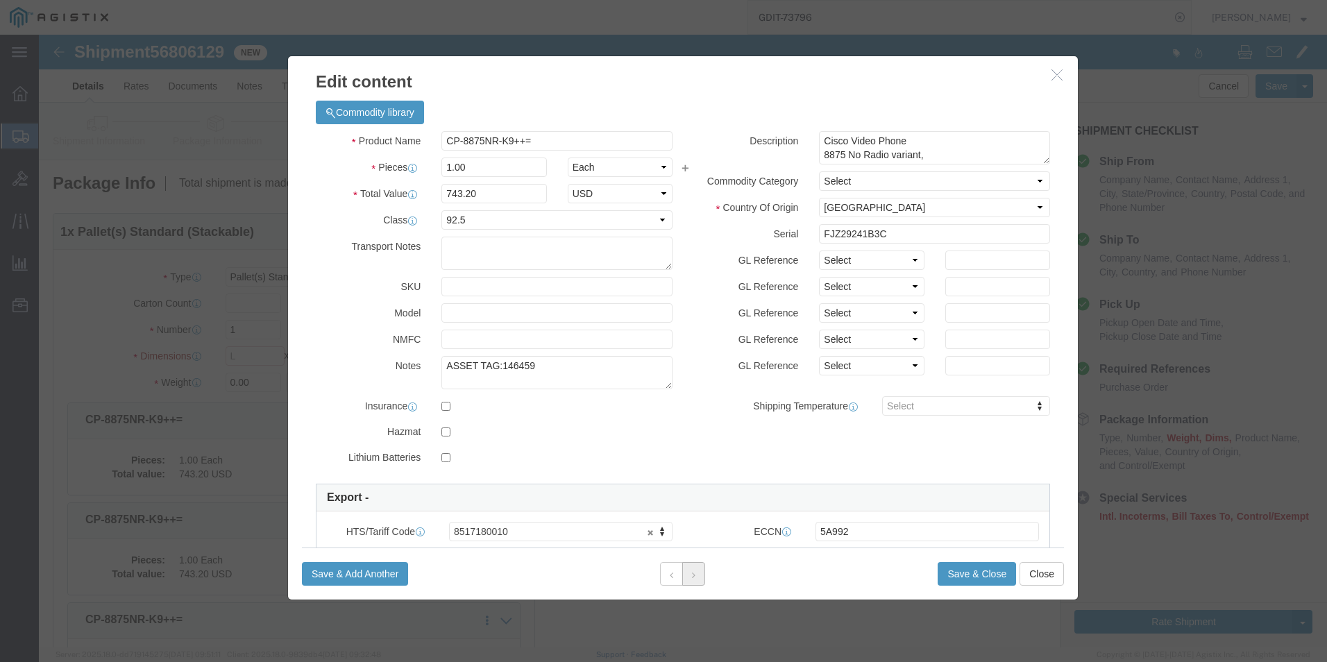
click button
click textarea "ASSET TAG:"
paste textarea "146460"
type textarea "ASSET TAG:146460"
click input "text"
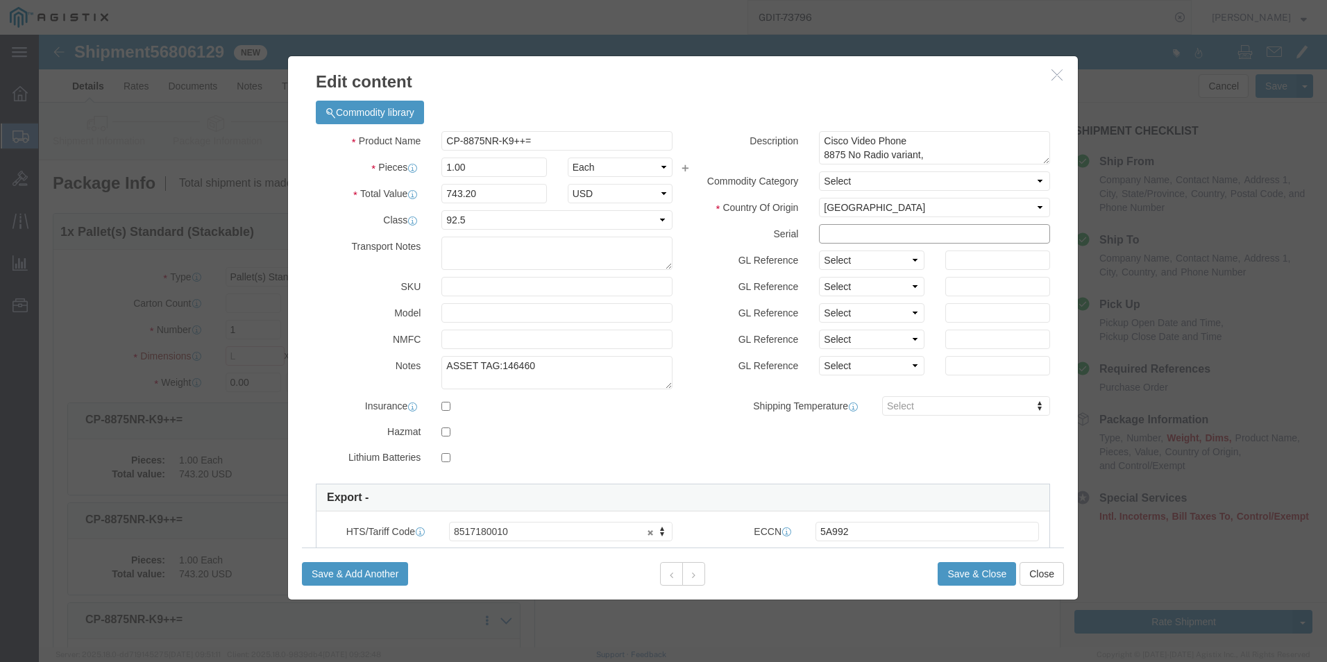
paste input "FJZ29241S1W"
type input "FJZ29241S1W"
click button
click input "text"
paste input "FJZ29255NFN"
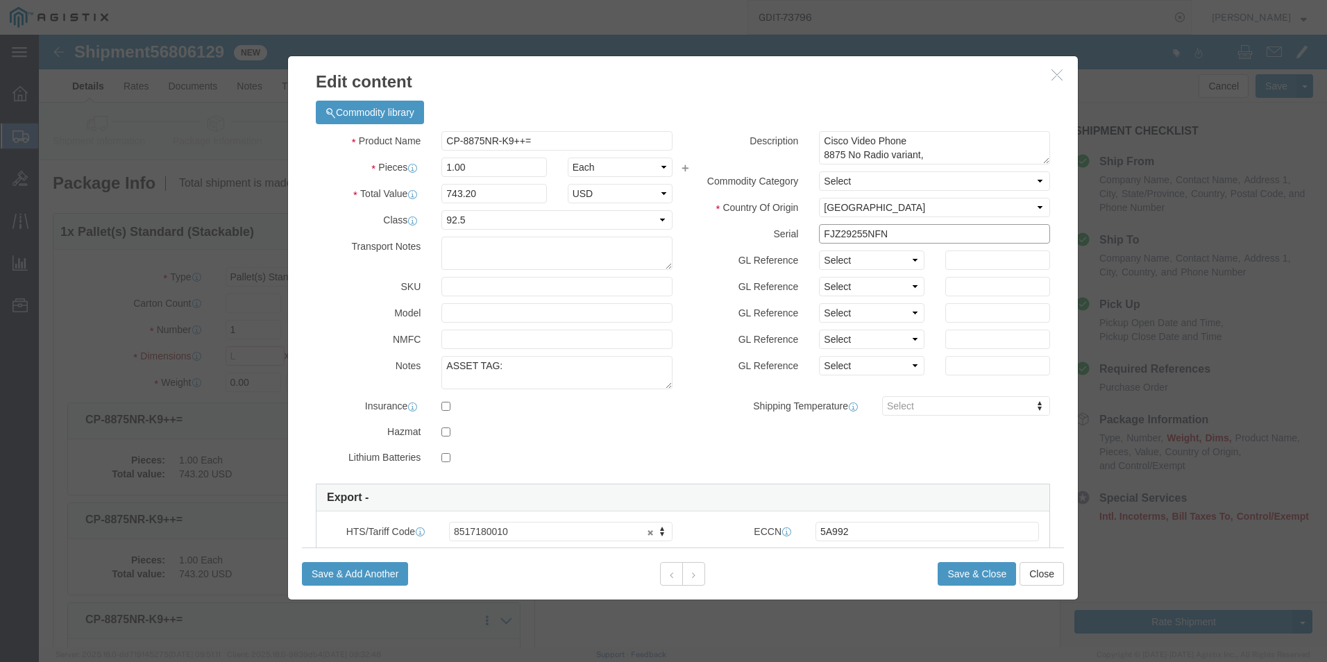
type input "FJZ29255NFN"
click textarea "ASSET TAG:"
paste textarea "146461"
type textarea "ASSET TAG:146461"
click button
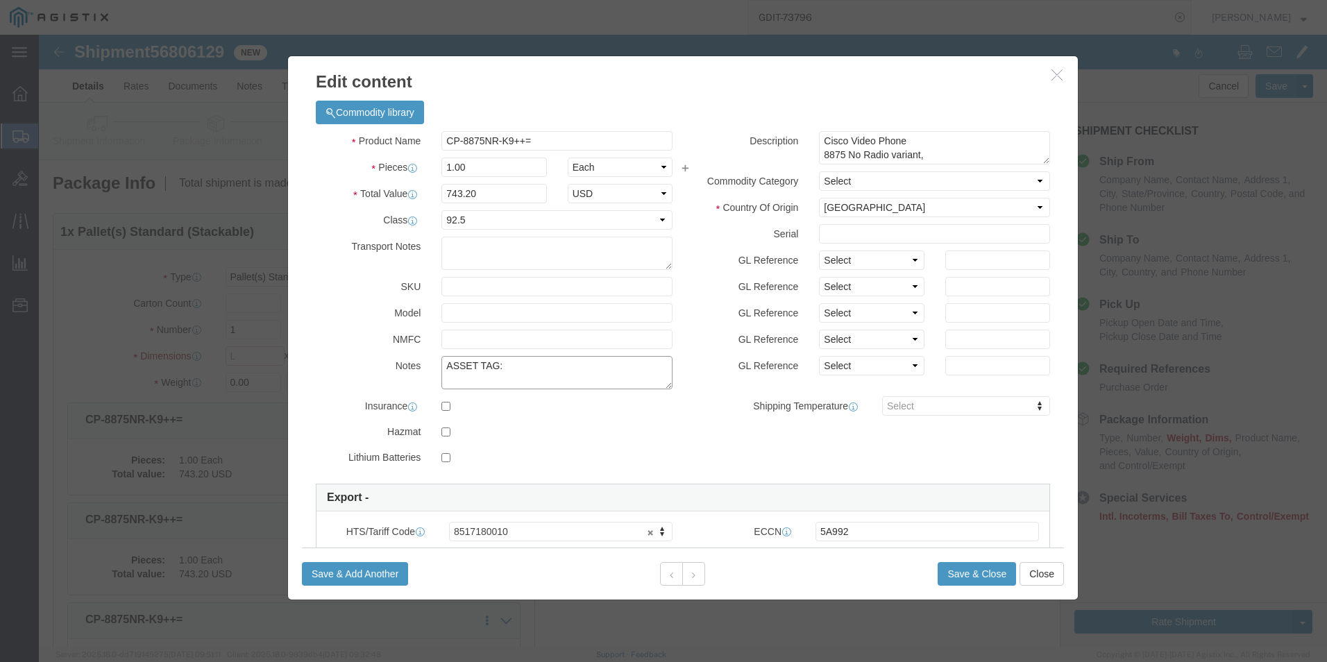
click textarea "ASSET TAG:"
paste textarea "146462"
type textarea "ASSET TAG:146462"
drag, startPoint x: 808, startPoint y: 189, endPoint x: 808, endPoint y: 199, distance: 9.7
click div "Description Cisco Video Phone 8875 No Radio variant, Commodity Category Select …"
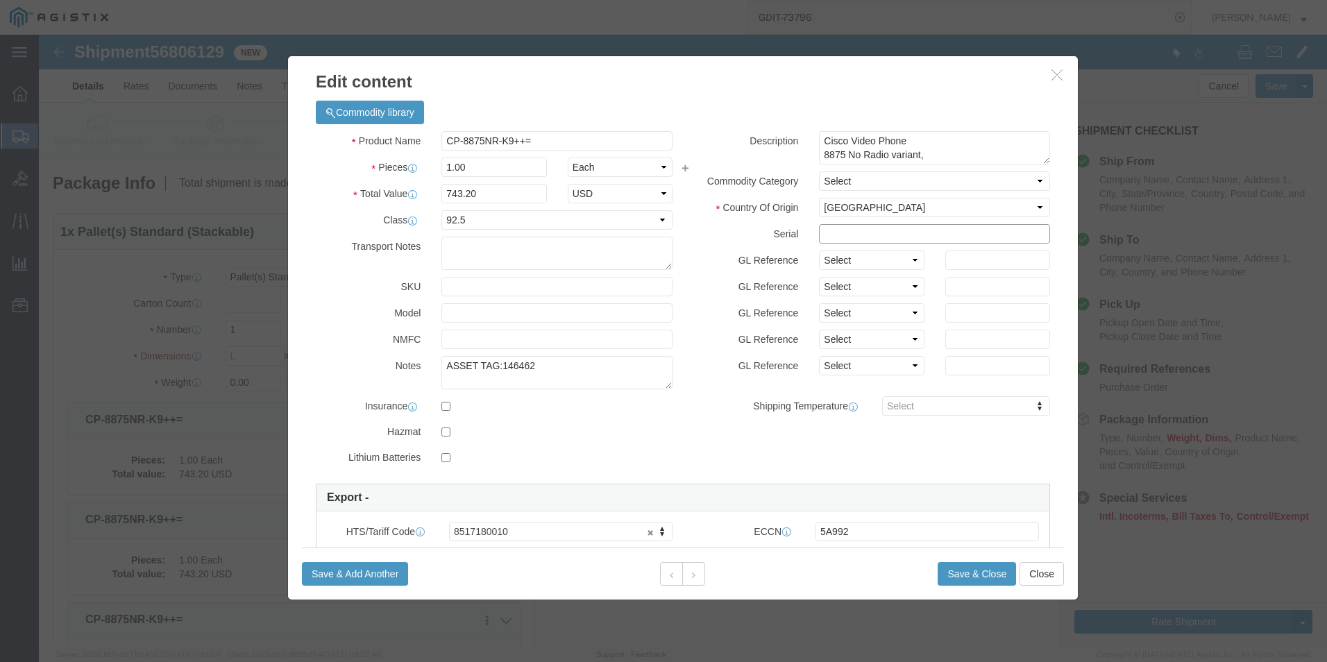
click input "text"
paste input "FJZ29255L6L"
type input "FJZ29255L6L"
click button
click input "text"
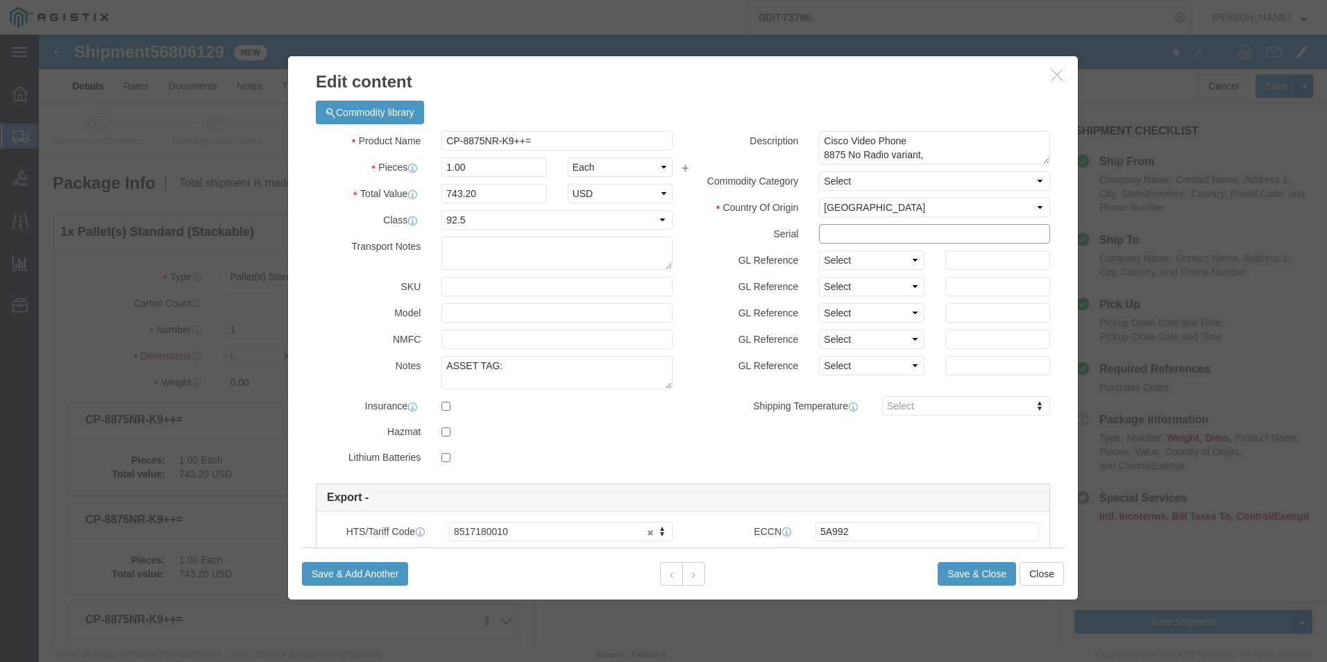
paste input "FJZ29241B3H"
type input "FJZ29241B3H"
click textarea "ASSET TAG:"
paste textarea "146463"
type textarea "ASSET TAG:146463"
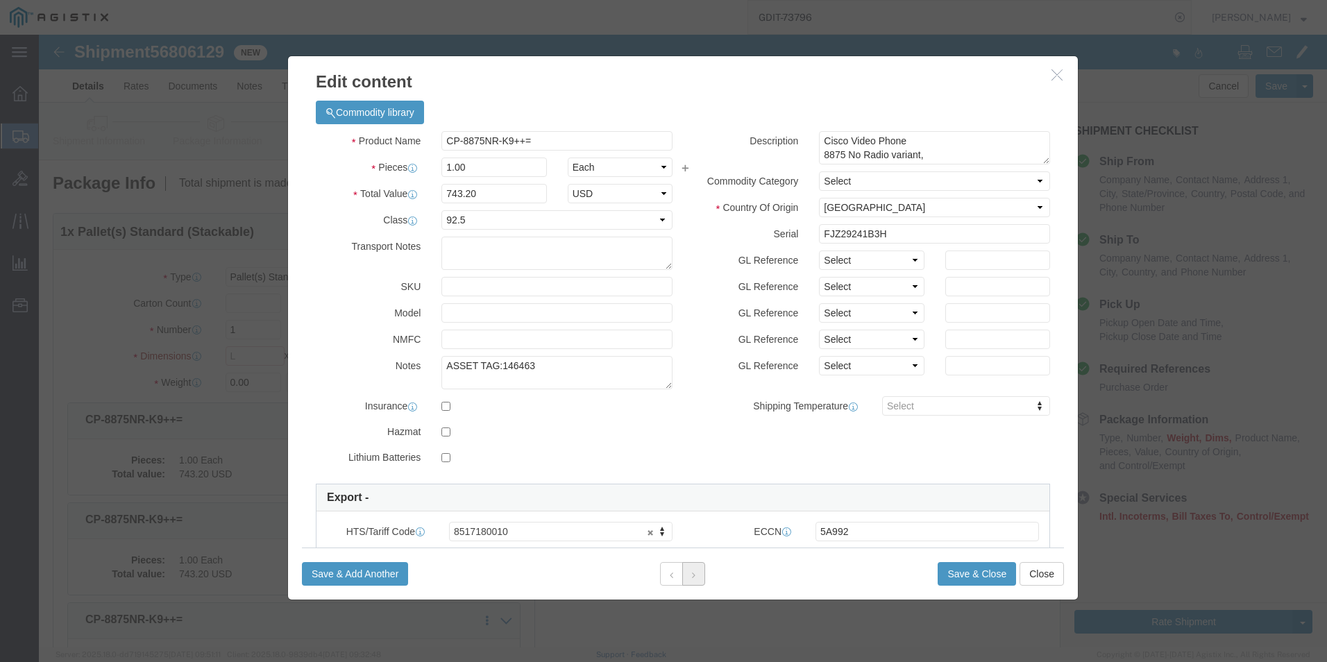
click button
click textarea "ASSET TAG:"
paste textarea "146464"
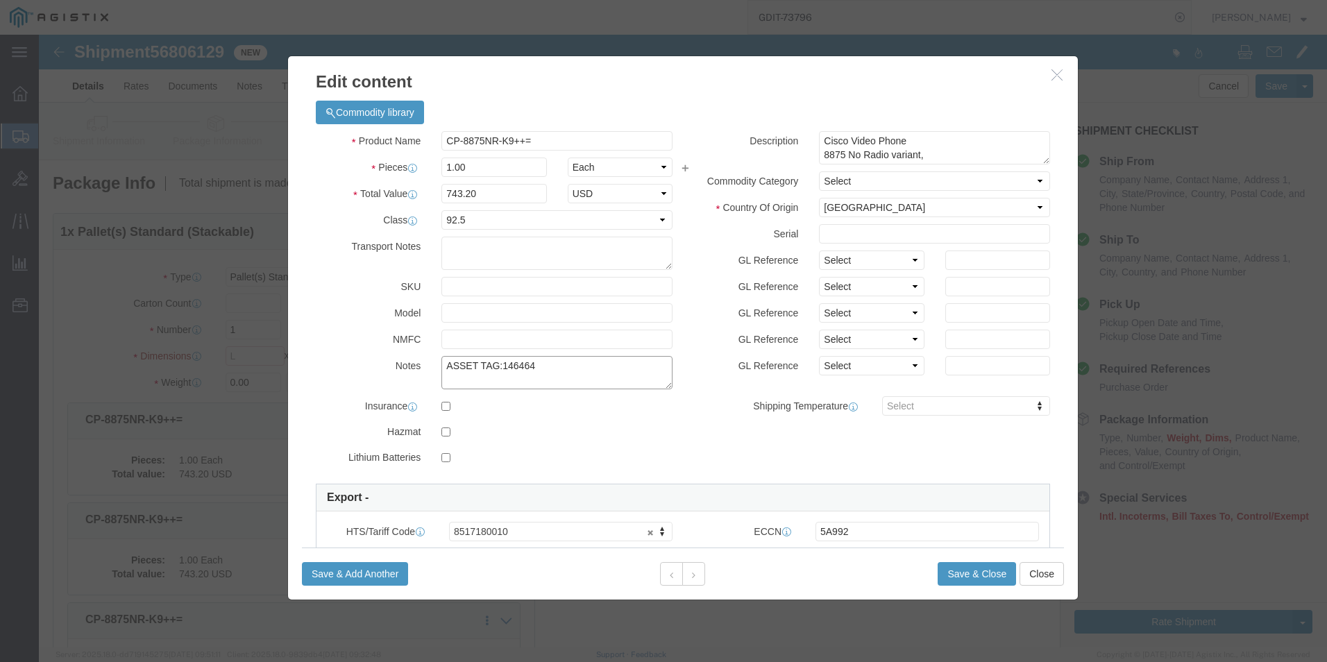
type textarea "ASSET TAG:146464"
click input "text"
paste input "FJZ29255NJN"
type input "FJZ29255NJN"
click icon
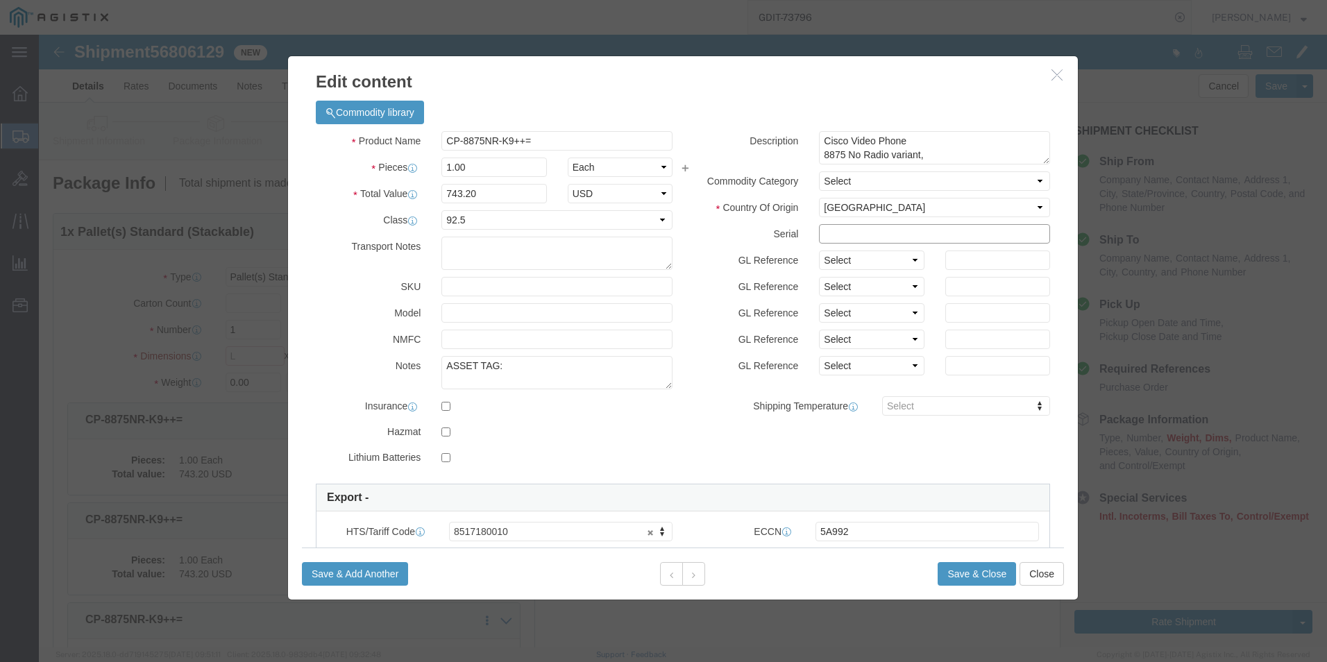
click input "text"
paste input "FJZ29255PTP"
type input "FJZ29255PTP"
click textarea "ASSET TAG:"
paste textarea "146465"
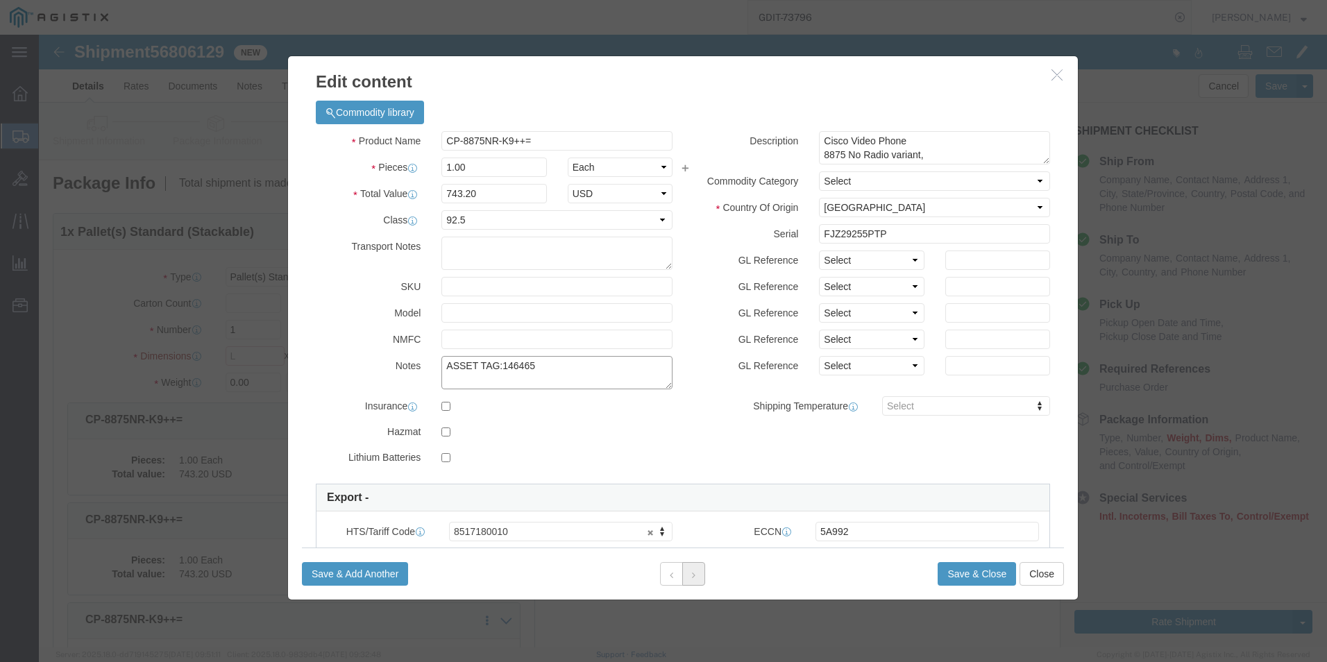
type textarea "ASSET TAG:146465"
click button
click textarea "ASSET TAG:"
paste textarea "146466"
type textarea "ASSET TAG:146466"
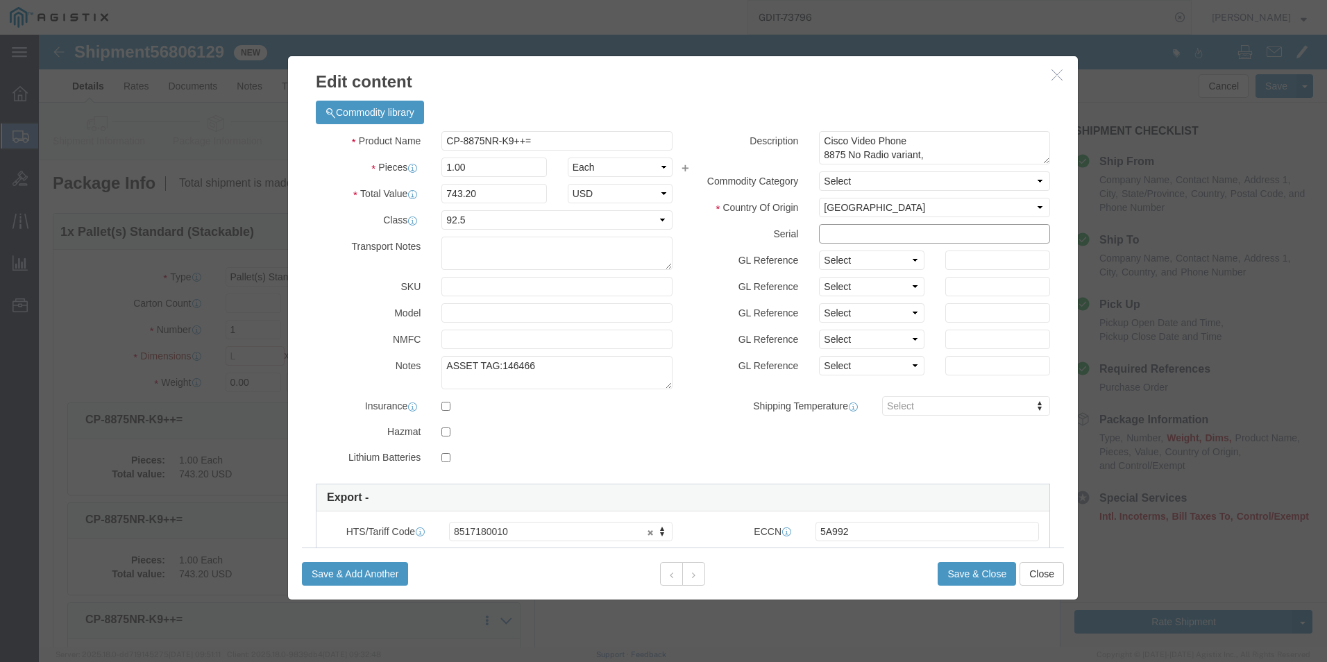
click input "text"
paste input "FJZ29241B33"
type input "FJZ29241B33"
click button
click input "text"
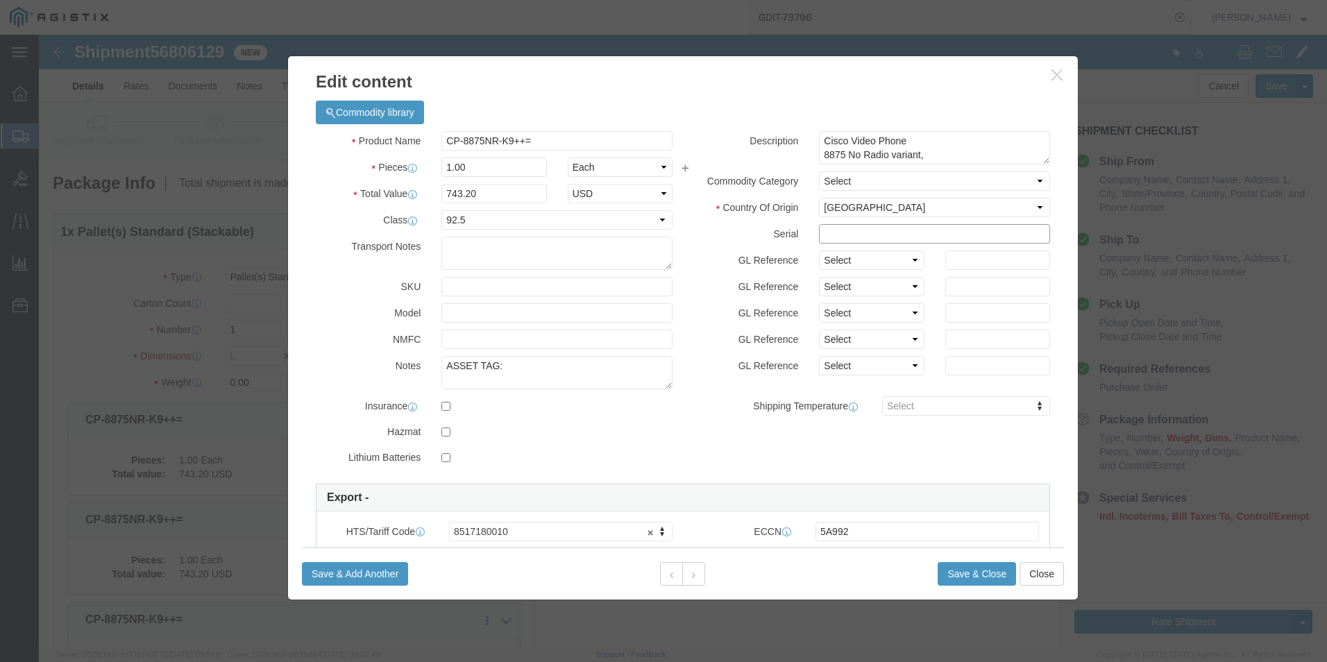
paste input "FJZ29255KFK"
type input "FJZ29255KFK"
click textarea "ASSET TAG:"
paste textarea "146467"
type textarea "ASSET TAG:146467"
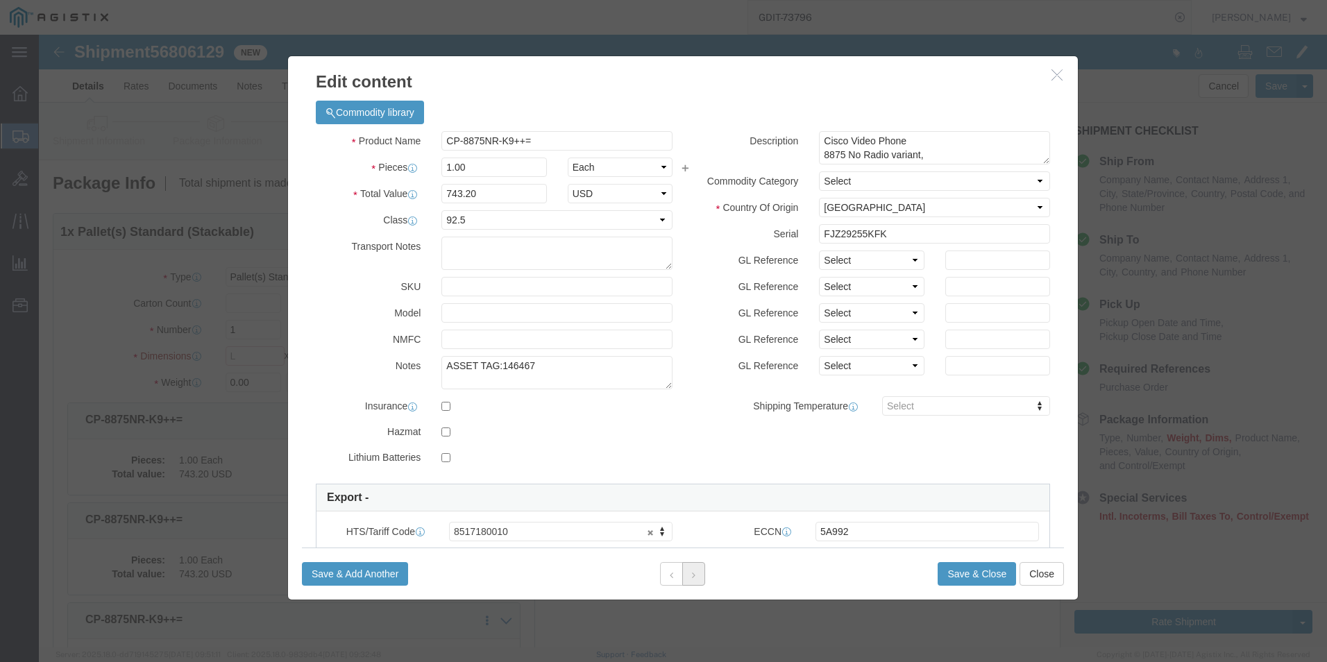
click button
click textarea "ASSET TAG:"
paste textarea "146468"
type textarea "ASSET TAG:146468"
click input "text"
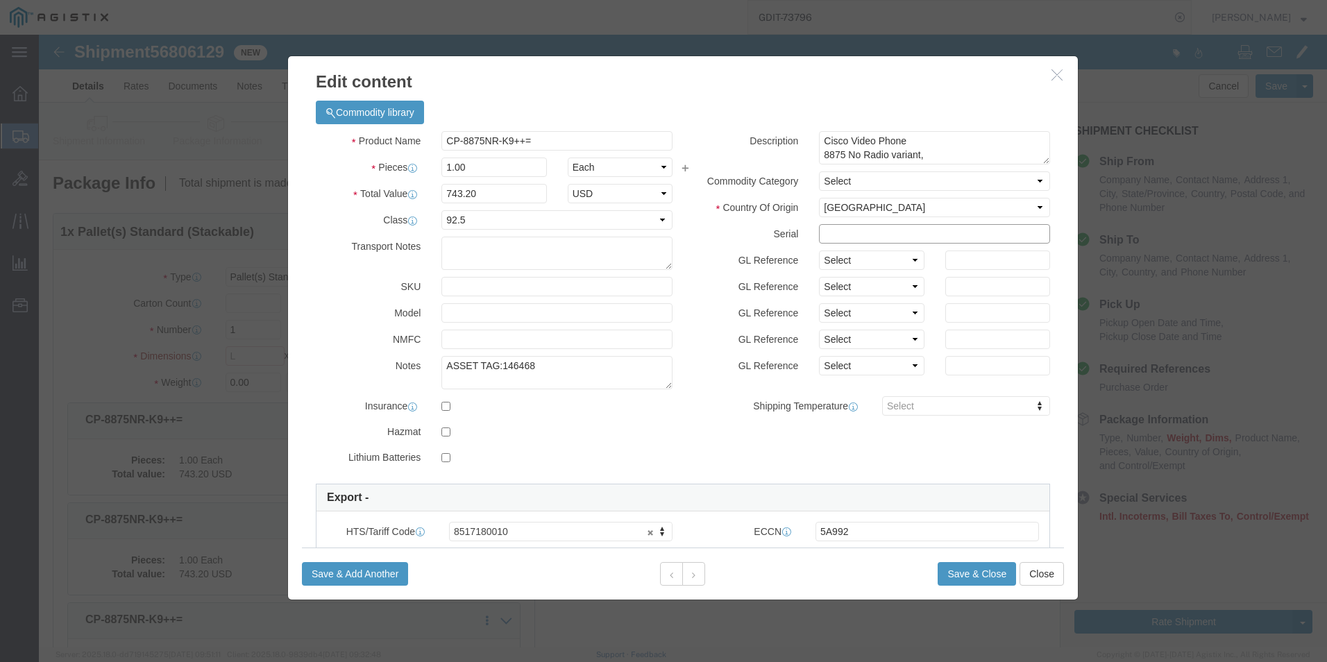
paste input "FJZ29241S1Z"
type input "FJZ29241S1Z"
click button
click input "text"
paste input "FJZ29241B3P"
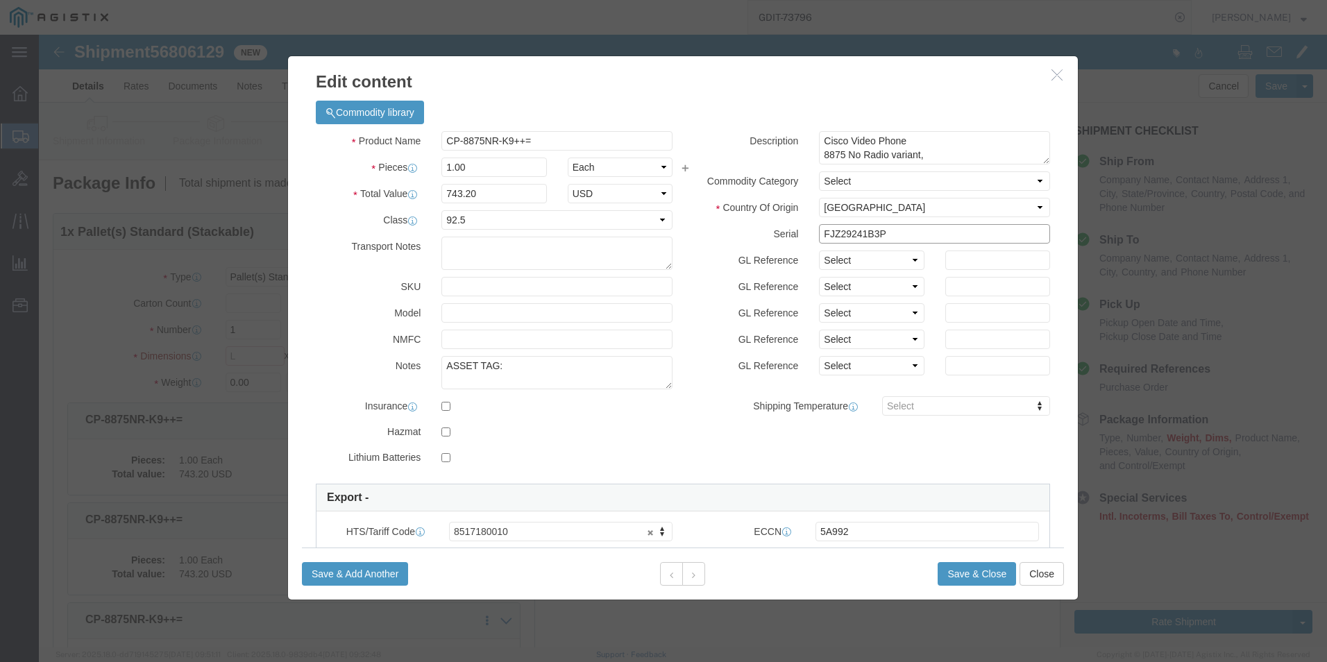
type input "FJZ29241B3P"
click textarea "ASSET TAG:"
paste textarea "146469"
type textarea "ASSET TAG:146469"
click button
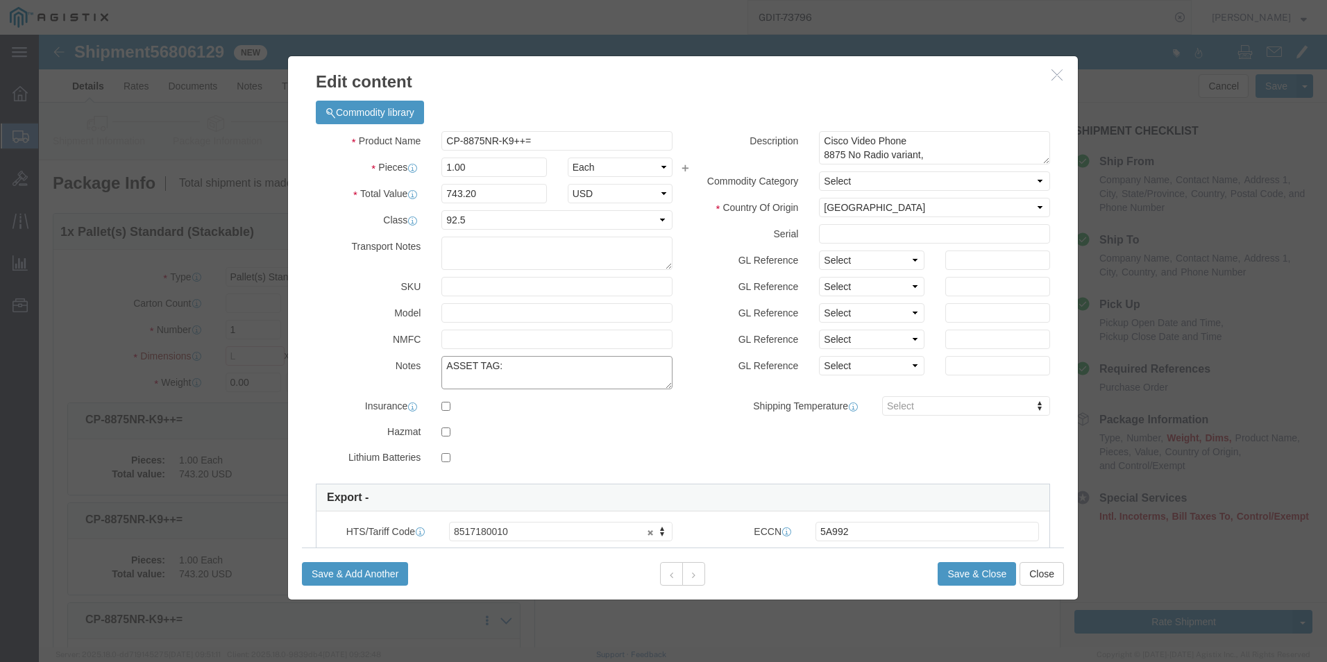
click textarea "ASSET TAG:"
paste textarea "146470"
type textarea "ASSET TAG:146470"
click input "text"
paste input "FJZ29241B3K"
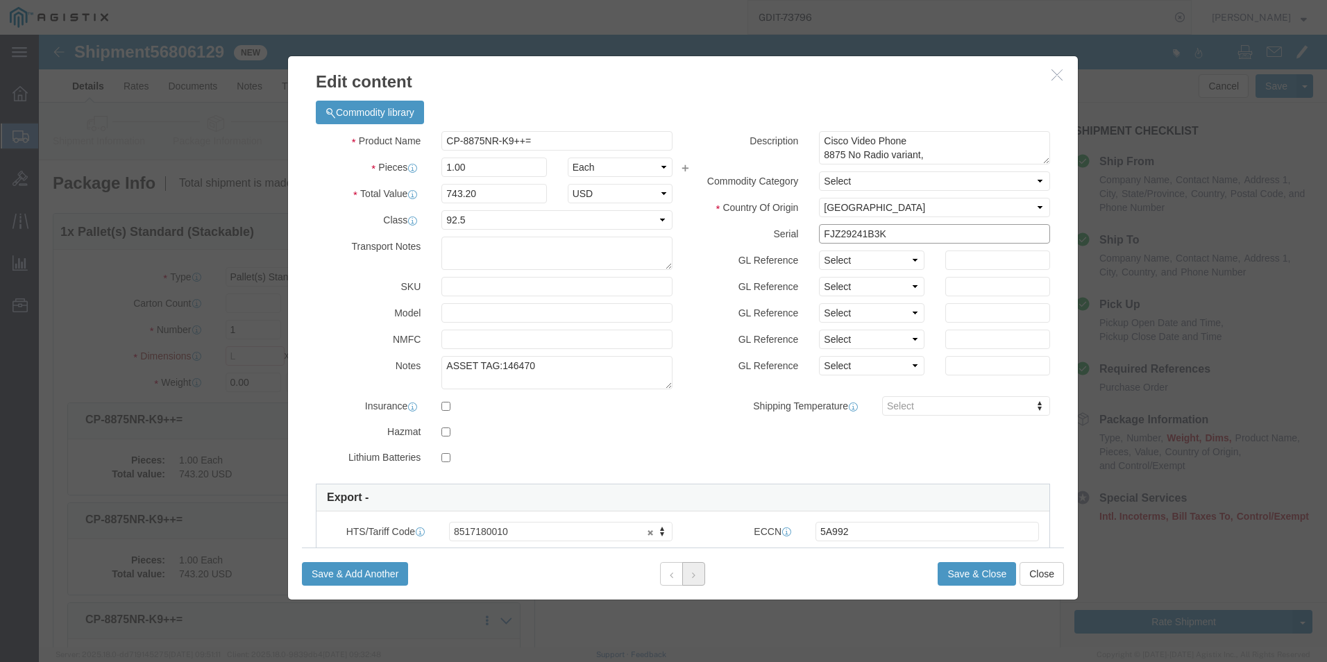
type input "FJZ29241B3K"
click button
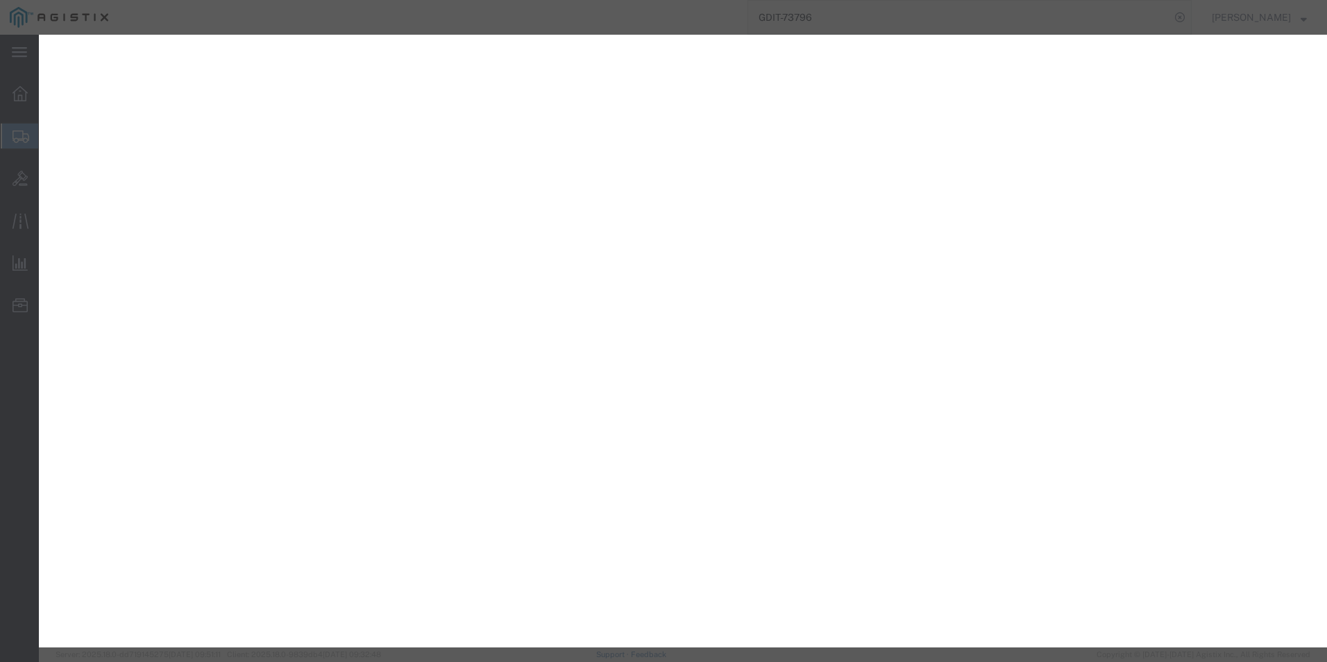
select select "PSST"
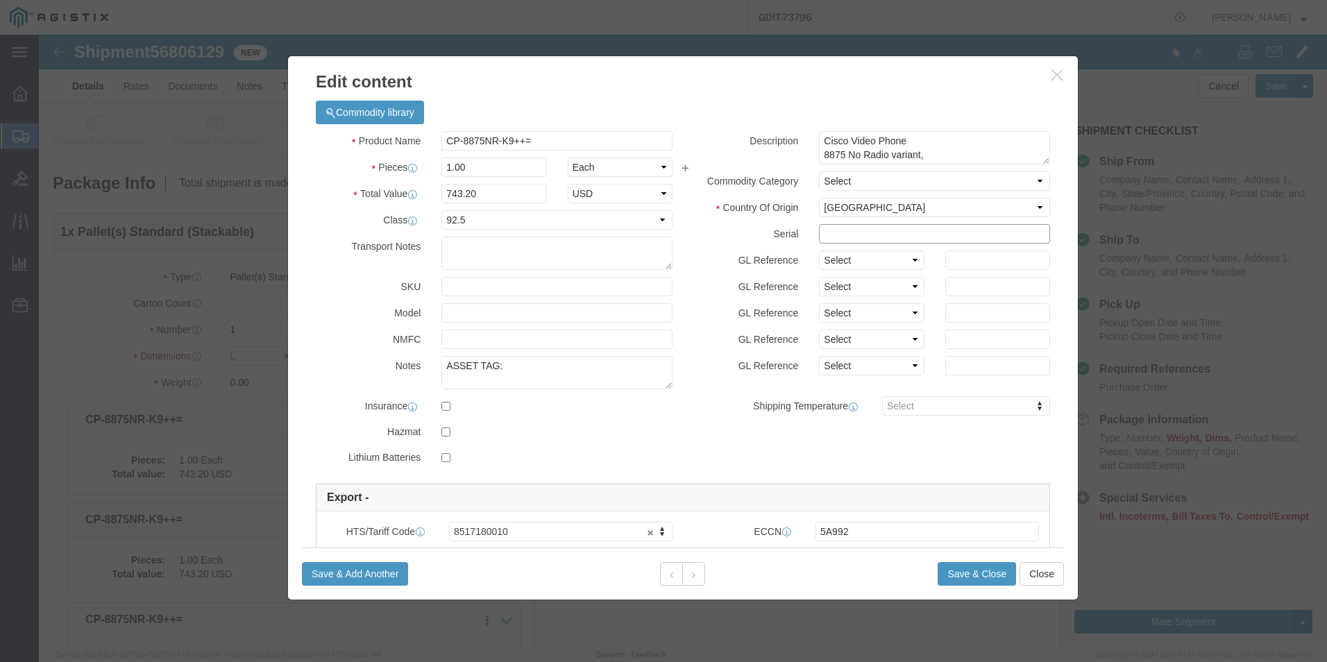
click input "text"
paste input "FJZ29241S2M"
type input "FJZ29241S2M"
click textarea "ASSET TAG:"
paste textarea "146471"
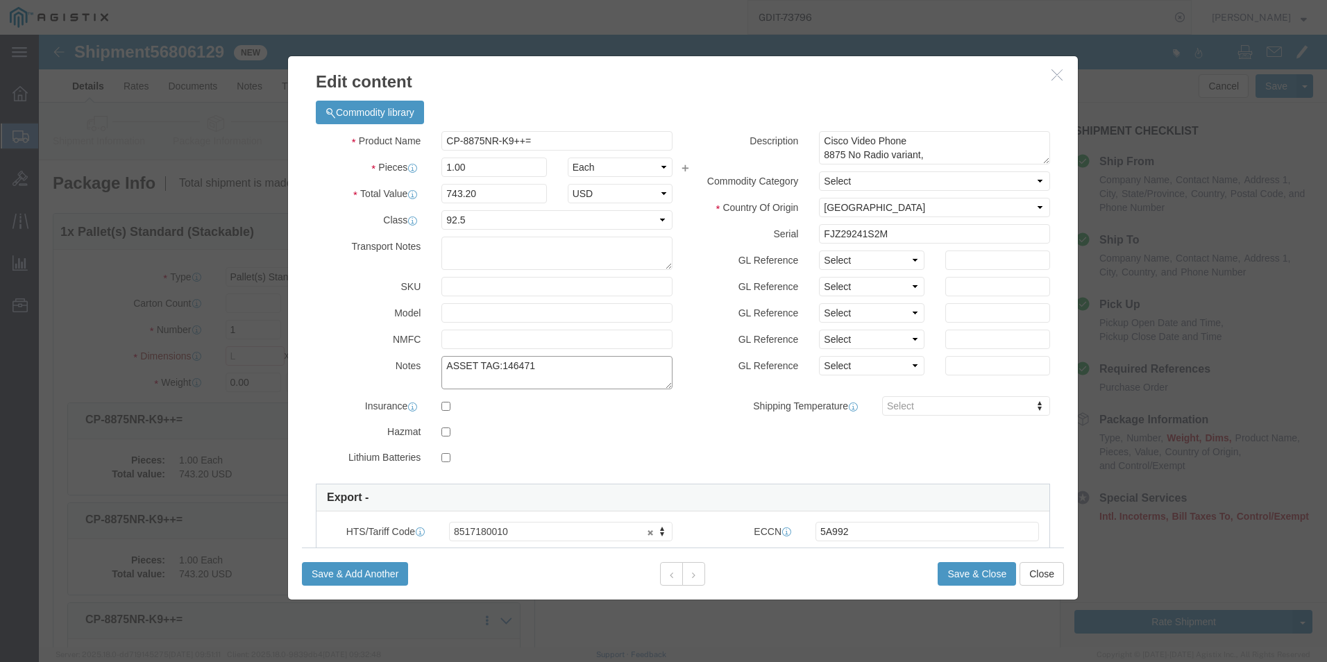
type textarea "ASSET TAG:146471"
click icon
click textarea "ASSET TAG:"
paste textarea "146472"
type textarea "ASSET TAG:146472"
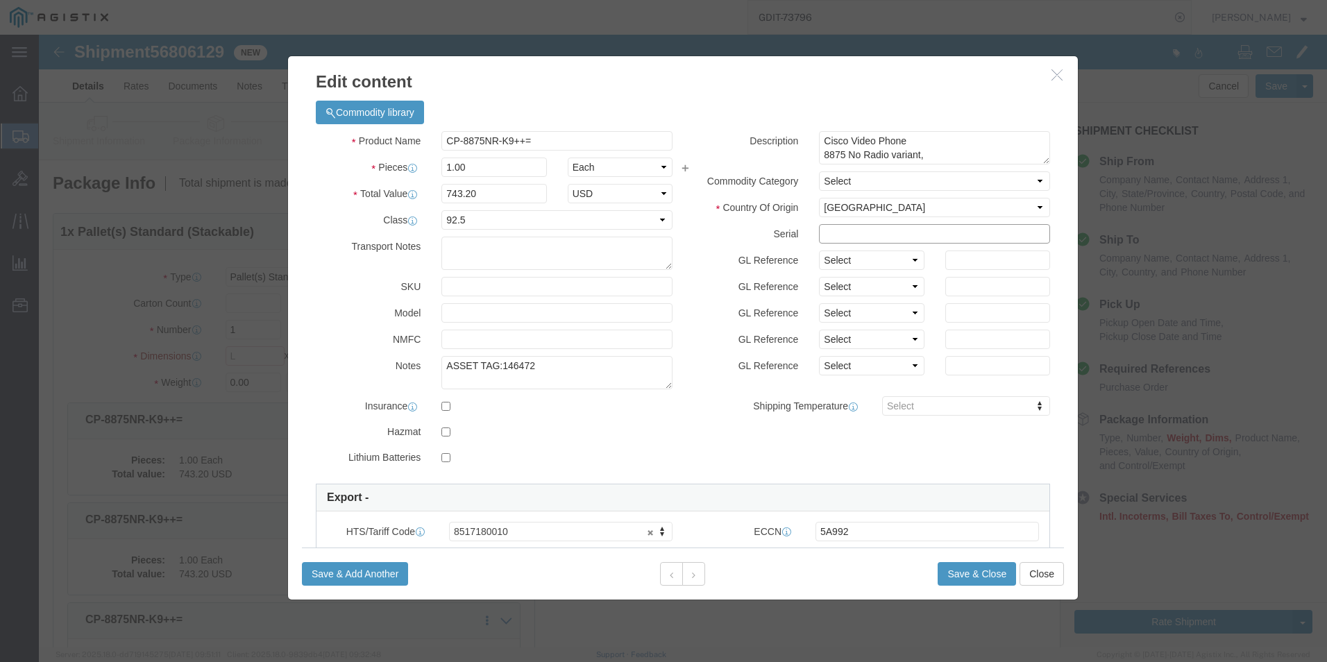
click input "text"
paste input "FJZ292505LL"
type input "FJZ292505LL"
click button
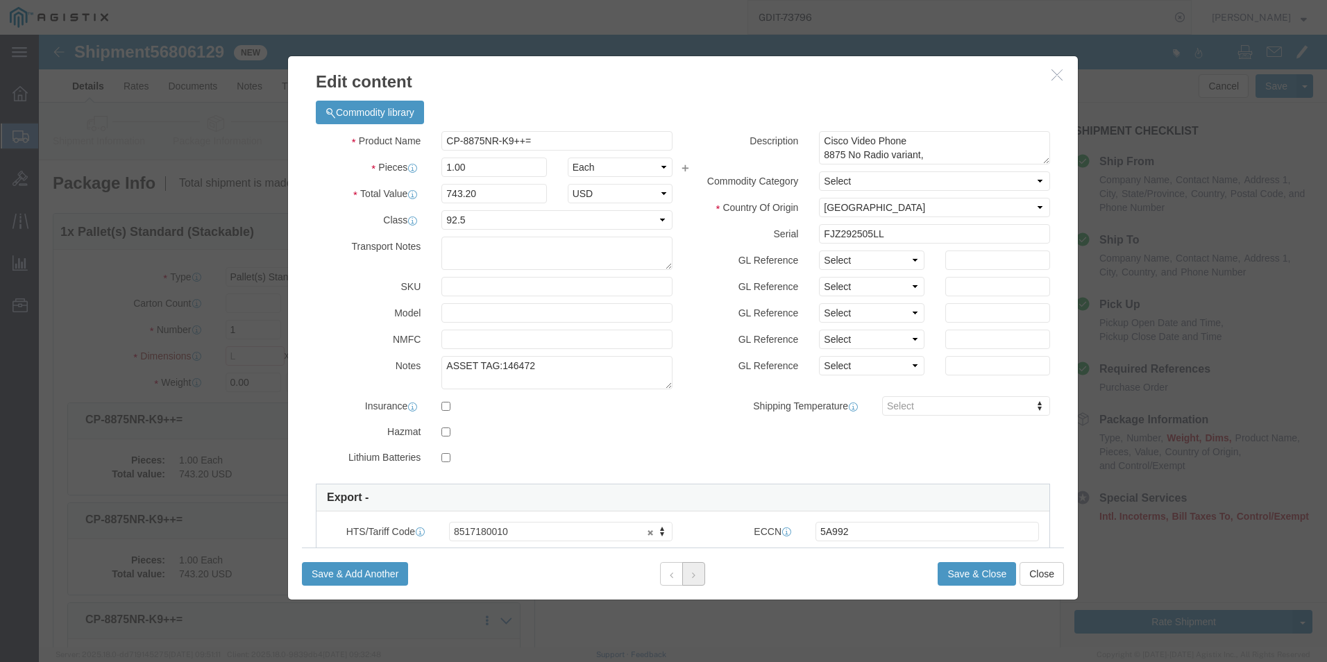
click button
click input "text"
paste input "FJZ29255L3L"
type input "FJZ29255L3L"
click textarea "ASSET TAG:"
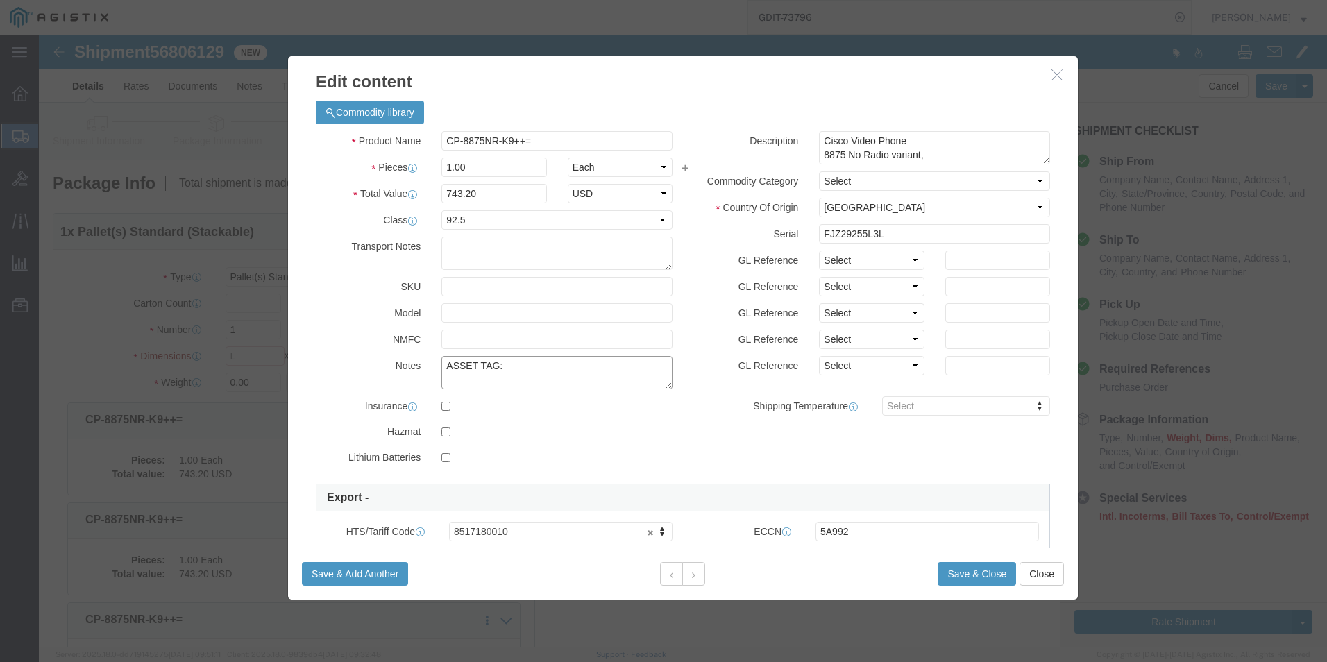
paste textarea "146473"
type textarea "ASSET TAG:146473"
click button
click textarea "ASSET TAG:"
paste textarea "146474"
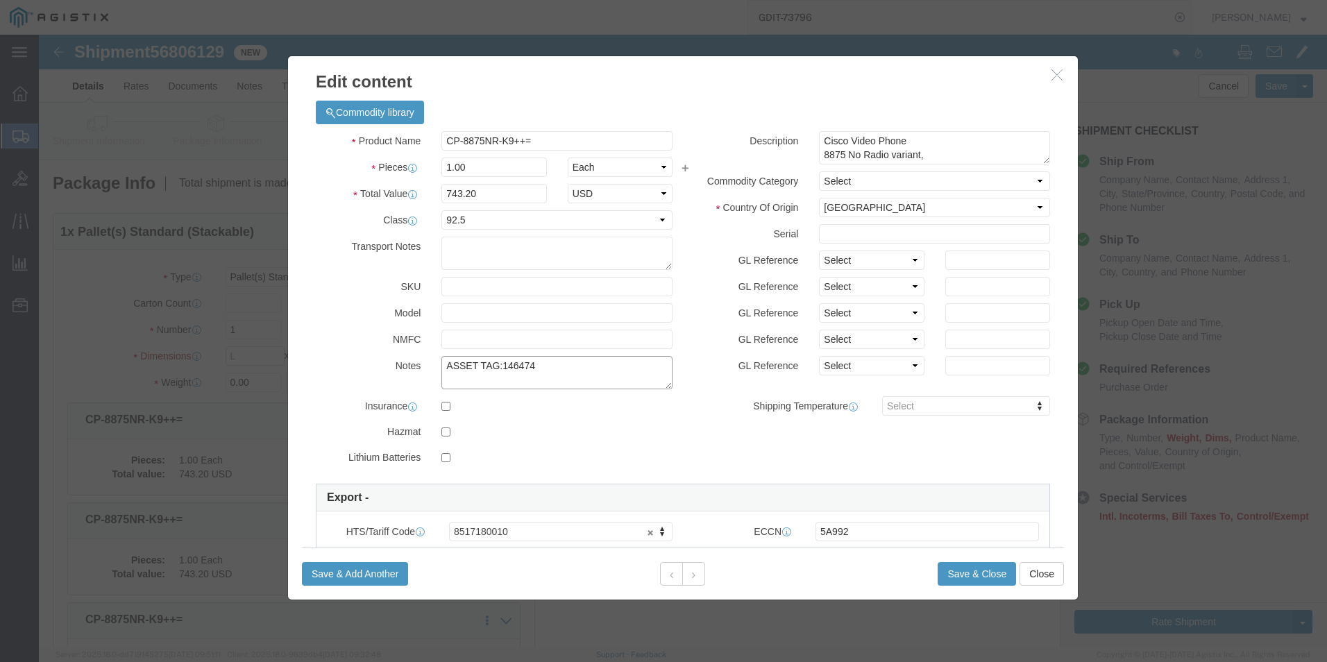
type textarea "ASSET TAG:146474"
click input "text"
paste input "FJZ29241S28"
type input "FJZ29241S28"
click button
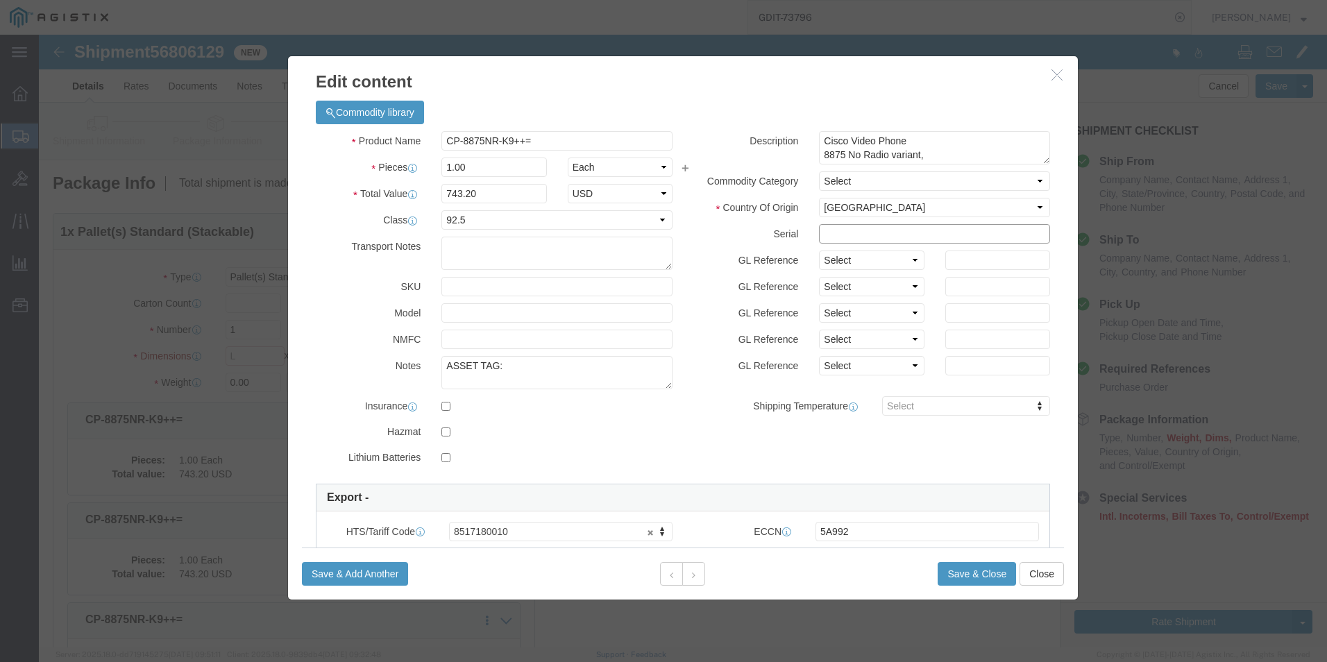
click input "text"
paste input "FJZ29241S2U"
type input "FJZ29241S2U"
click textarea "ASSET TAG:"
paste textarea "146475"
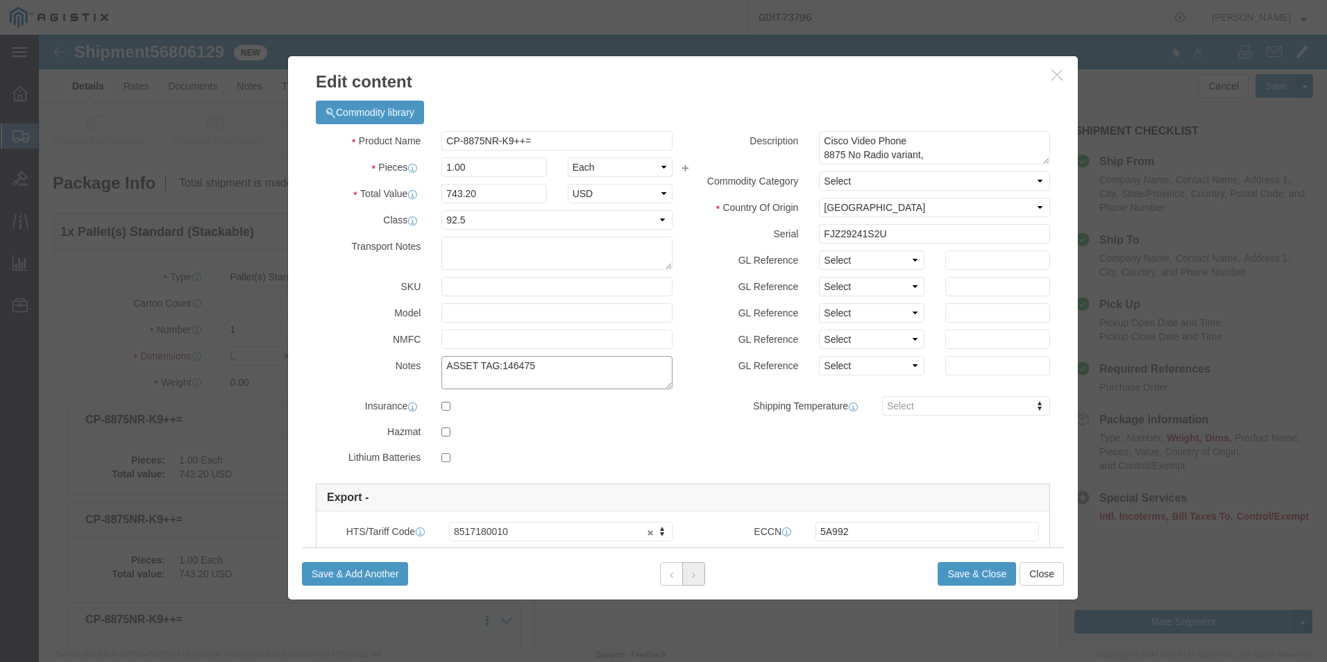
type textarea "ASSET TAG:146475"
click icon
click textarea "ASSET TAG:"
paste textarea "146476"
type textarea "ASSET TAG:146476"
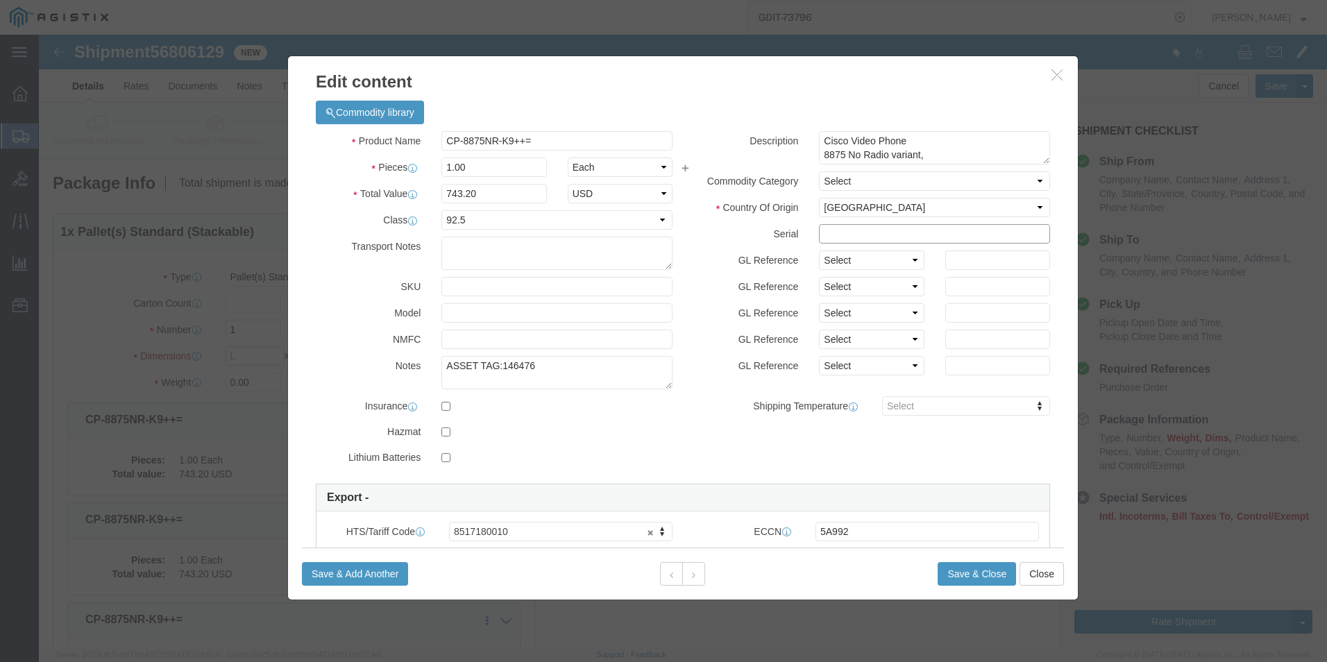
click input "text"
paste input "FJZ29241S53"
type input "FJZ29241S53"
click button
click input "text"
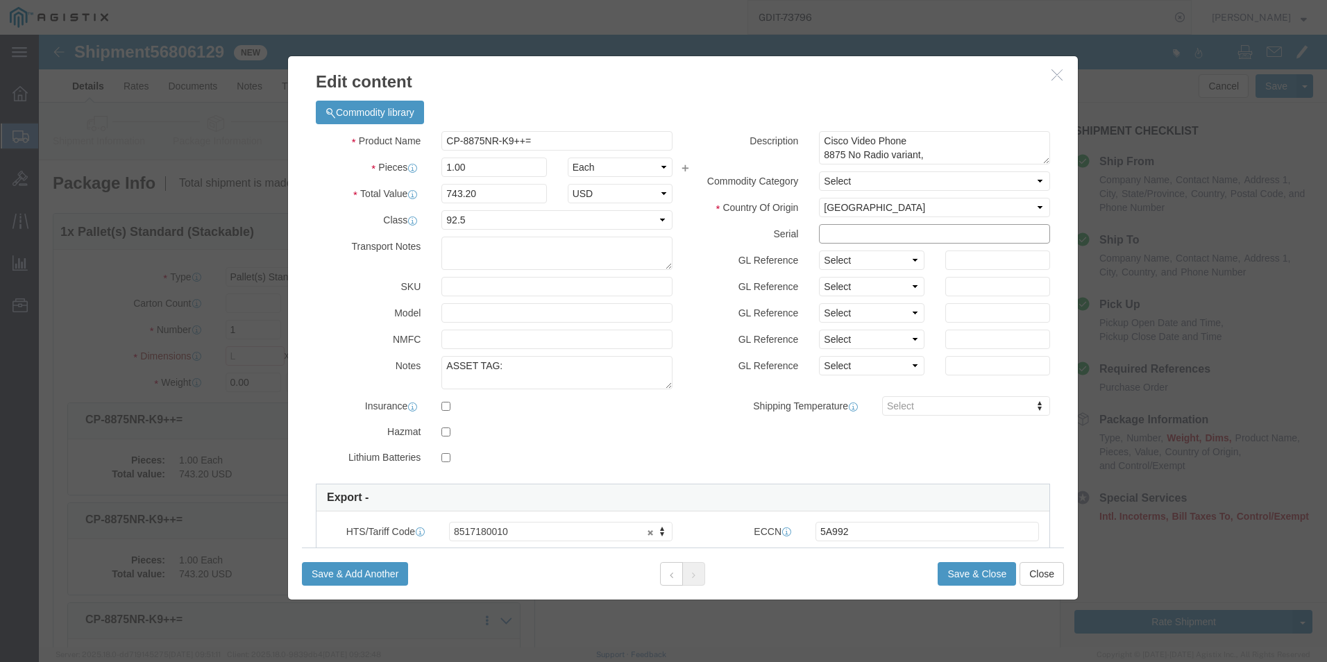
paste input "FJZ292505LF"
type input "FJZ292505LF"
click textarea "ASSET TAG:"
paste textarea "146477"
type textarea "ASSET TAG:146477"
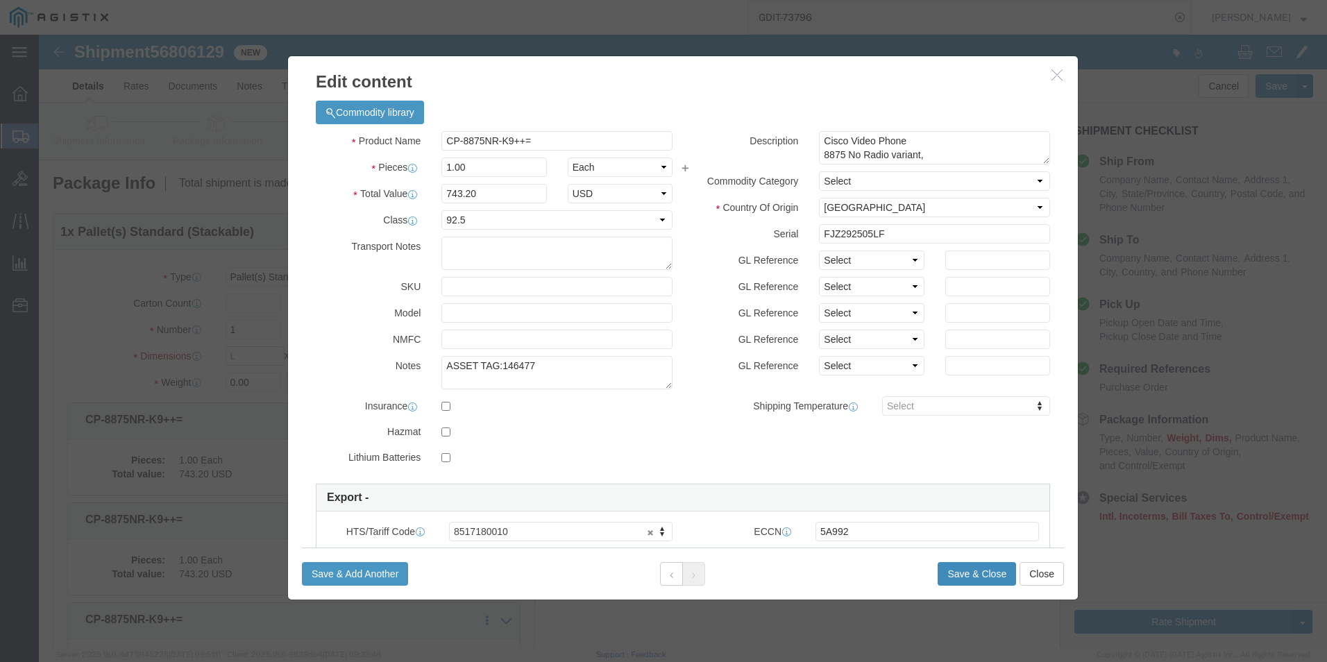
click button "Save & Close"
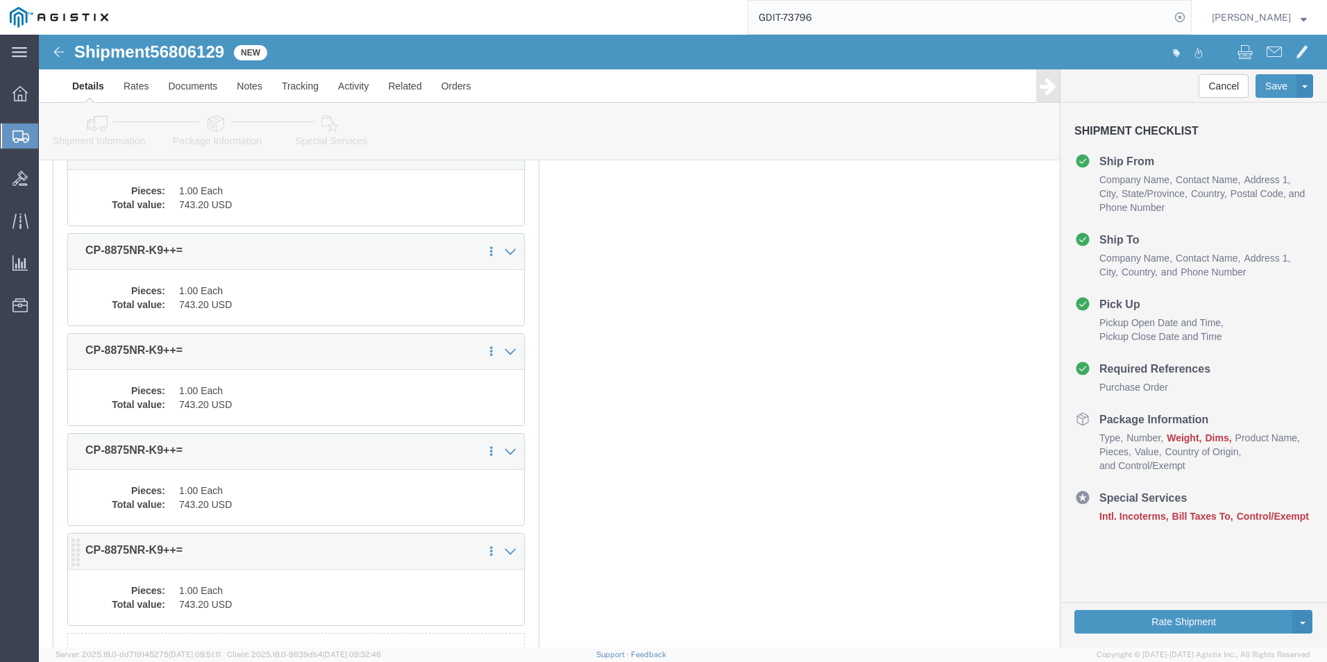
scroll to position [2709, 0]
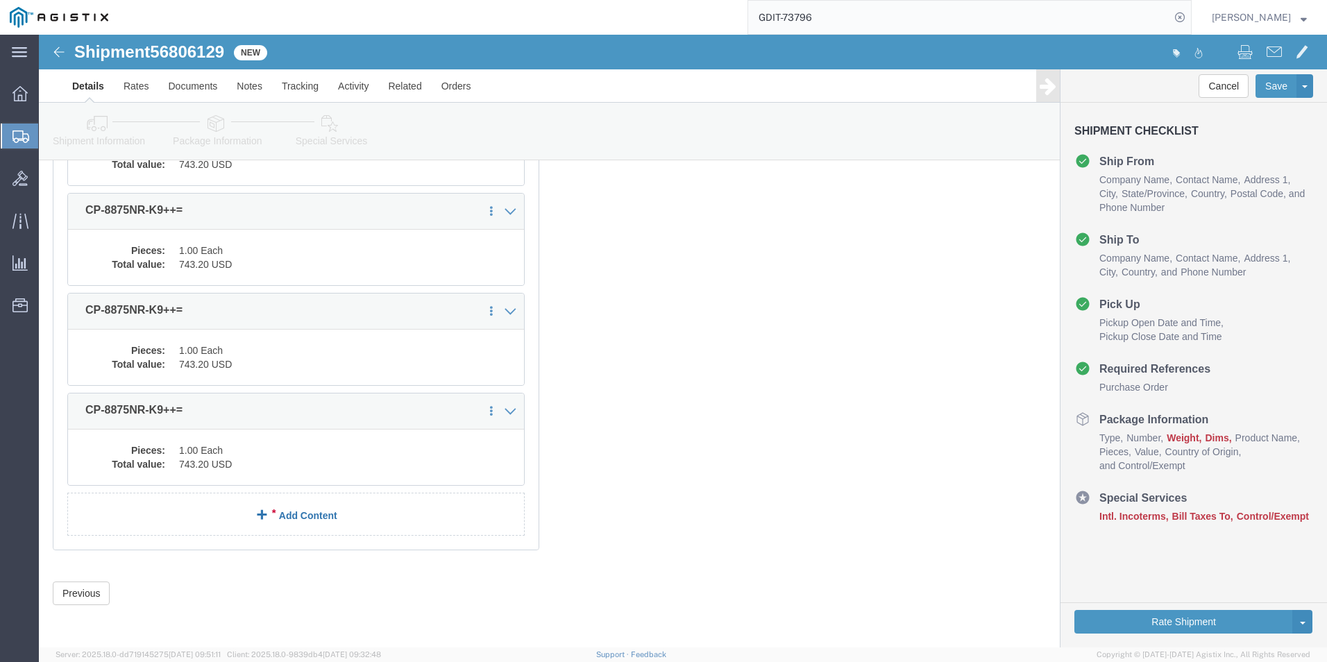
click link "Add Content"
